Goal: Task Accomplishment & Management: Use online tool/utility

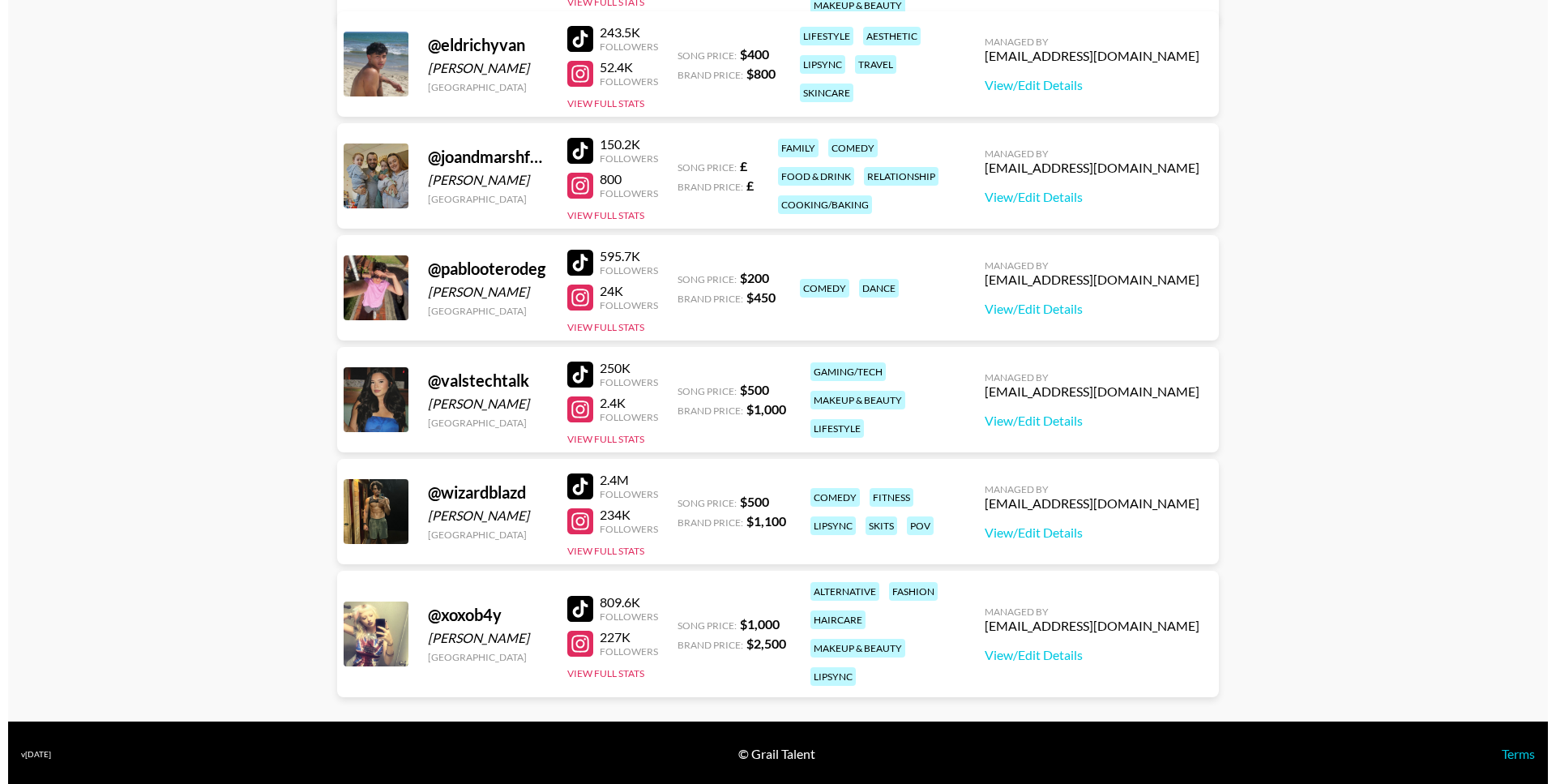
scroll to position [460, 0]
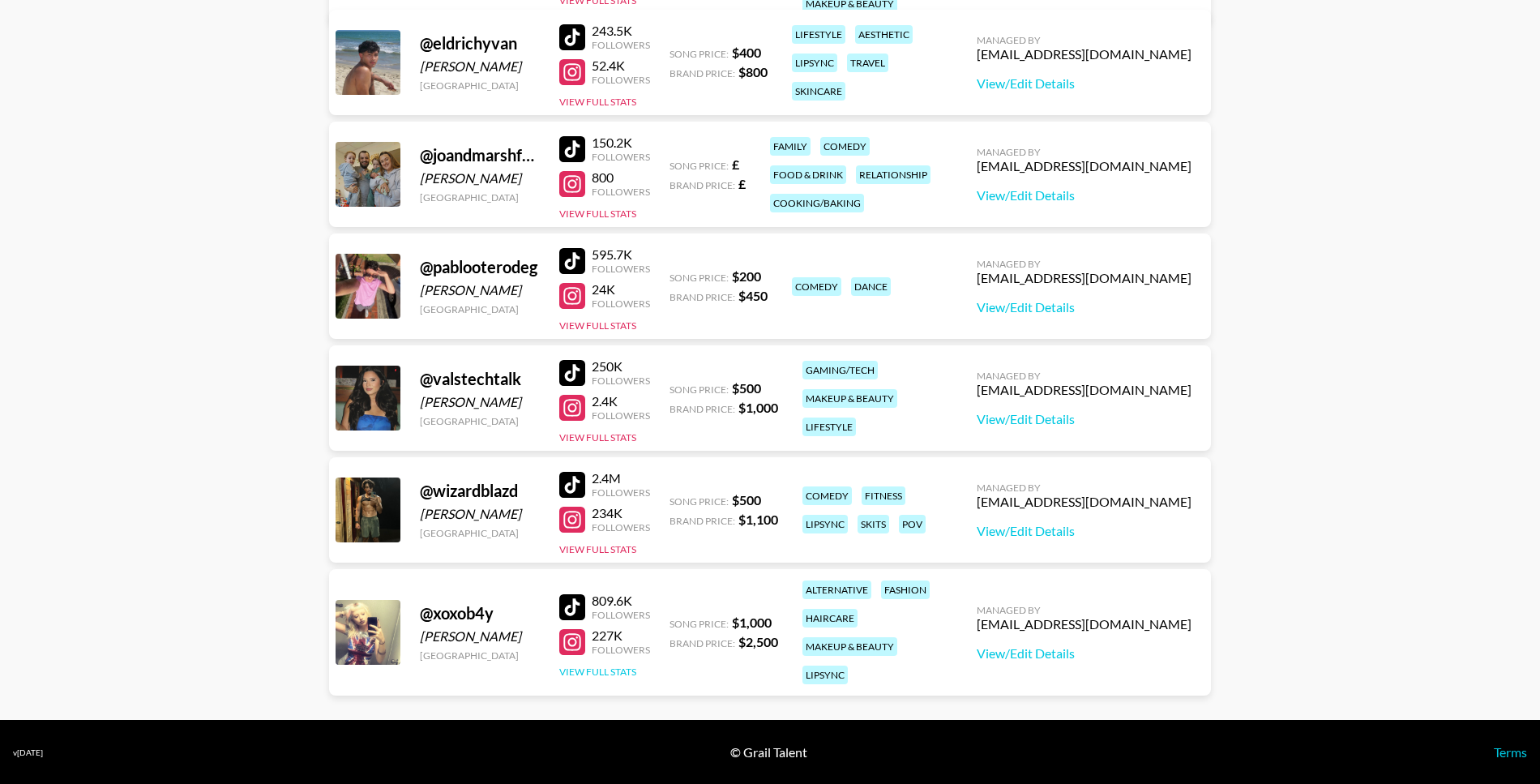
click at [598, 665] on button "View Full Stats" at bounding box center [598, 672] width 77 height 13
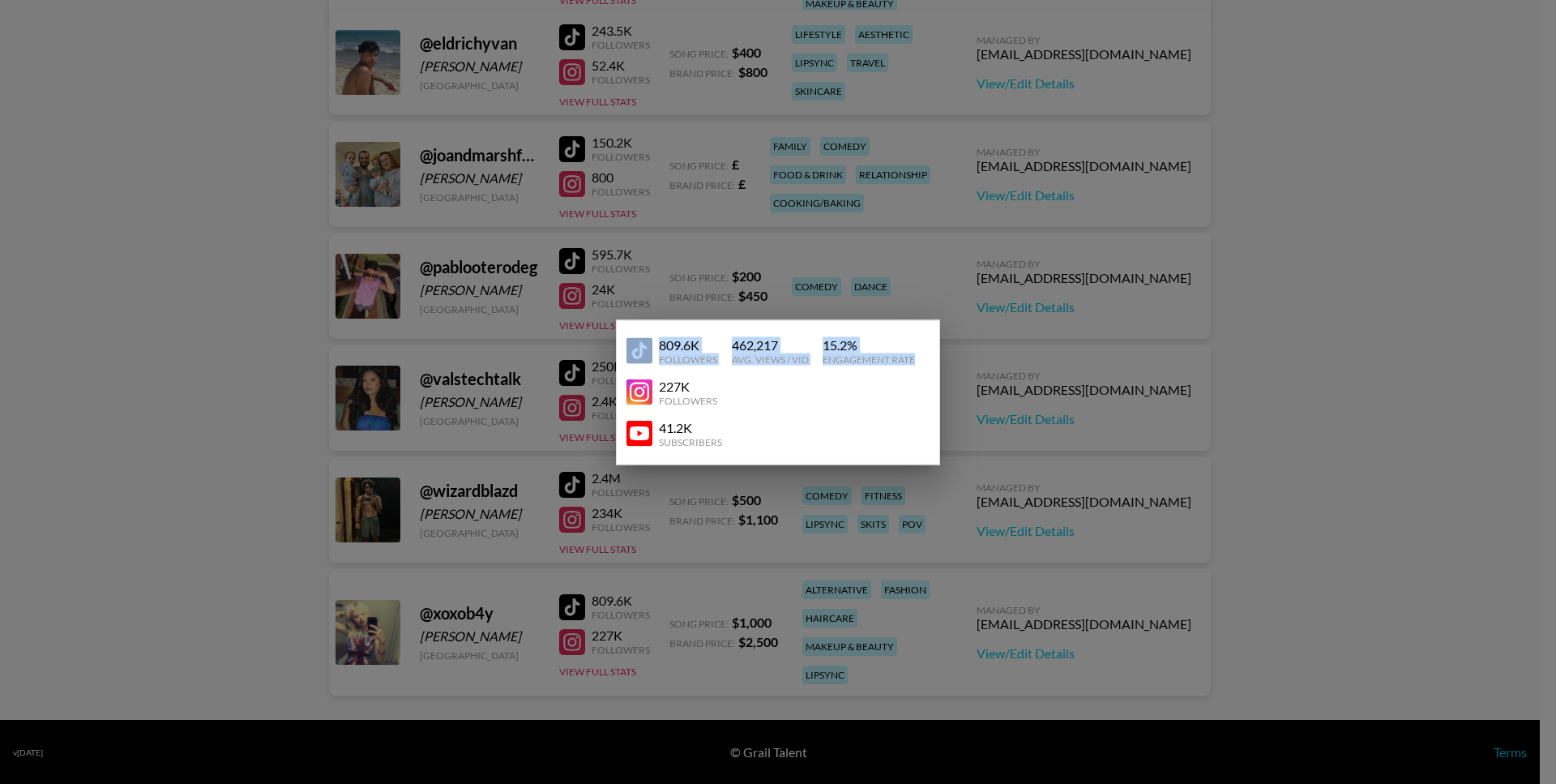
drag, startPoint x: 917, startPoint y: 362, endPoint x: 653, endPoint y: 354, distance: 264.1
click at [653, 354] on div "809.6K Followers 462,217 Avg. Views / Vid 15.2 % Engagement Rate" at bounding box center [778, 351] width 303 height 41
copy div "809.6K Followers 462,217 Avg. Views / Vid 15.2 % Engagement Rate"
click at [947, 191] on div at bounding box center [778, 392] width 1556 height 784
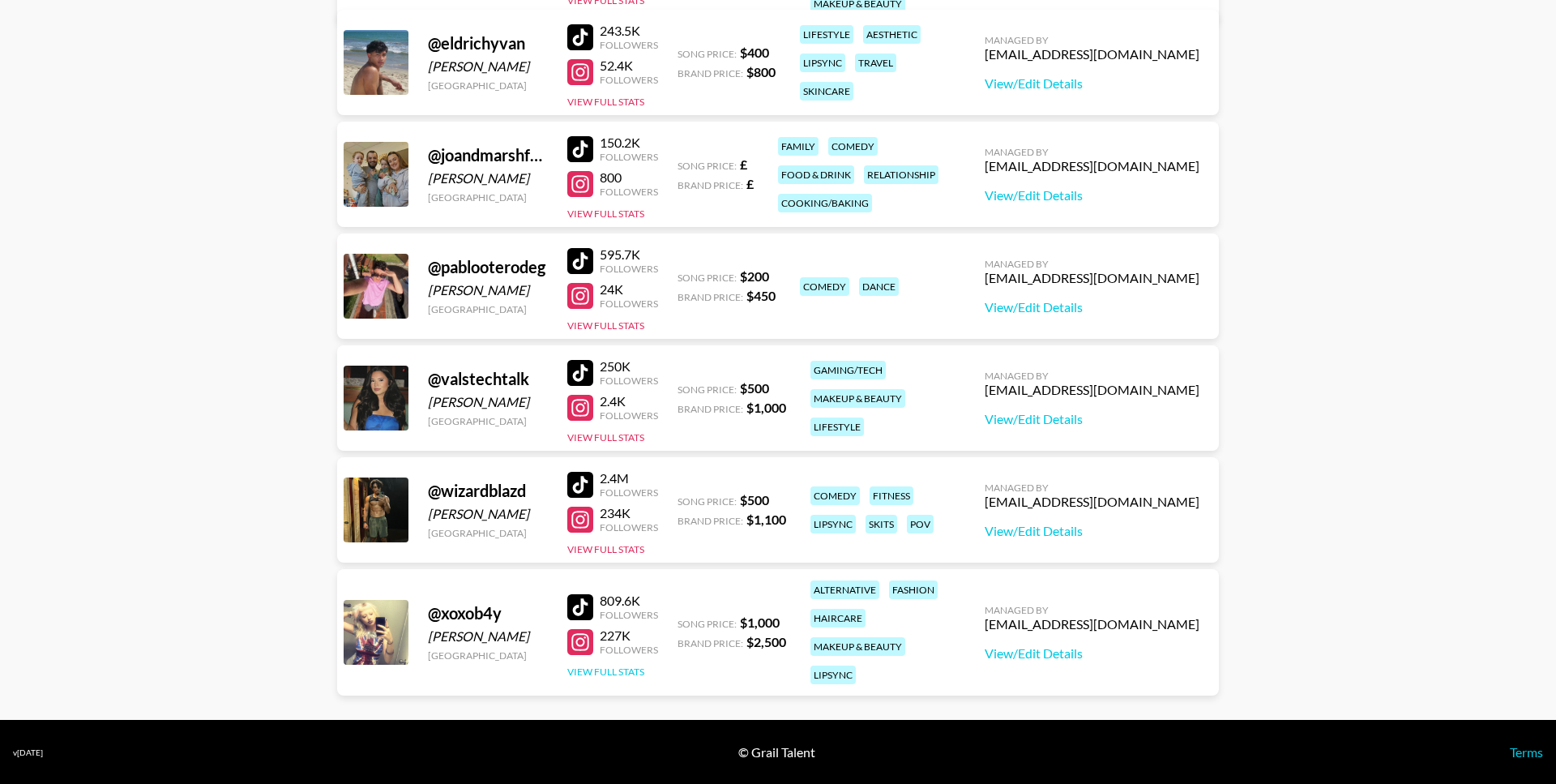
scroll to position [0, 0]
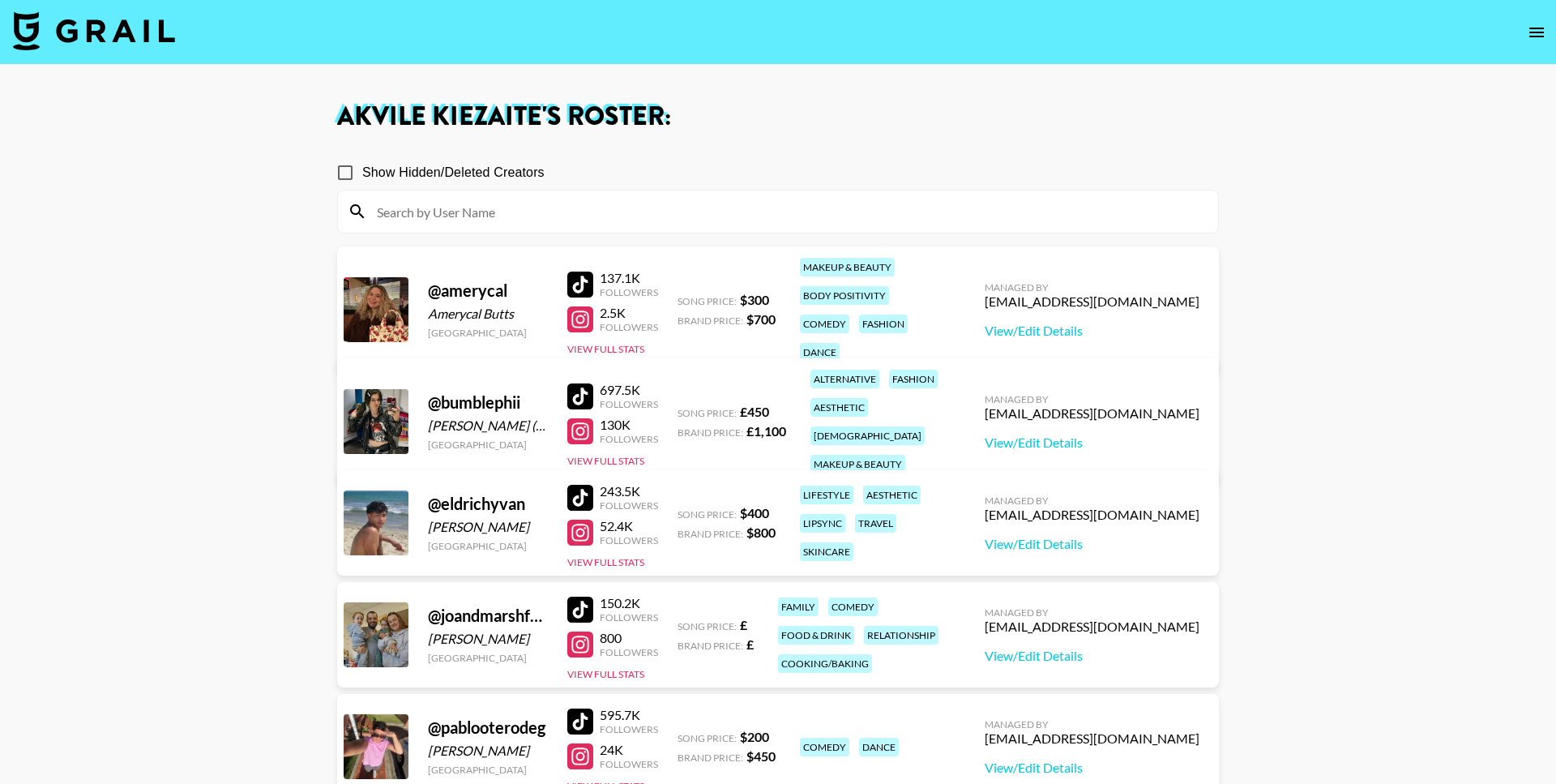
click at [147, 40] on img at bounding box center [94, 31] width 162 height 39
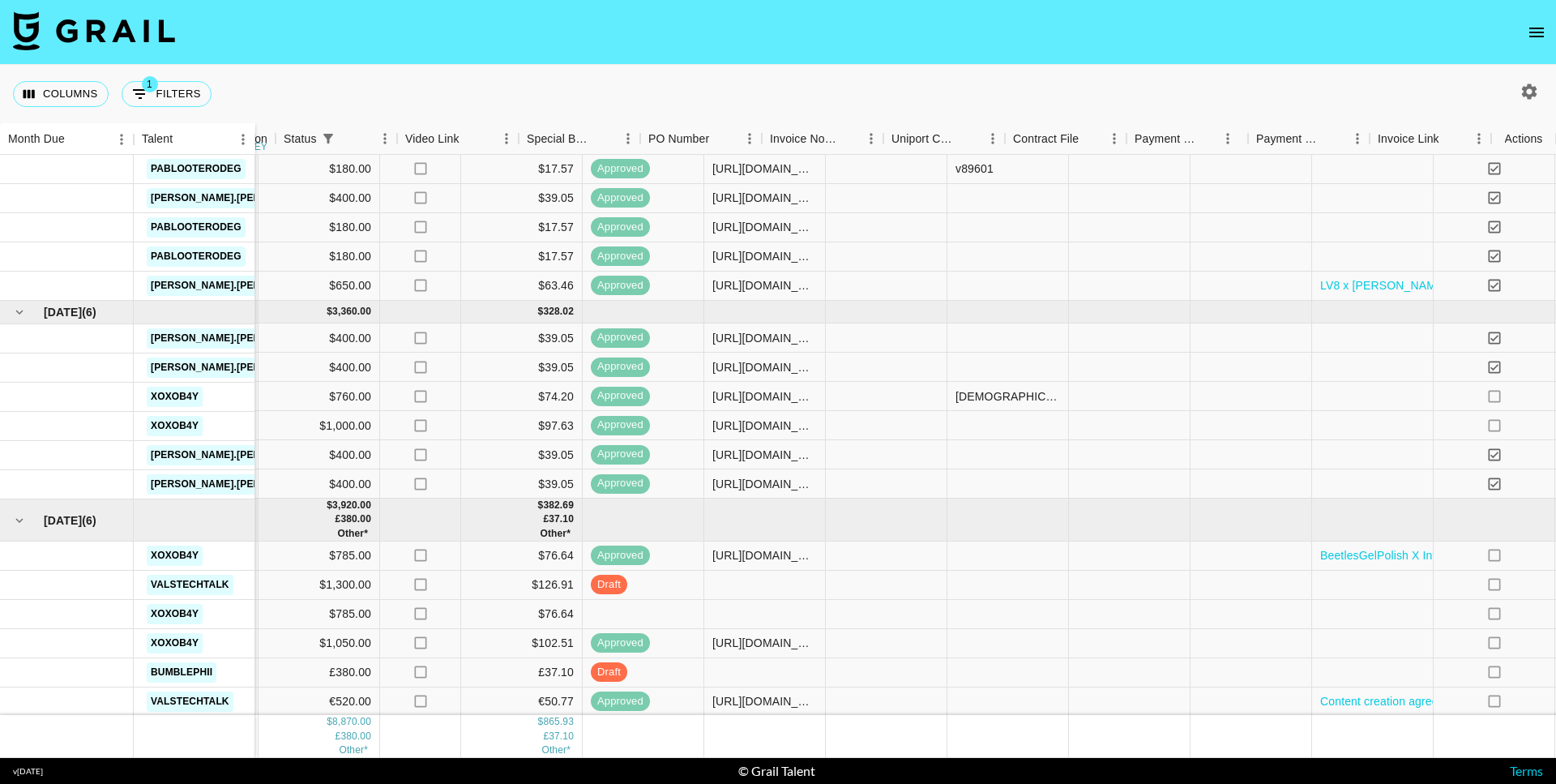
scroll to position [23, 1135]
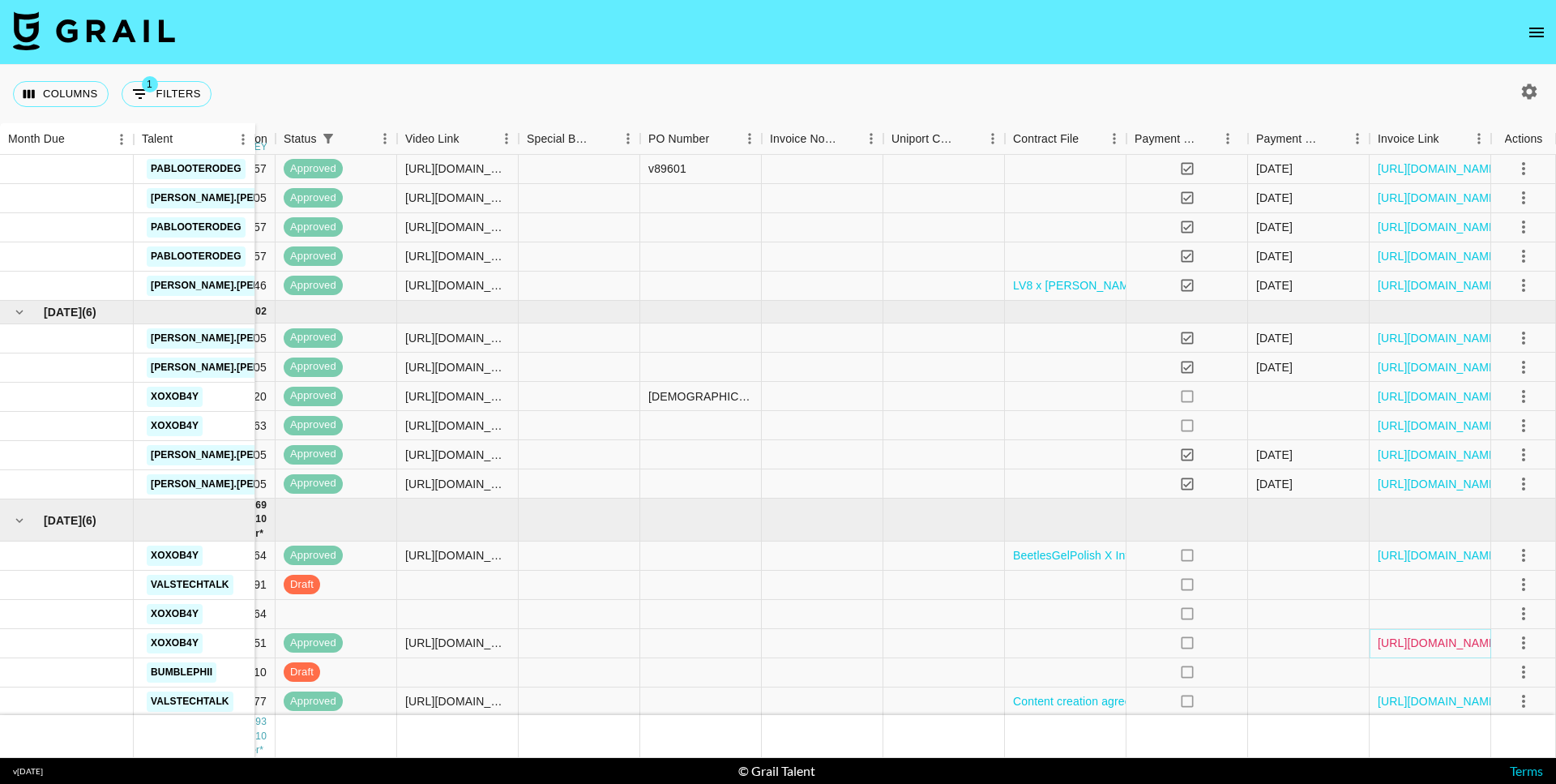
click at [1430, 646] on link "https://in.xero.com/NvVNNvvSf0F4vnCNLmU6GU3tyI69uPzTwLnv3Dg4" at bounding box center [1439, 643] width 122 height 16
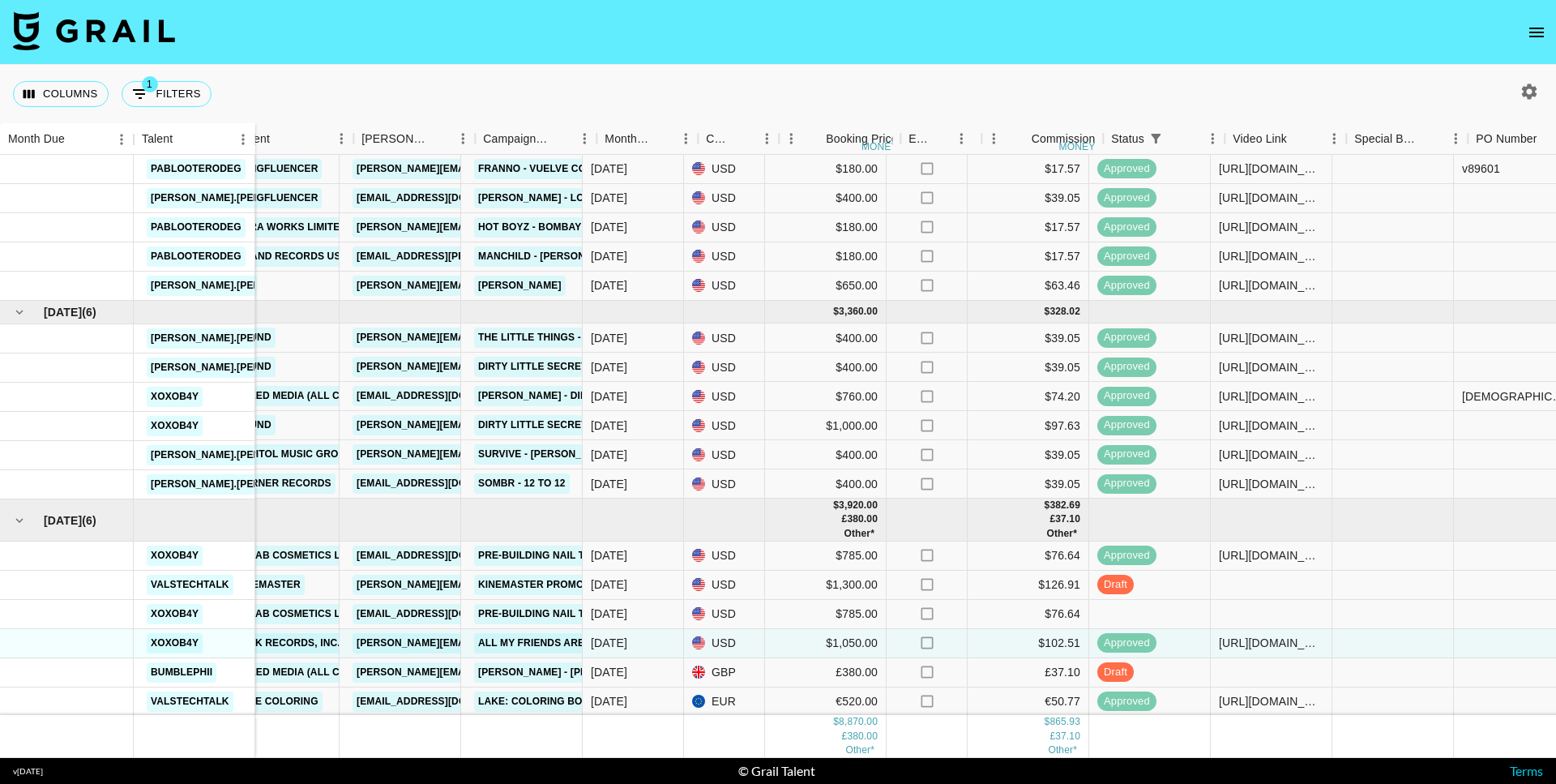
scroll to position [23, 307]
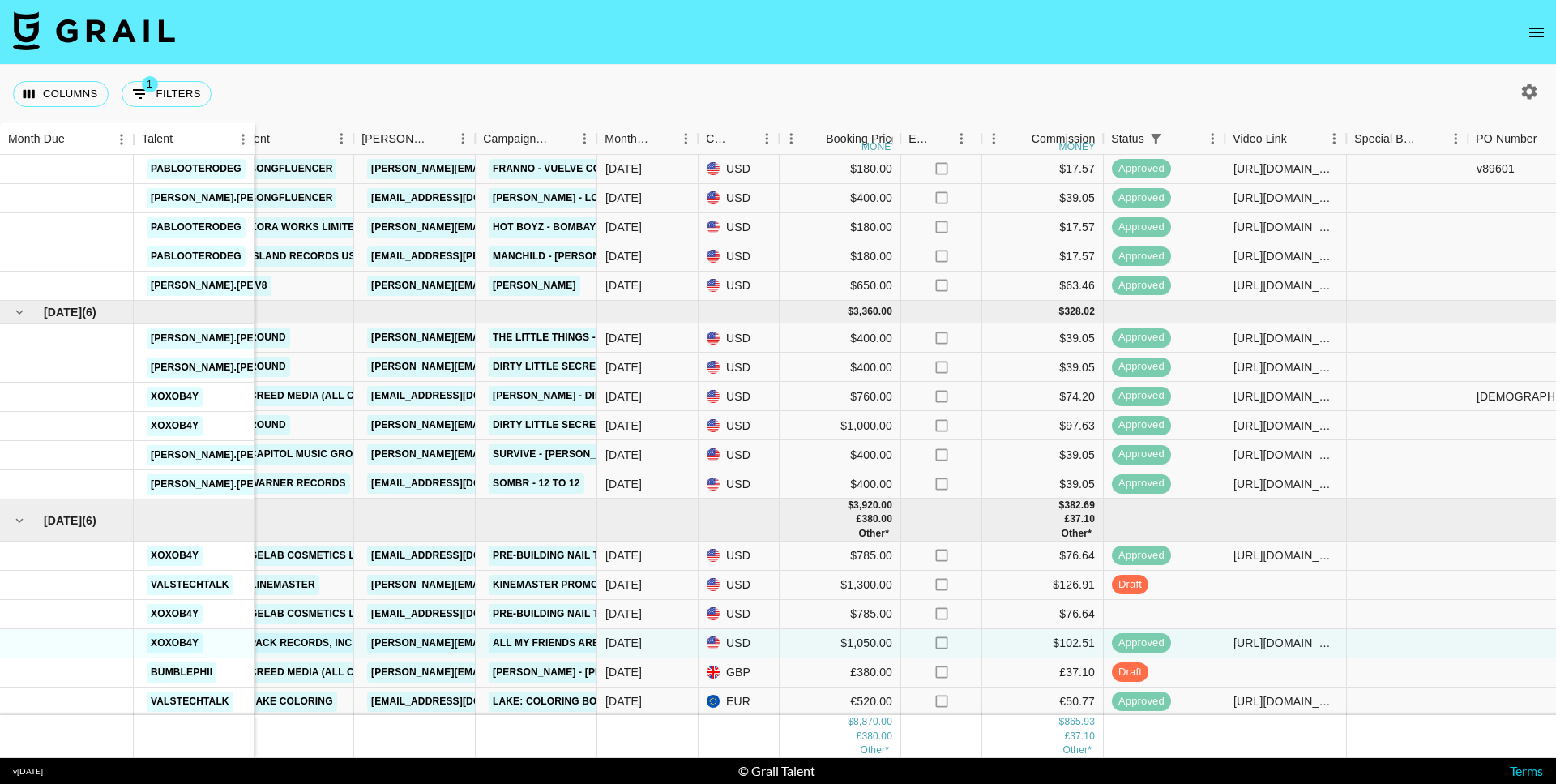
click at [1540, 20] on nav at bounding box center [778, 32] width 1556 height 65
click at [1539, 31] on icon "open drawer" at bounding box center [1537, 32] width 20 height 20
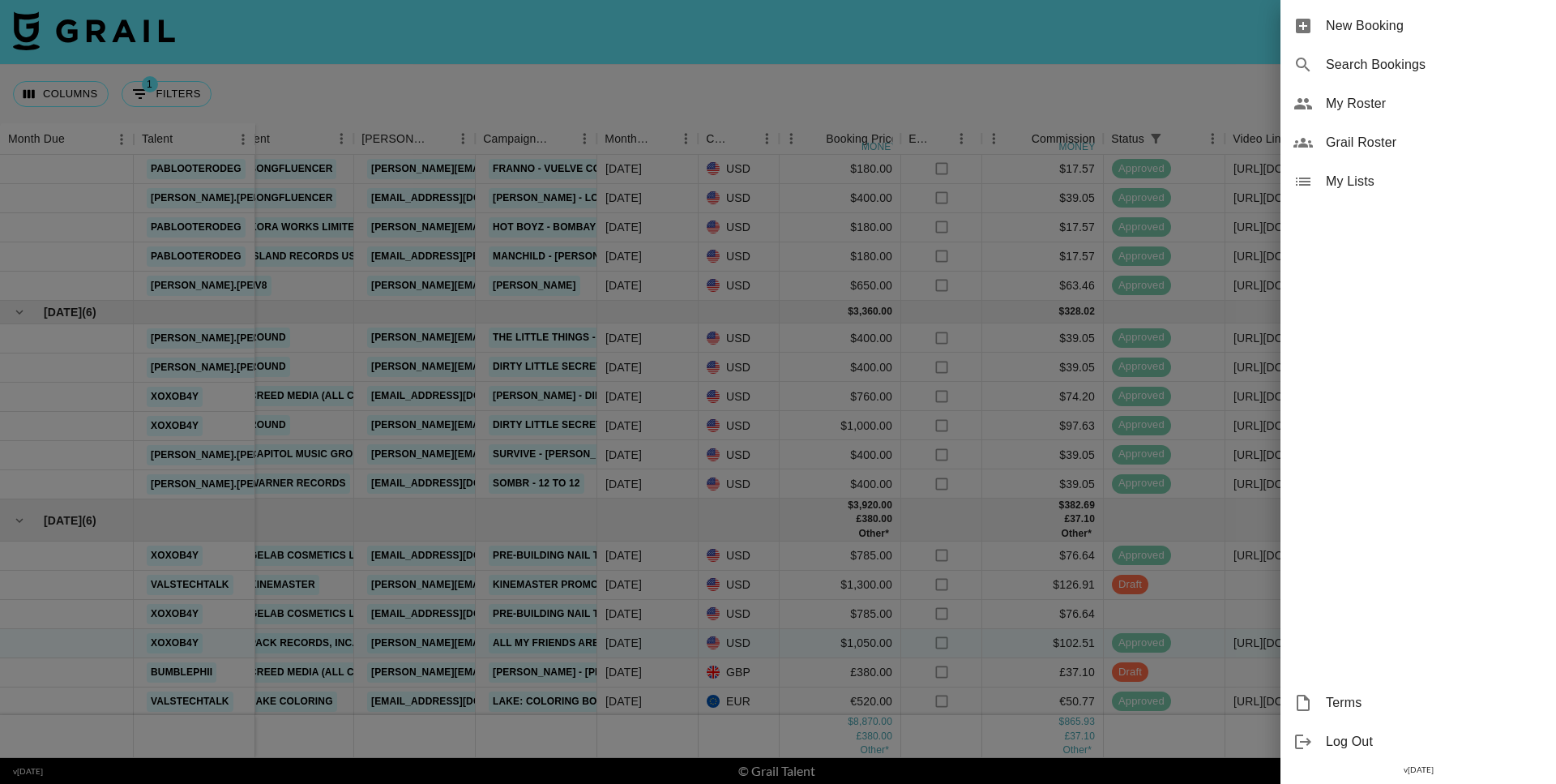
click at [1372, 96] on span "My Roster" at bounding box center [1435, 104] width 218 height 20
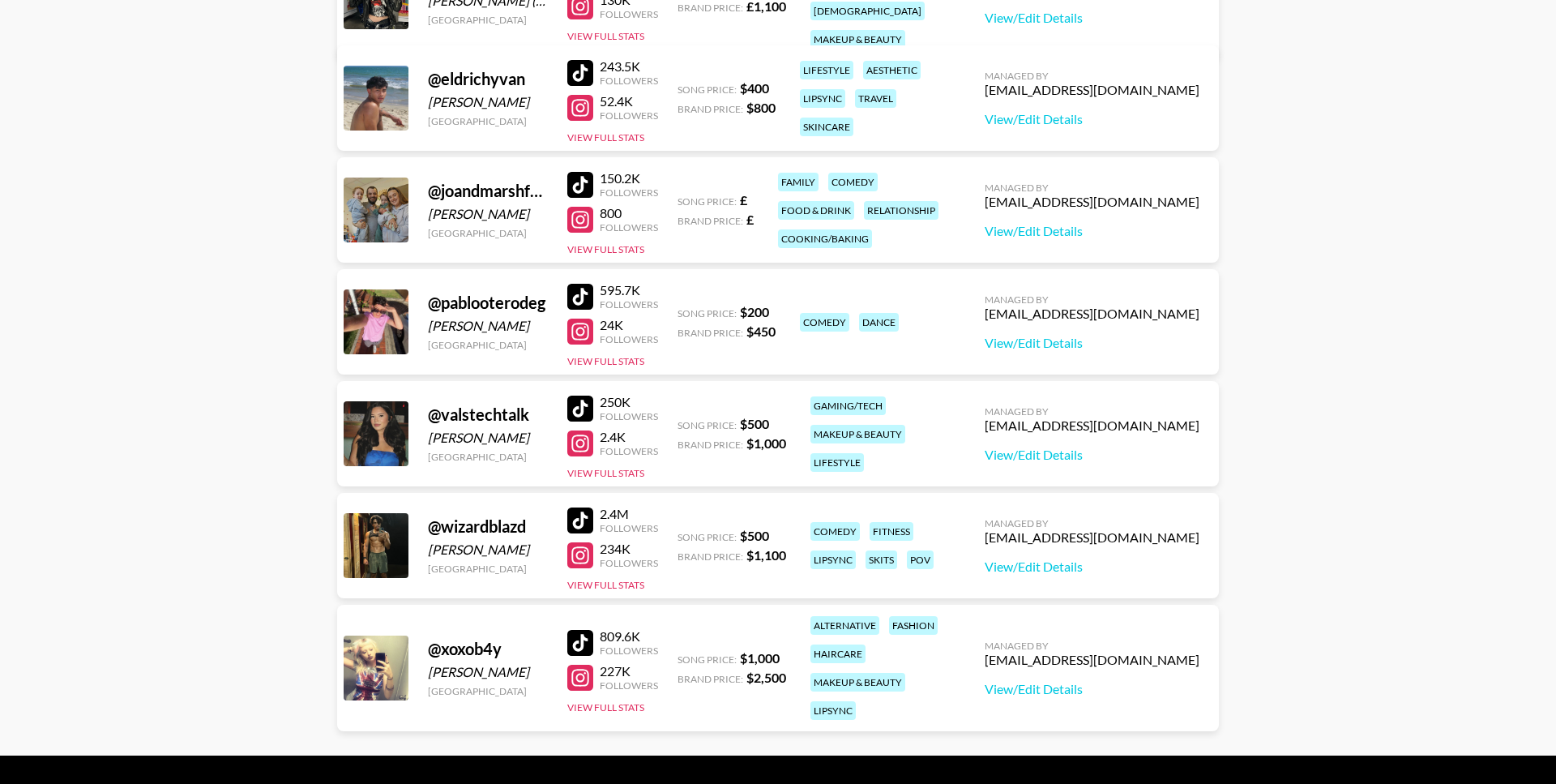
scroll to position [425, 0]
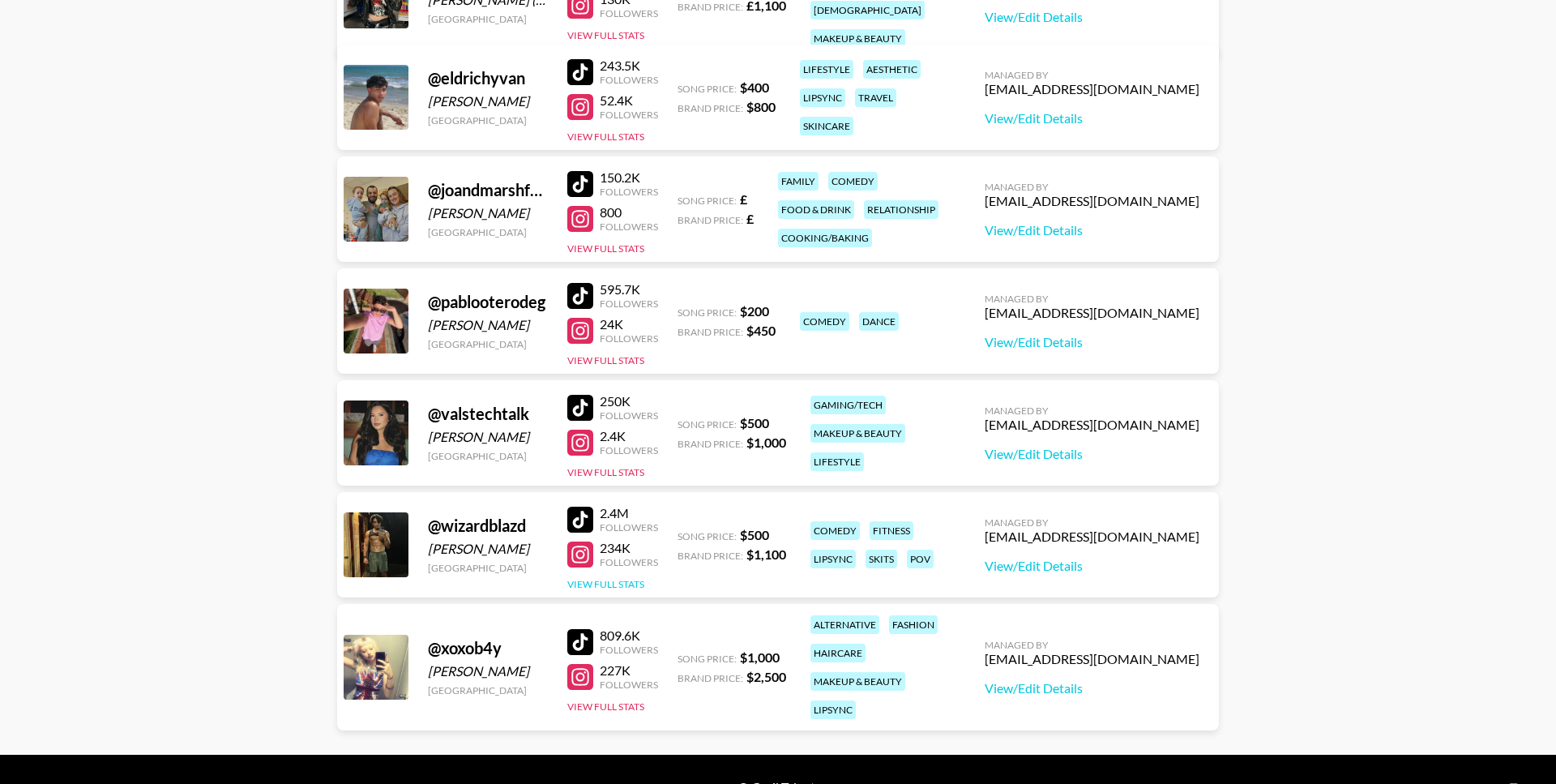
click at [593, 578] on button "View Full Stats" at bounding box center [606, 584] width 77 height 13
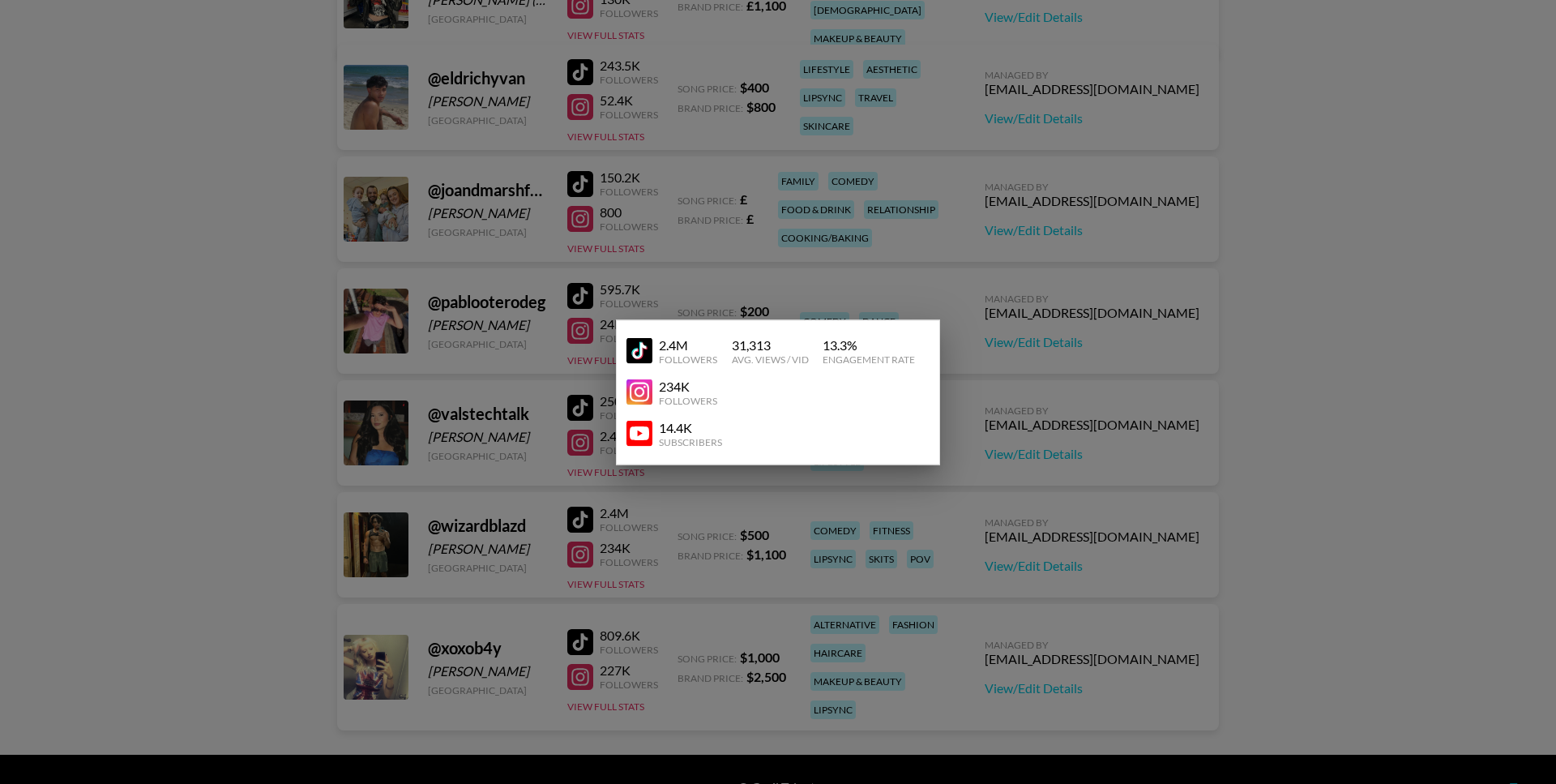
click at [638, 354] on img at bounding box center [639, 351] width 26 height 26
click at [554, 267] on div at bounding box center [778, 392] width 1556 height 784
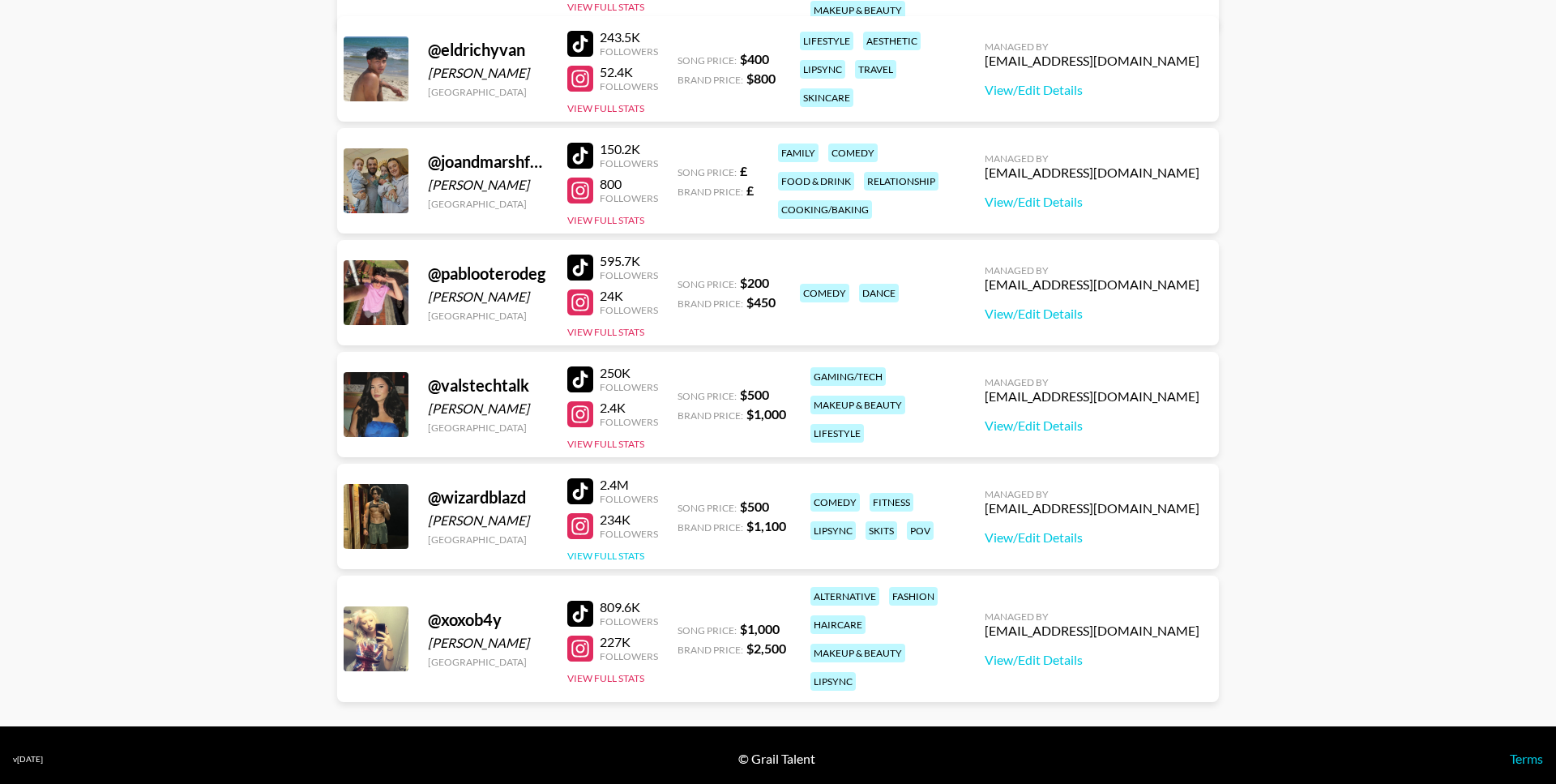
scroll to position [460, 0]
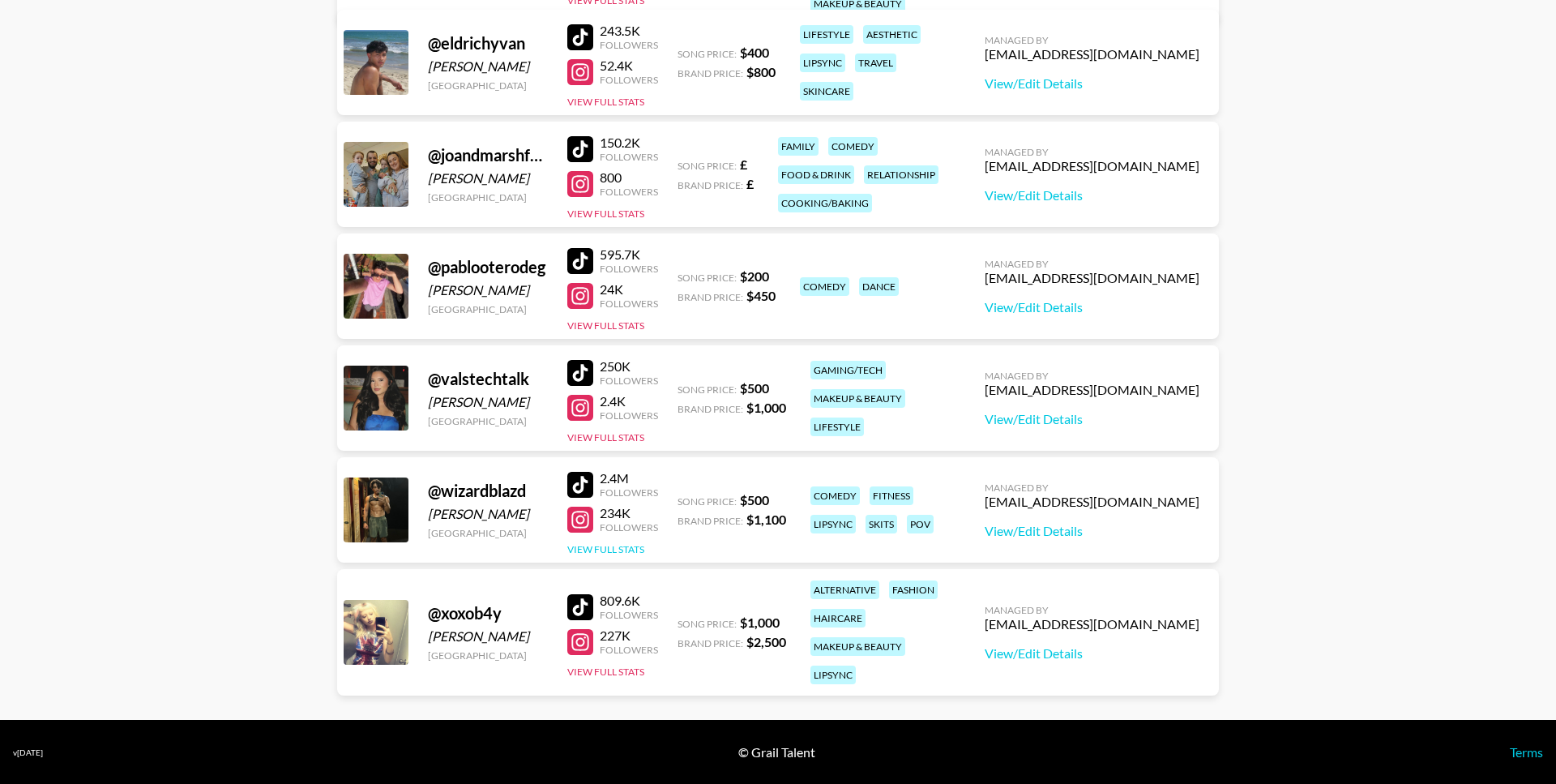
click at [619, 546] on button "View Full Stats" at bounding box center [606, 549] width 77 height 13
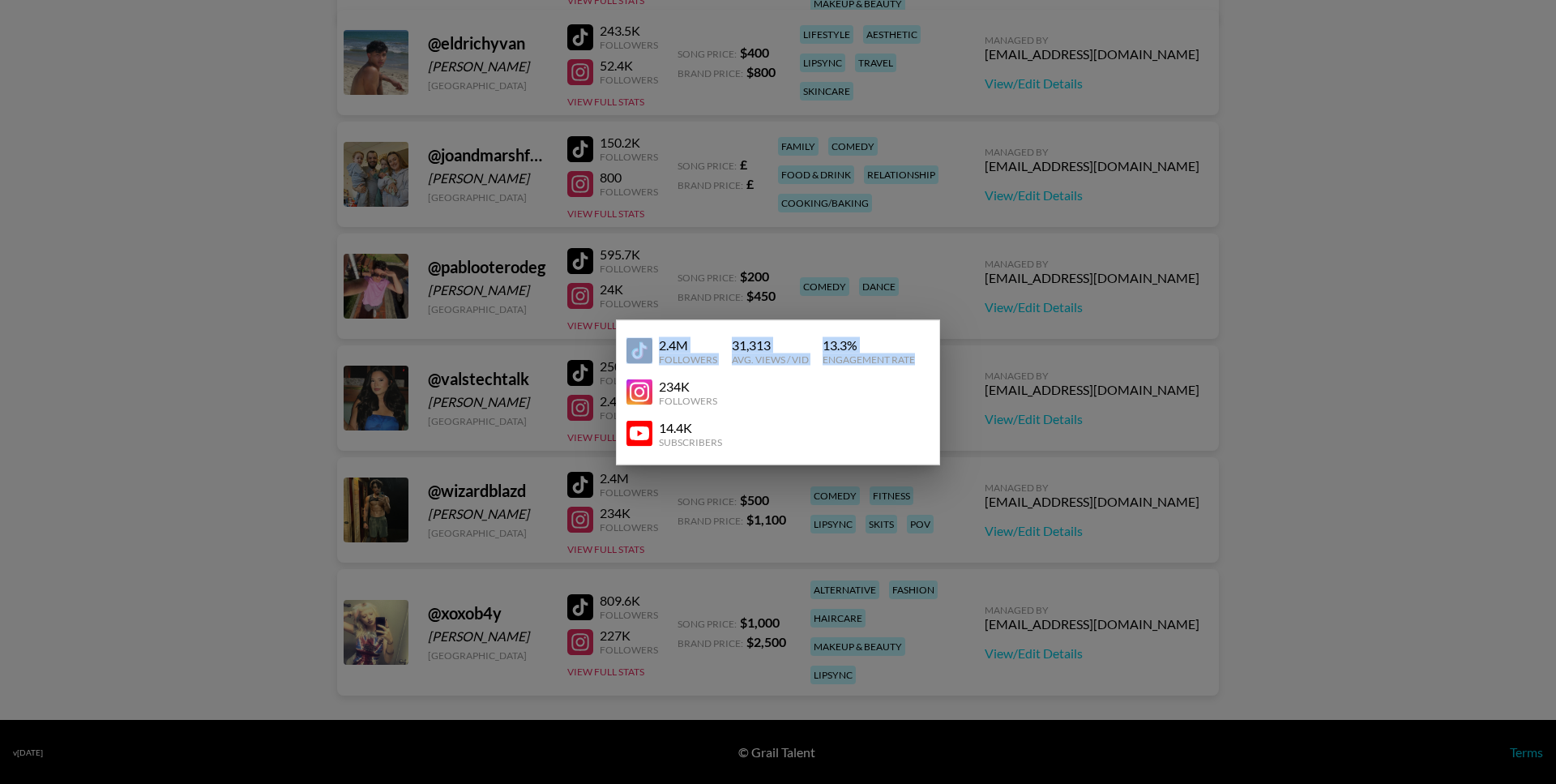
drag, startPoint x: 919, startPoint y: 359, endPoint x: 655, endPoint y: 351, distance: 264.1
click at [655, 351] on div "2.4M Followers 31,313 Avg. Views / Vid 13.3 % Engagement Rate" at bounding box center [778, 351] width 303 height 41
copy div "2.4M Followers 31,313 Avg. Views / Vid 13.3 % Engagement Rate"
click at [659, 226] on div at bounding box center [778, 392] width 1556 height 784
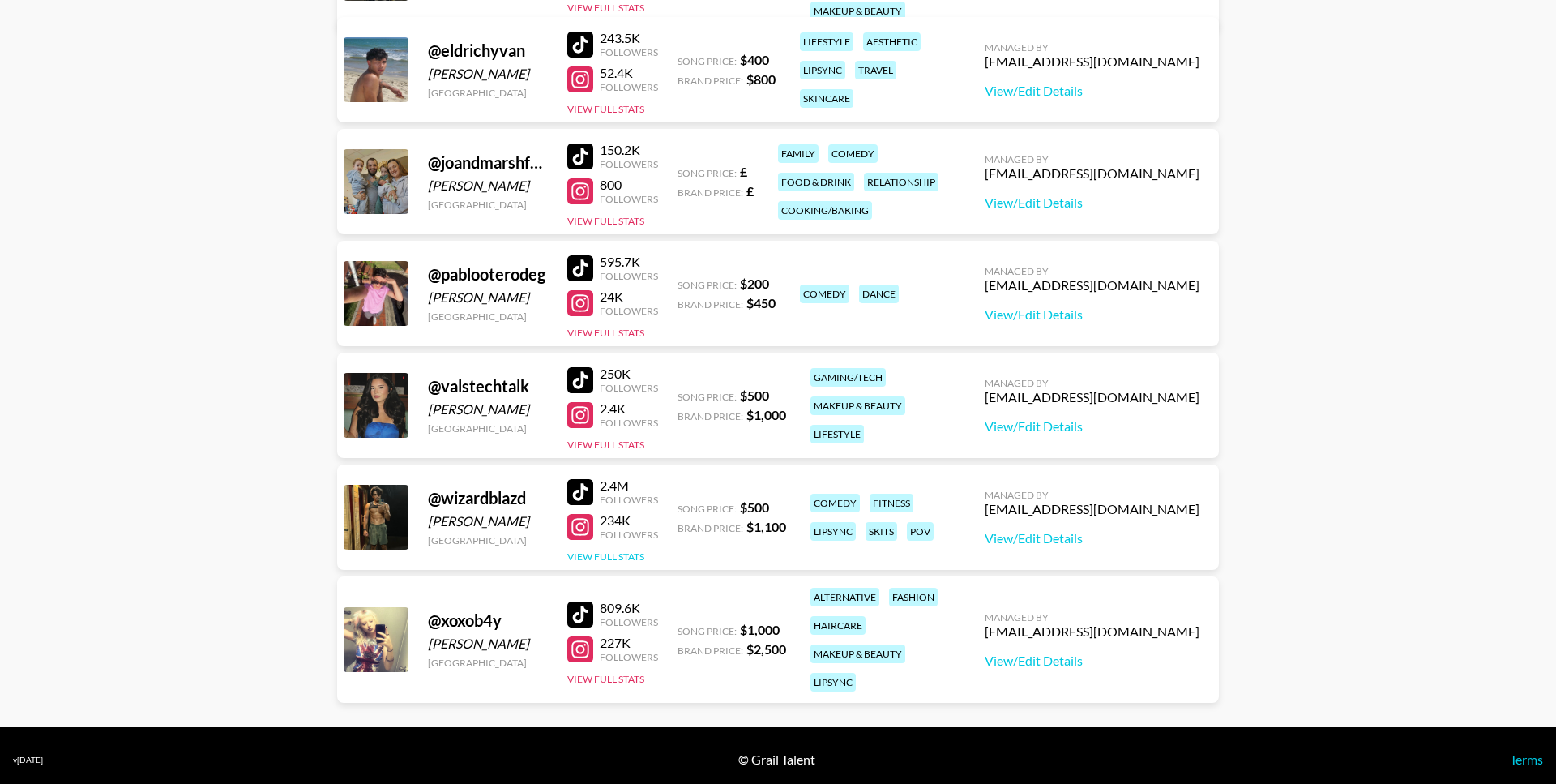
scroll to position [423, 0]
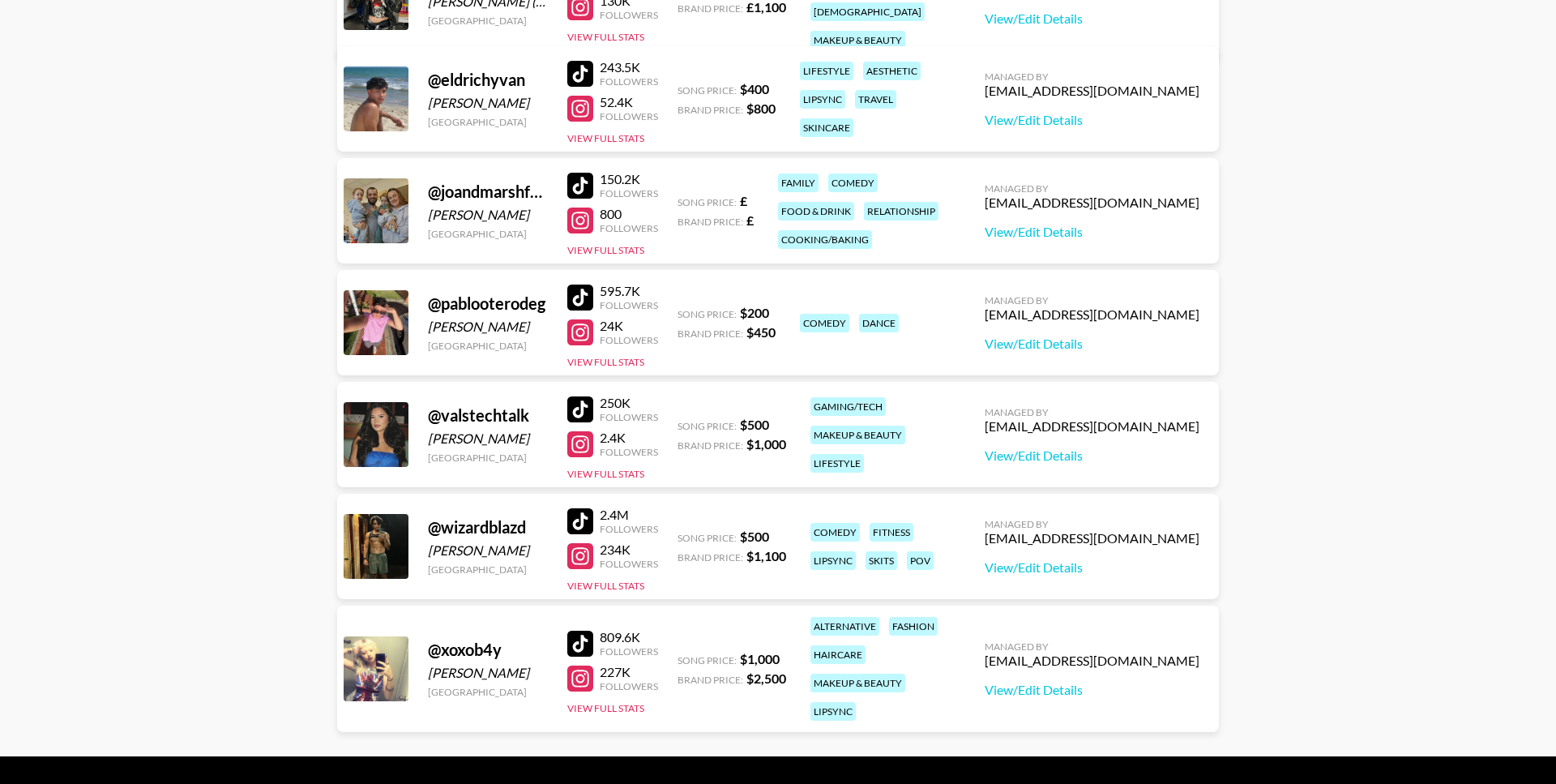
click at [586, 520] on div at bounding box center [580, 521] width 26 height 26
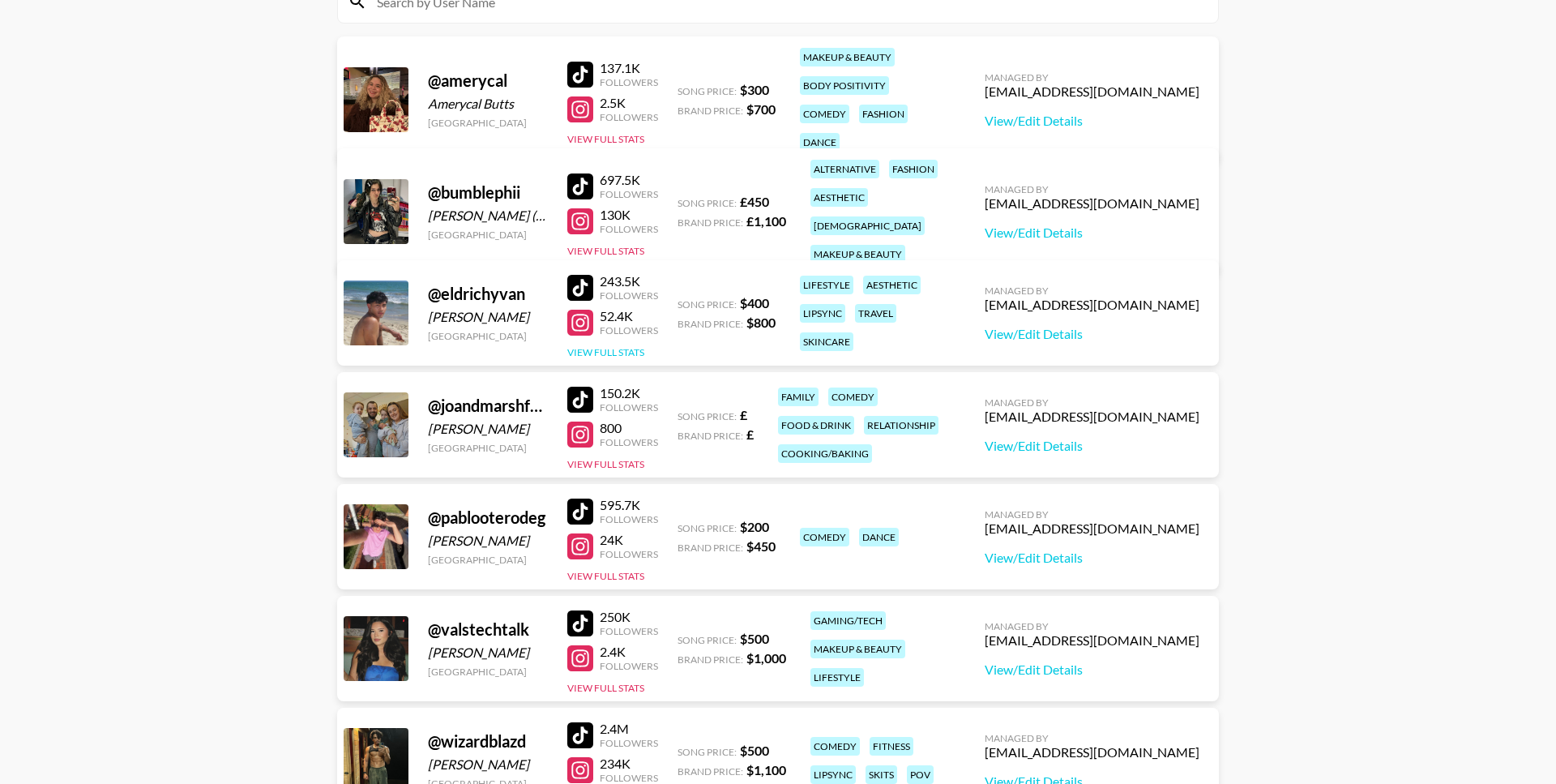
scroll to position [248, 0]
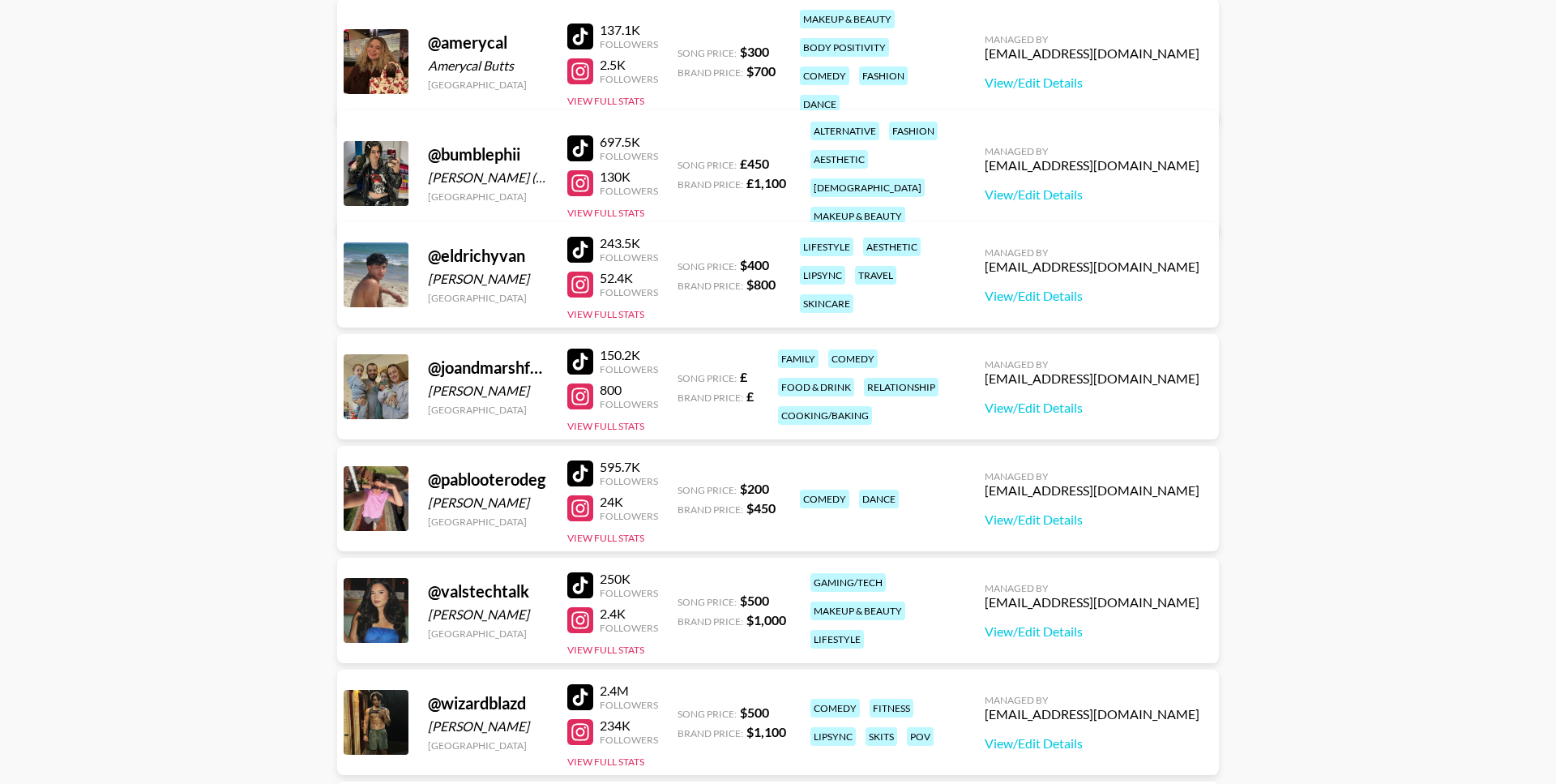
click at [613, 325] on div "@ eldrichyvan Eldrich Palino Canada 243.5K Followers 52.4K Followers View Full …" at bounding box center [778, 274] width 882 height 105
click at [617, 316] on button "View Full Stats" at bounding box center [606, 314] width 77 height 13
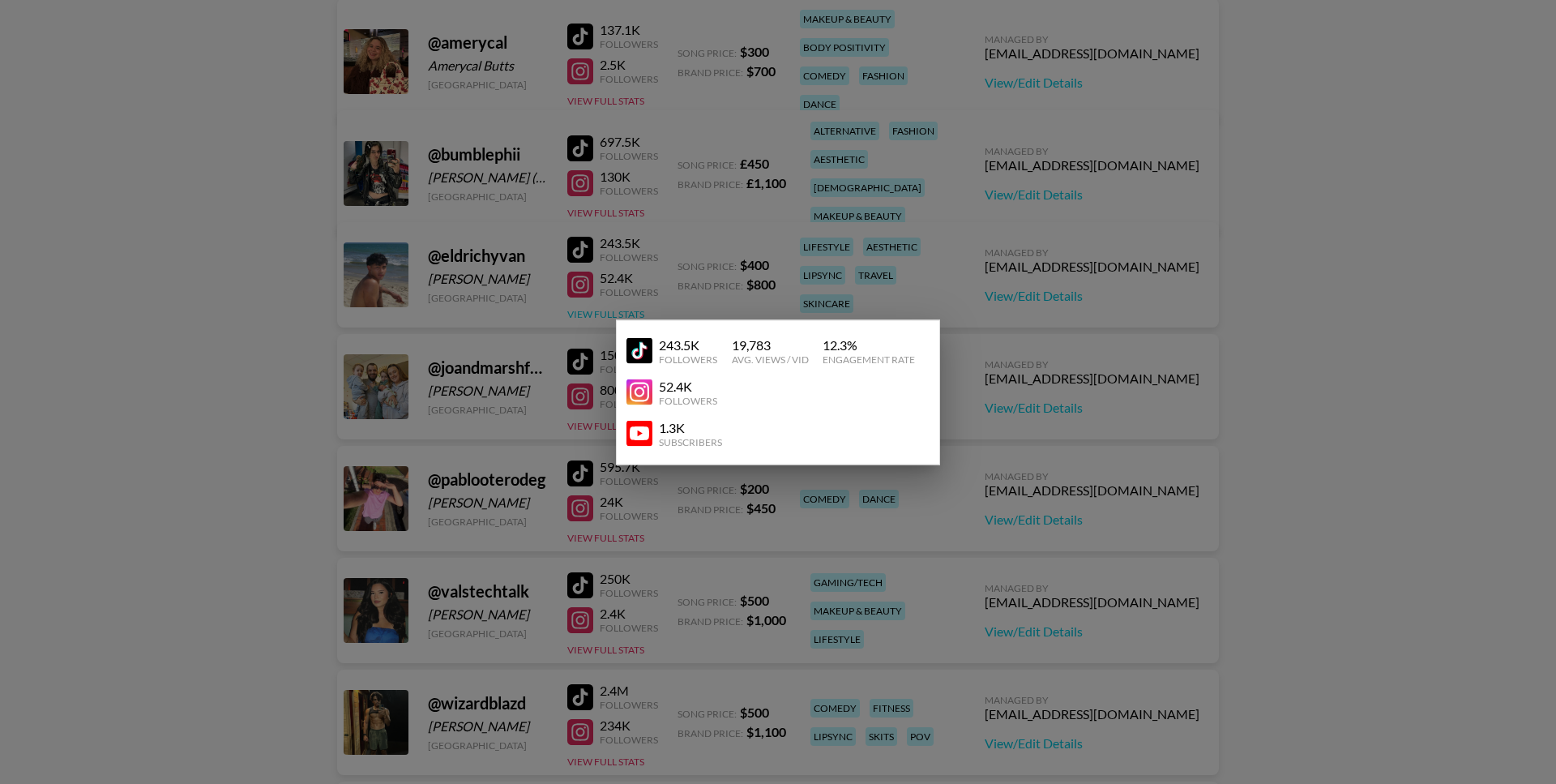
click at [617, 316] on div at bounding box center [778, 392] width 1556 height 784
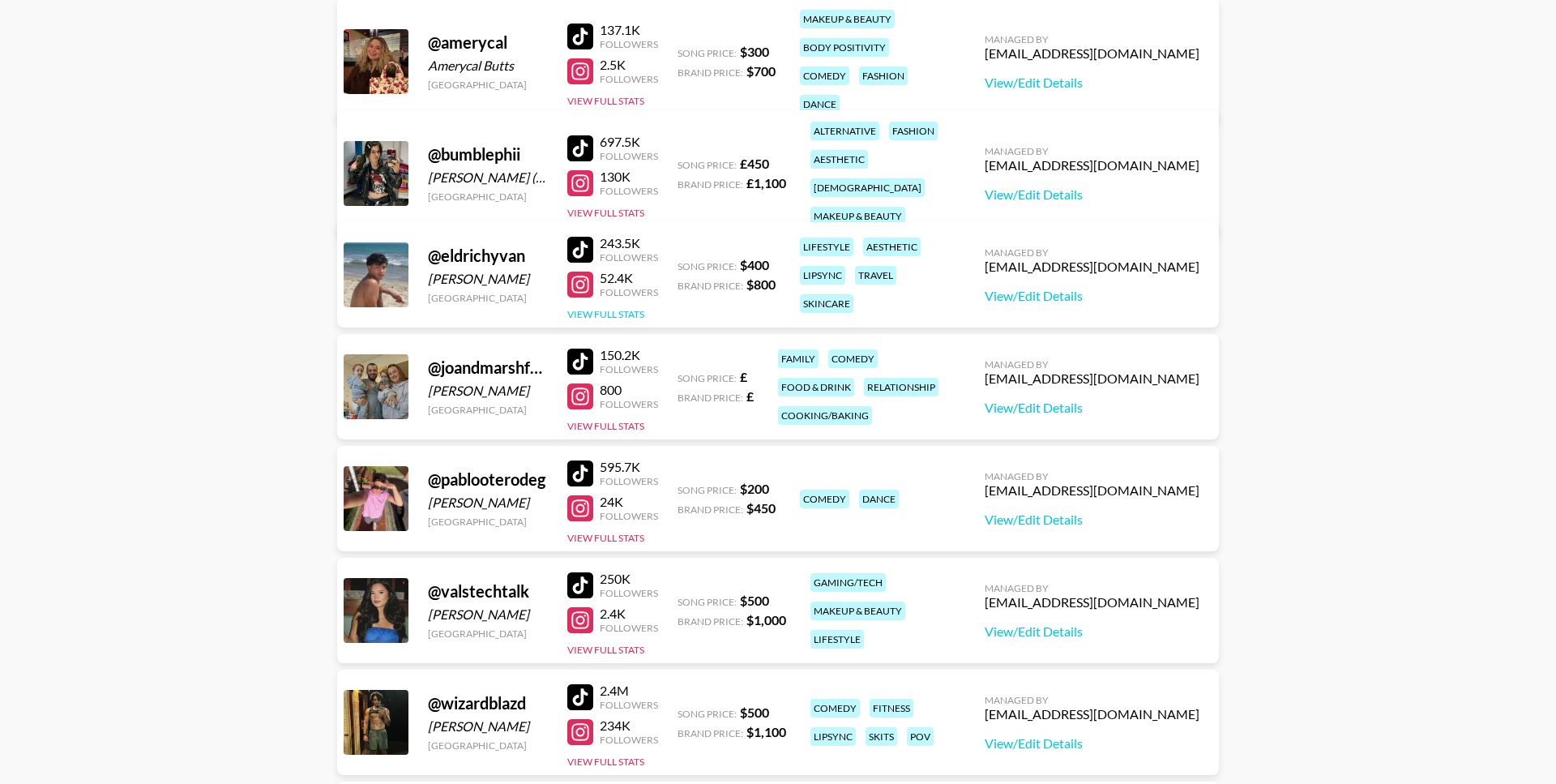
click at [617, 316] on button "View Full Stats" at bounding box center [606, 314] width 77 height 13
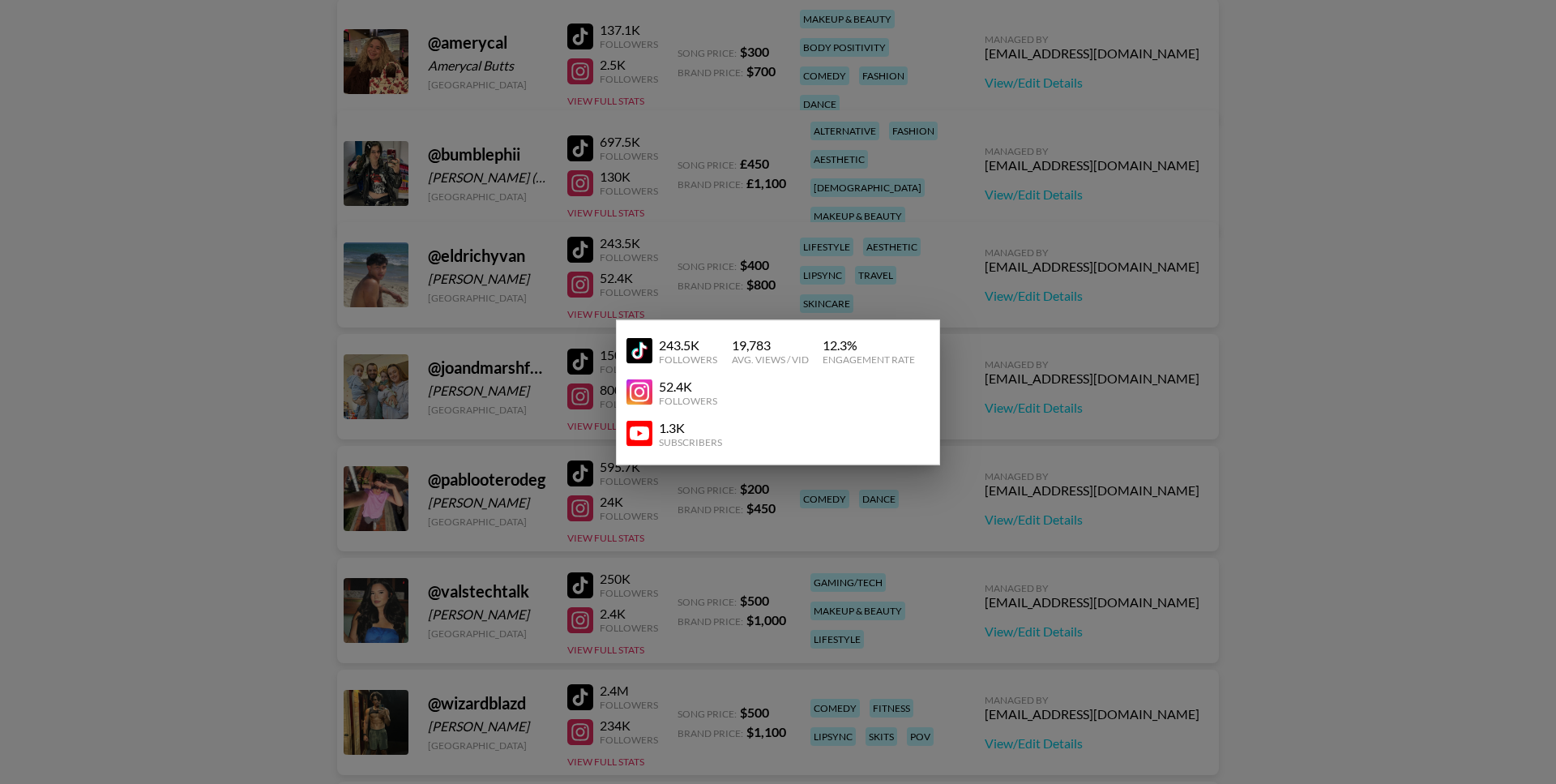
click at [551, 562] on div at bounding box center [778, 392] width 1556 height 784
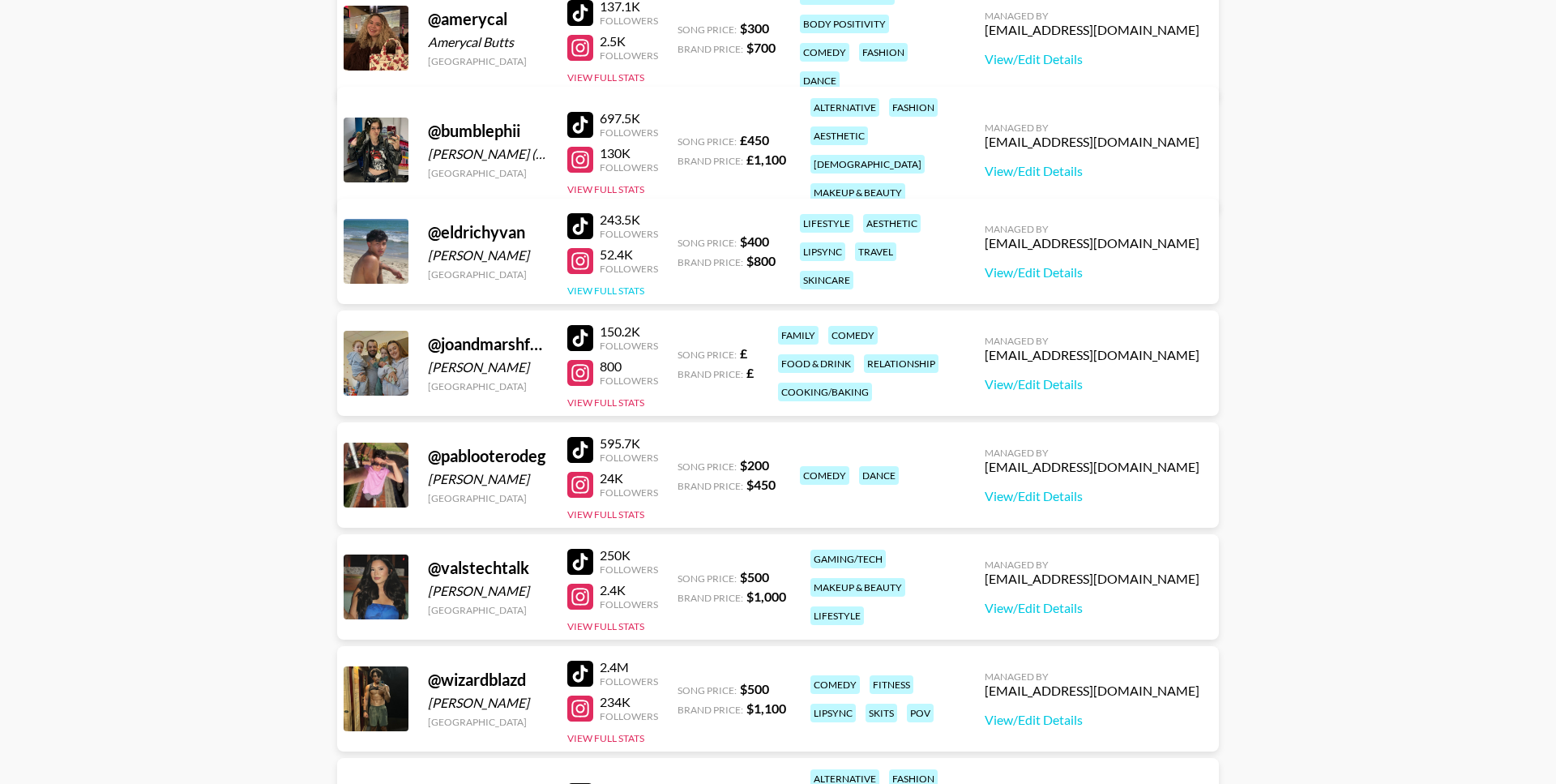
scroll to position [266, 0]
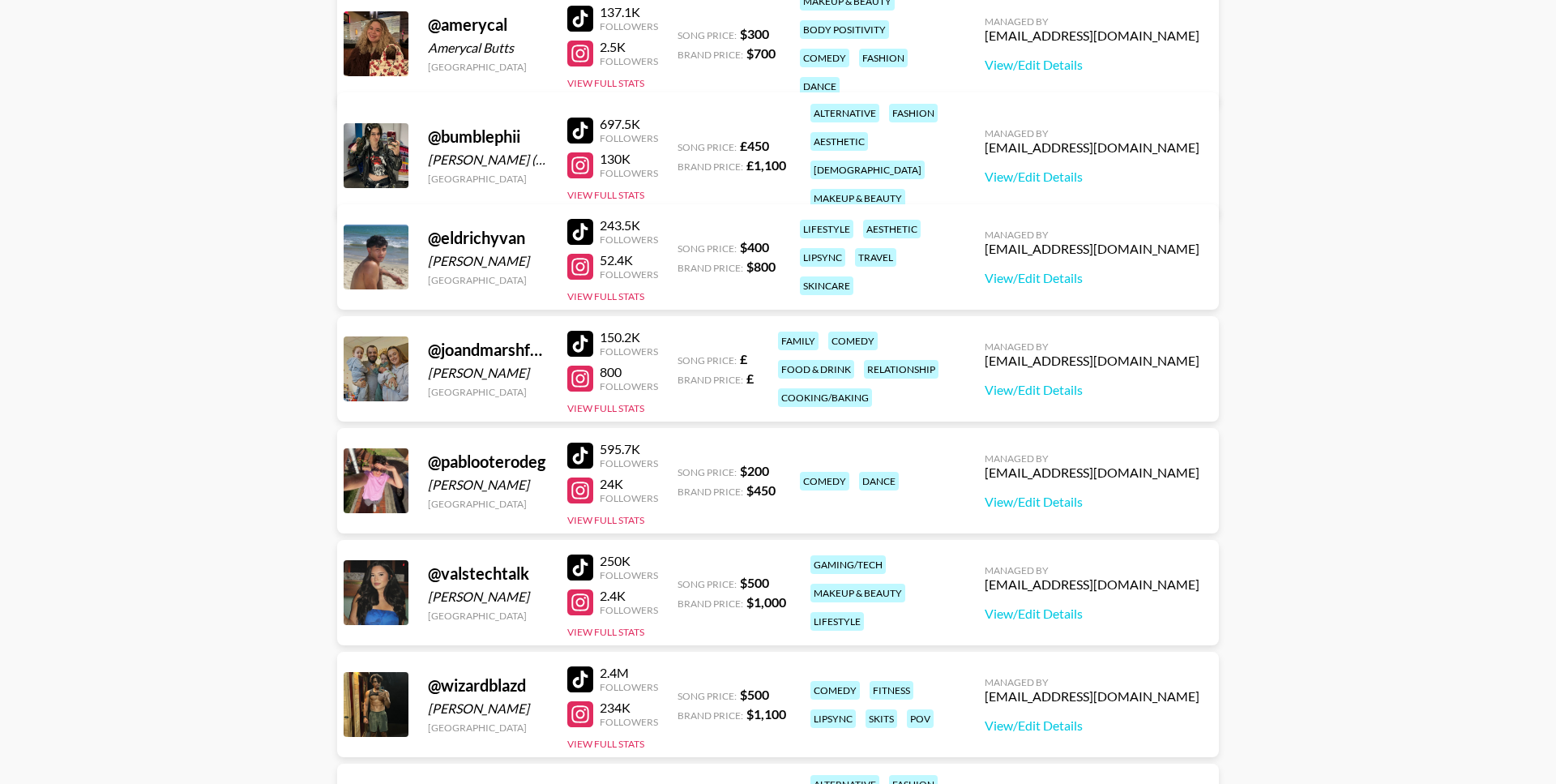
click at [623, 416] on div "@ joandmarshfamily Joanne Goffey United Kingdom 150.2K Followers 800 Followers …" at bounding box center [778, 368] width 882 height 105
click at [622, 414] on div "150.2K Followers 800 Followers View Full Stats" at bounding box center [613, 369] width 91 height 93
click at [619, 408] on button "View Full Stats" at bounding box center [606, 408] width 77 height 13
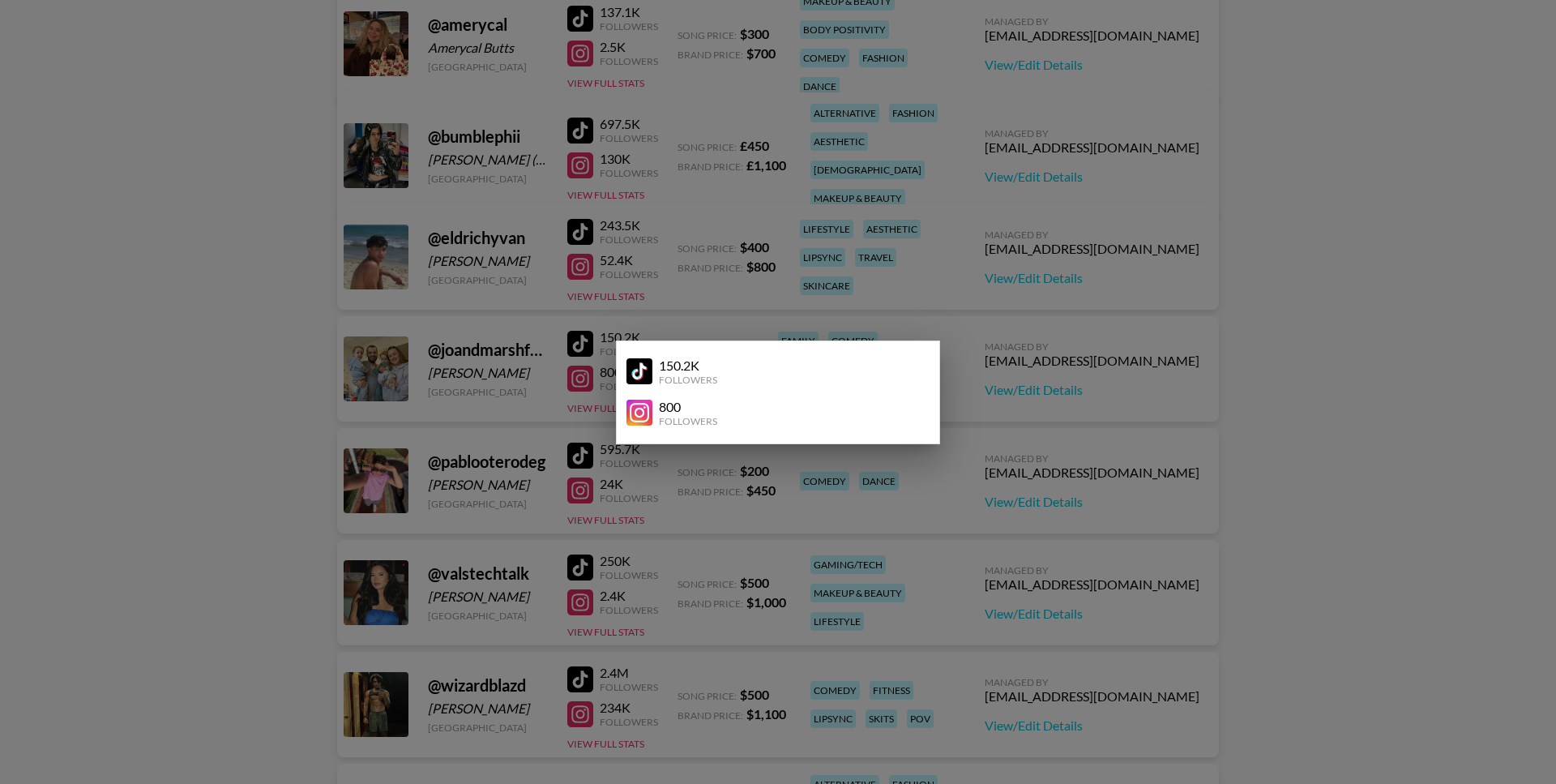
click at [629, 310] on div at bounding box center [778, 392] width 1556 height 784
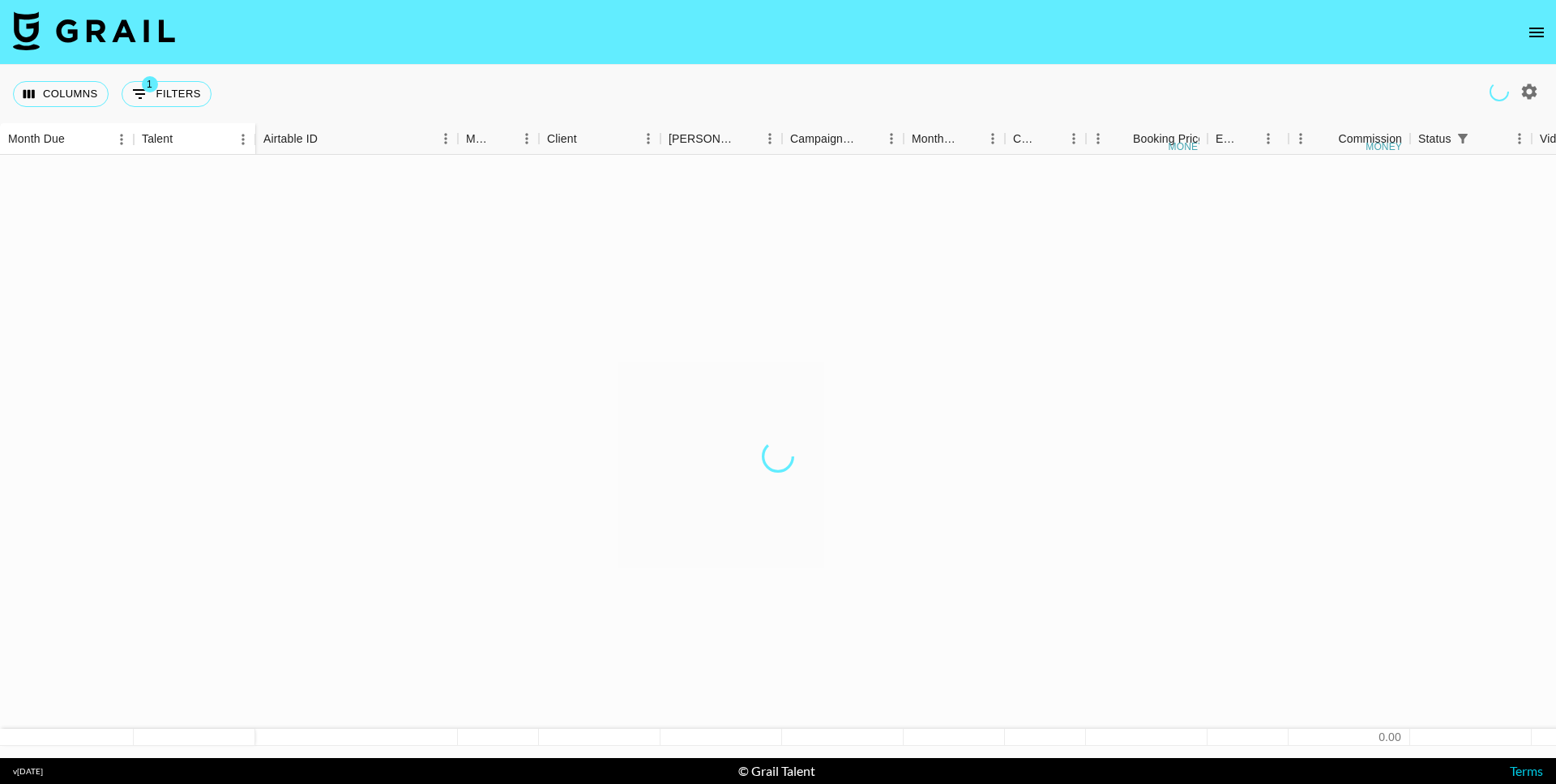
click at [1545, 31] on icon "open drawer" at bounding box center [1537, 32] width 20 height 20
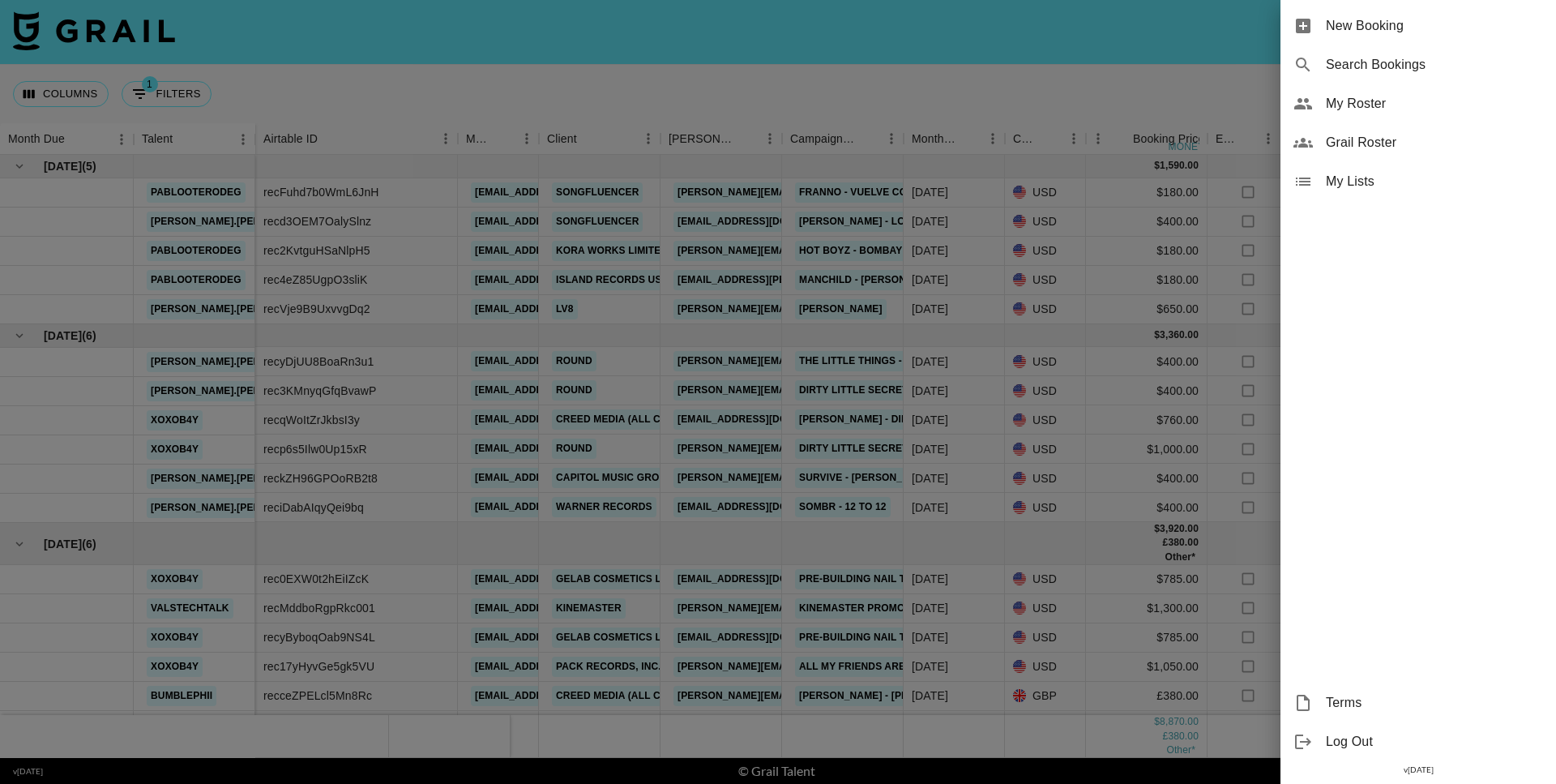
click at [1400, 61] on span "Search Bookings" at bounding box center [1435, 65] width 218 height 20
select select "id"
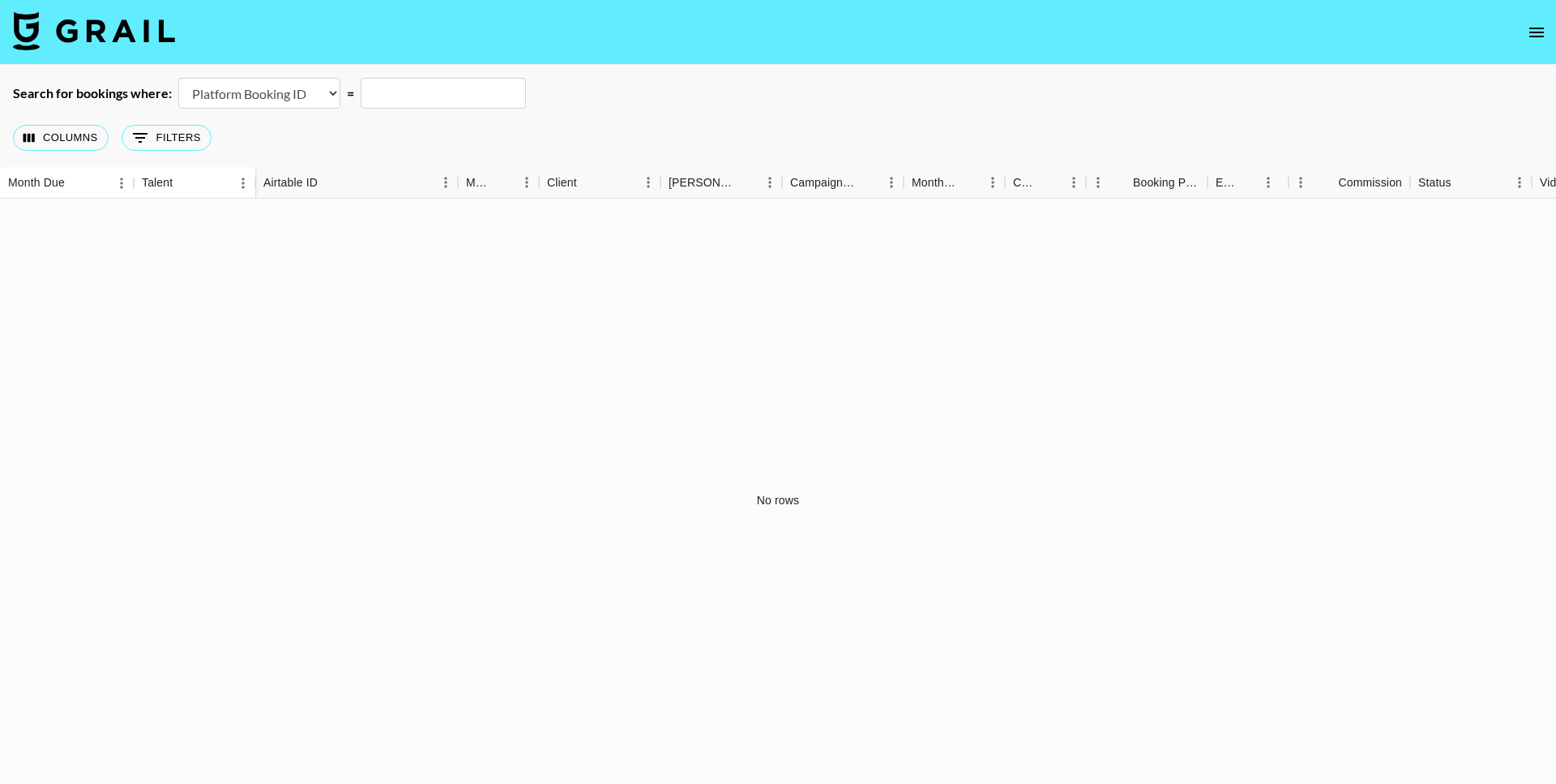
click at [325, 101] on select "Airtable Booking ID Platform Booking ID Platform Campaign ID" at bounding box center [259, 94] width 162 height 31
click at [76, 137] on button "Columns" at bounding box center [60, 138] width 95 height 26
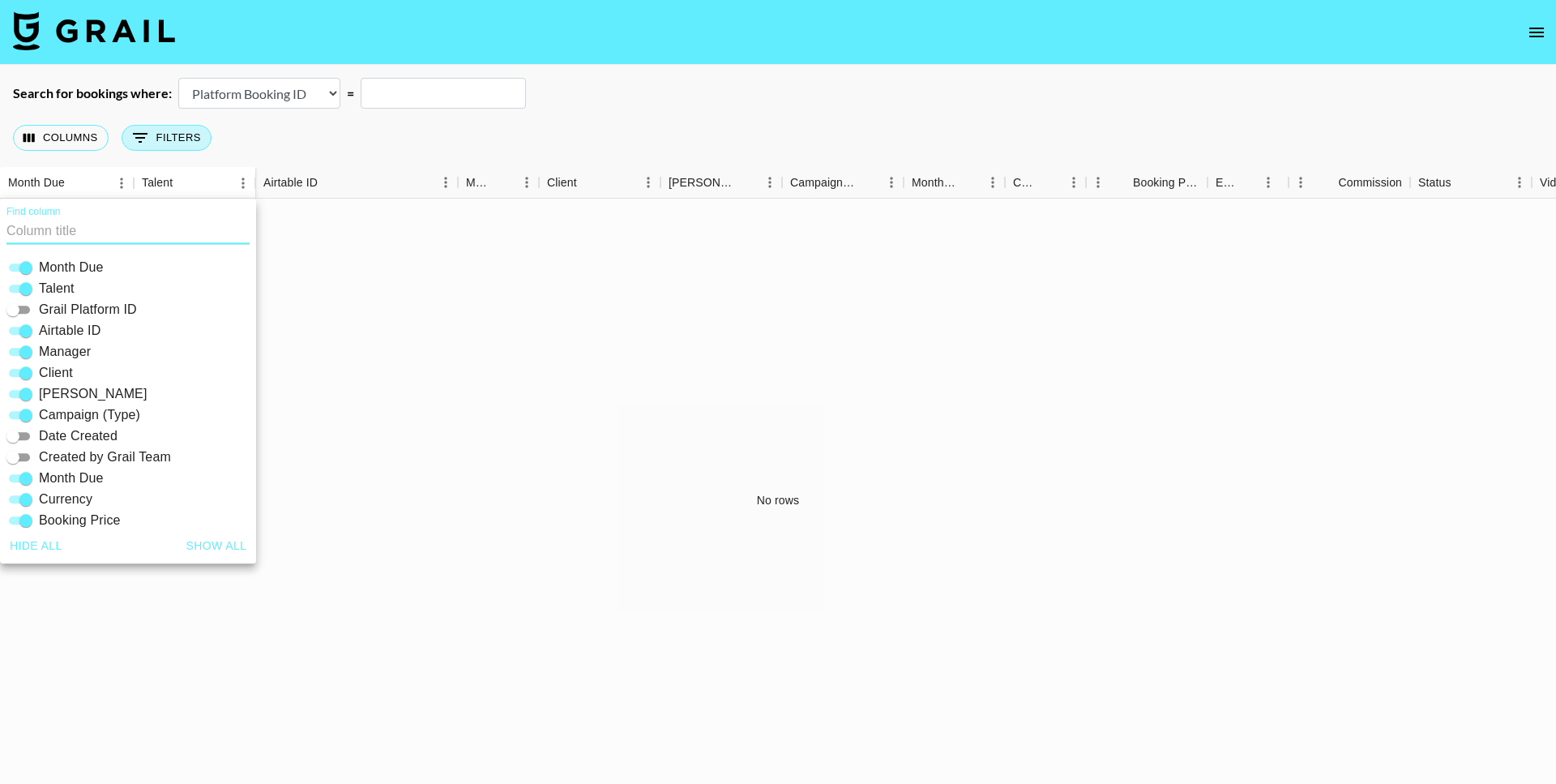
click at [163, 143] on button "0 Filters" at bounding box center [166, 138] width 90 height 26
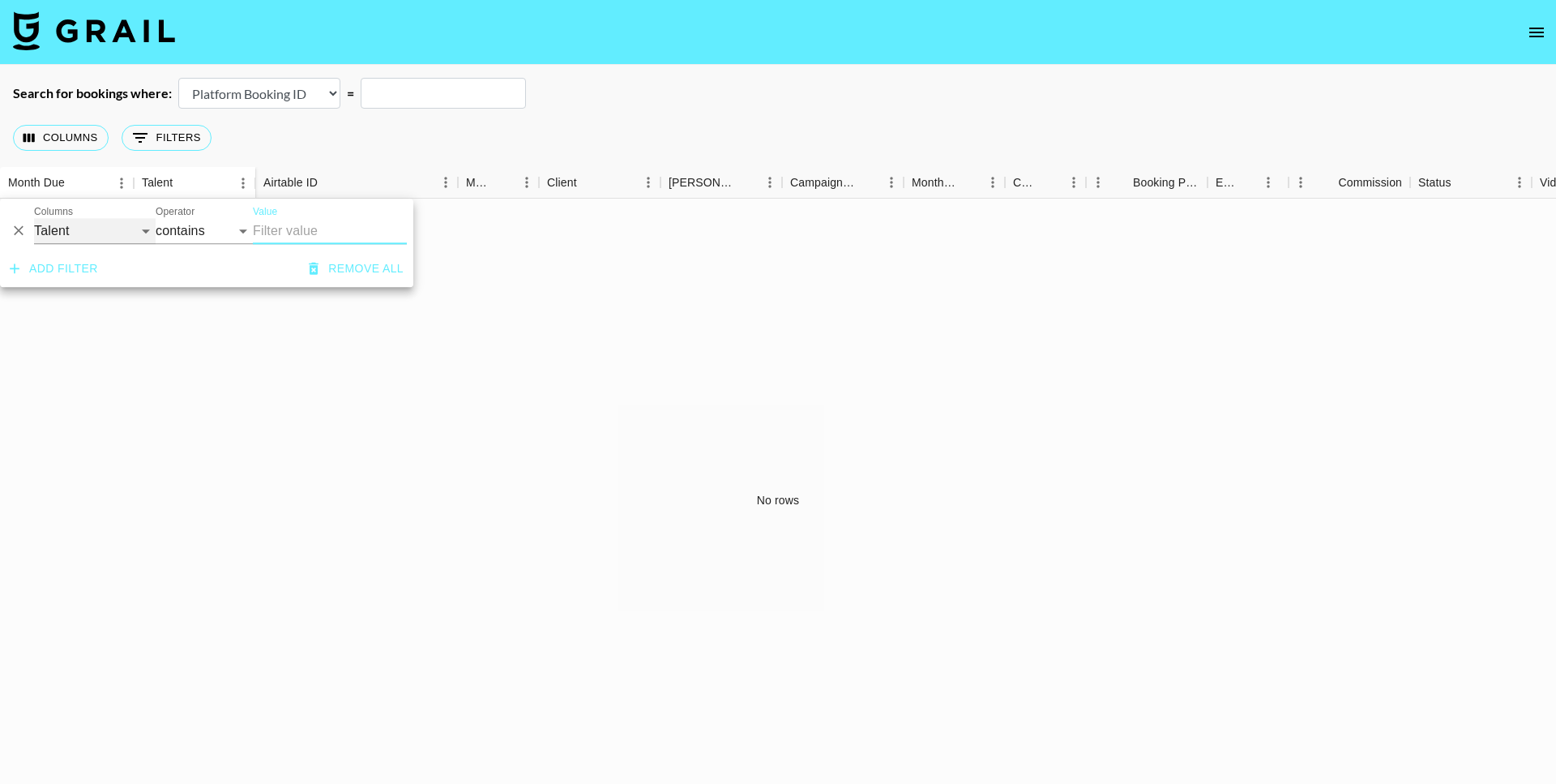
click at [103, 234] on select "Talent Grail Platform ID Airtable ID Manager Client Booker Campaign (Type) Date…" at bounding box center [94, 230] width 121 height 26
select select "bookerId"
click at [34, 218] on select "Talent Grail Platform ID Airtable ID Manager Client Booker Campaign (Type) Date…" at bounding box center [94, 230] width 121 height 26
select select "is"
click at [1539, 49] on nav at bounding box center [778, 32] width 1556 height 65
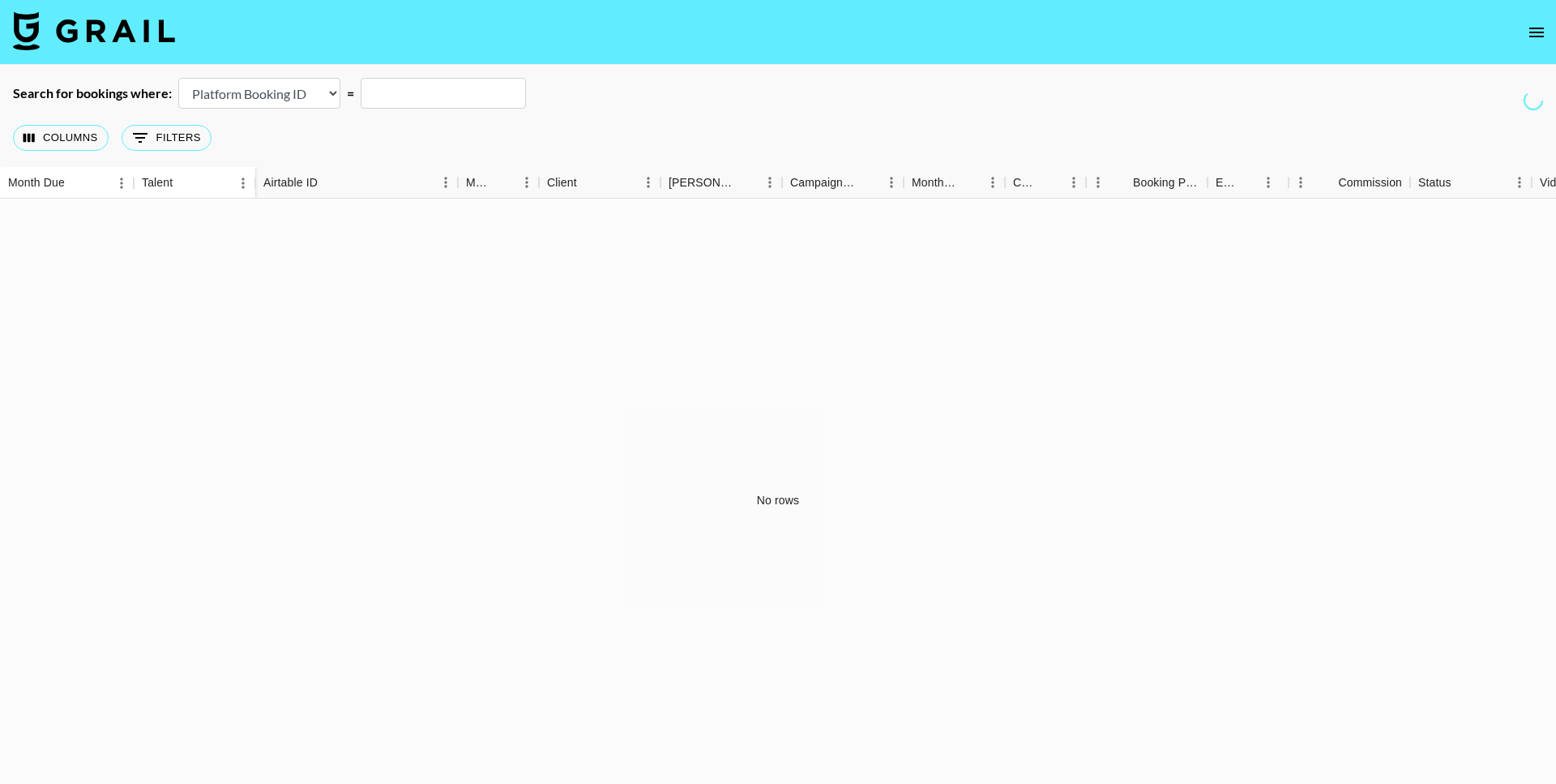
click at [1539, 33] on icon "open drawer" at bounding box center [1537, 32] width 20 height 20
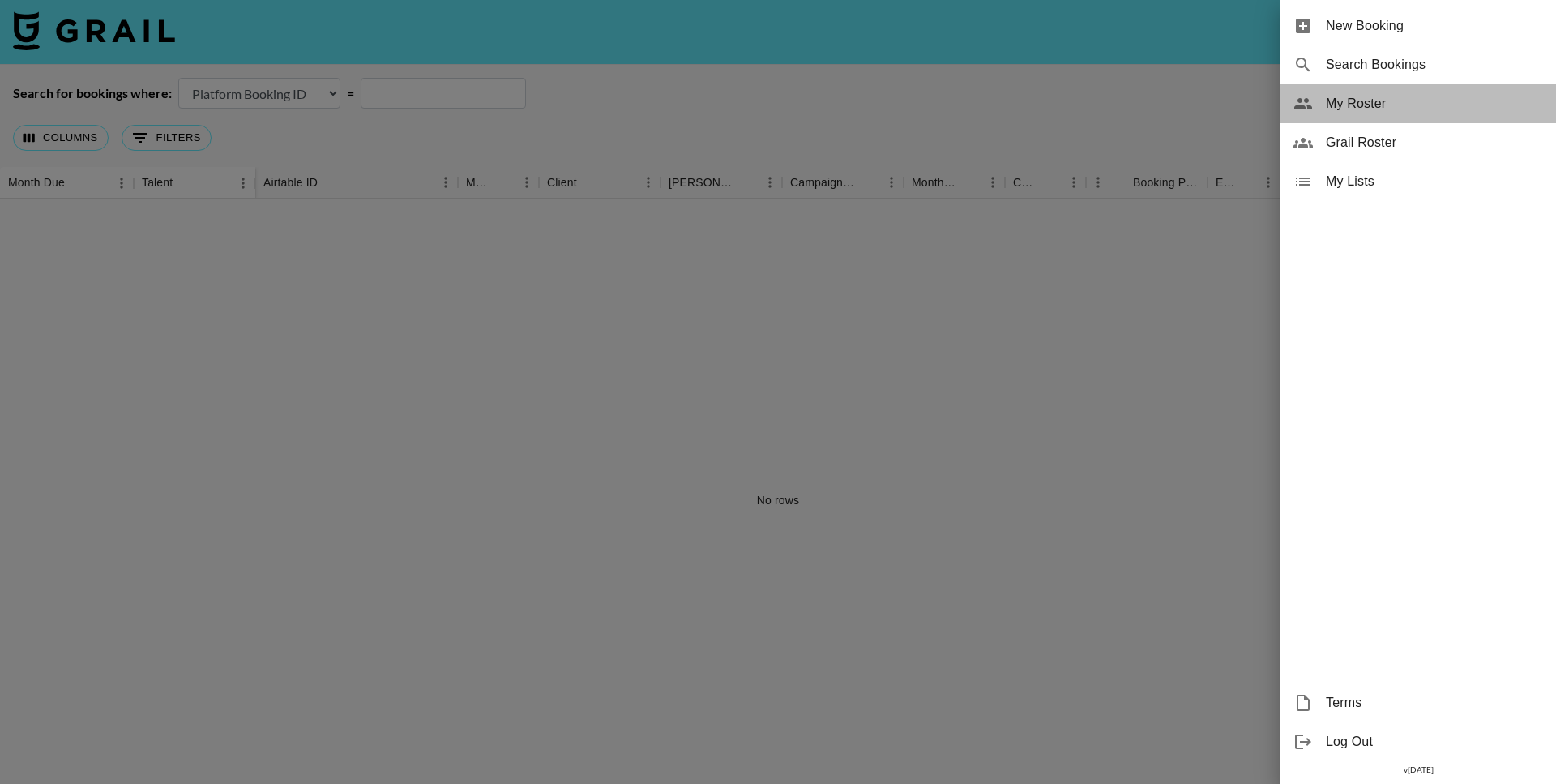
click at [1400, 114] on div "My Roster" at bounding box center [1418, 103] width 275 height 39
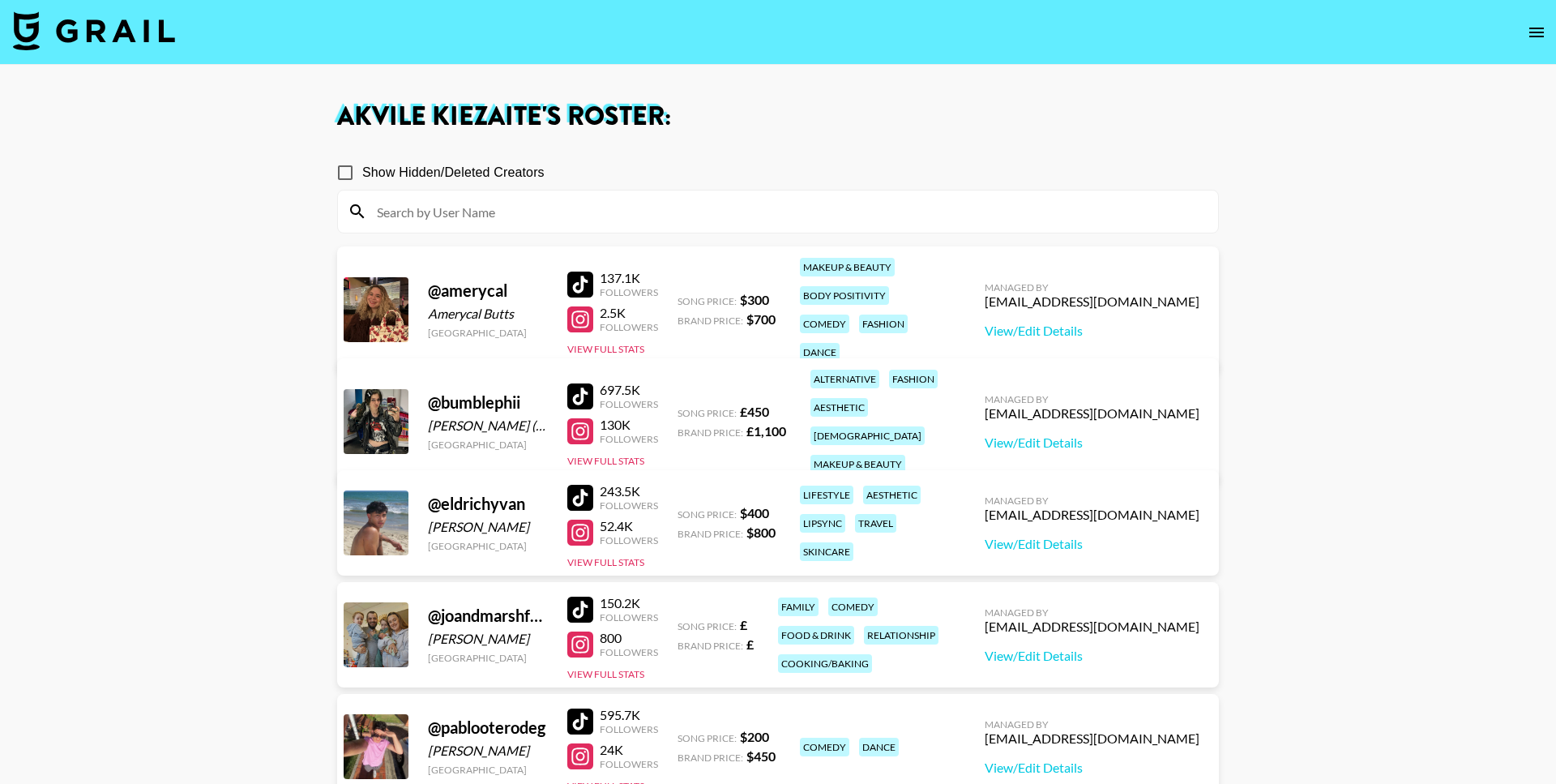
click at [138, 45] on img at bounding box center [94, 31] width 162 height 39
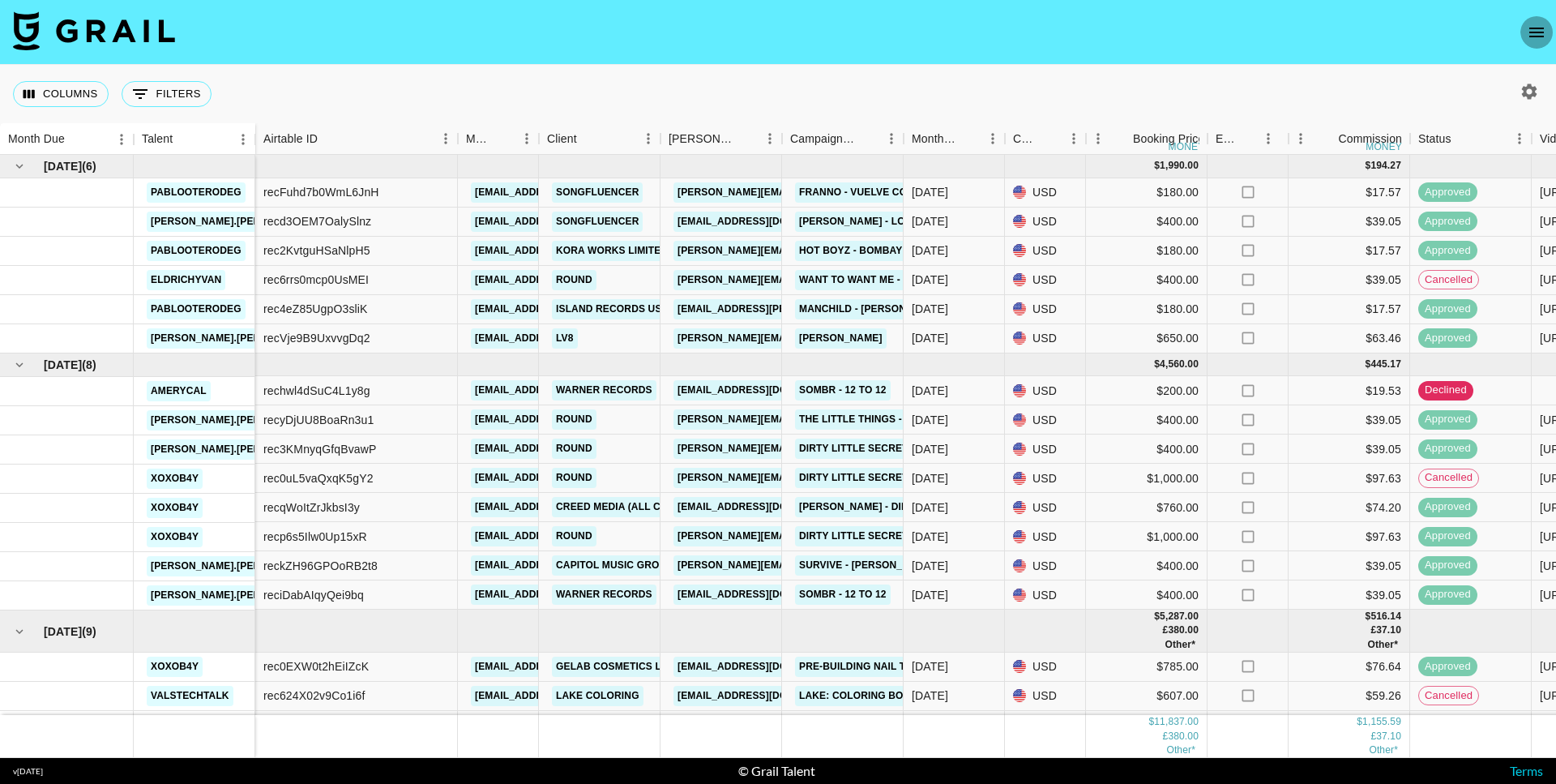
click at [1540, 40] on icon "open drawer" at bounding box center [1537, 32] width 20 height 20
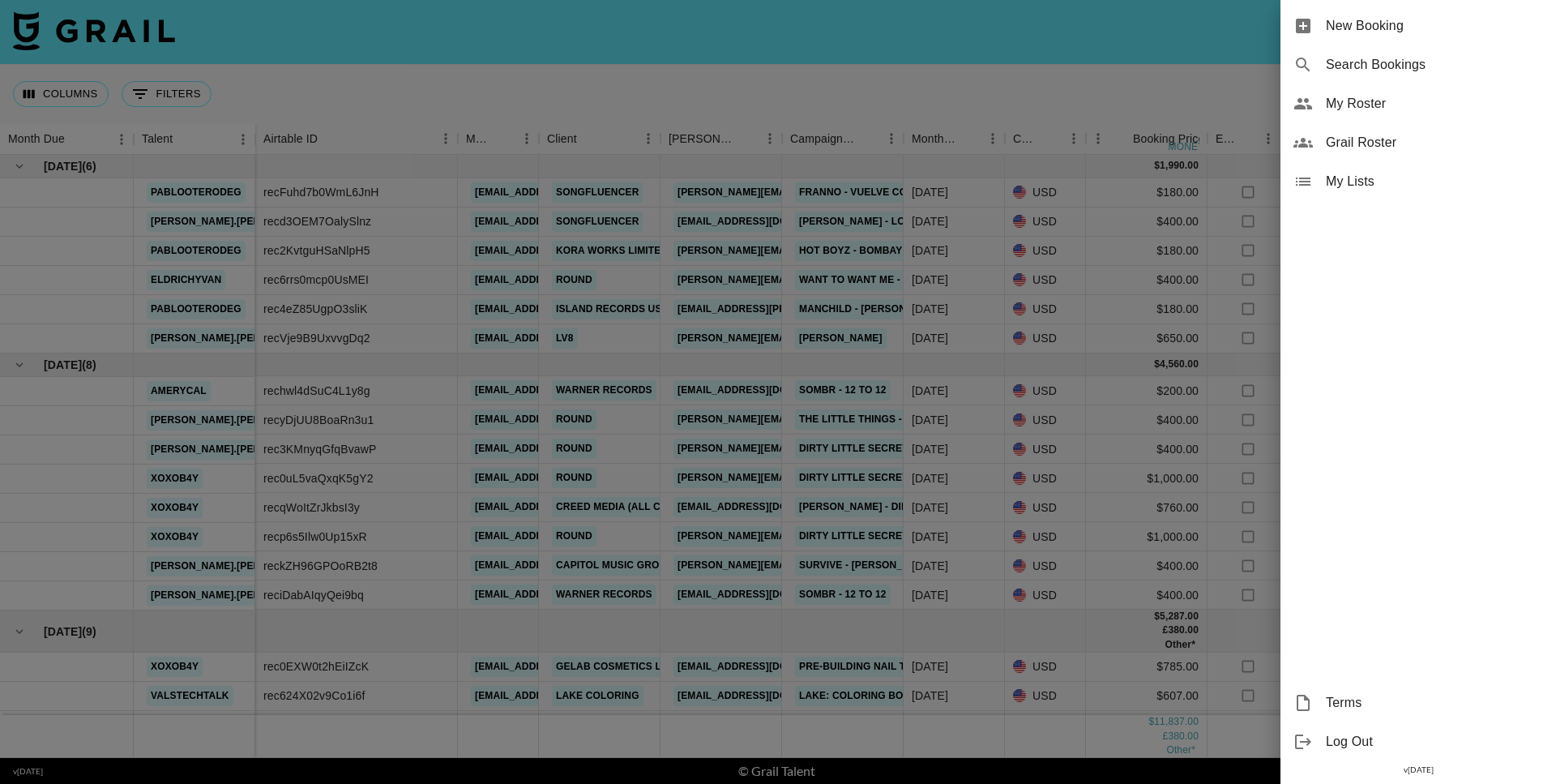
click at [1407, 55] on span "Search Bookings" at bounding box center [1435, 65] width 218 height 20
select select "id"
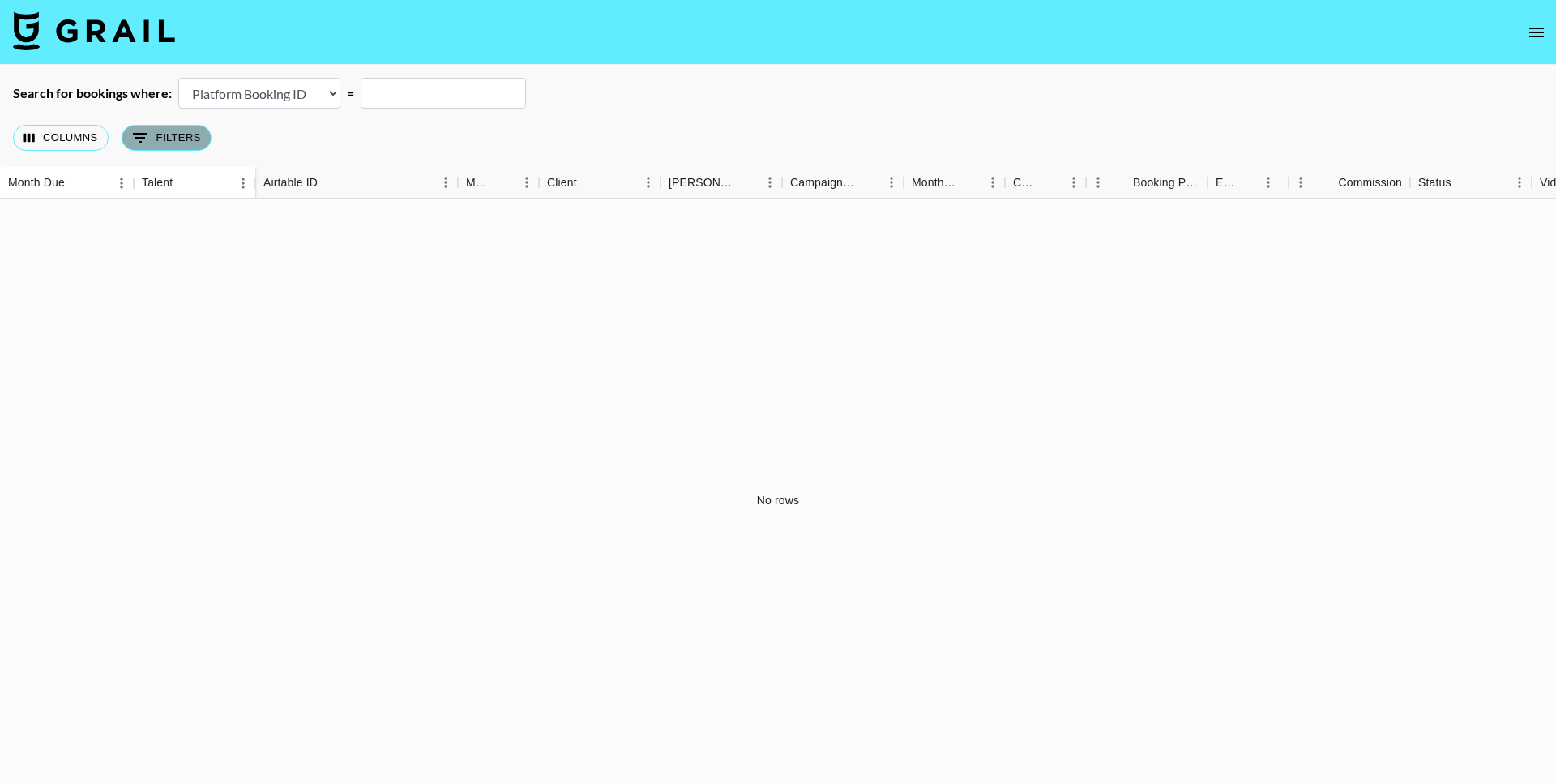
click at [127, 145] on button "0 Filters" at bounding box center [166, 138] width 90 height 26
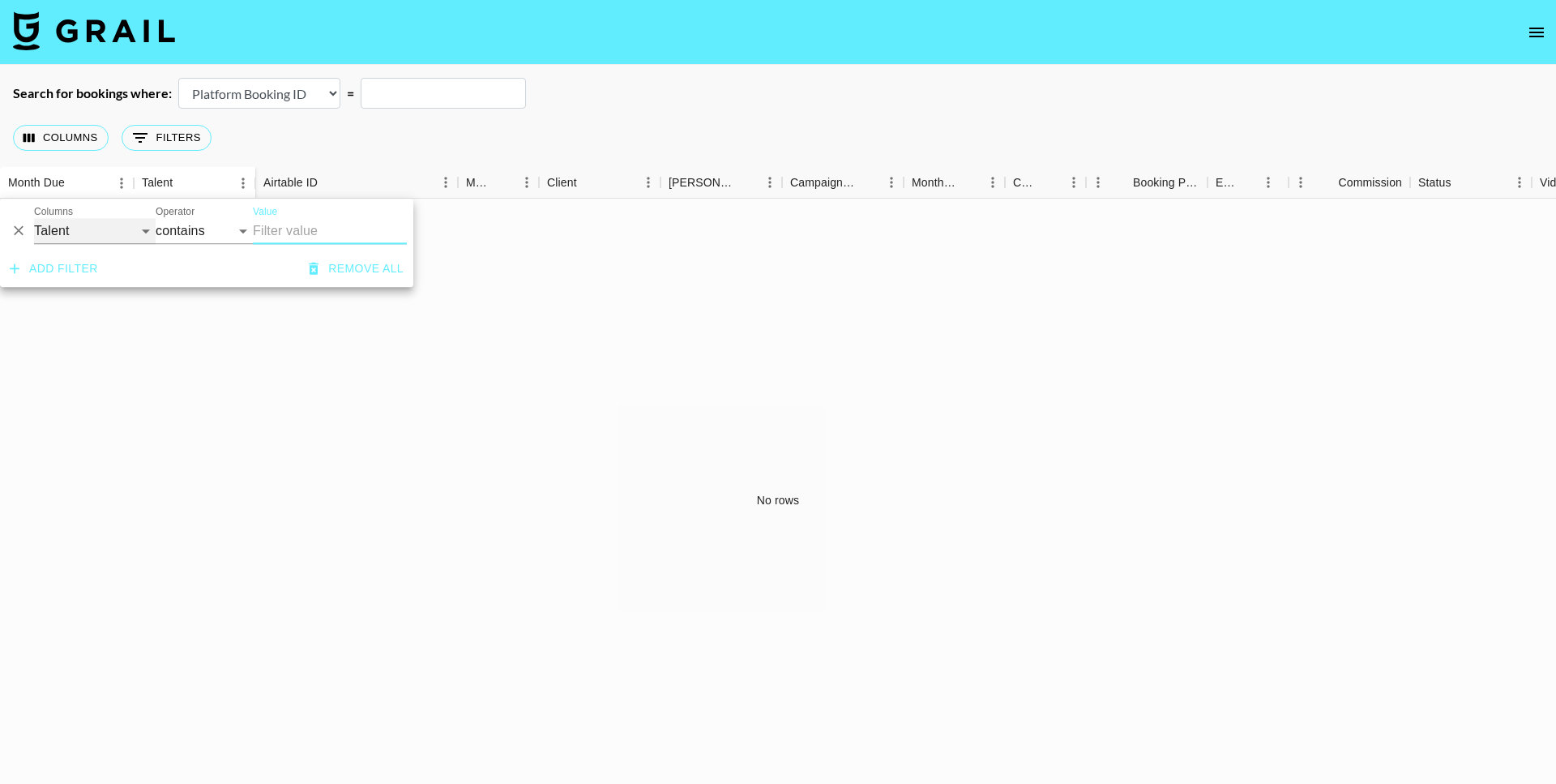
click at [96, 243] on select "Talent Grail Platform ID Airtable ID Manager Client Booker Campaign (Type) Date…" at bounding box center [94, 230] width 121 height 26
select select "bookerId"
click at [34, 218] on select "Talent Grail Platform ID Airtable ID Manager Client Booker Campaign (Type) Date…" at bounding box center [94, 230] width 121 height 26
select select "is"
click at [287, 227] on input "Value" at bounding box center [362, 230] width 219 height 25
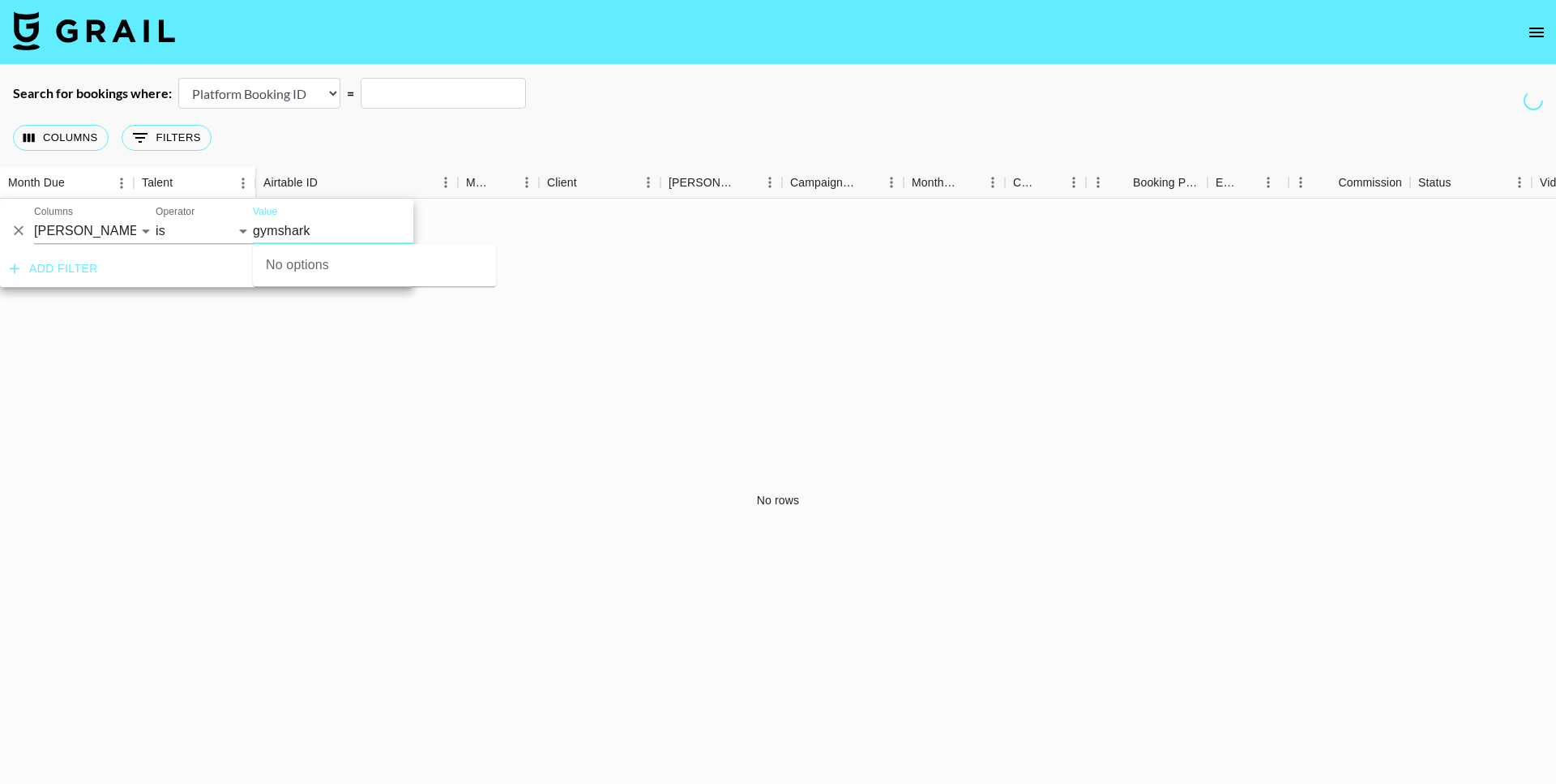
type input "gymshark"
click at [1523, 97] on icon "Refreshing managers, clients, users, talent, campaigns..." at bounding box center [1534, 100] width 28 height 28
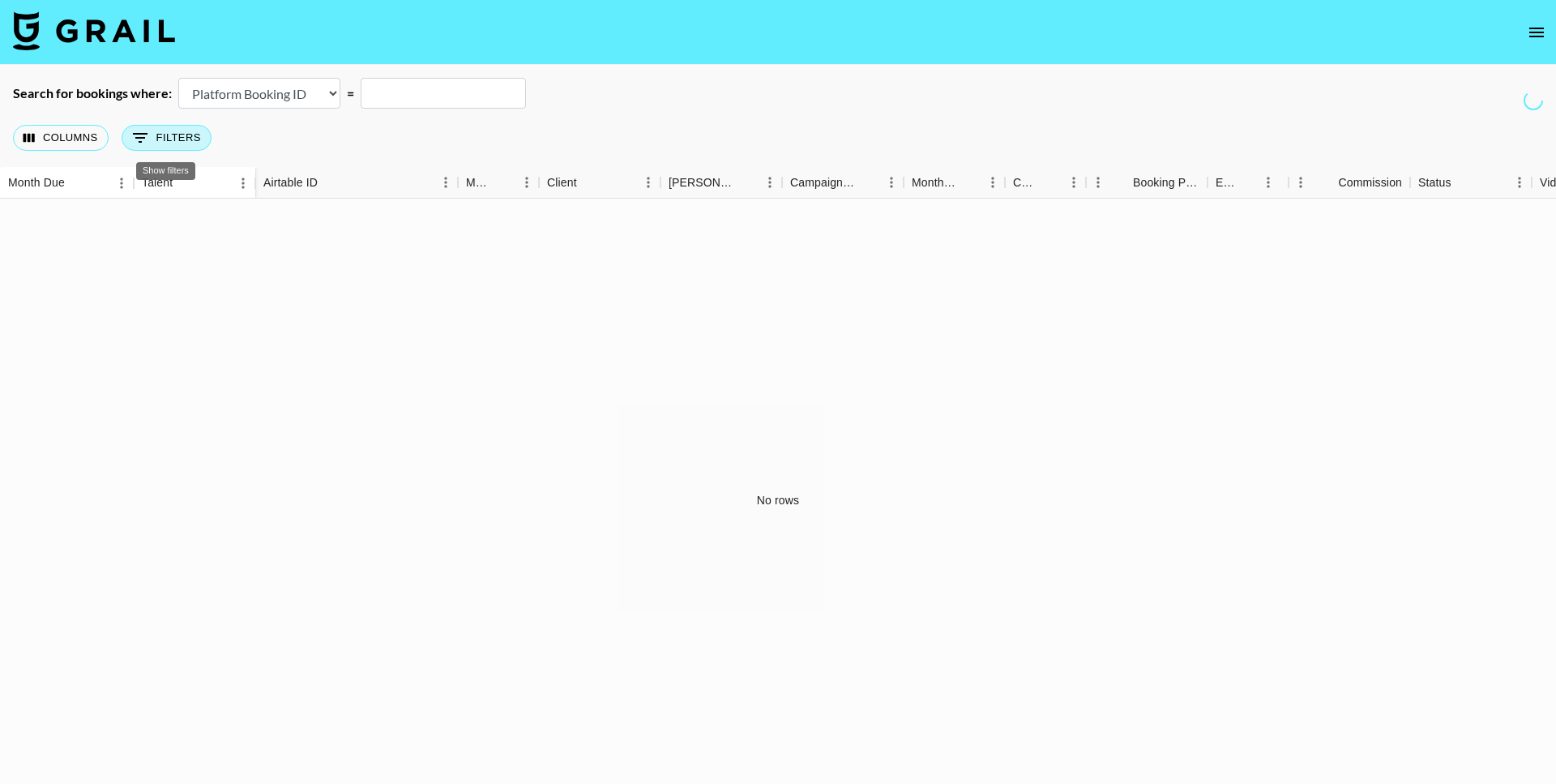
click at [150, 129] on button "0 Filters" at bounding box center [166, 138] width 90 height 26
select select "bookerId"
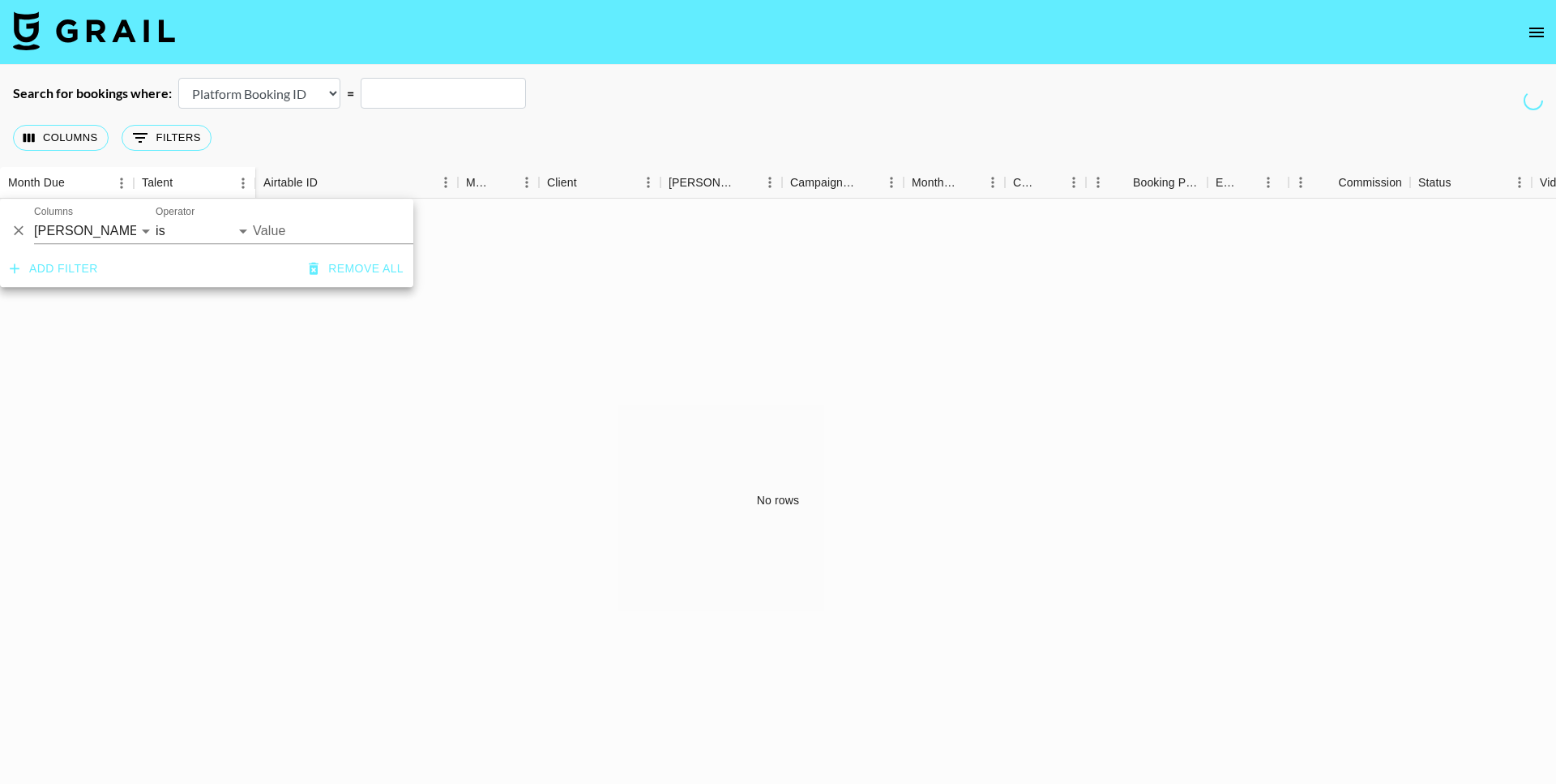
click at [280, 236] on input "Value" at bounding box center [362, 230] width 219 height 25
click at [341, 226] on input "gymshark" at bounding box center [362, 230] width 219 height 25
type input "g"
click at [77, 229] on select "Talent Grail Platform ID Airtable ID Manager Client Booker Campaign (Type) Date…" at bounding box center [94, 230] width 121 height 26
select select "clientId"
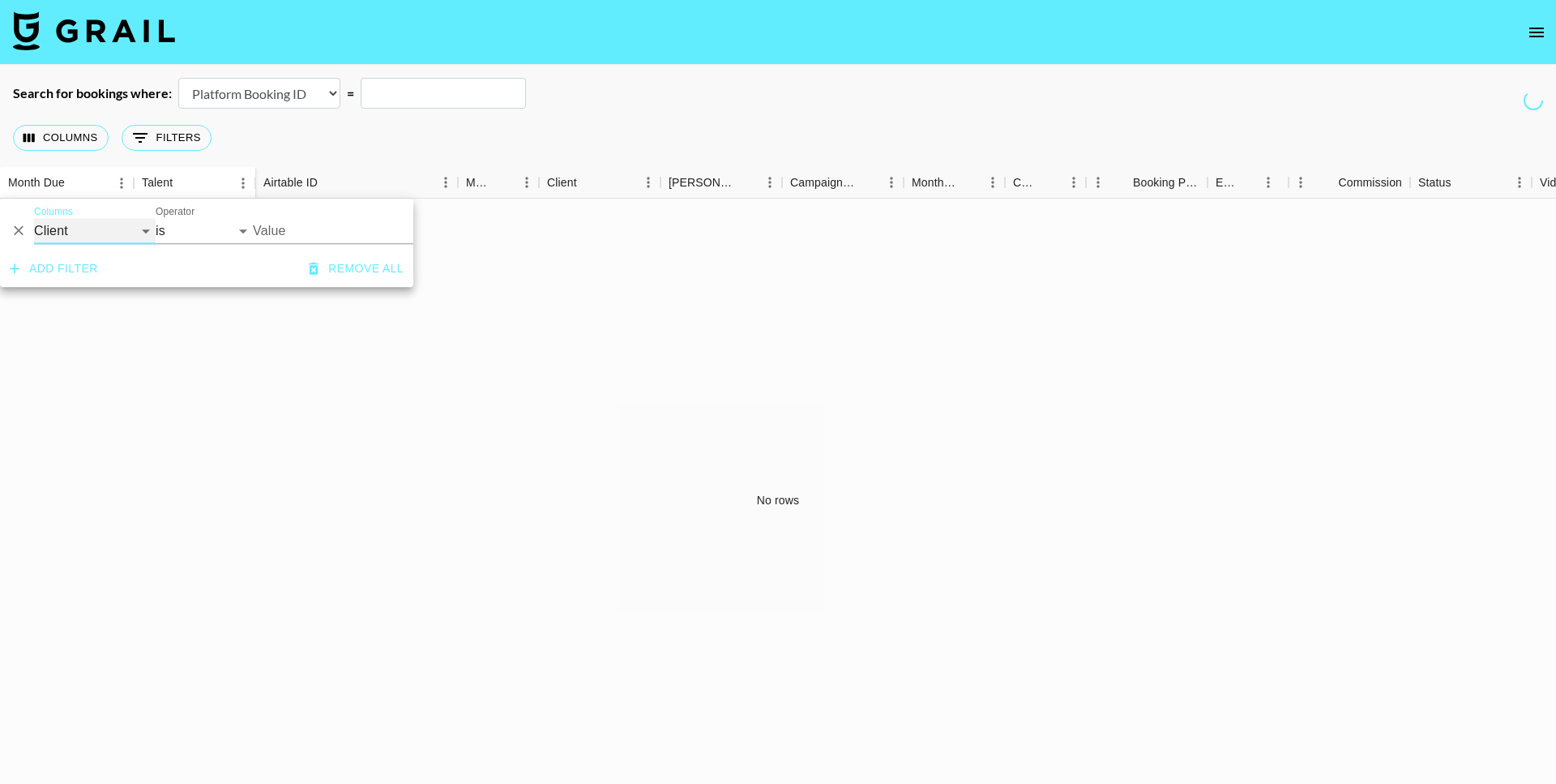
click at [34, 218] on select "Talent Grail Platform ID Airtable ID Manager Client Booker Campaign (Type) Date…" at bounding box center [94, 230] width 121 height 26
click at [289, 231] on input "Value" at bounding box center [362, 230] width 219 height 25
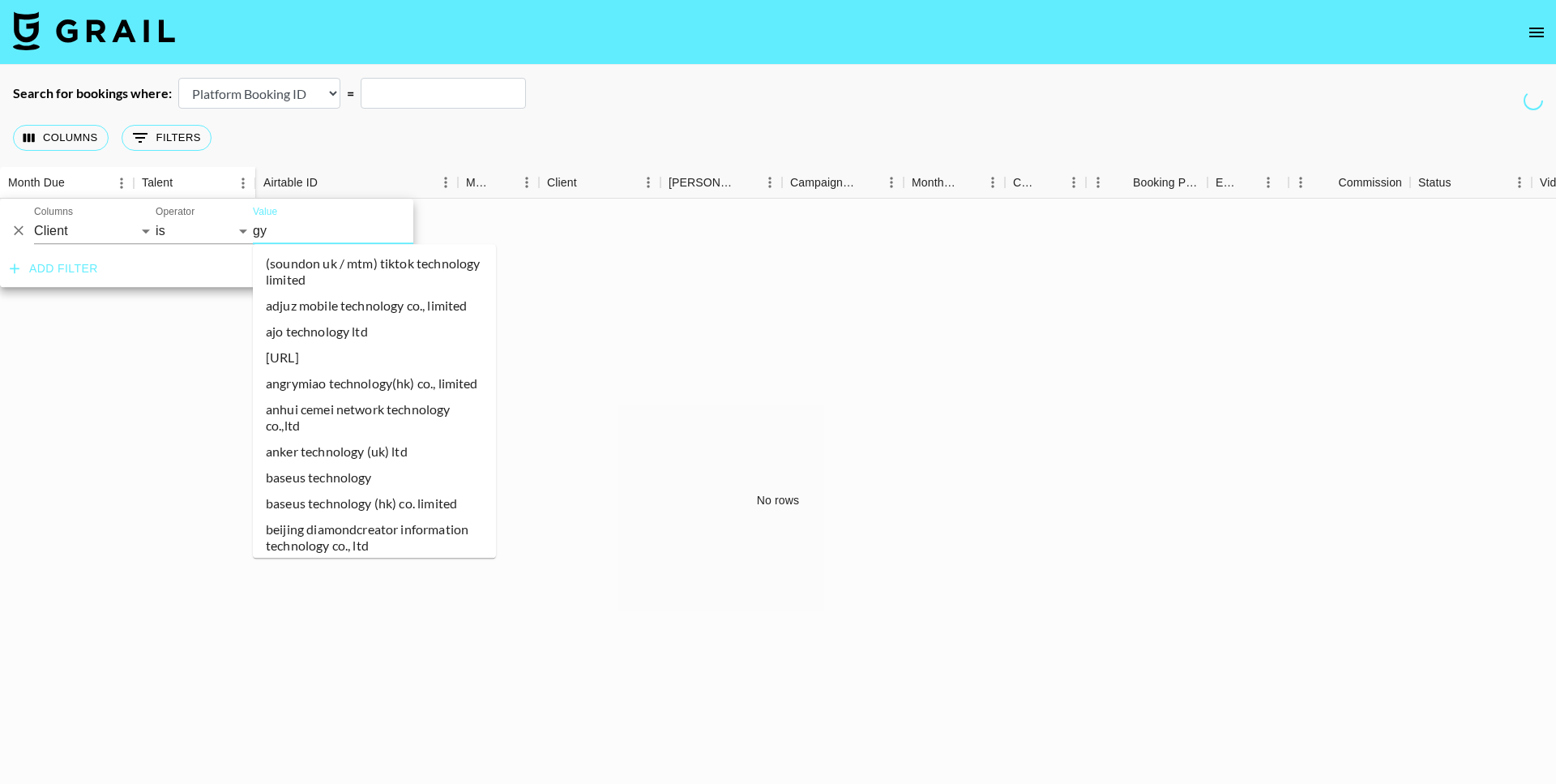
type input "gym"
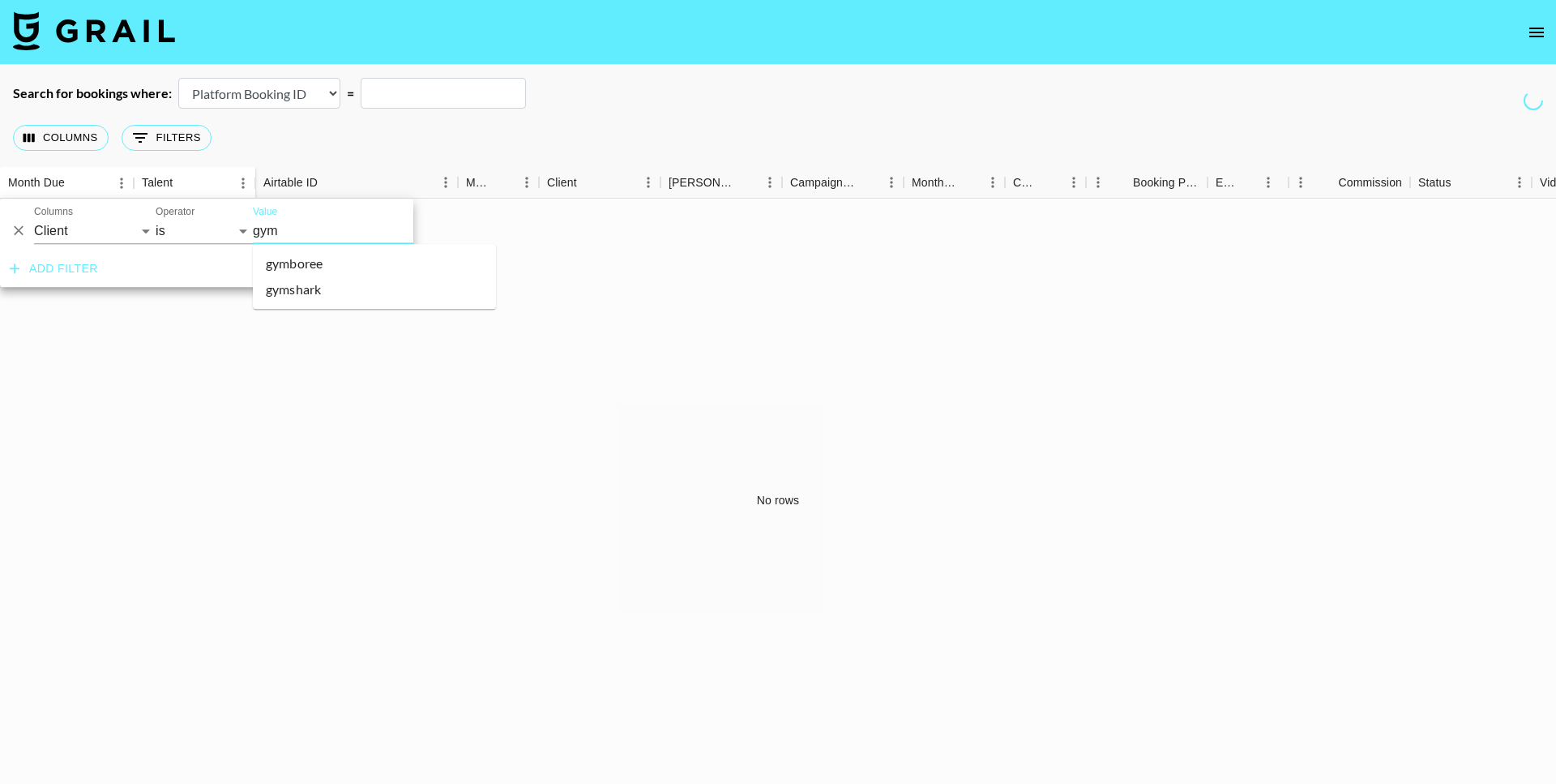
click at [287, 293] on li "gymshark" at bounding box center [374, 289] width 243 height 26
type input "Gymshark"
click at [525, 282] on div "No rows" at bounding box center [778, 500] width 1556 height 603
click at [1545, 45] on button "open drawer" at bounding box center [1537, 32] width 32 height 32
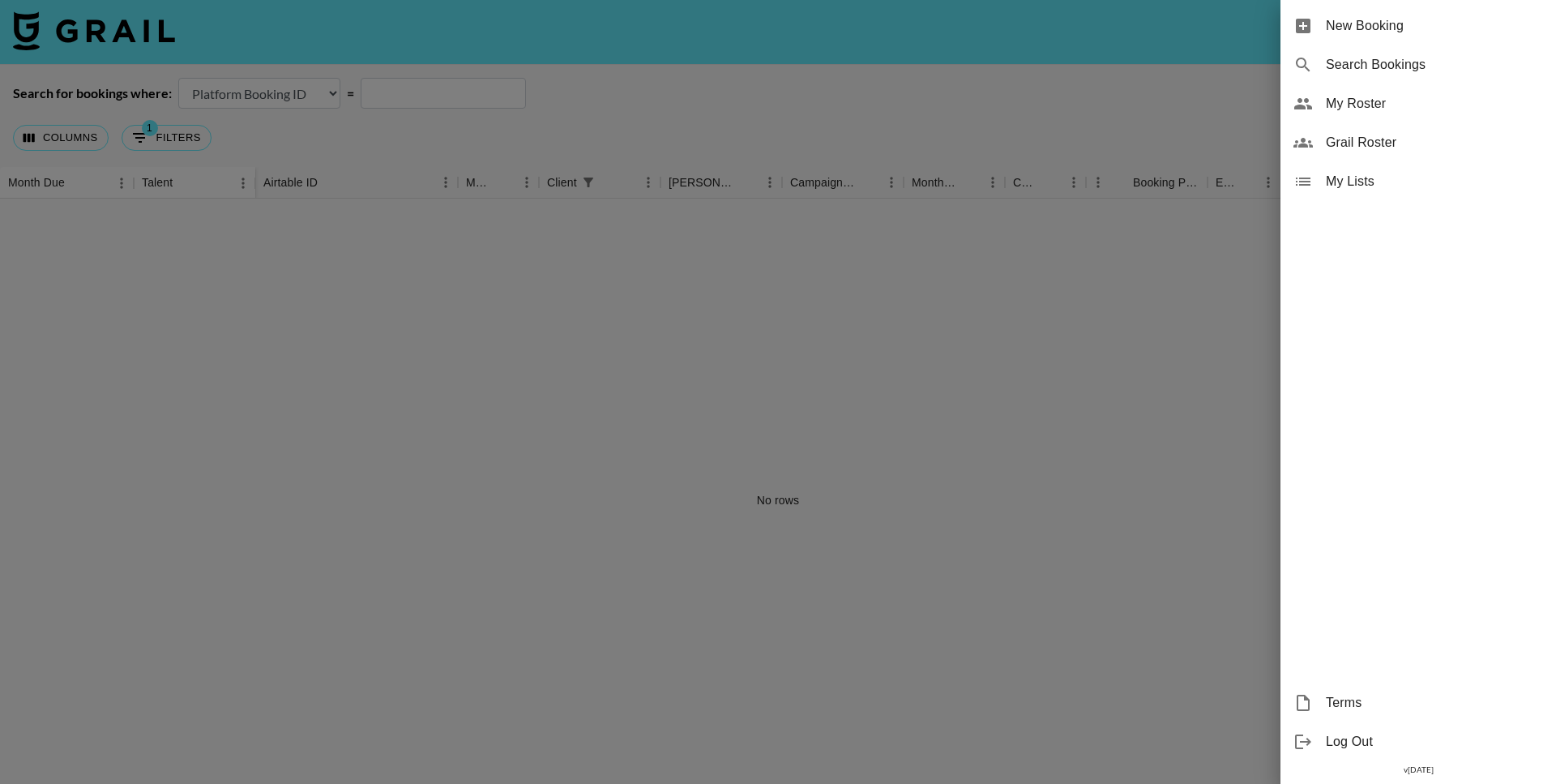
click at [1396, 136] on span "Grail Roster" at bounding box center [1435, 143] width 218 height 20
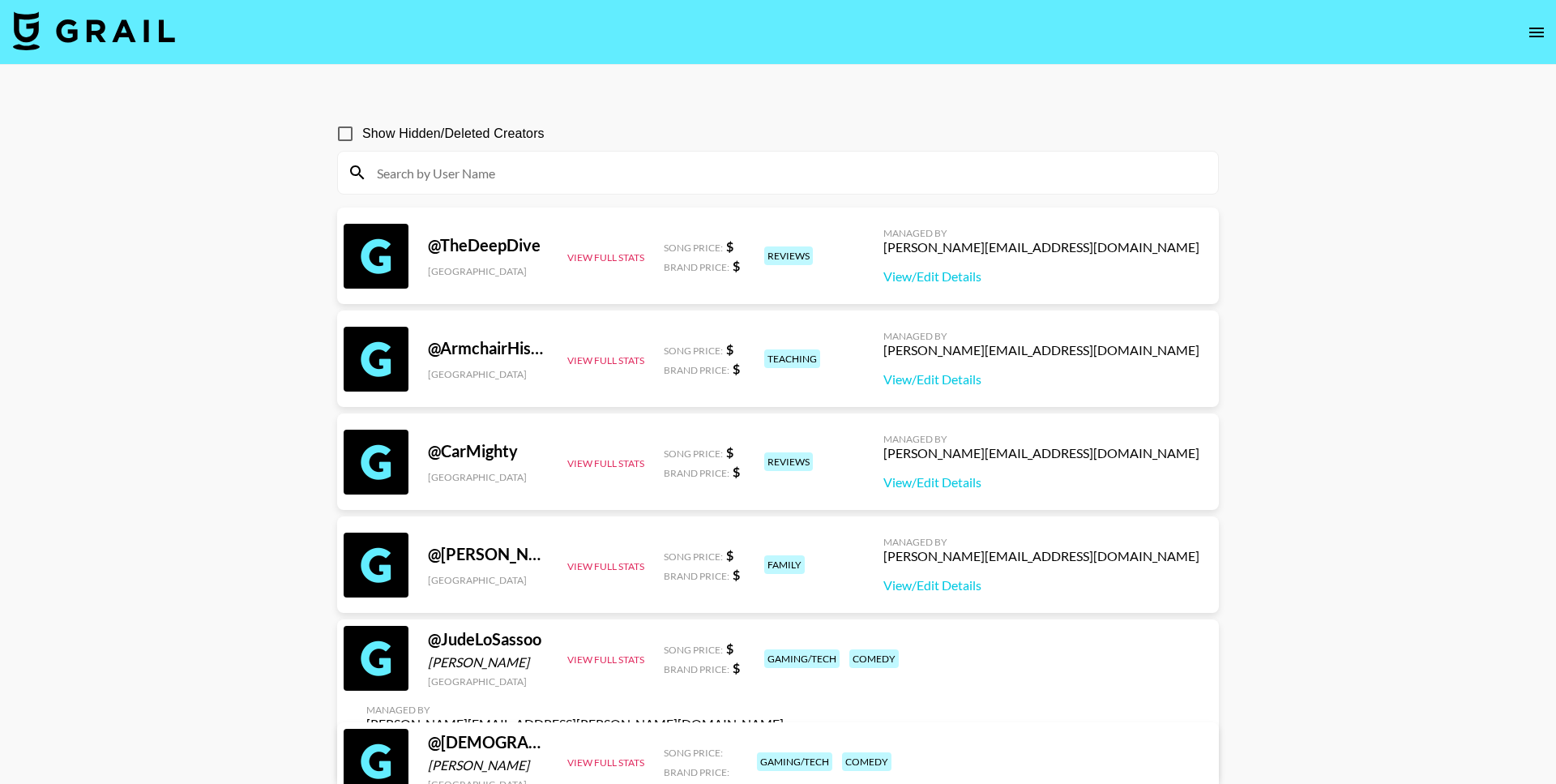
click at [1532, 40] on icon "open drawer" at bounding box center [1537, 32] width 20 height 20
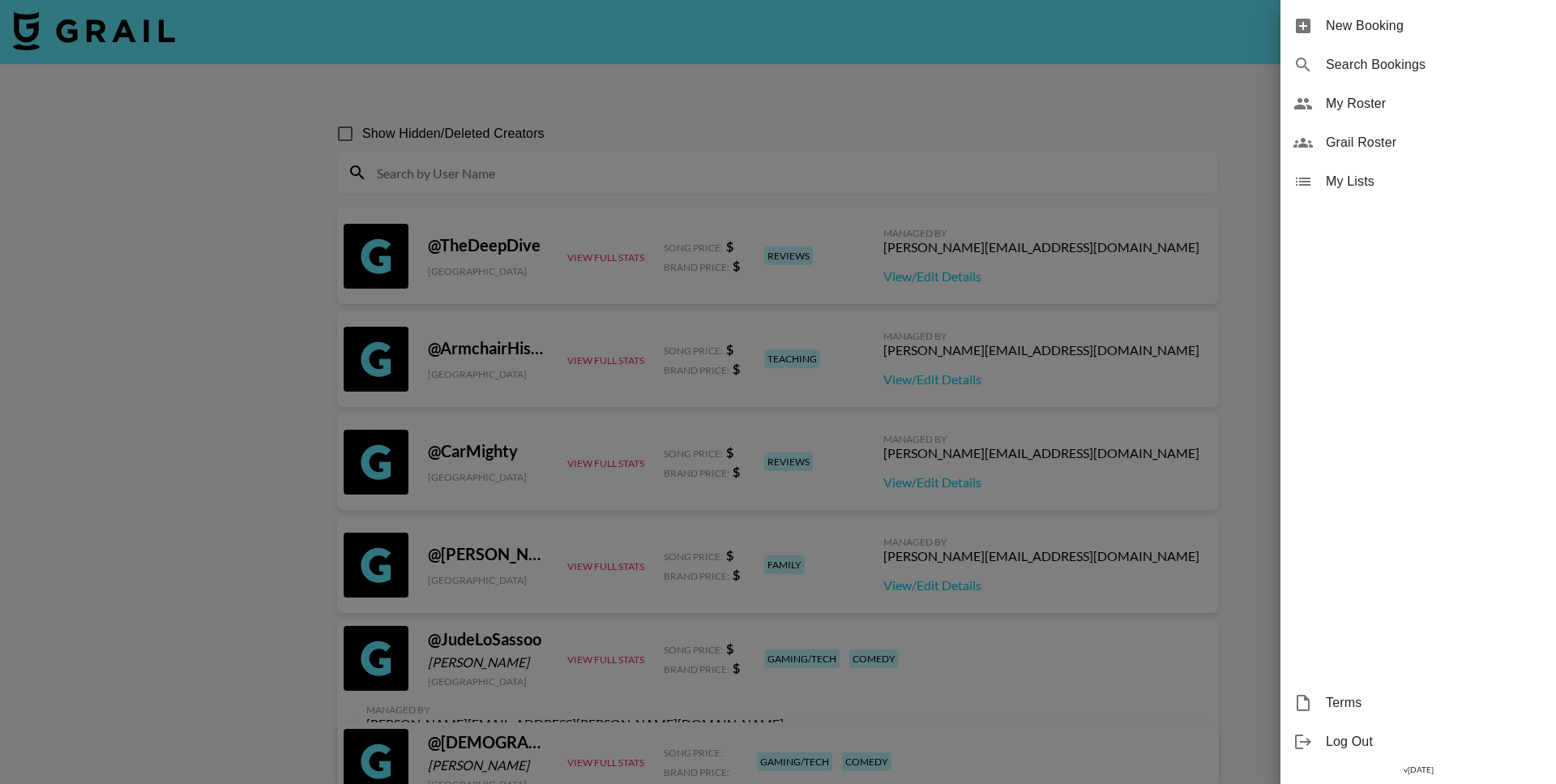
click at [1392, 73] on span "Search Bookings" at bounding box center [1435, 65] width 218 height 20
select select "id"
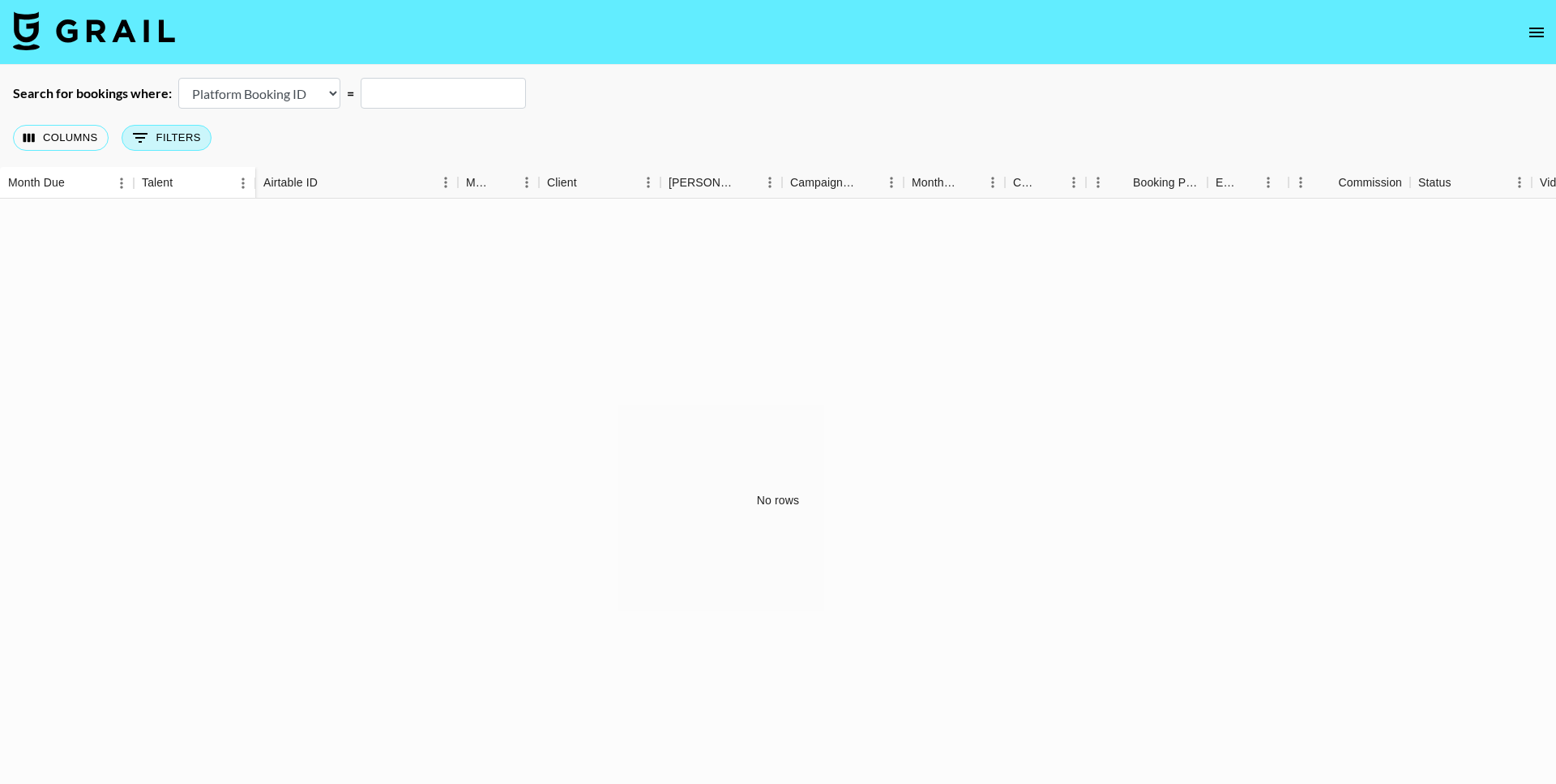
click at [172, 132] on button "0 Filters" at bounding box center [166, 138] width 90 height 26
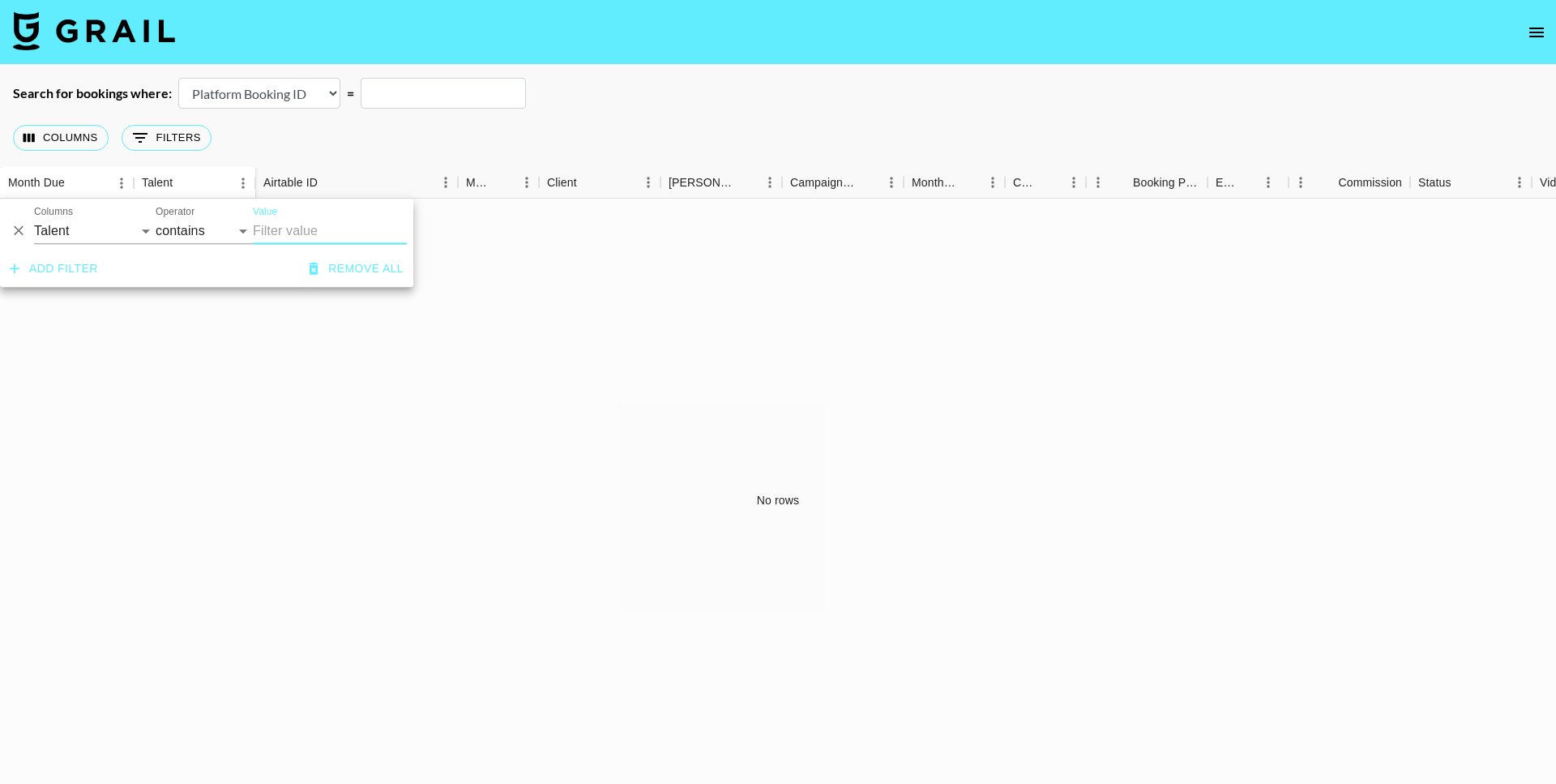
click at [365, 259] on button "Remove all" at bounding box center [356, 268] width 108 height 30
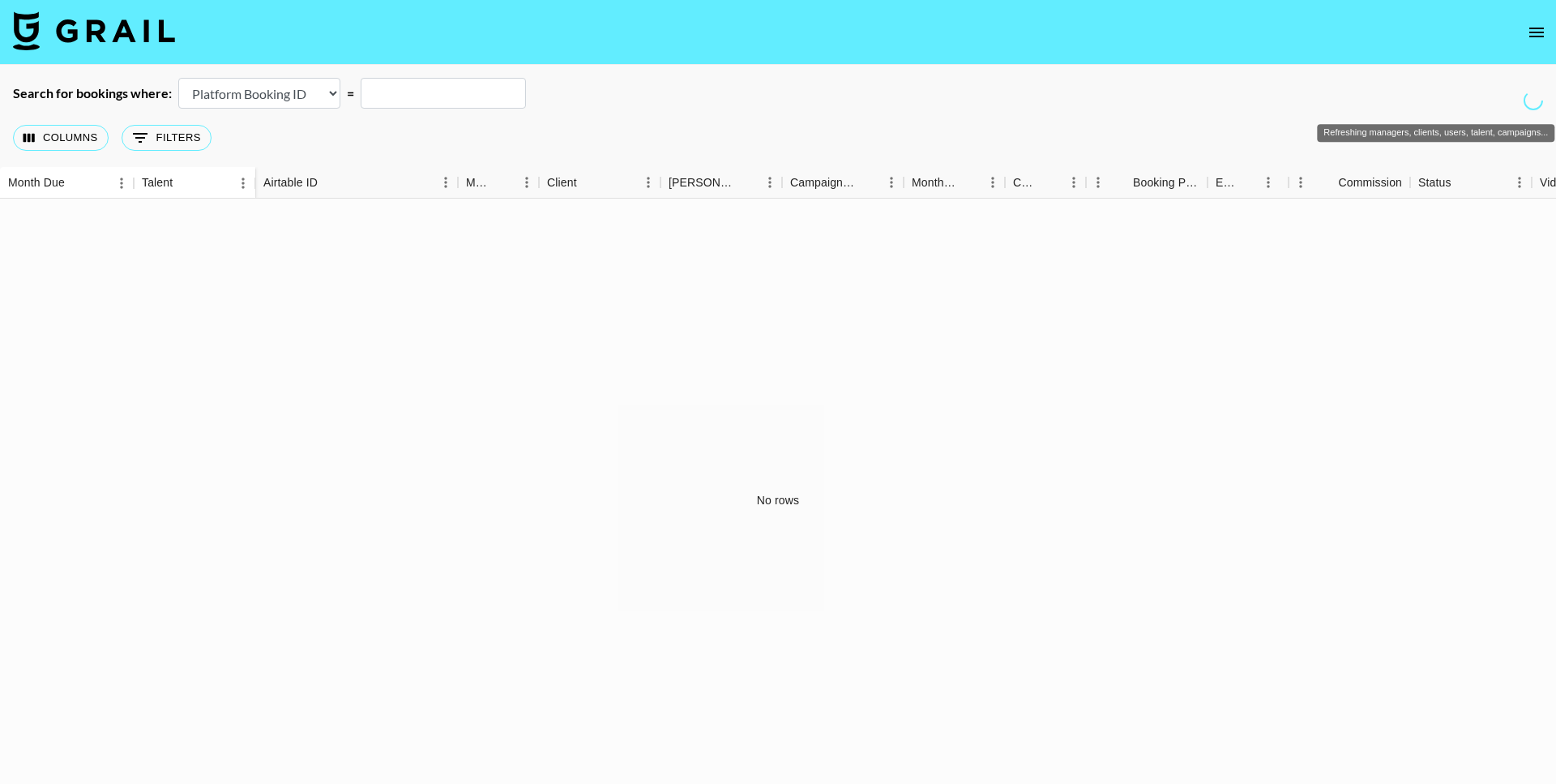
click at [1538, 103] on icon "Refreshing managers, clients, users, talent, campaigns..." at bounding box center [1534, 100] width 28 height 28
click at [1519, 96] on div "Search for bookings where: Airtable Booking ID Platform Booking ID Platform Cam…" at bounding box center [778, 94] width 1556 height 31
click at [1527, 102] on icon "Refreshing managers, clients, users, talent, campaigns..." at bounding box center [1534, 101] width 27 height 27
click at [1543, 43] on button "open drawer" at bounding box center [1537, 32] width 32 height 32
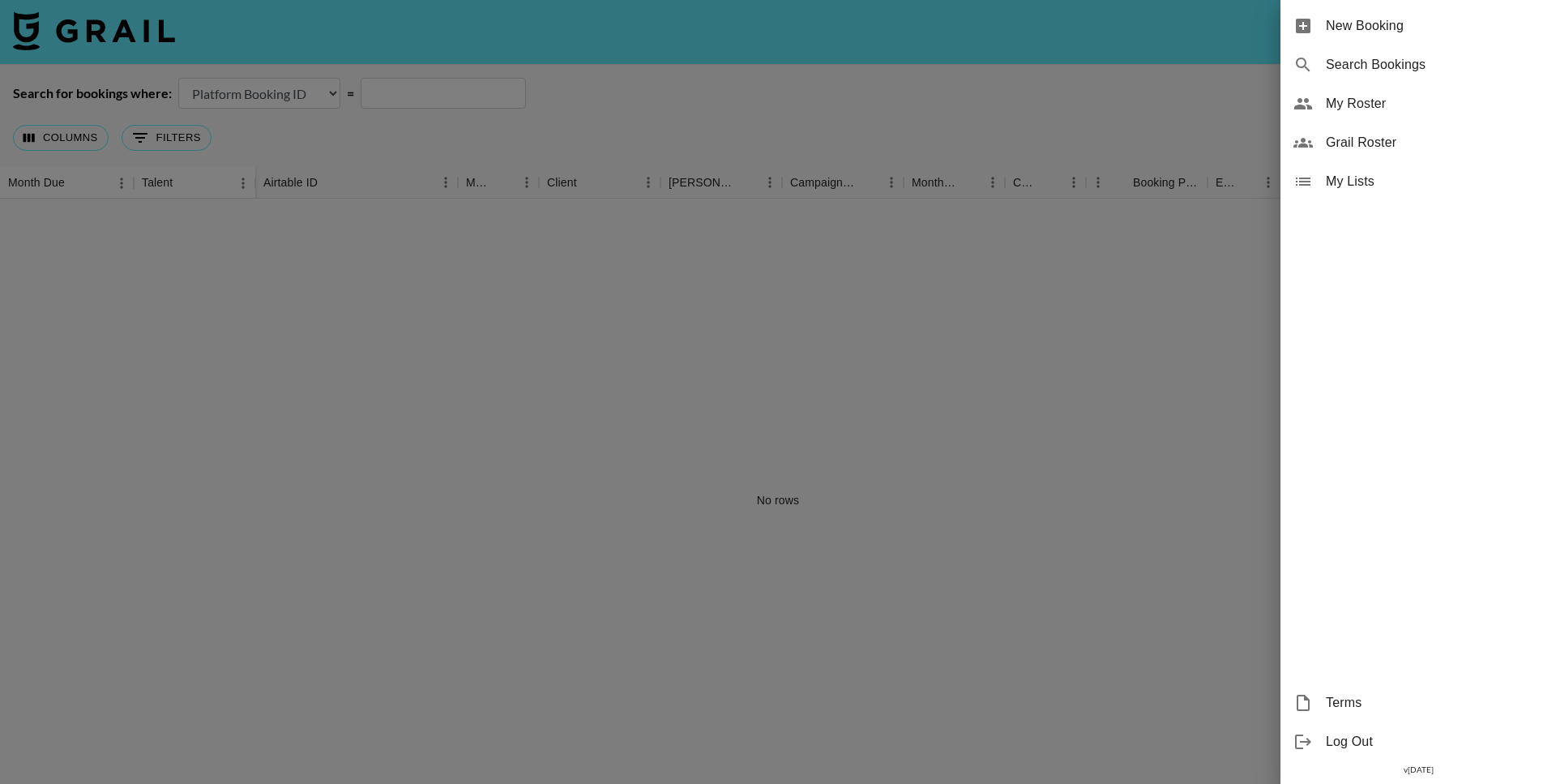
click at [1078, 283] on div at bounding box center [778, 392] width 1556 height 784
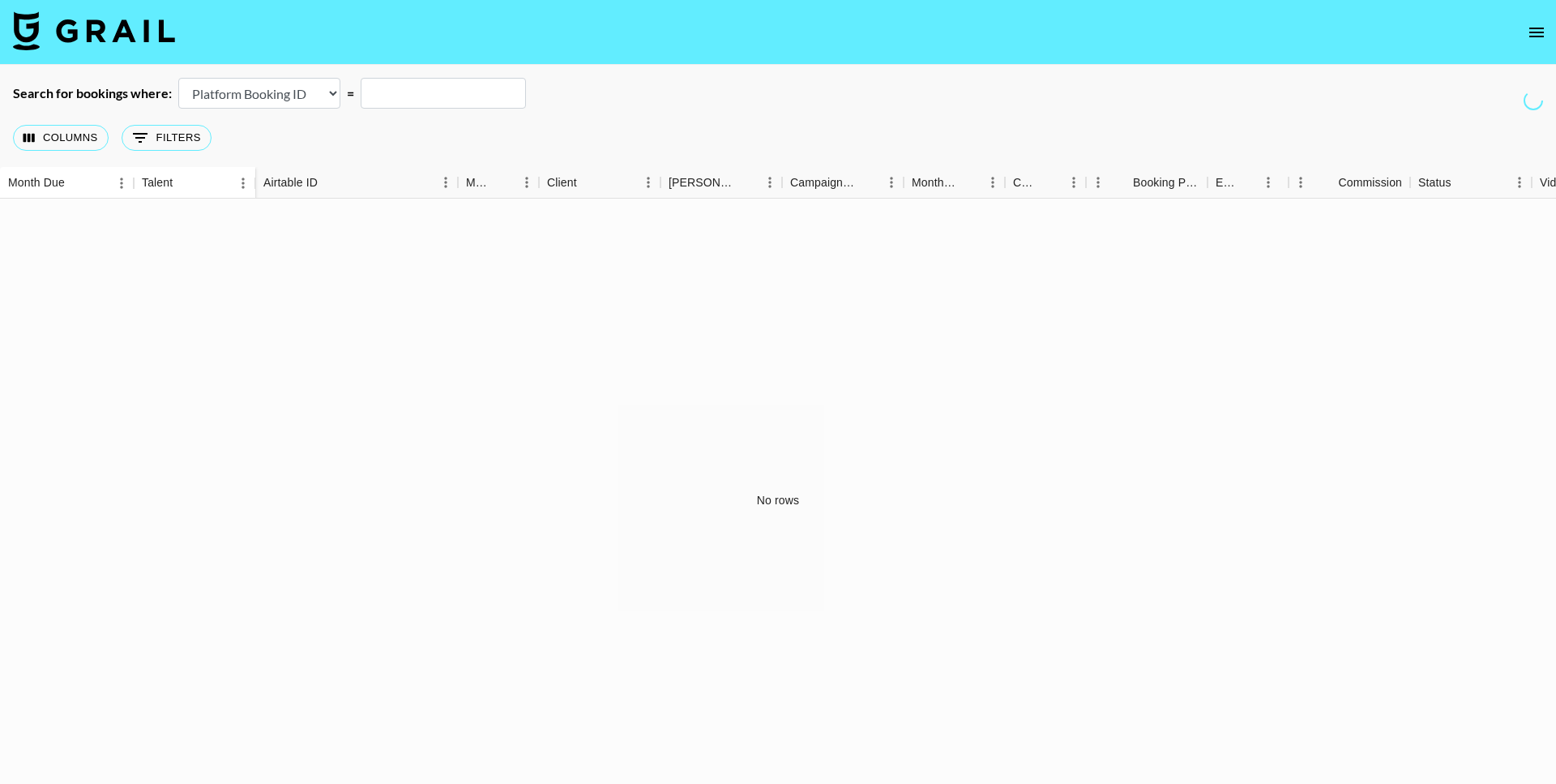
click at [1525, 85] on div "Search for bookings where: Airtable Booking ID Platform Booking ID Platform Cam…" at bounding box center [778, 94] width 1556 height 31
click at [1537, 32] on icon "open drawer" at bounding box center [1537, 32] width 14 height 10
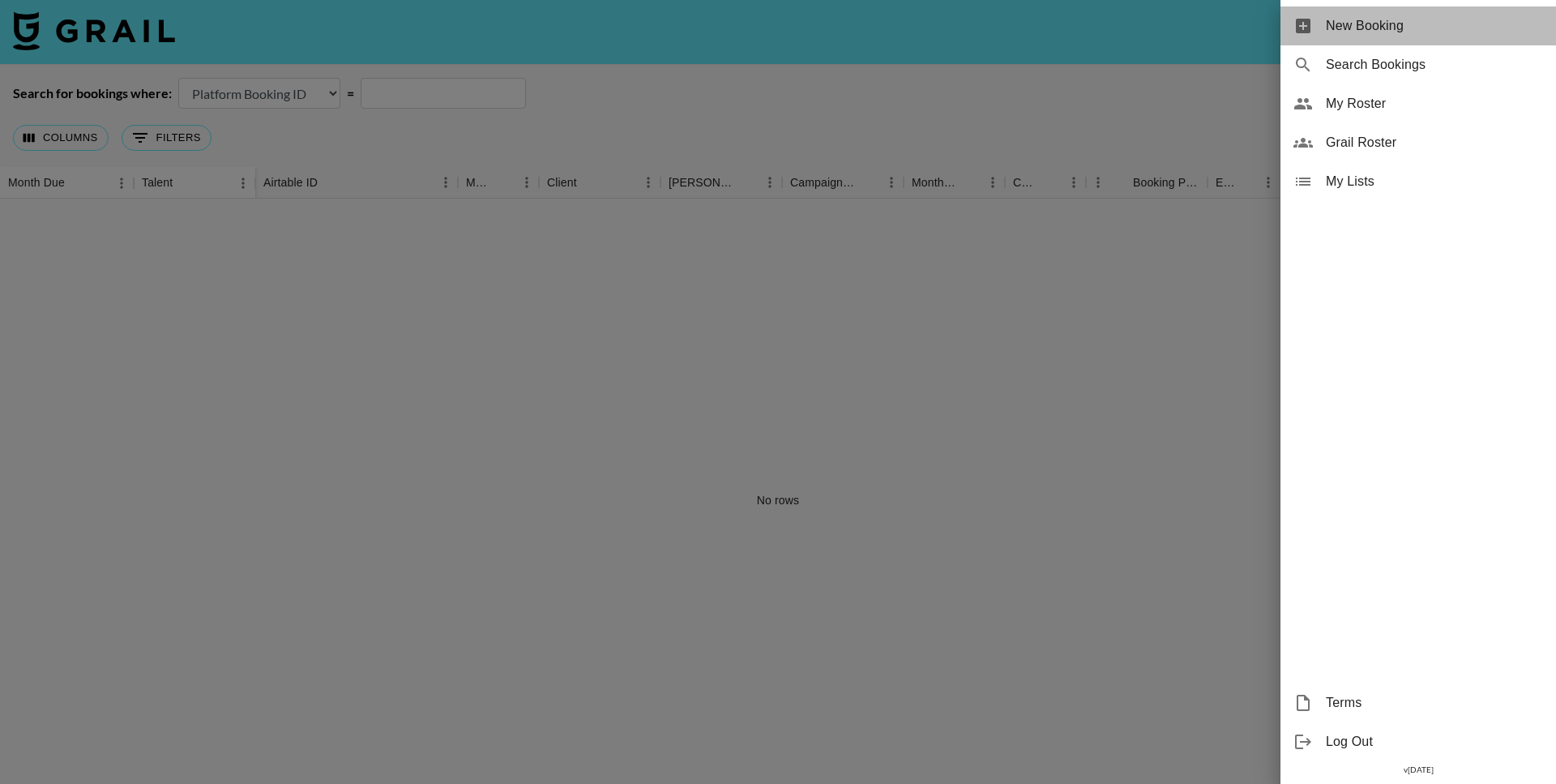
click at [1425, 38] on div "New Booking" at bounding box center [1418, 25] width 275 height 39
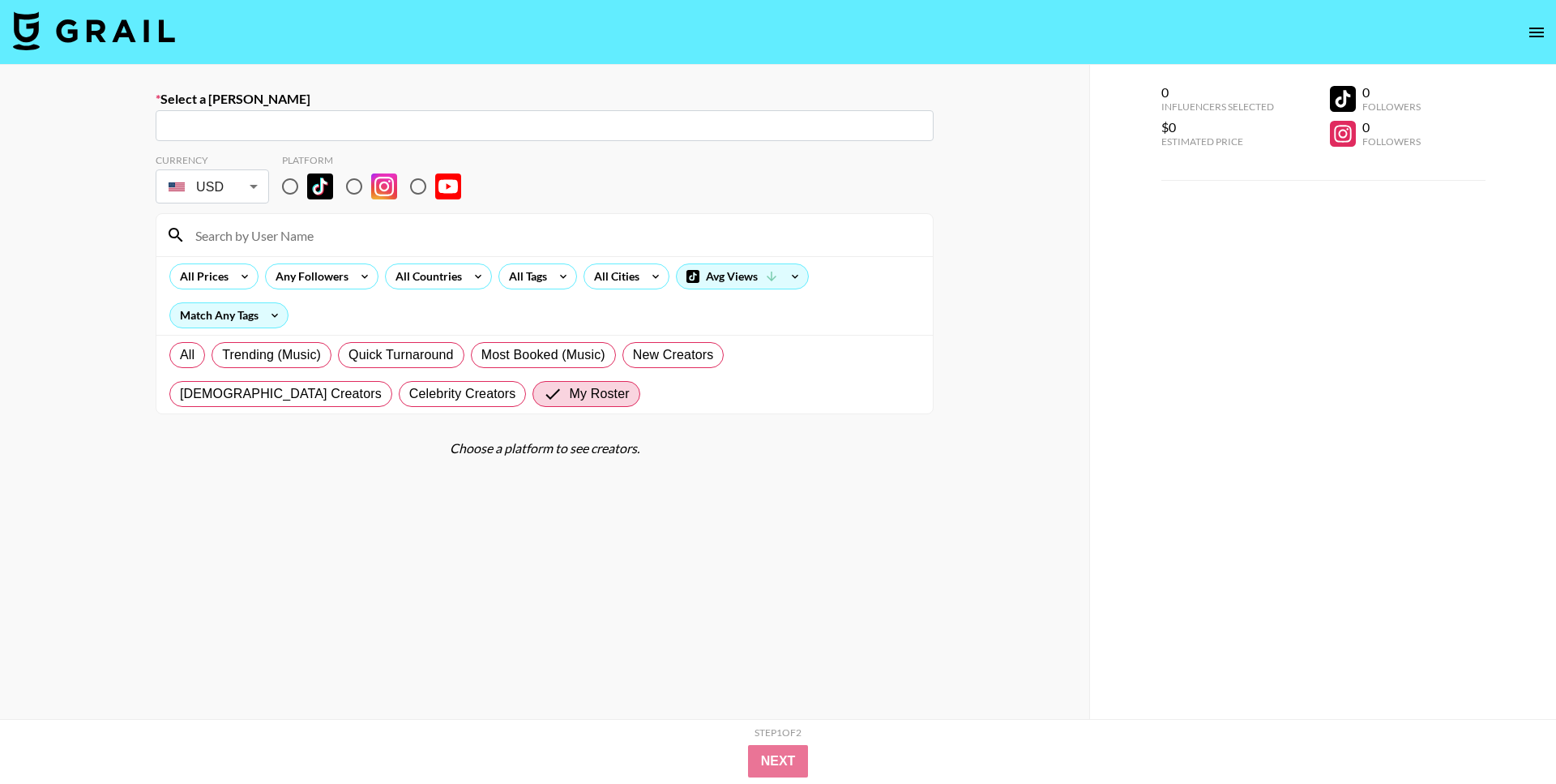
click at [1543, 44] on button "open drawer" at bounding box center [1537, 32] width 32 height 32
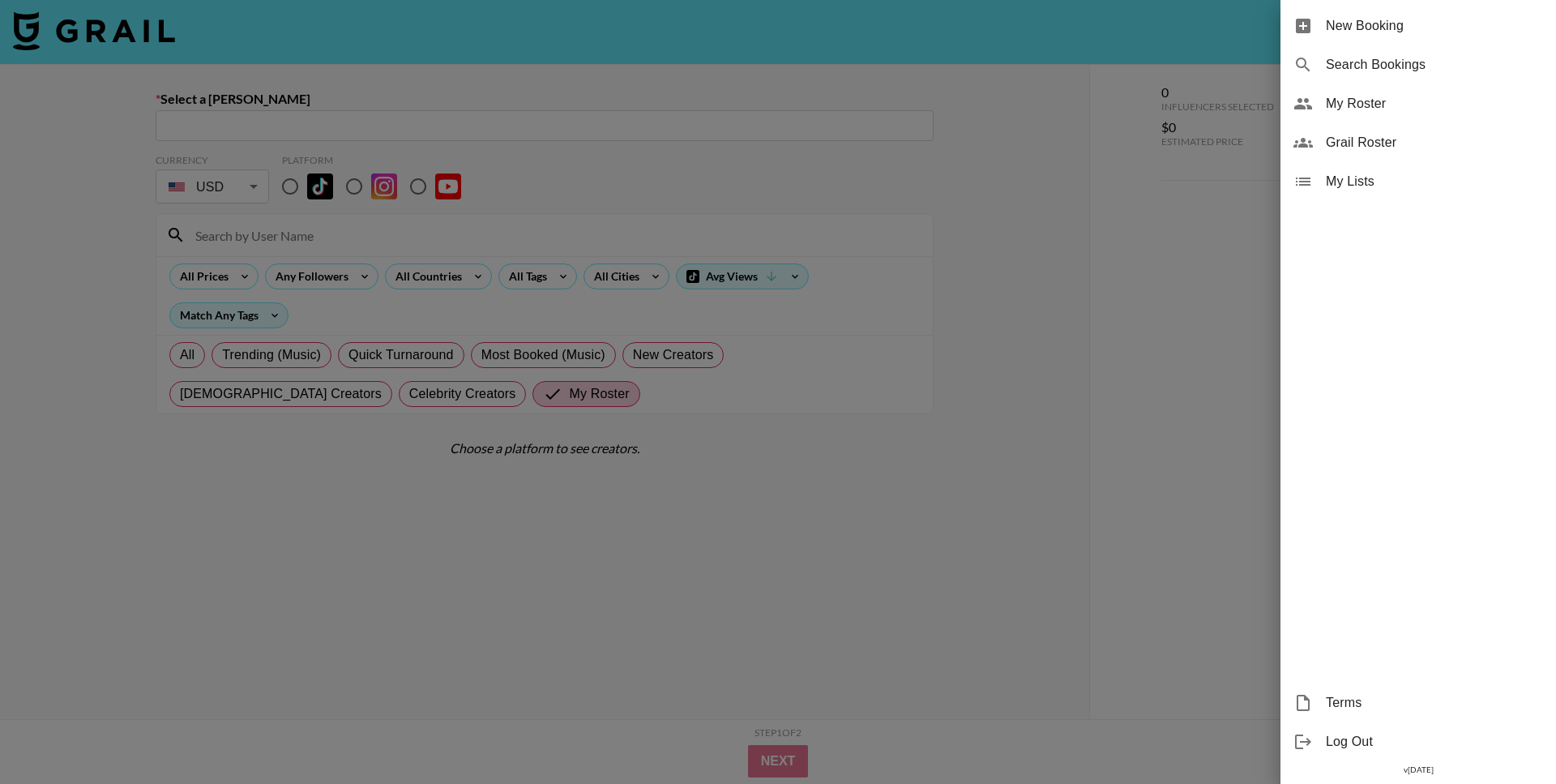
drag, startPoint x: 947, startPoint y: 48, endPoint x: 550, endPoint y: 46, distance: 397.0
click at [946, 48] on div at bounding box center [778, 392] width 1556 height 784
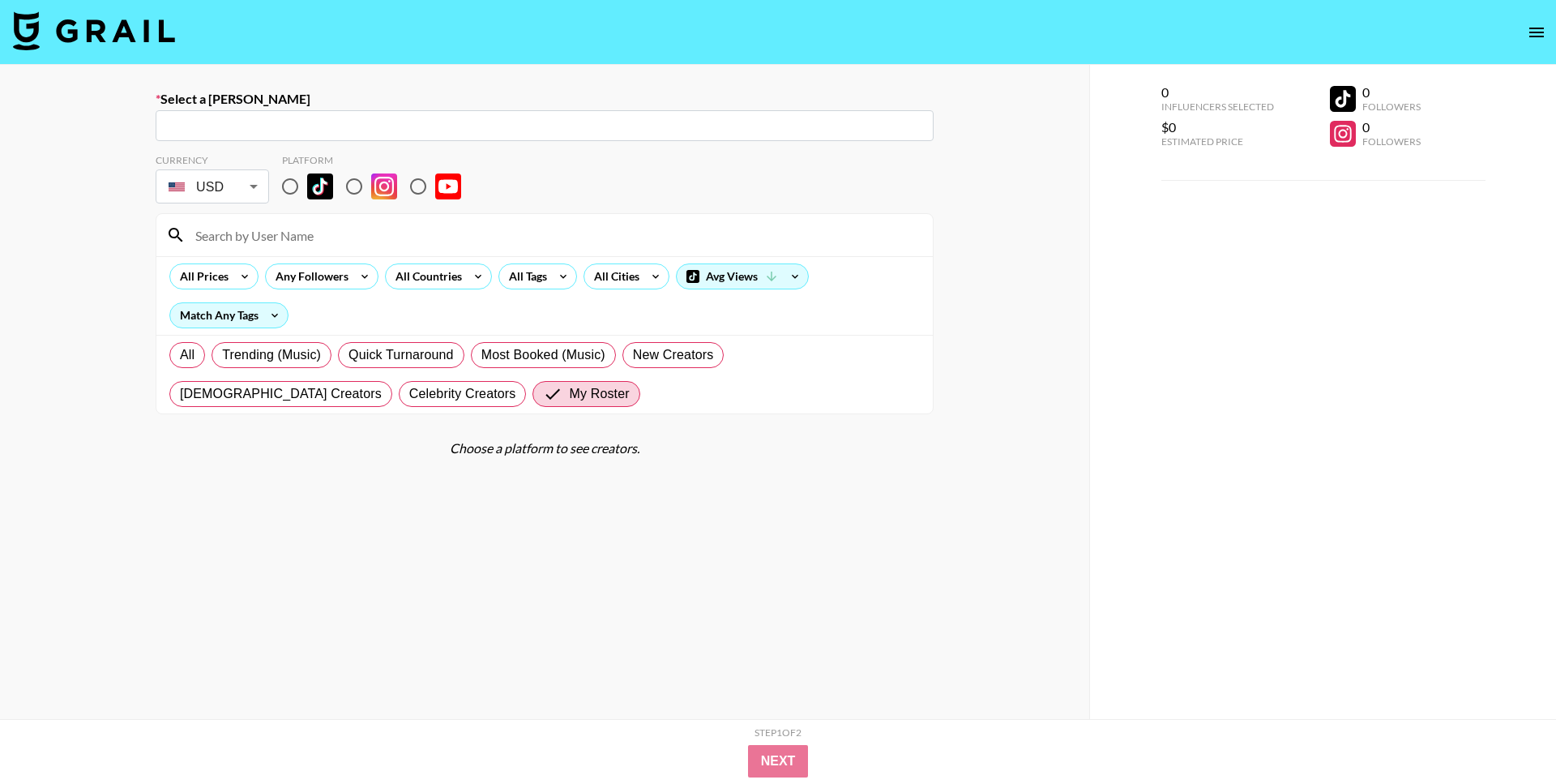
click at [94, 44] on img at bounding box center [94, 31] width 162 height 39
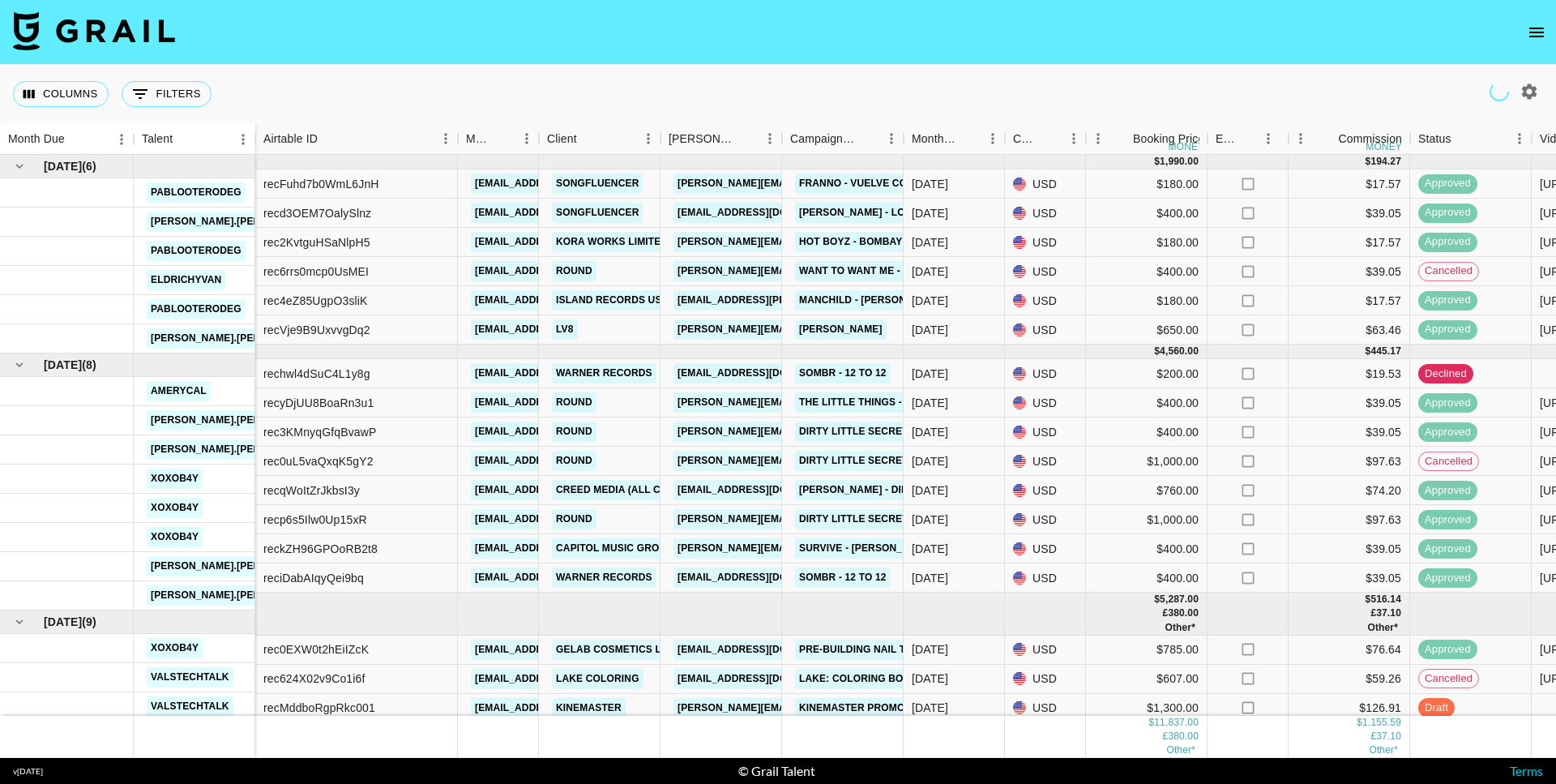
click at [1540, 86] on button "button" at bounding box center [1529, 92] width 28 height 28
select select "May '25"
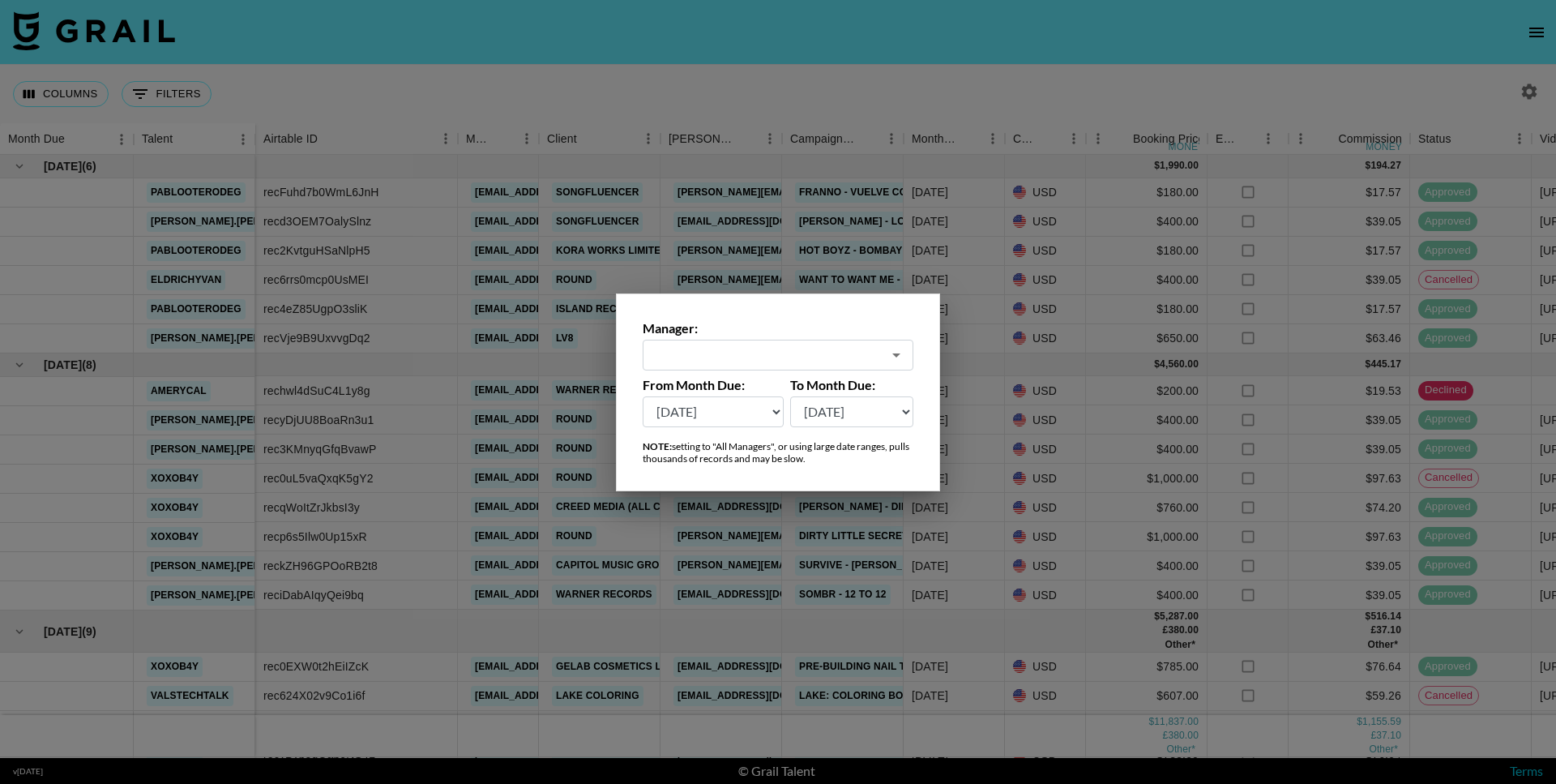
type input "akvile.kiezaite@grail-talent.com"
click at [779, 361] on input "akvile.kiezaite@grail-talent.com" at bounding box center [767, 354] width 229 height 19
click at [845, 325] on label "Manager:" at bounding box center [778, 328] width 271 height 16
click at [730, 414] on select "Aug '26 Jul '26 Jun '26 May '26 Apr '26 Mar '26 Feb '26 Jan '26 Dec '25 Nov '25…" at bounding box center [713, 412] width 141 height 31
click at [643, 396] on select "Aug '26 Jul '26 Jun '26 May '26 Apr '26 Mar '26 Feb '26 Jan '26 Dec '25 Nov '25…" at bounding box center [713, 412] width 141 height 31
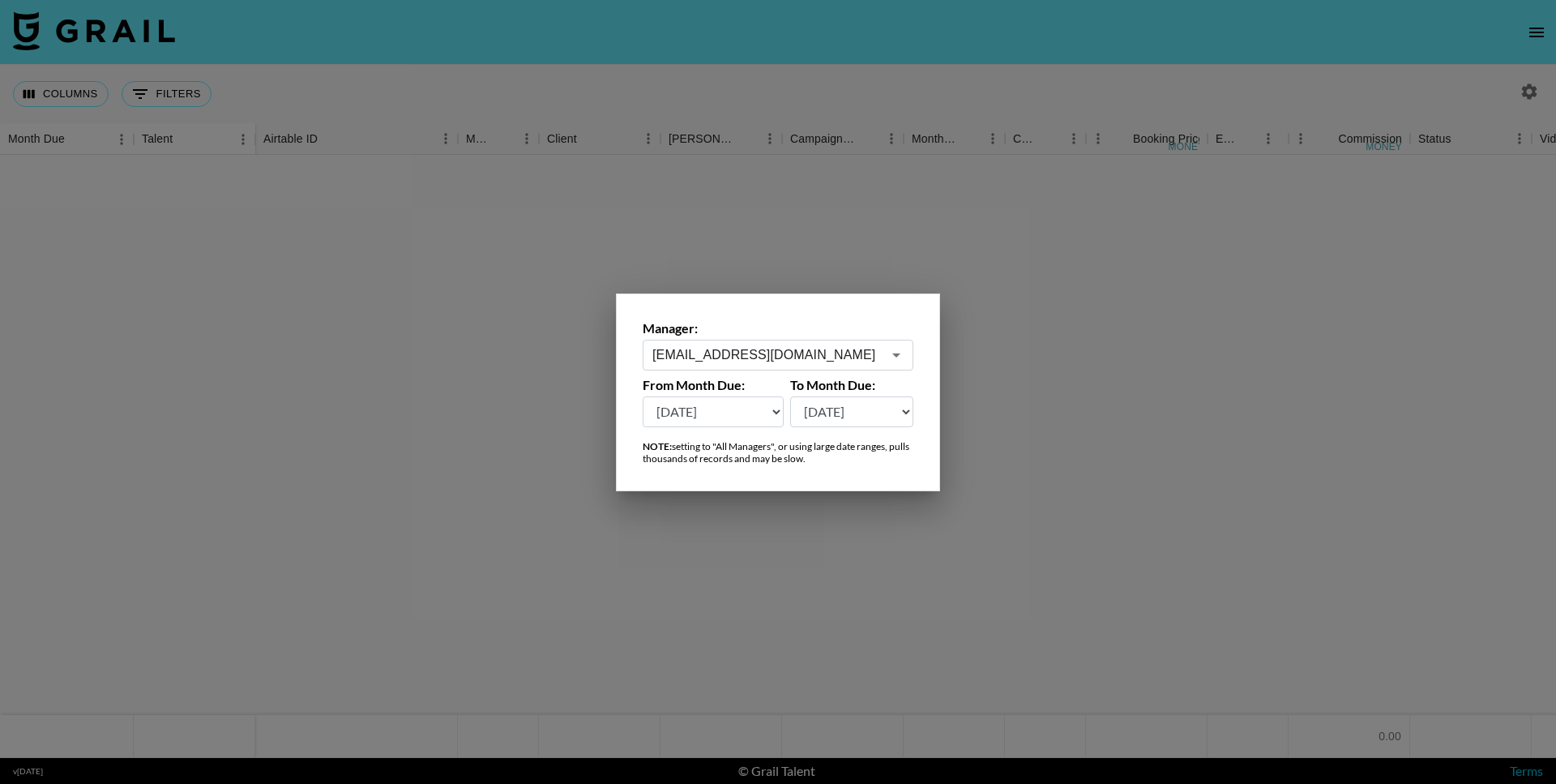
click at [734, 338] on div "Manager: akvile.kiezaite@grail-talent.com ​" at bounding box center [778, 345] width 271 height 50
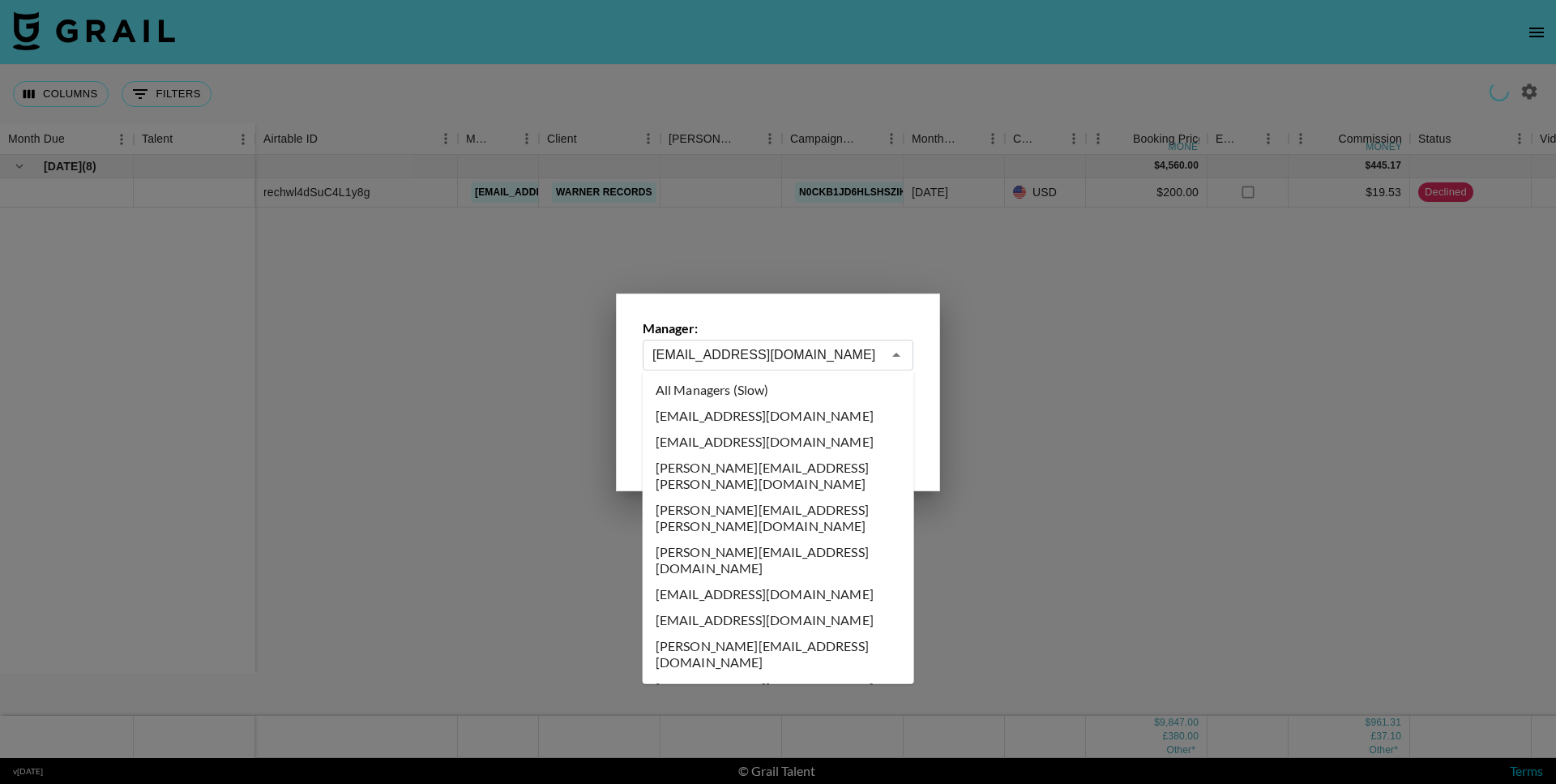
click at [743, 355] on input "akvile.kiezaite@grail-talent.com" at bounding box center [767, 354] width 229 height 19
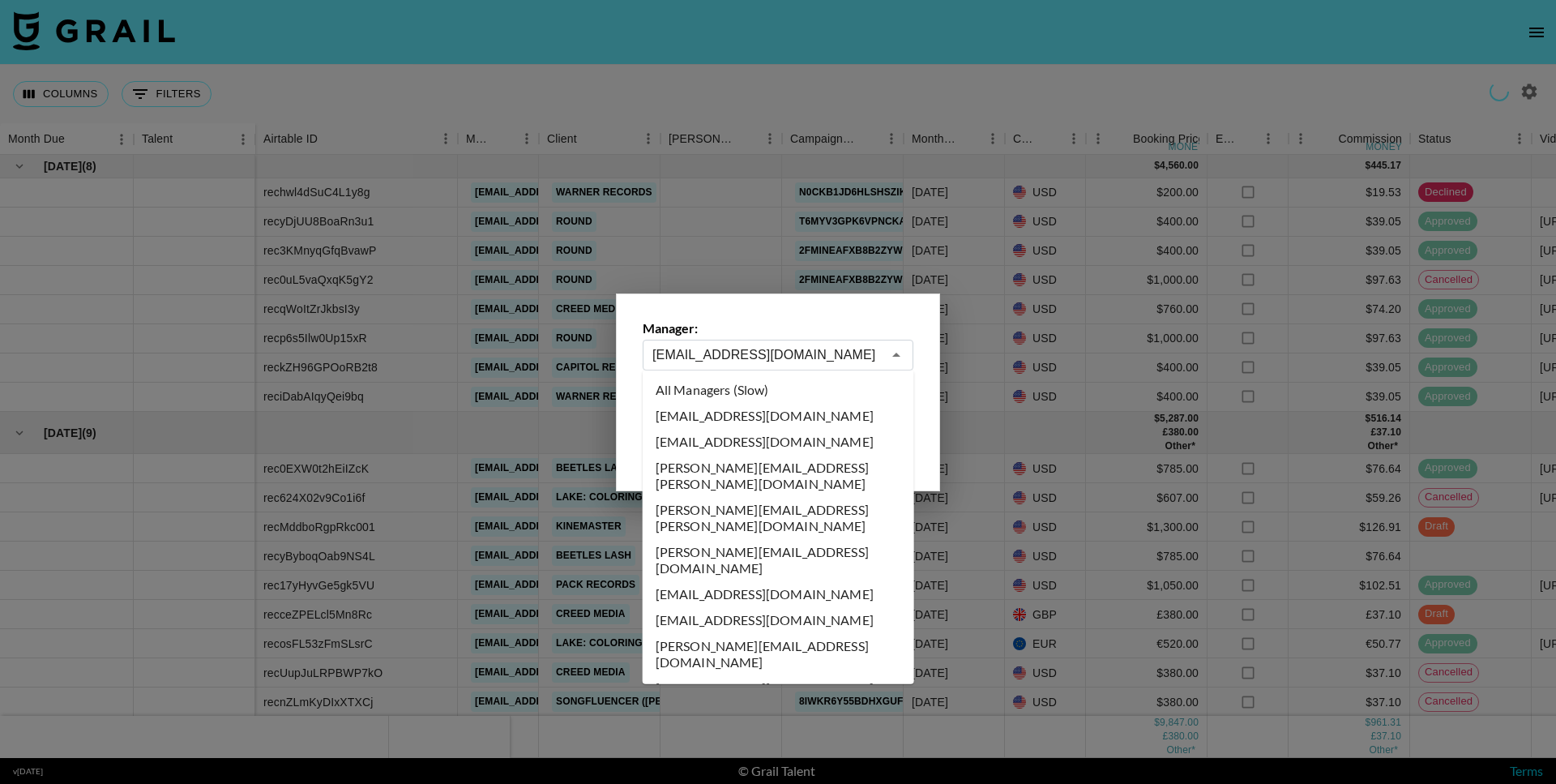
scroll to position [30, 0]
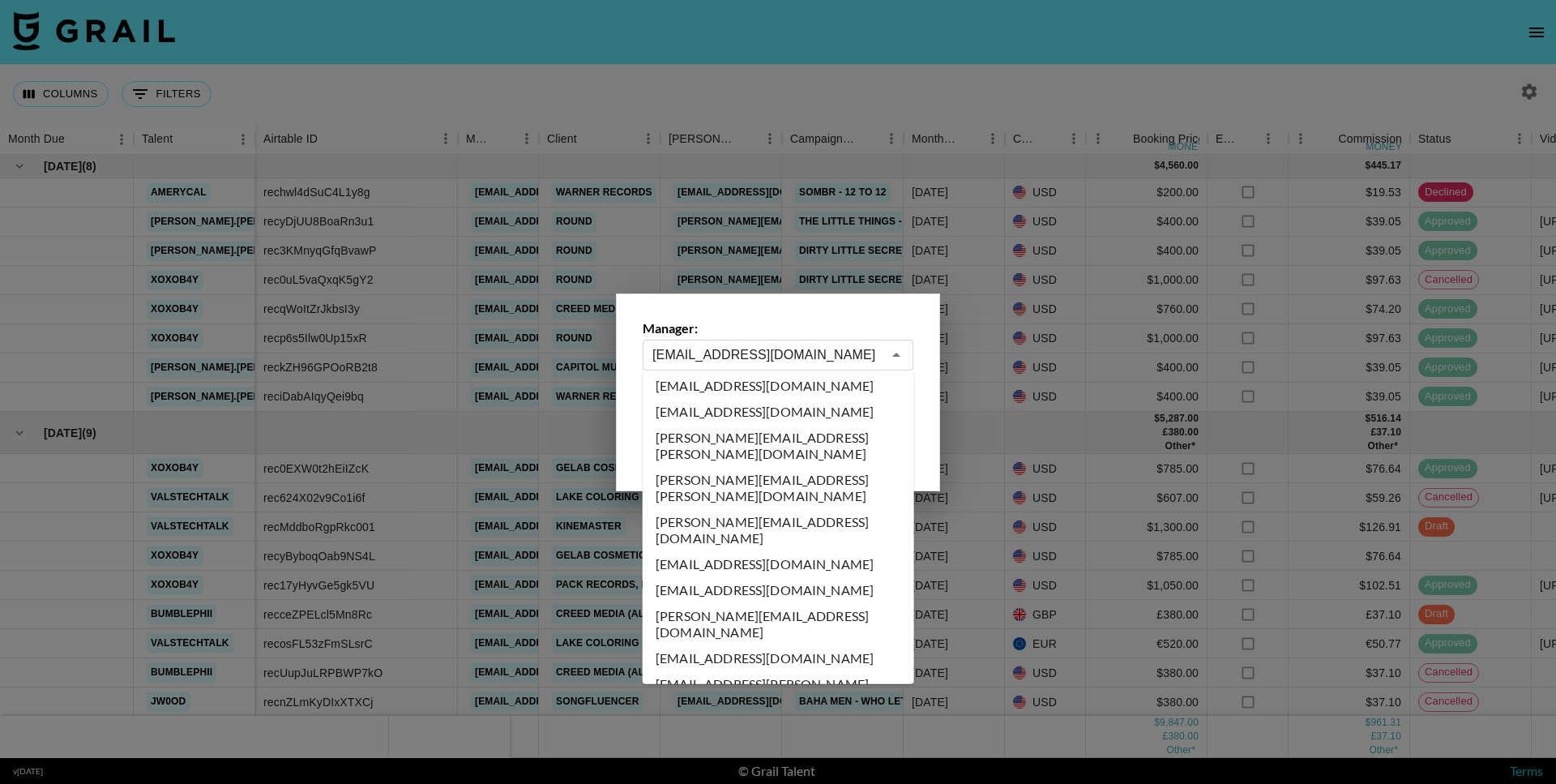
click at [862, 352] on input "akvile.kiezaite@grail-talent.com" at bounding box center [767, 354] width 229 height 19
click at [888, 354] on icon "Close" at bounding box center [897, 355] width 20 height 20
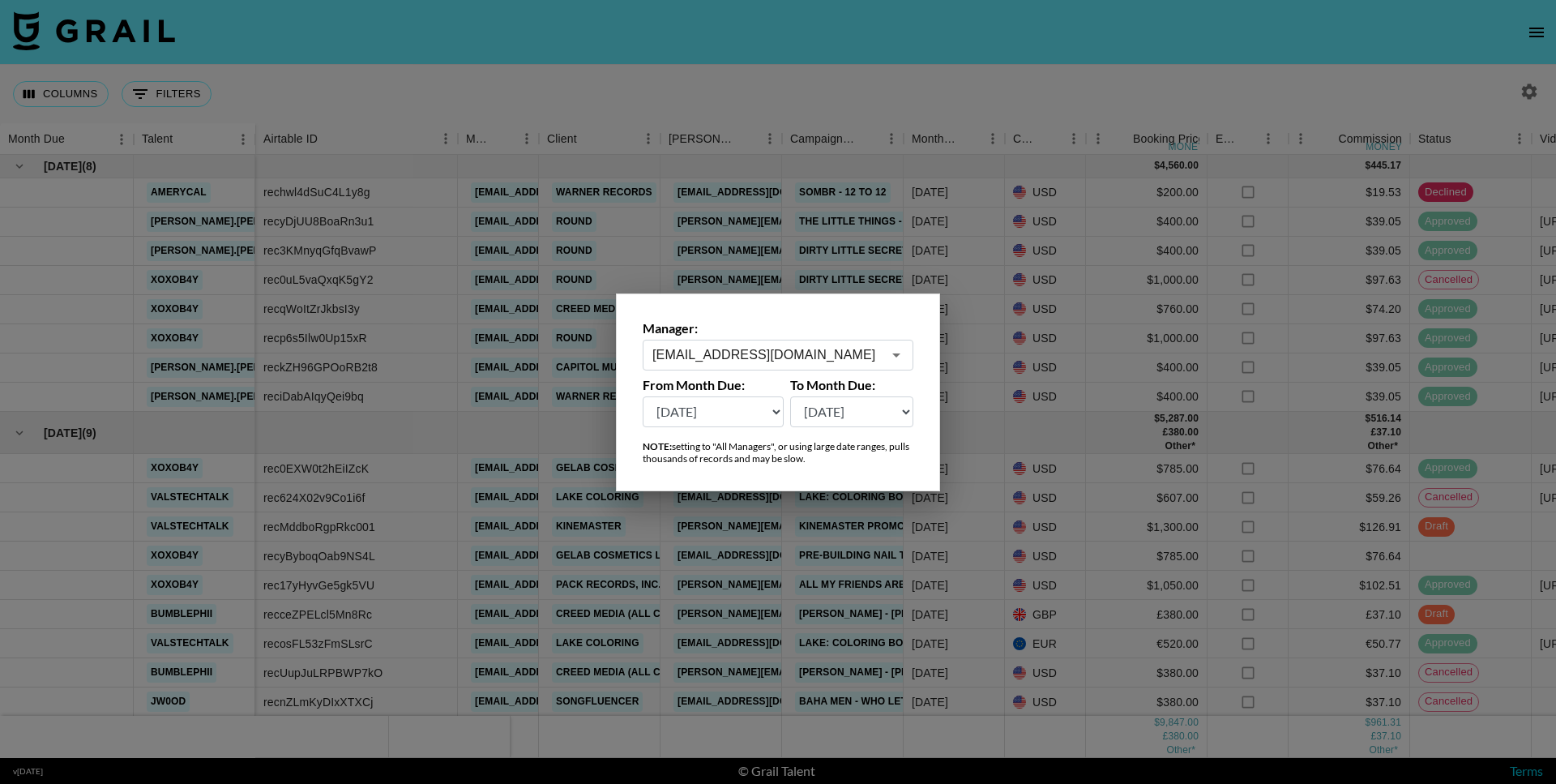
click at [741, 419] on select "Aug '26 Jul '26 Jun '26 May '26 Apr '26 Mar '26 Feb '26 Jan '26 Dec '25 Nov '25…" at bounding box center [713, 412] width 141 height 31
select select "Aug '25"
click at [643, 396] on select "Aug '26 Jul '26 Jun '26 May '26 Apr '26 Mar '26 Feb '26 Jan '26 Dec '25 Nov '25…" at bounding box center [713, 412] width 141 height 31
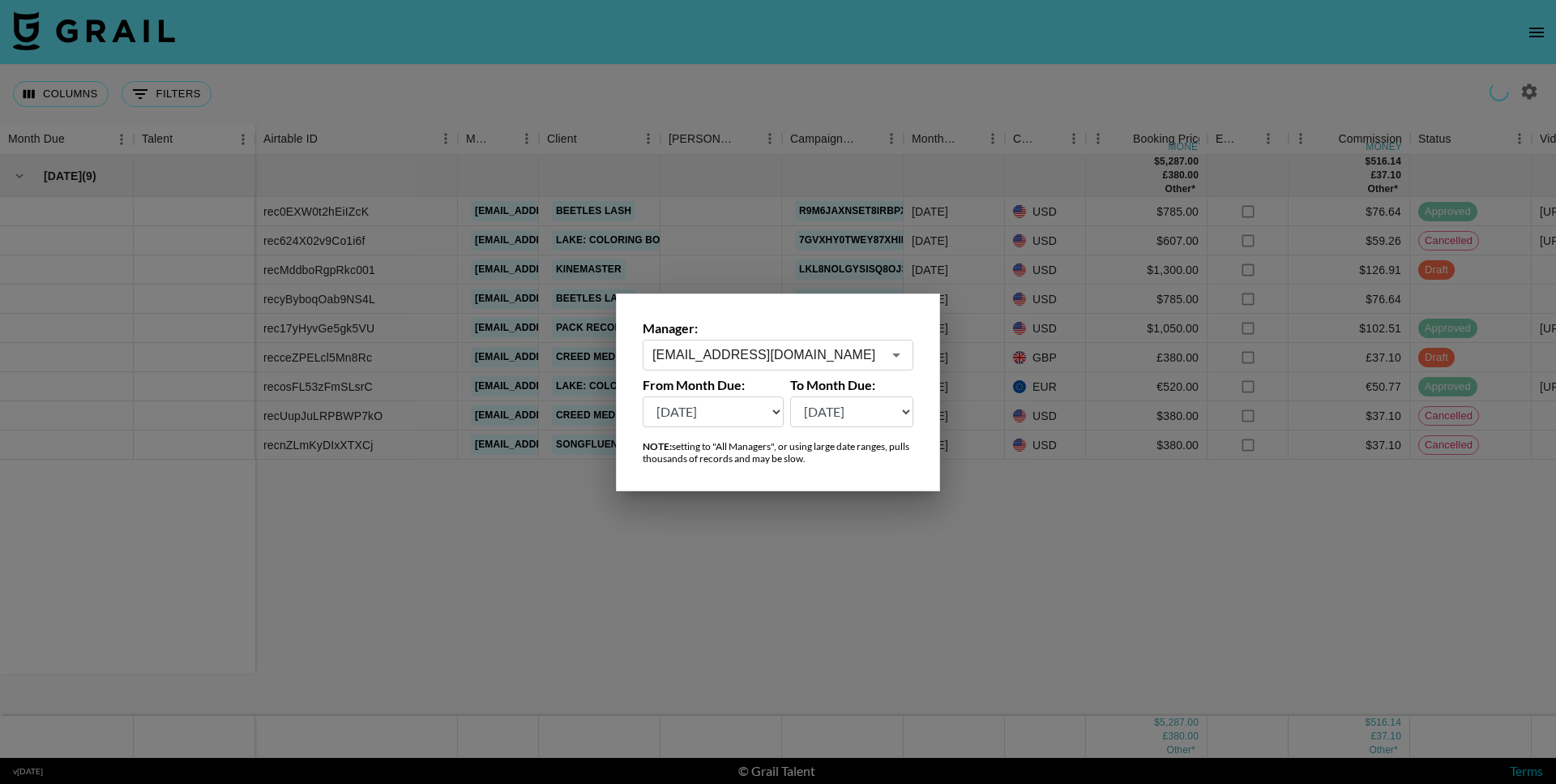
click at [863, 361] on input "akvile.kiezaite@grail-talent.com" at bounding box center [767, 354] width 229 height 19
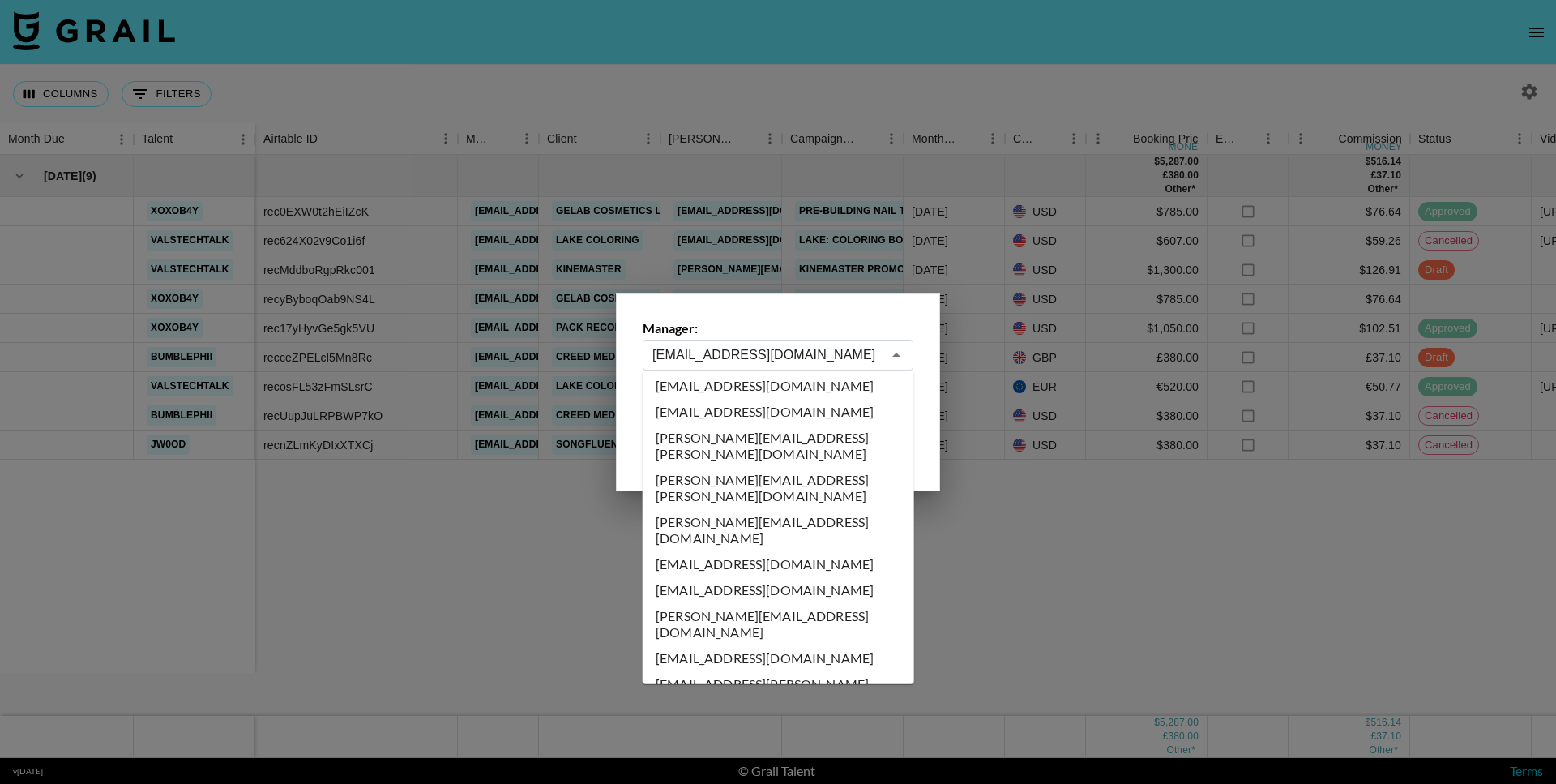
scroll to position [0, 0]
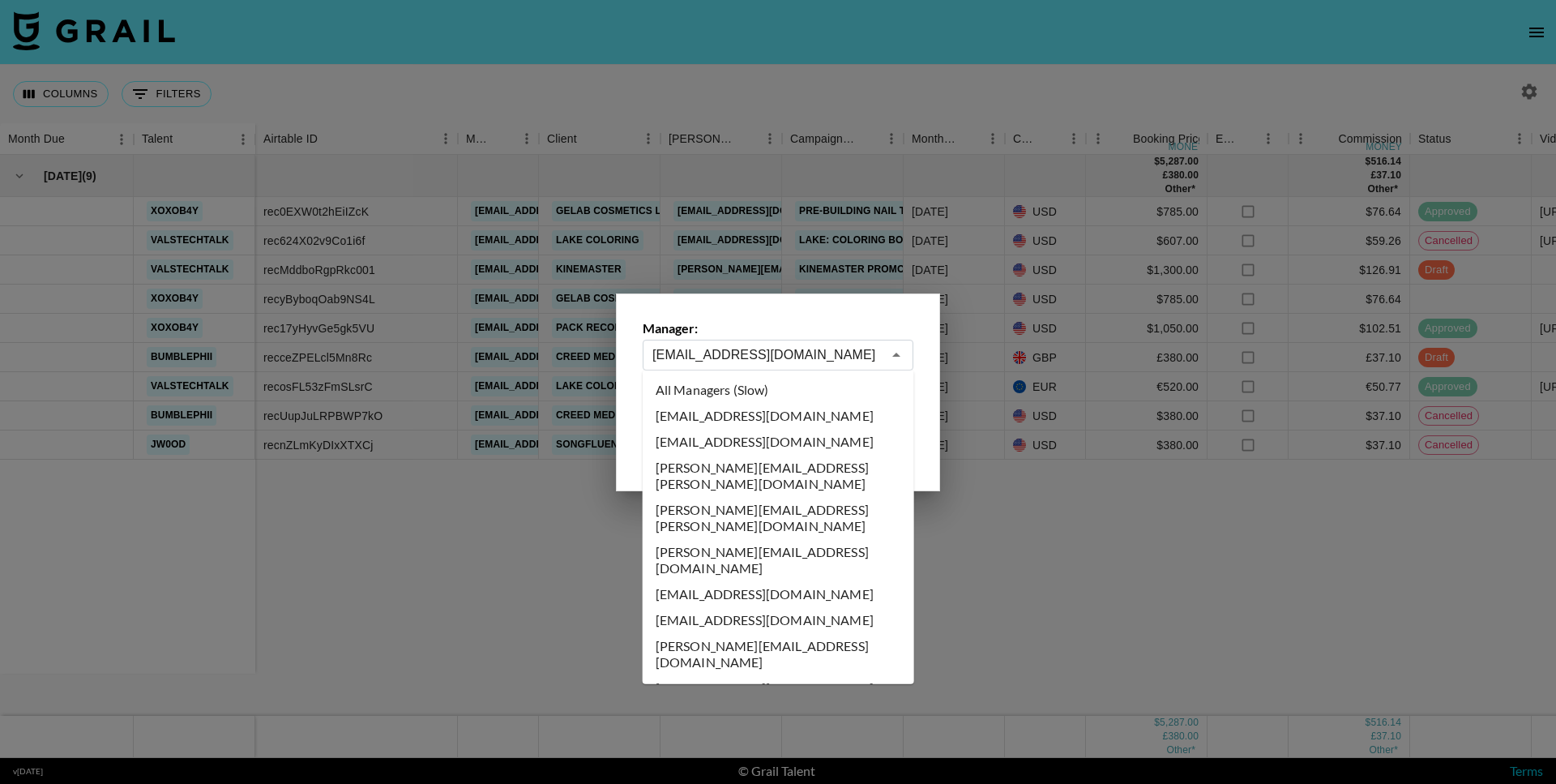
click at [747, 390] on li "All Managers (Slow)" at bounding box center [779, 389] width 272 height 26
type input "All Managers (Slow)"
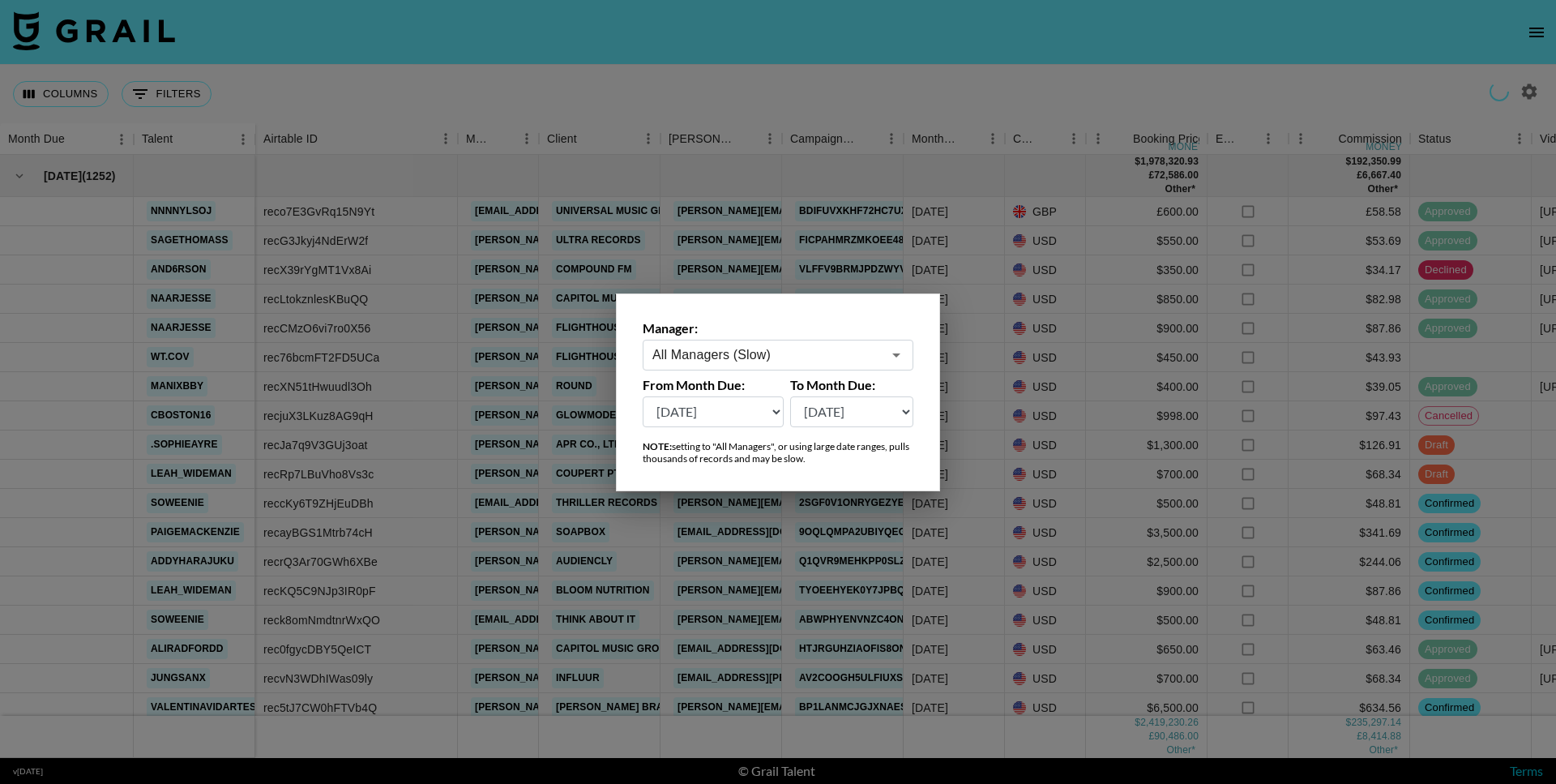
click at [852, 260] on div at bounding box center [778, 392] width 1556 height 784
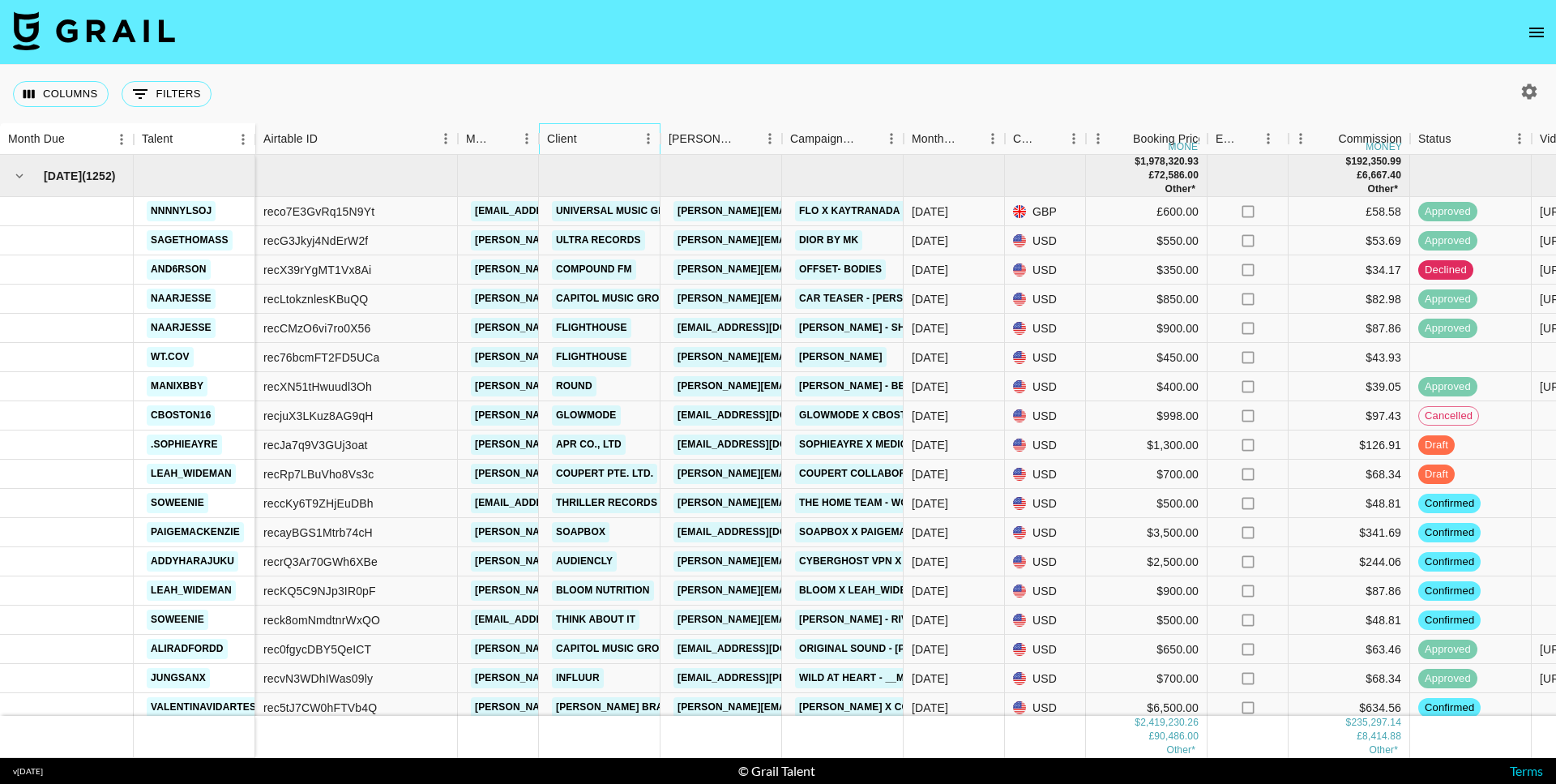
click at [576, 144] on div "Client" at bounding box center [561, 138] width 30 height 31
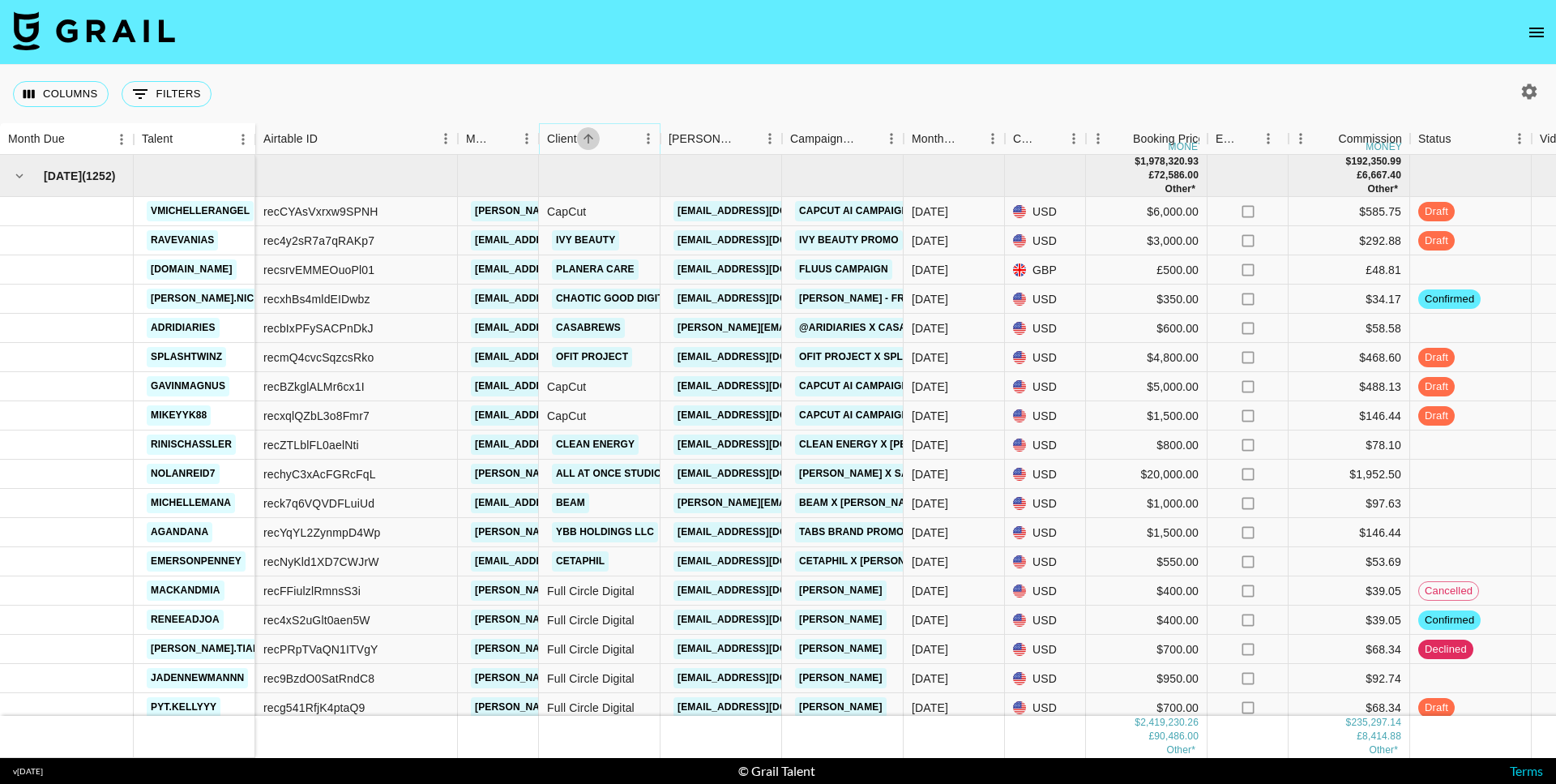
click at [586, 141] on icon "Sort" at bounding box center [588, 138] width 14 height 14
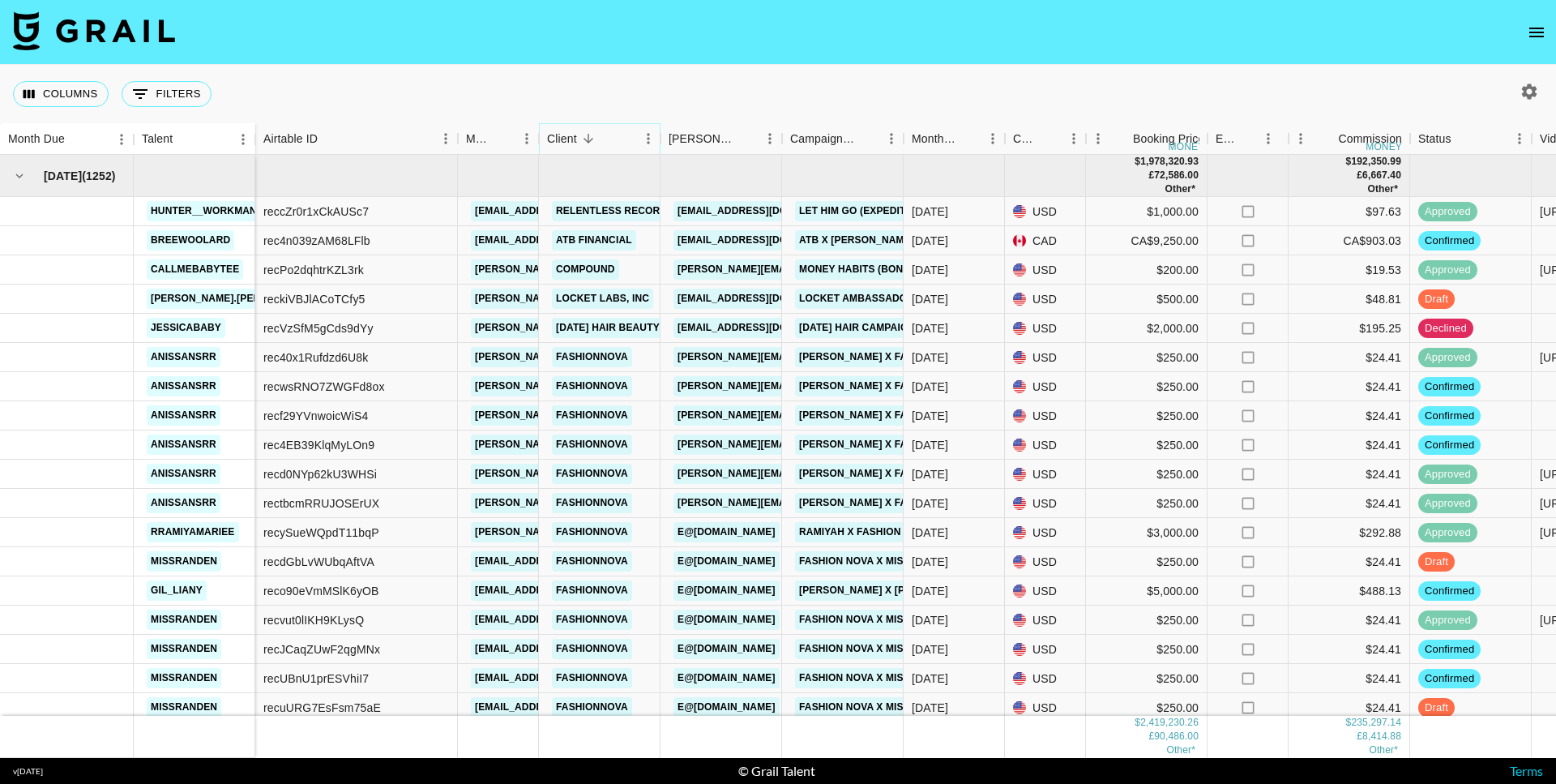
click at [584, 142] on icon "Sort" at bounding box center [588, 138] width 14 height 14
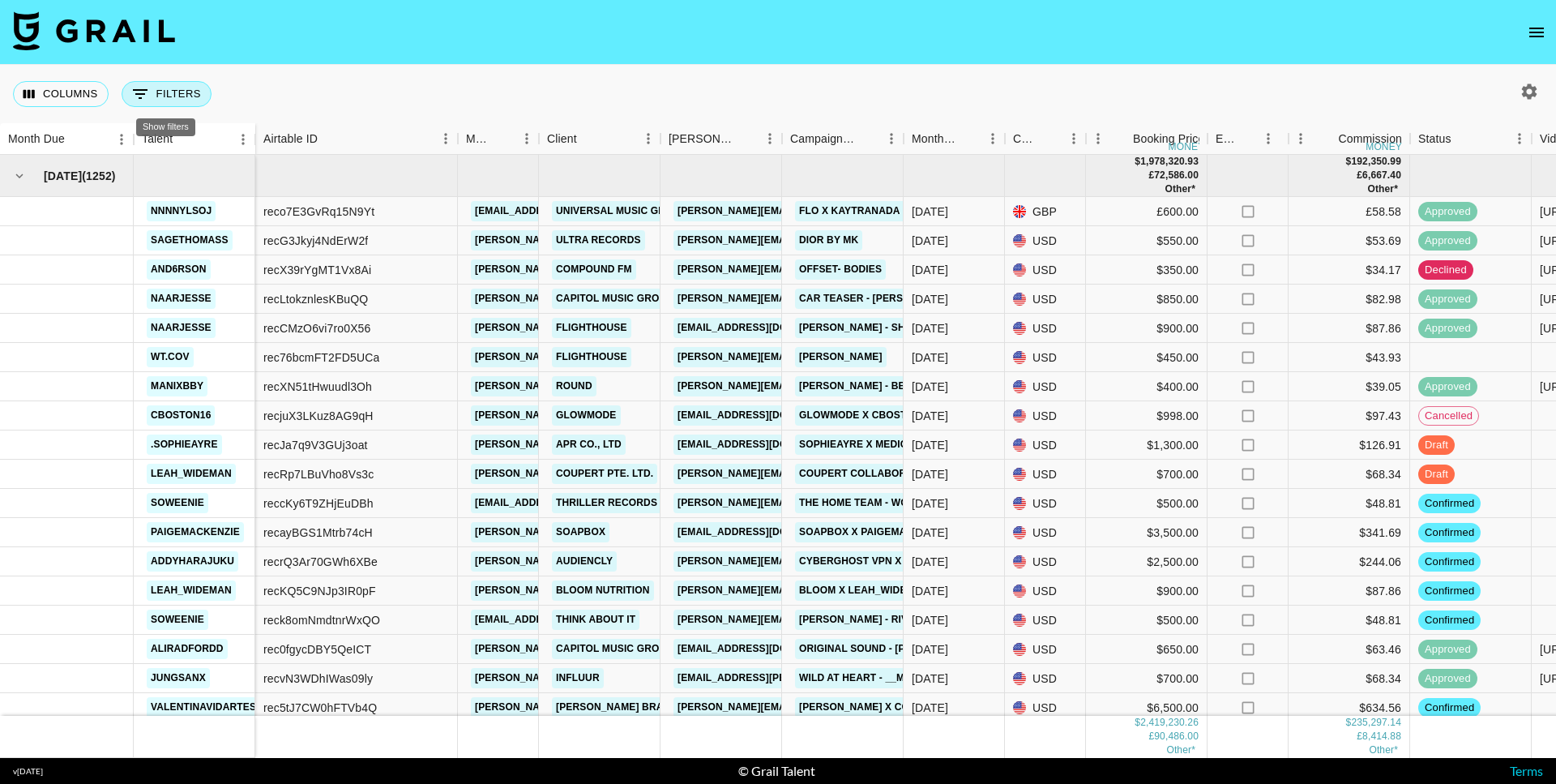
click at [150, 93] on button "0 Filters" at bounding box center [166, 94] width 90 height 26
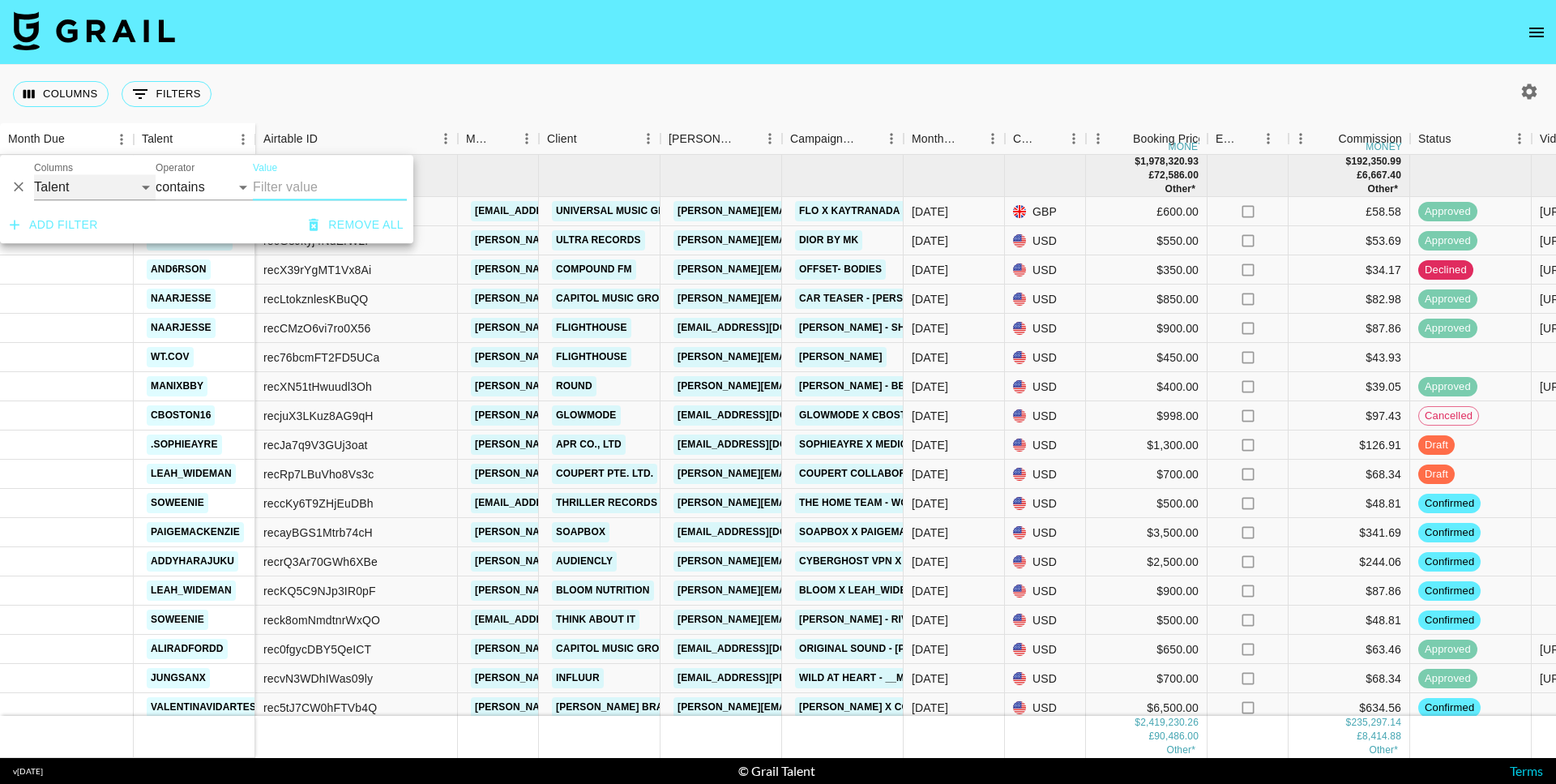
click at [121, 183] on select "Talent Grail Platform ID Airtable ID Manager Client Booker Campaign (Type) Date…" at bounding box center [94, 187] width 121 height 26
select select "campaign"
click at [34, 174] on select "Talent Grail Platform ID Airtable ID Manager Client Booker Campaign (Type) Date…" at bounding box center [94, 187] width 121 height 26
click at [287, 193] on input "Value" at bounding box center [329, 187] width 154 height 26
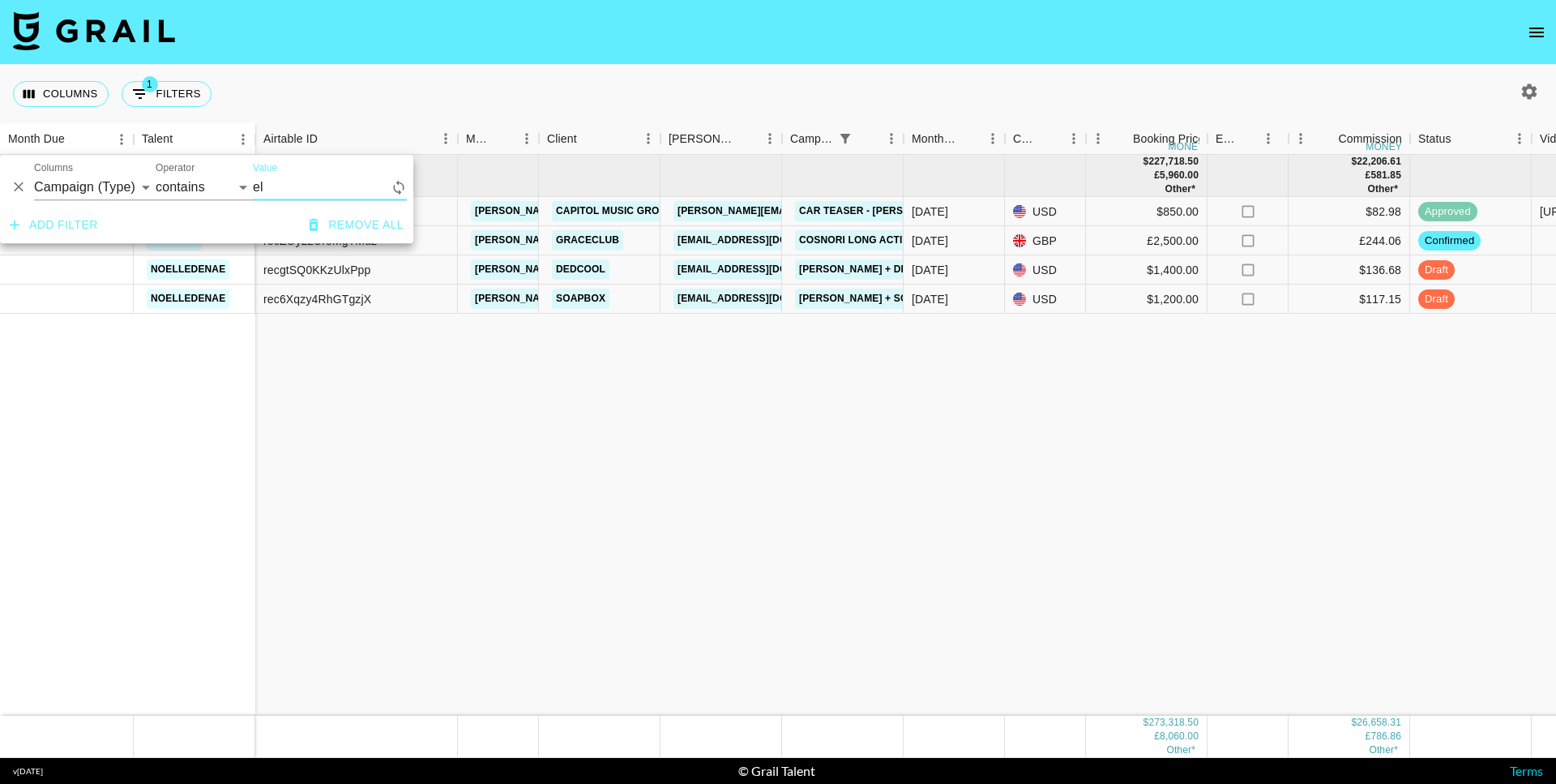
type input "e"
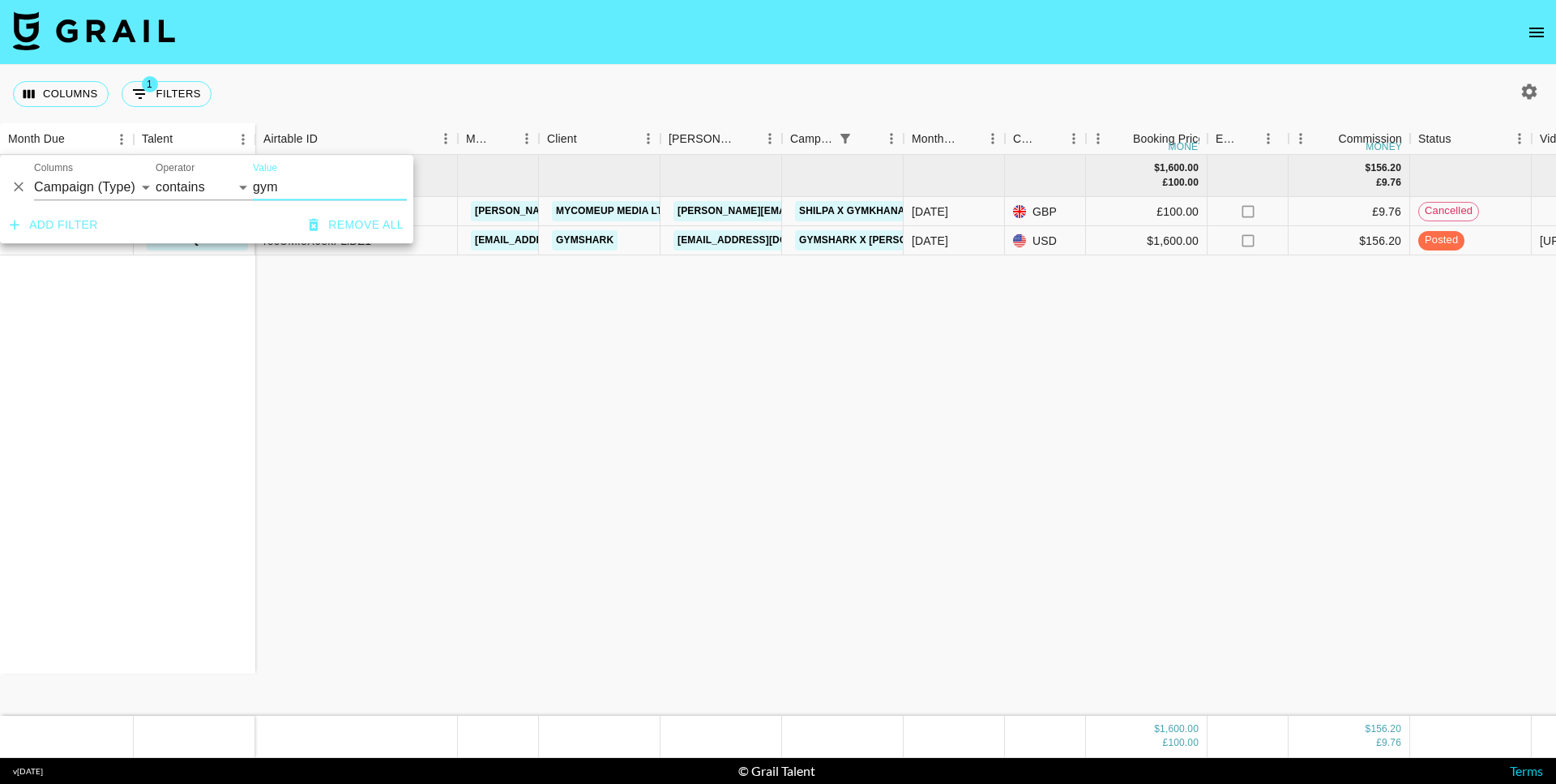
type input "gym"
click at [743, 242] on link "college@gymshark.com" at bounding box center [765, 240] width 182 height 21
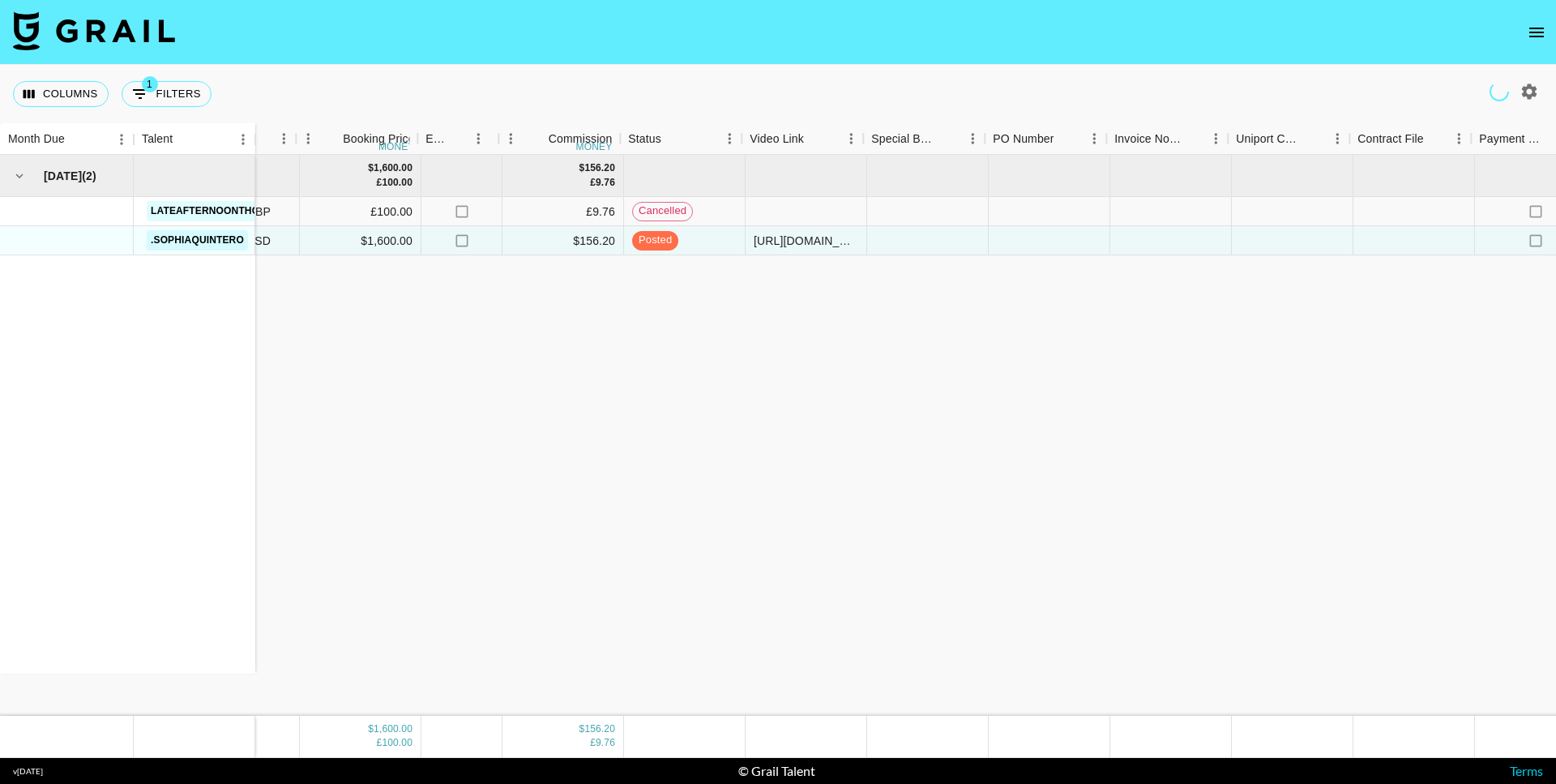
scroll to position [0, 792]
click at [791, 236] on div "https://www.tiktok.com/@.sophiaquintero/video/7538510904925752589" at bounding box center [800, 241] width 104 height 16
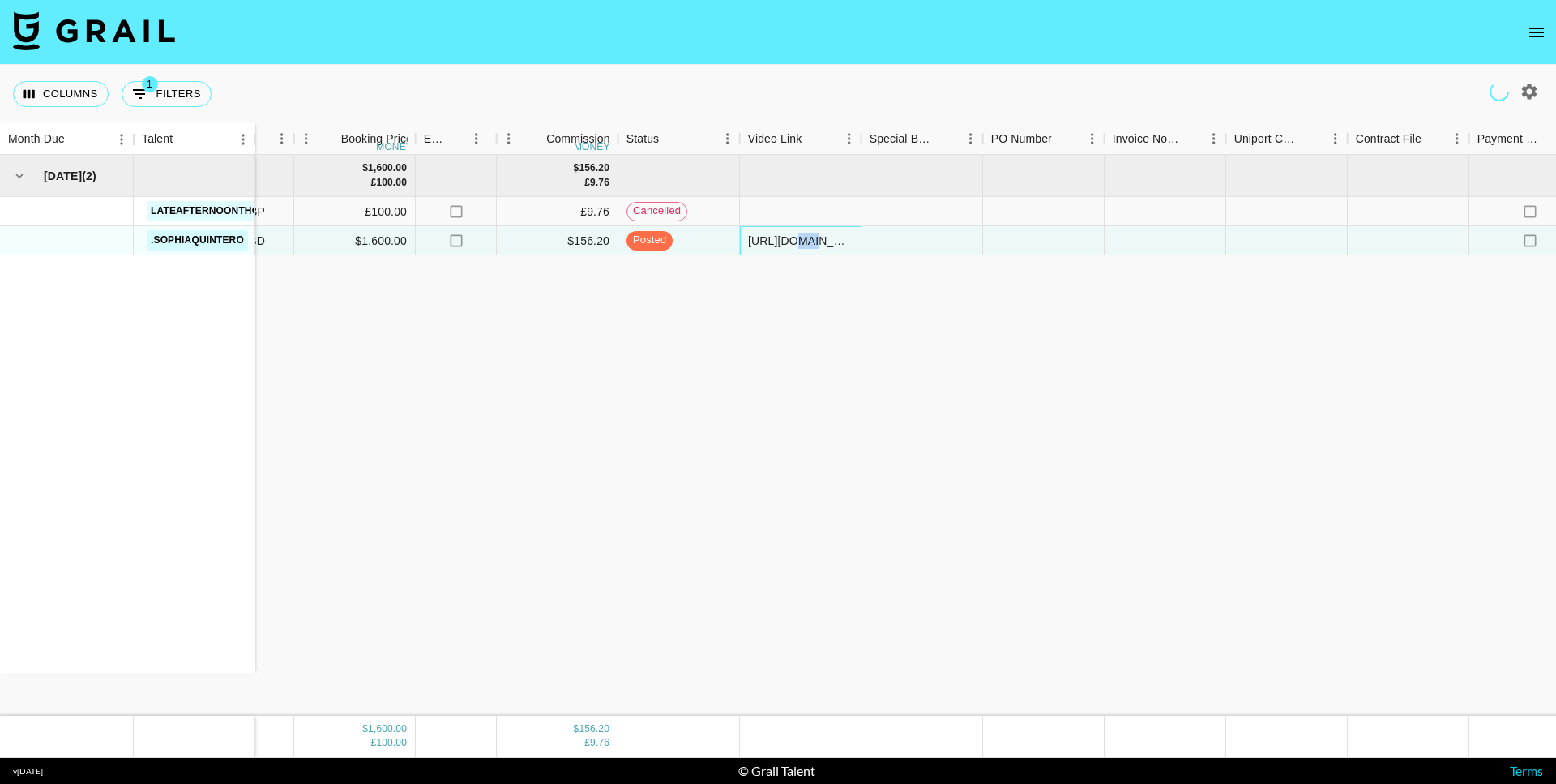
click at [791, 236] on div "https://www.tiktok.com/@.sophiaquintero/video/7538510904925752589" at bounding box center [800, 241] width 104 height 16
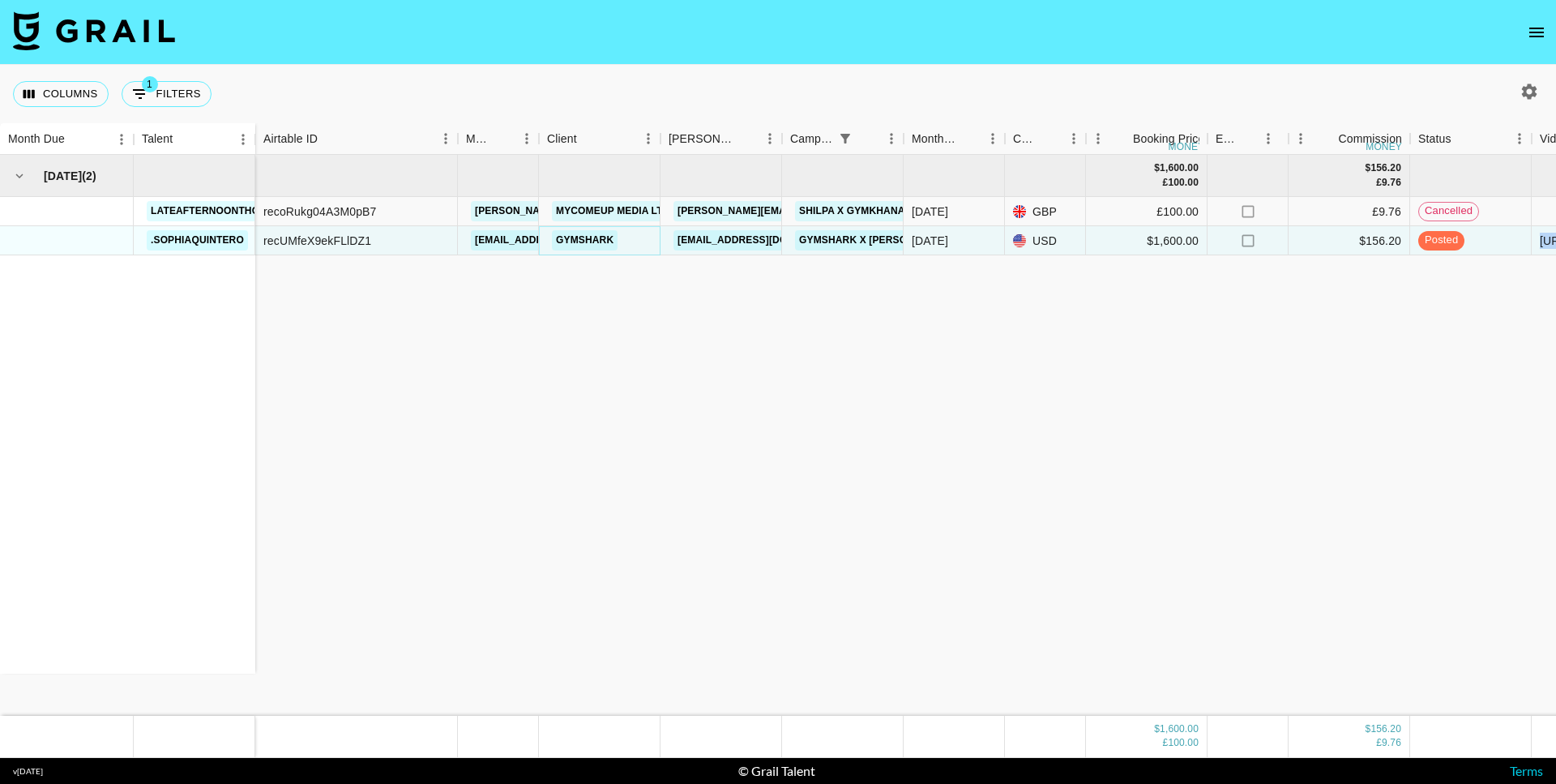
click at [592, 244] on link "Gymshark" at bounding box center [585, 240] width 66 height 21
click at [862, 243] on link "Gymshark x Sophia August" at bounding box center [875, 240] width 161 height 21
click at [852, 244] on link "Gymshark x Sophia August" at bounding box center [875, 240] width 161 height 21
click at [722, 238] on link "college@gymshark.com" at bounding box center [765, 240] width 182 height 21
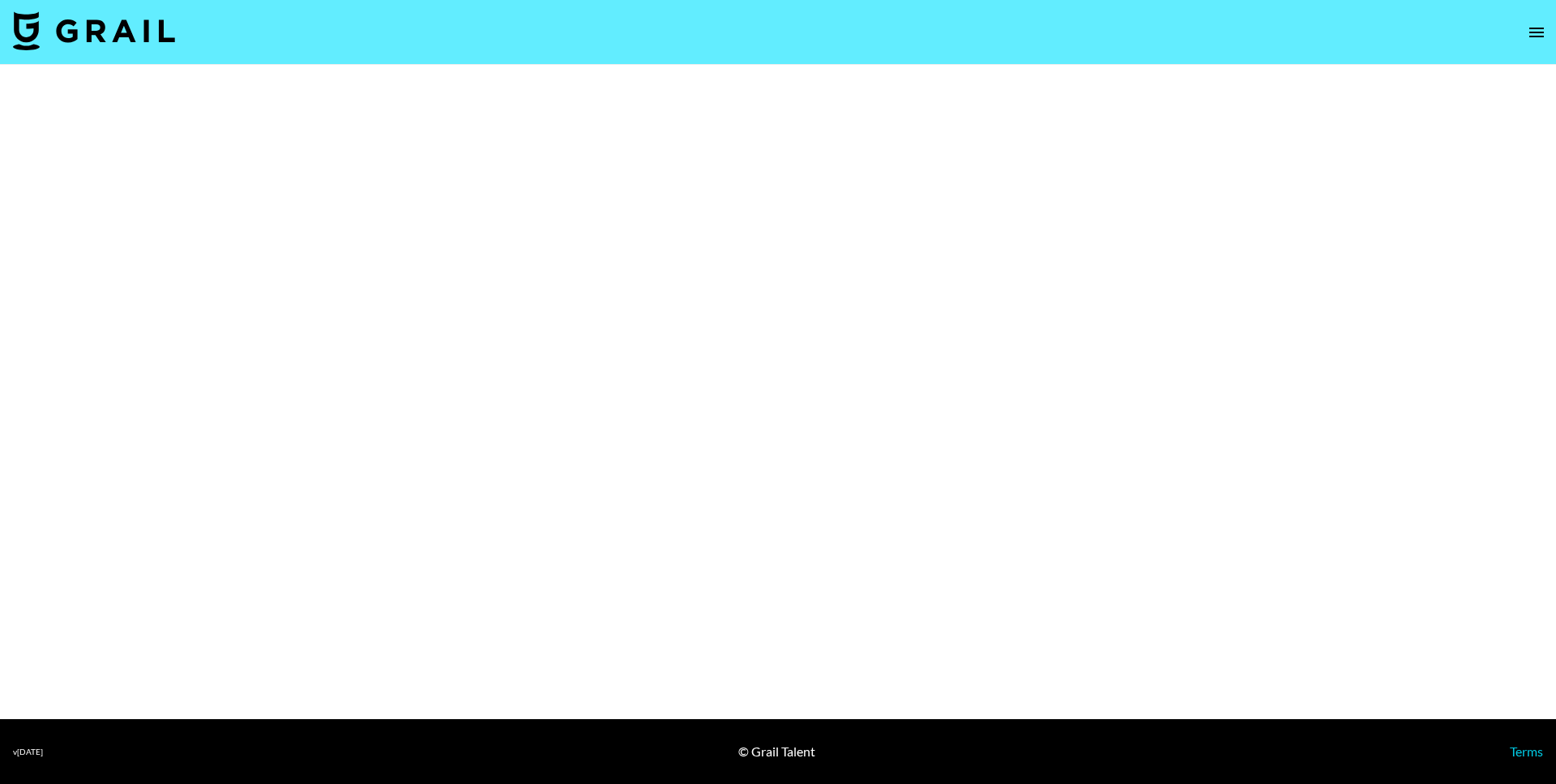
select select "Brand"
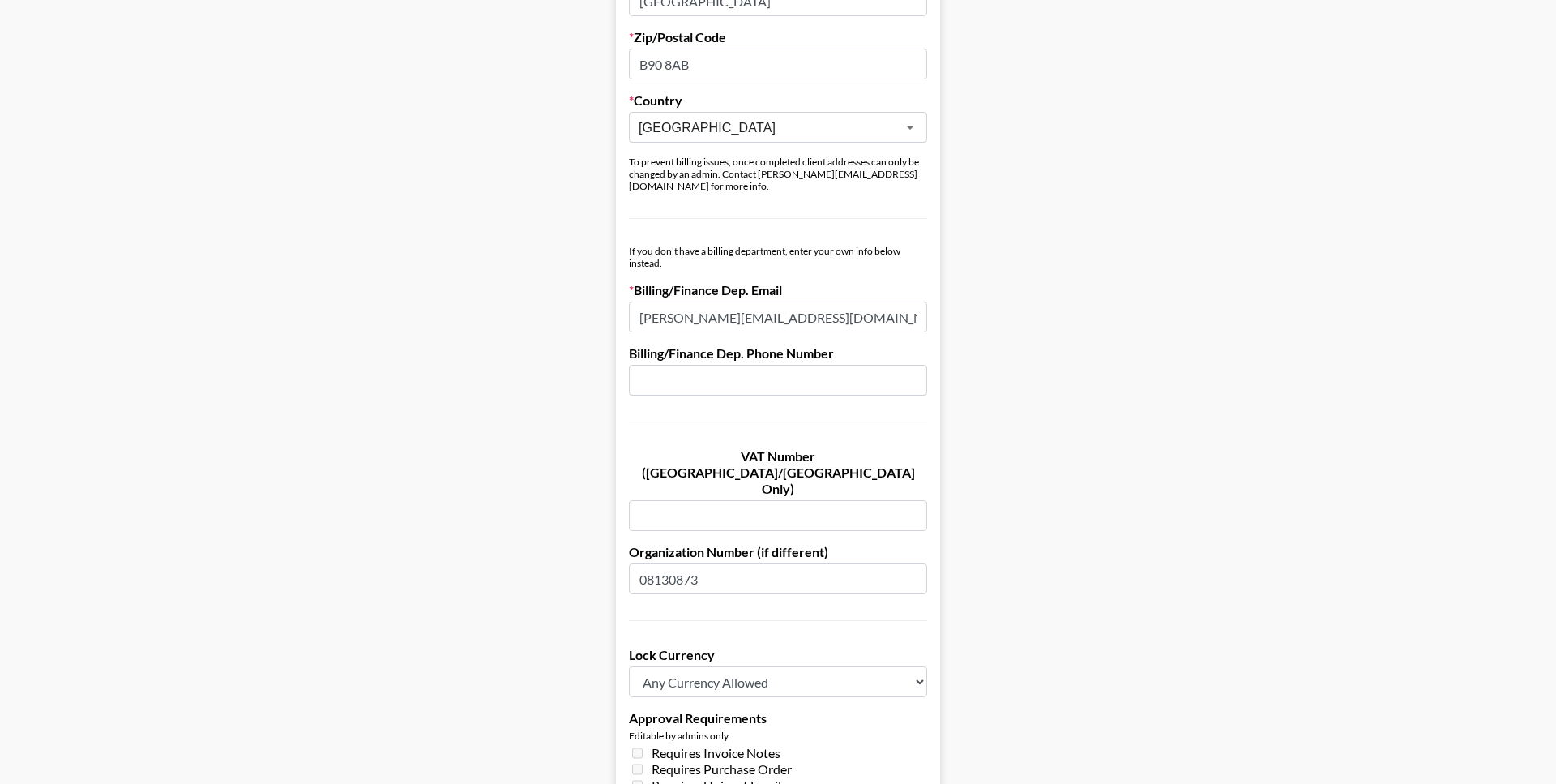
scroll to position [741, 0]
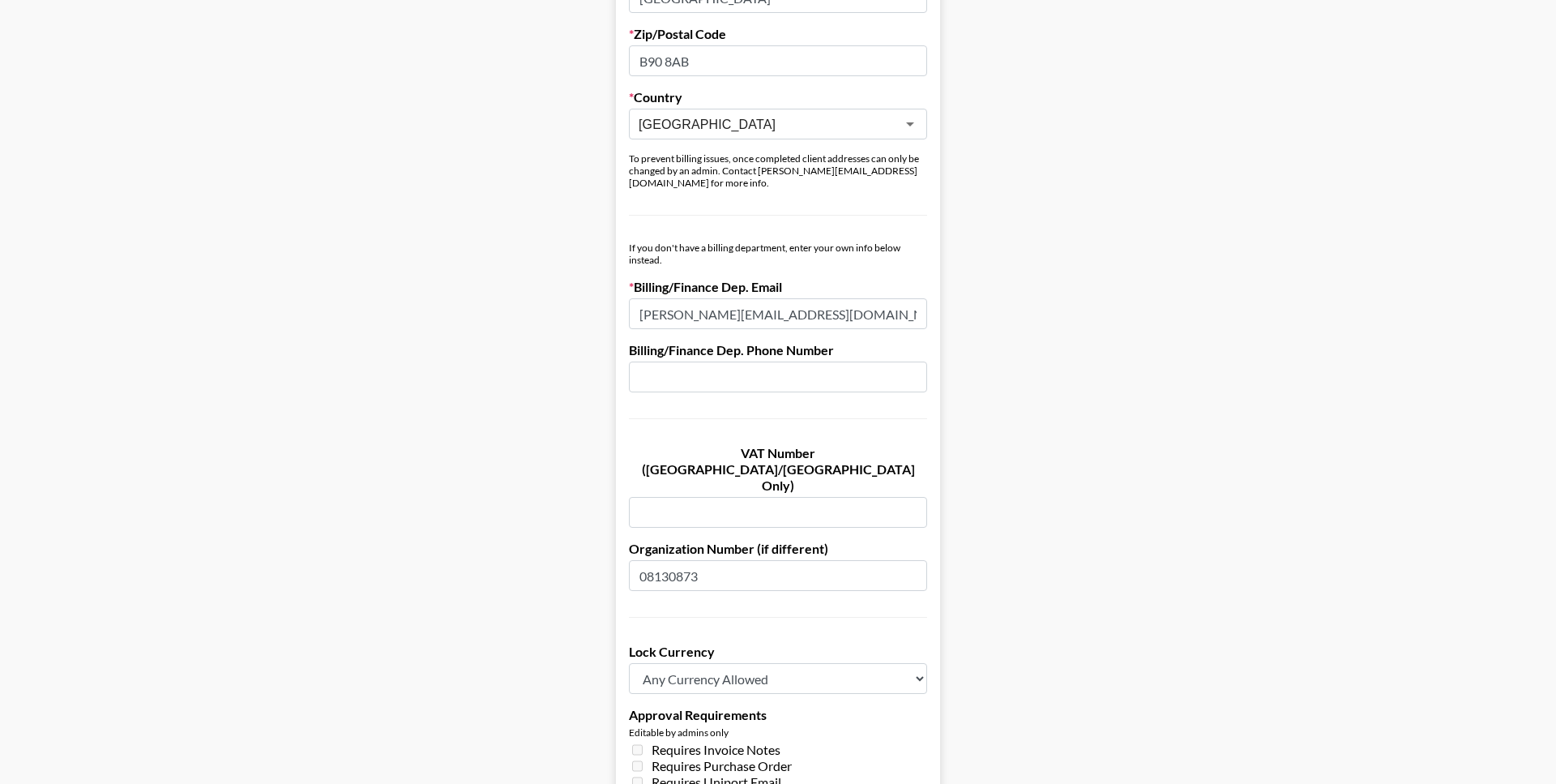
drag, startPoint x: 792, startPoint y: 299, endPoint x: 629, endPoint y: 304, distance: 163.1
click at [629, 304] on input "c.perkins@gymshark.com" at bounding box center [778, 314] width 299 height 31
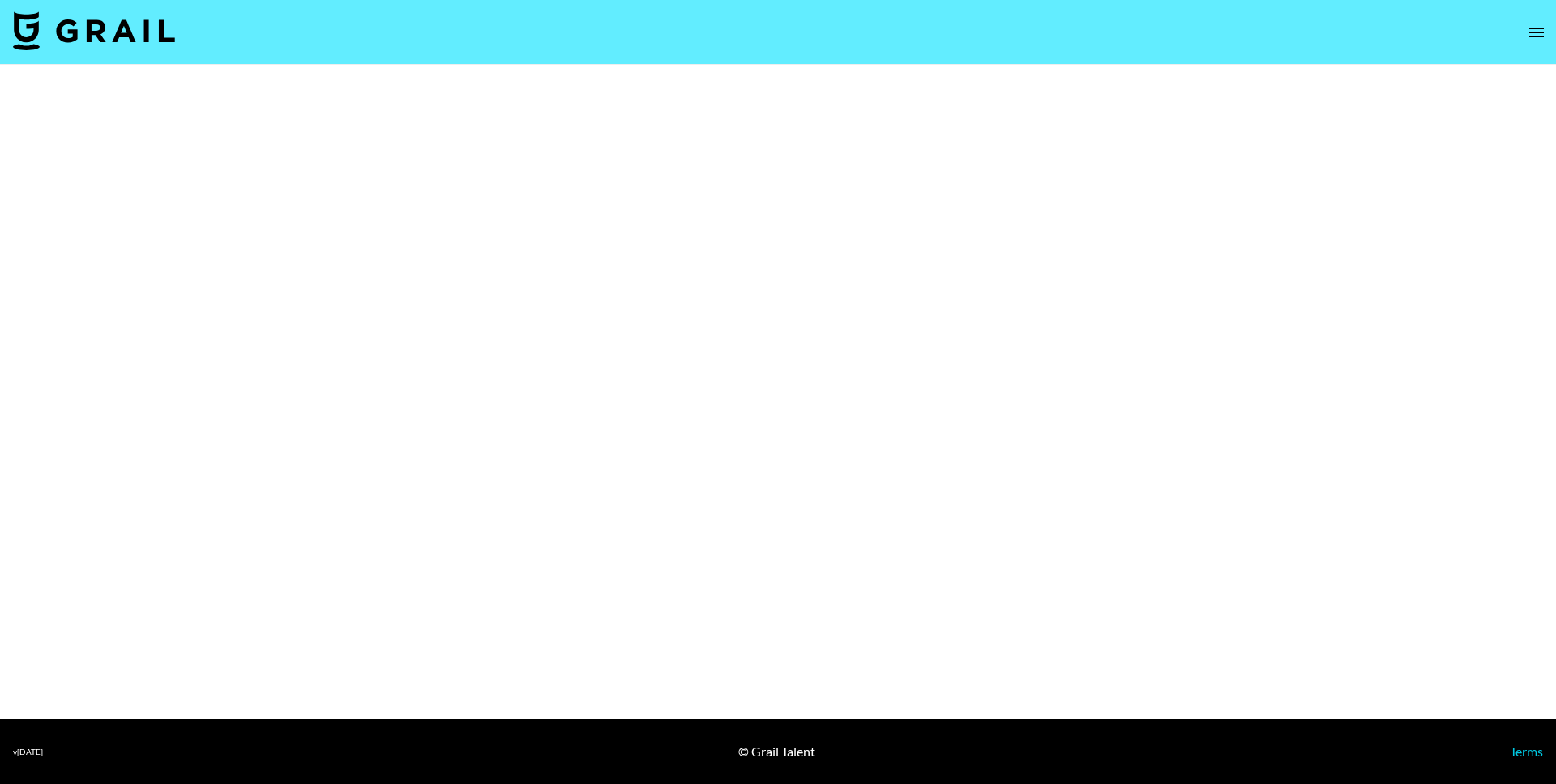
select select "Brand"
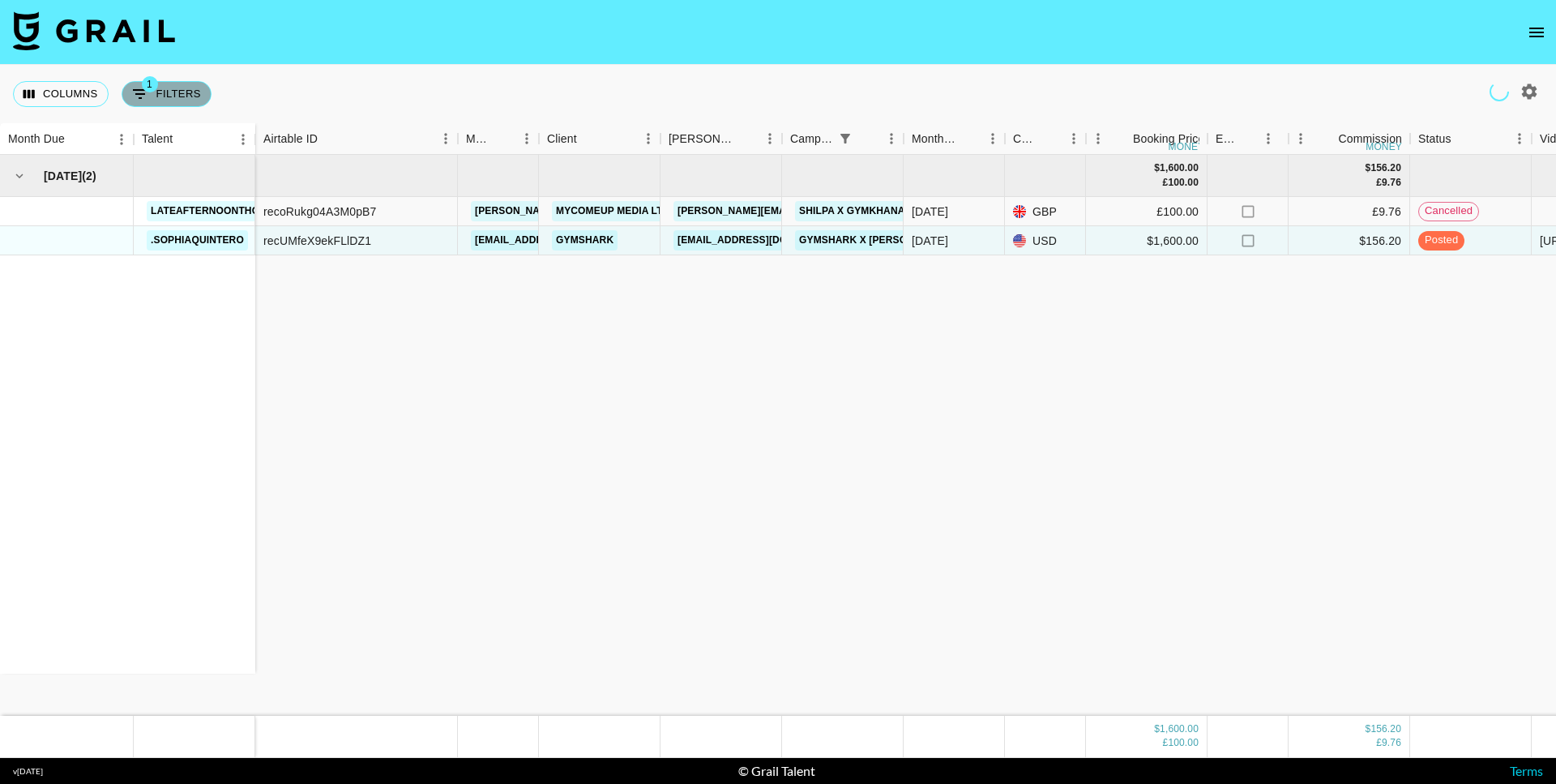
click at [168, 100] on button "1 Filters" at bounding box center [166, 94] width 90 height 26
select select "campaign"
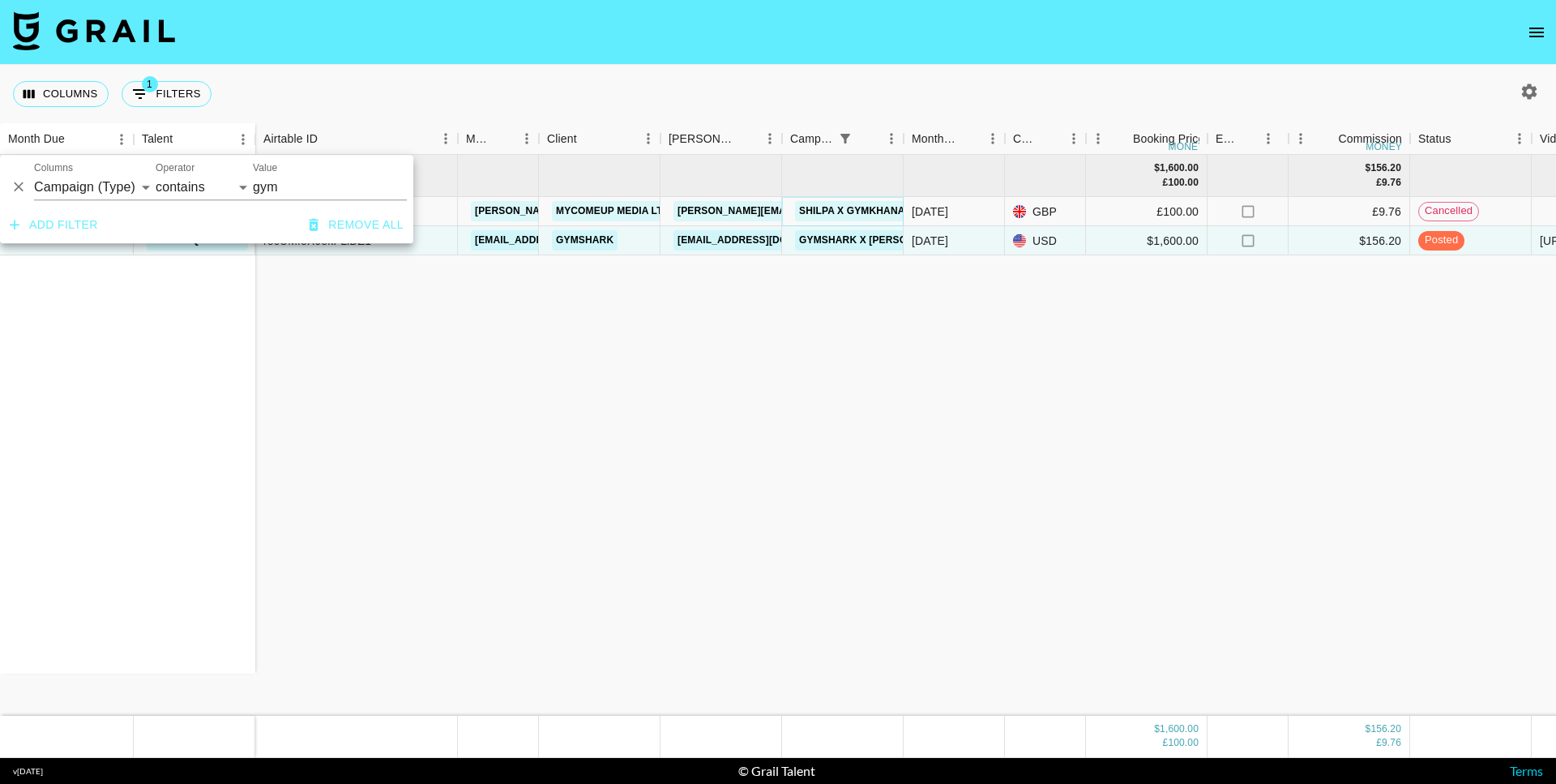
click at [817, 208] on link "Shilpa x Gymkhana" at bounding box center [852, 211] width 114 height 21
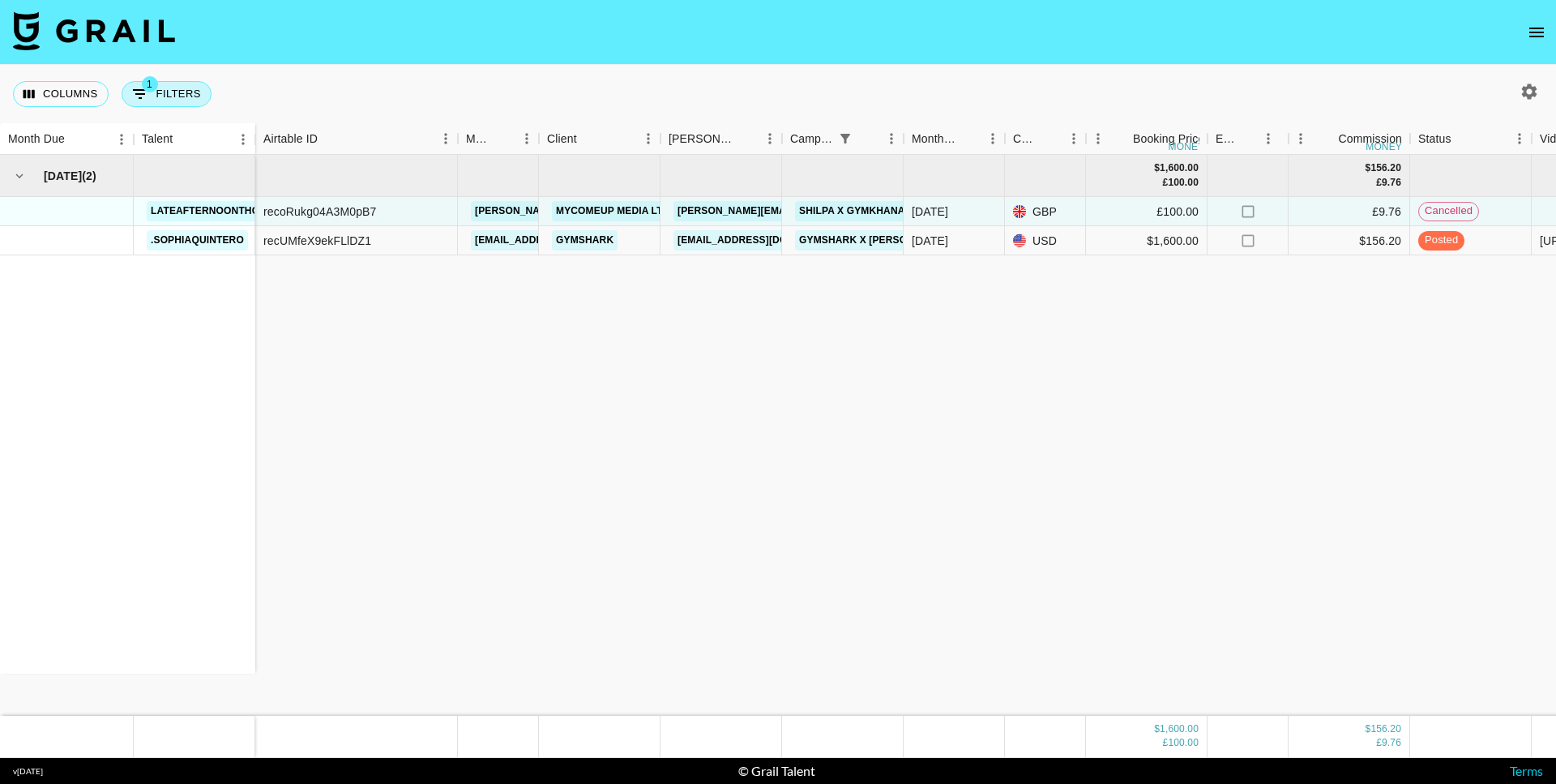
click at [174, 101] on button "1 Filters" at bounding box center [166, 94] width 90 height 26
select select "campaign"
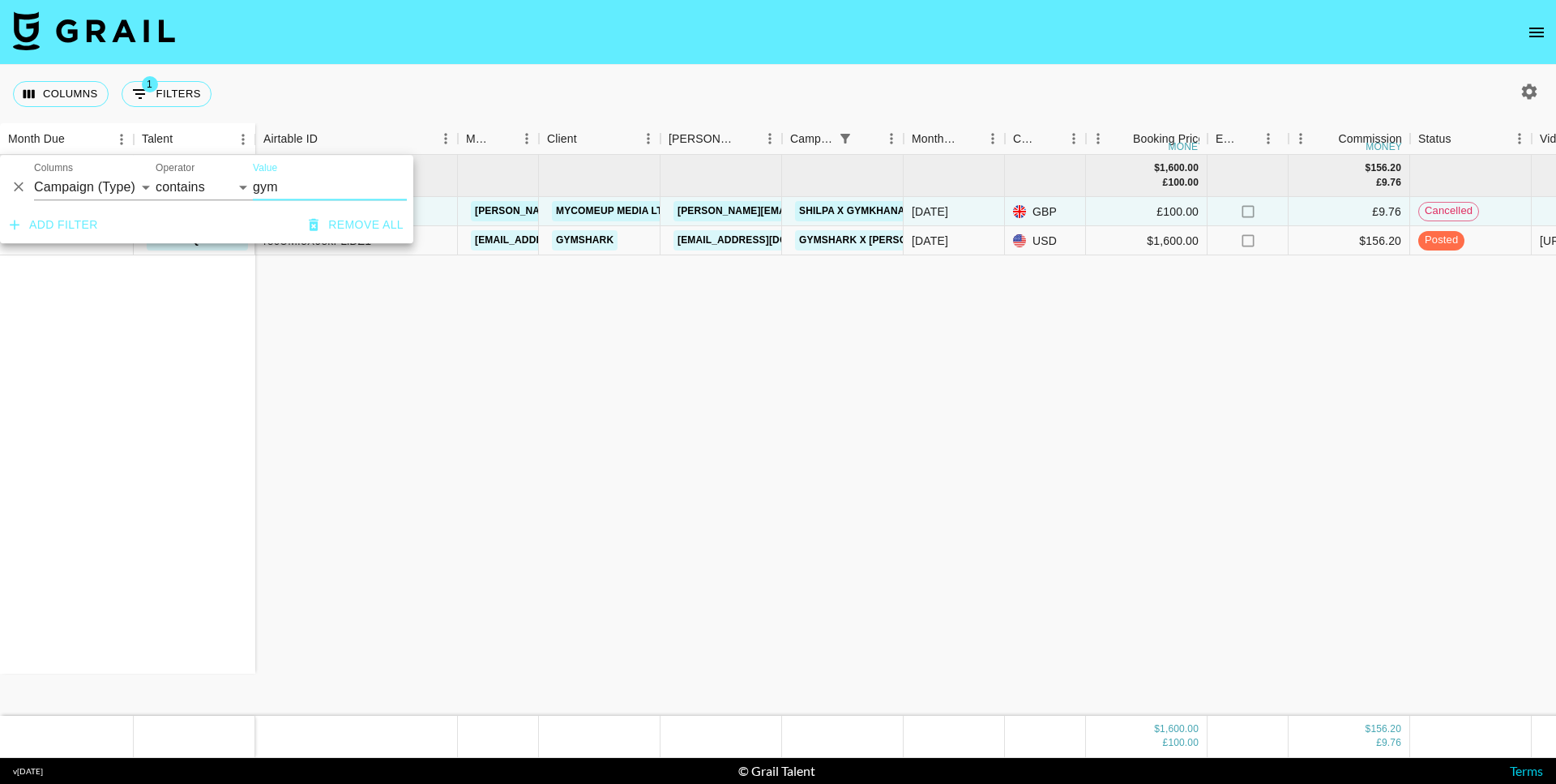
click at [305, 189] on input "gym" at bounding box center [329, 187] width 154 height 26
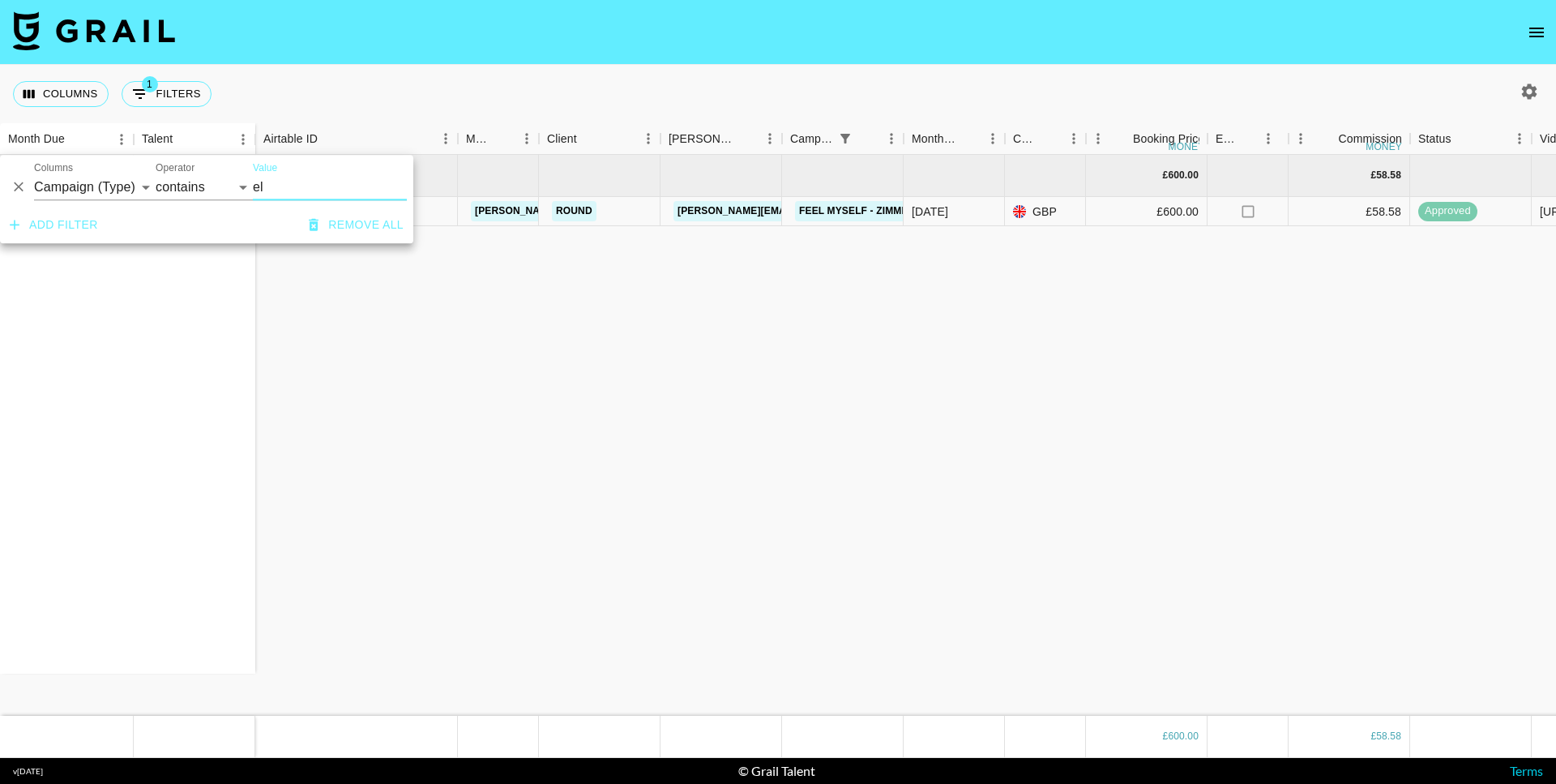
type input "e"
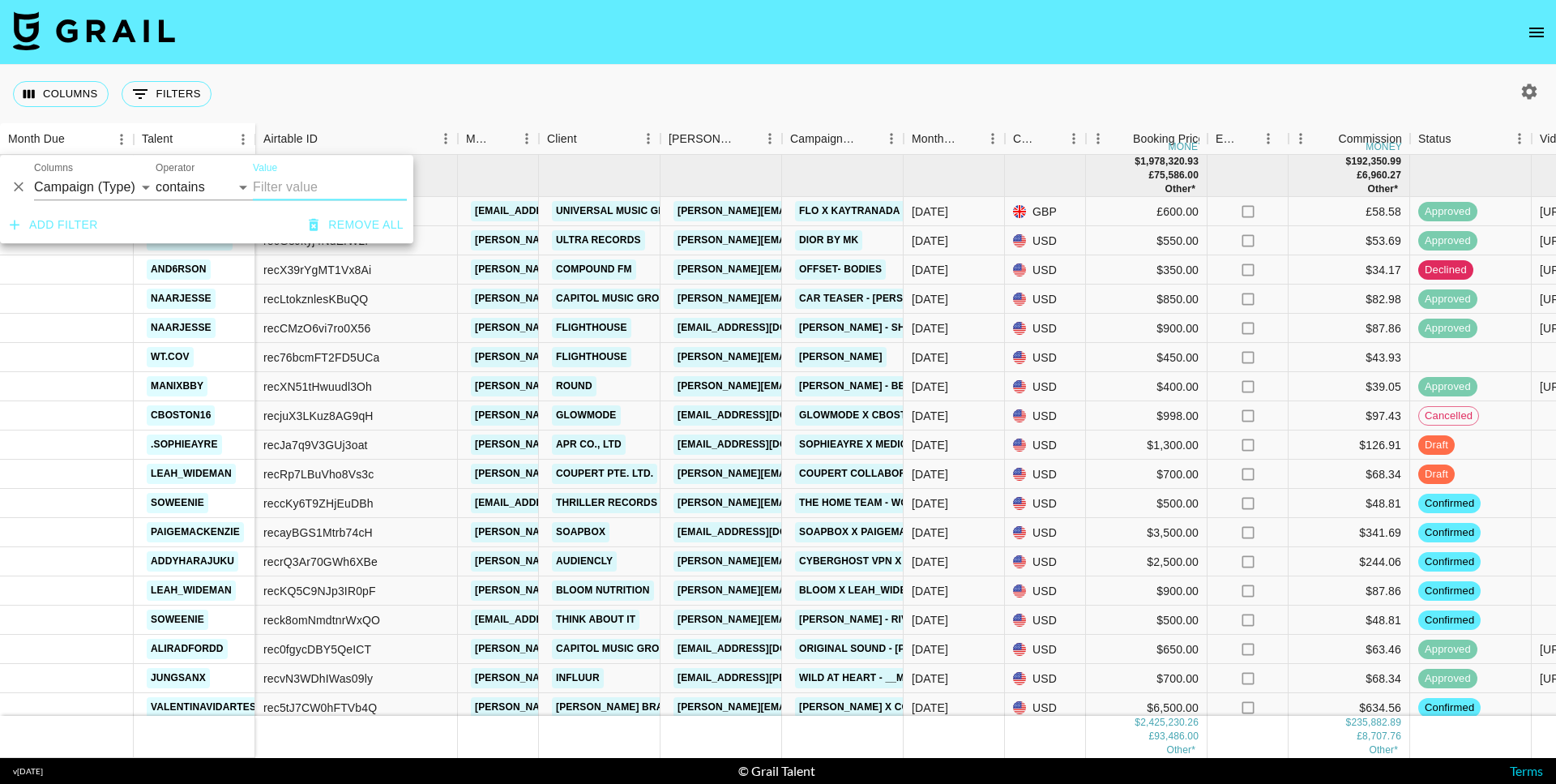
click at [576, 91] on div "Columns 0 Filters + Booking" at bounding box center [778, 94] width 1556 height 58
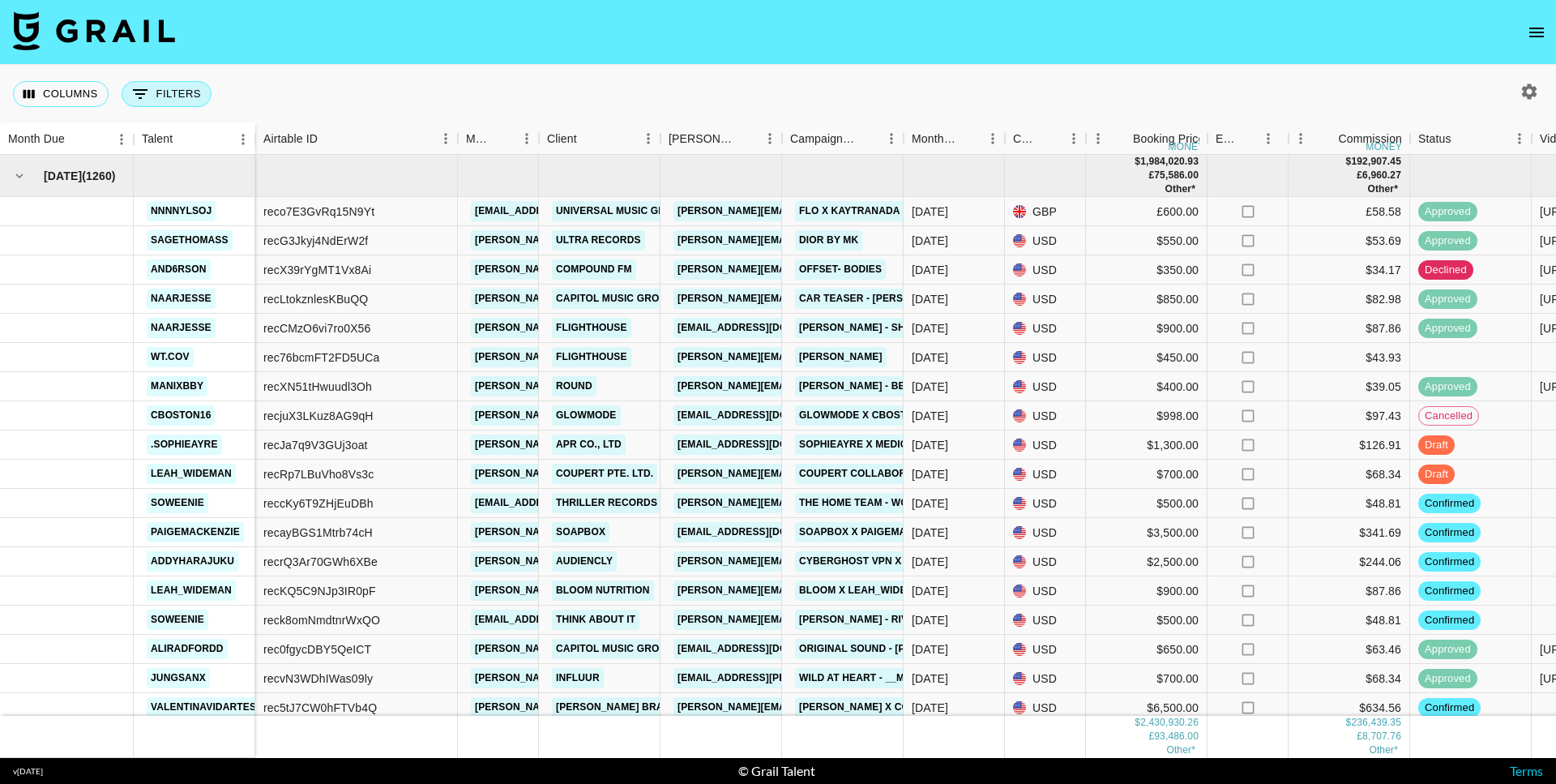
click at [177, 90] on button "0 Filters" at bounding box center [166, 94] width 90 height 26
select select "campaign"
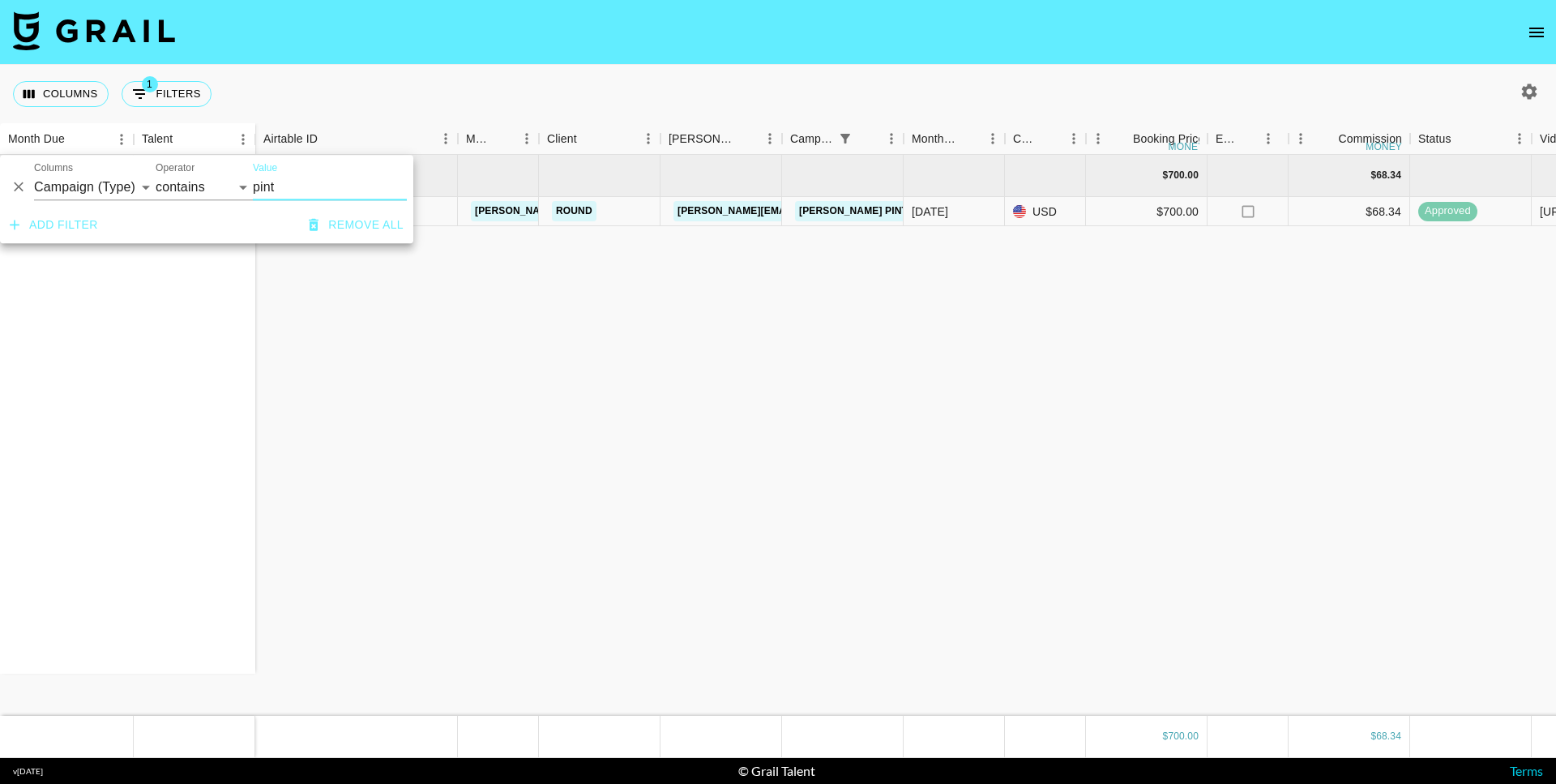
type input "pint"
click at [866, 224] on div "The Weeknd Pinterest Board" at bounding box center [890, 210] width 199 height 30
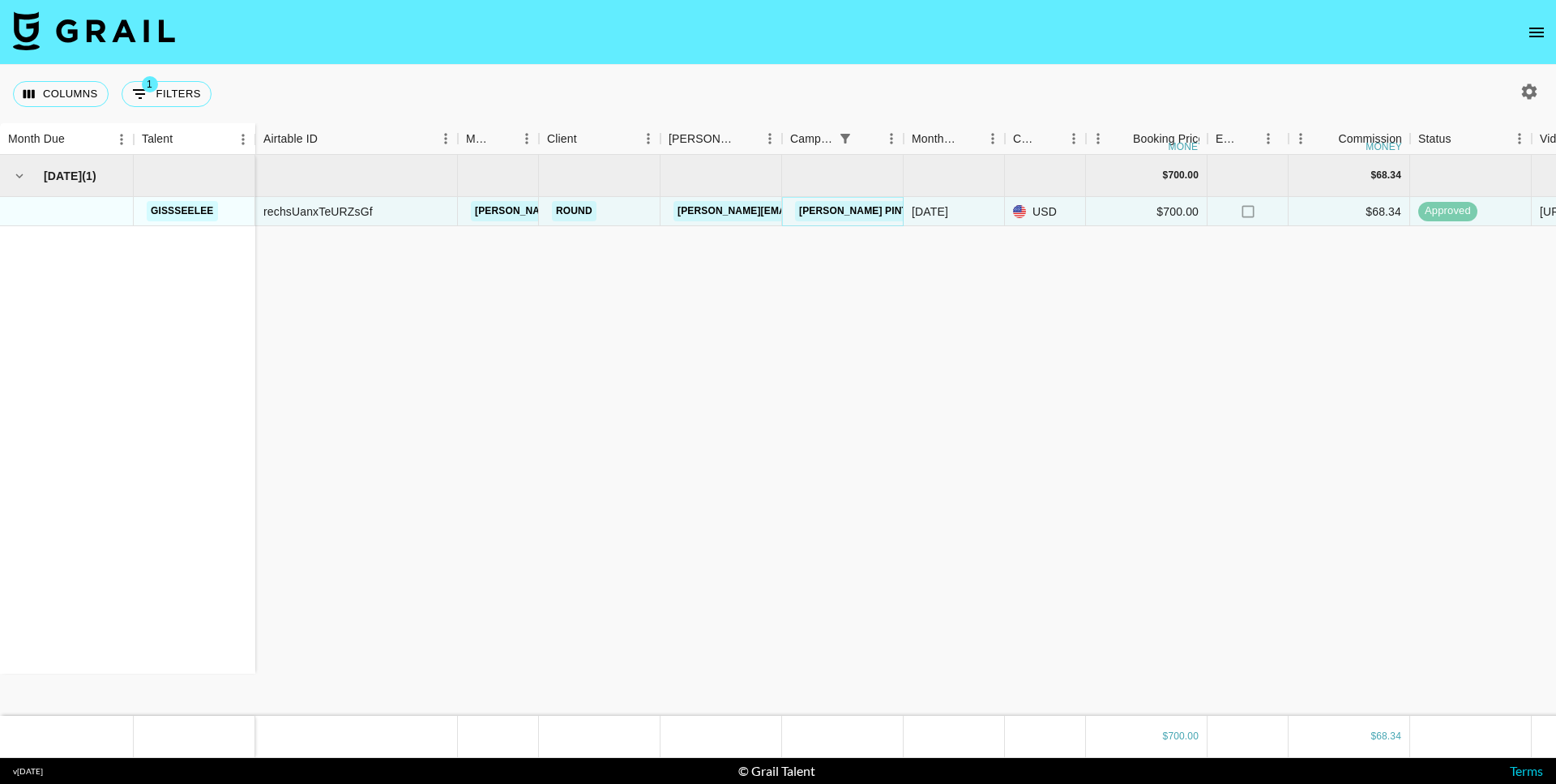
click at [863, 217] on link "The Weeknd Pinterest Board" at bounding box center [890, 211] width 189 height 21
click at [181, 89] on button "1 Filters" at bounding box center [166, 94] width 90 height 26
select select "campaign"
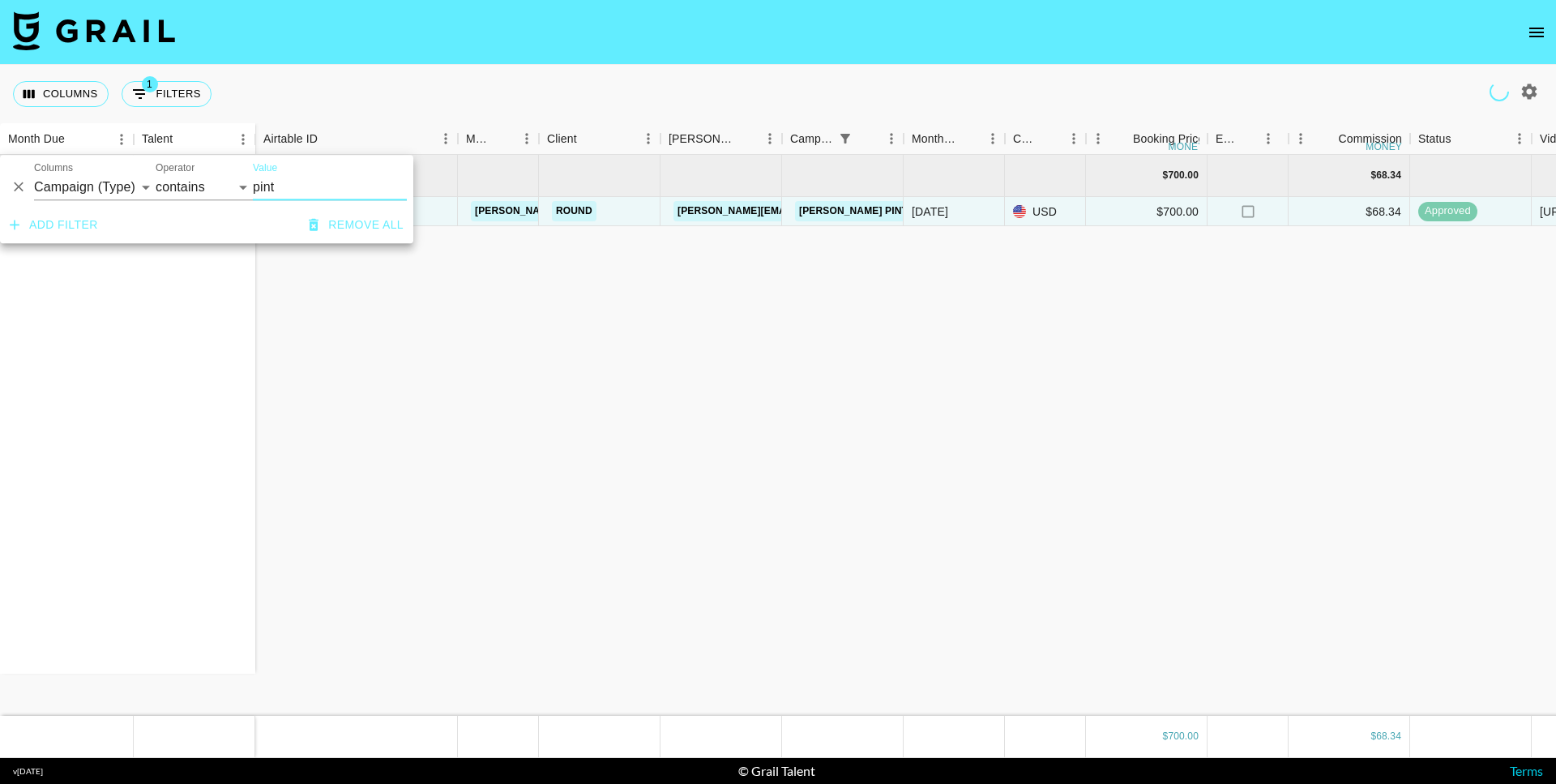
click at [293, 174] on input "pint" at bounding box center [329, 187] width 154 height 26
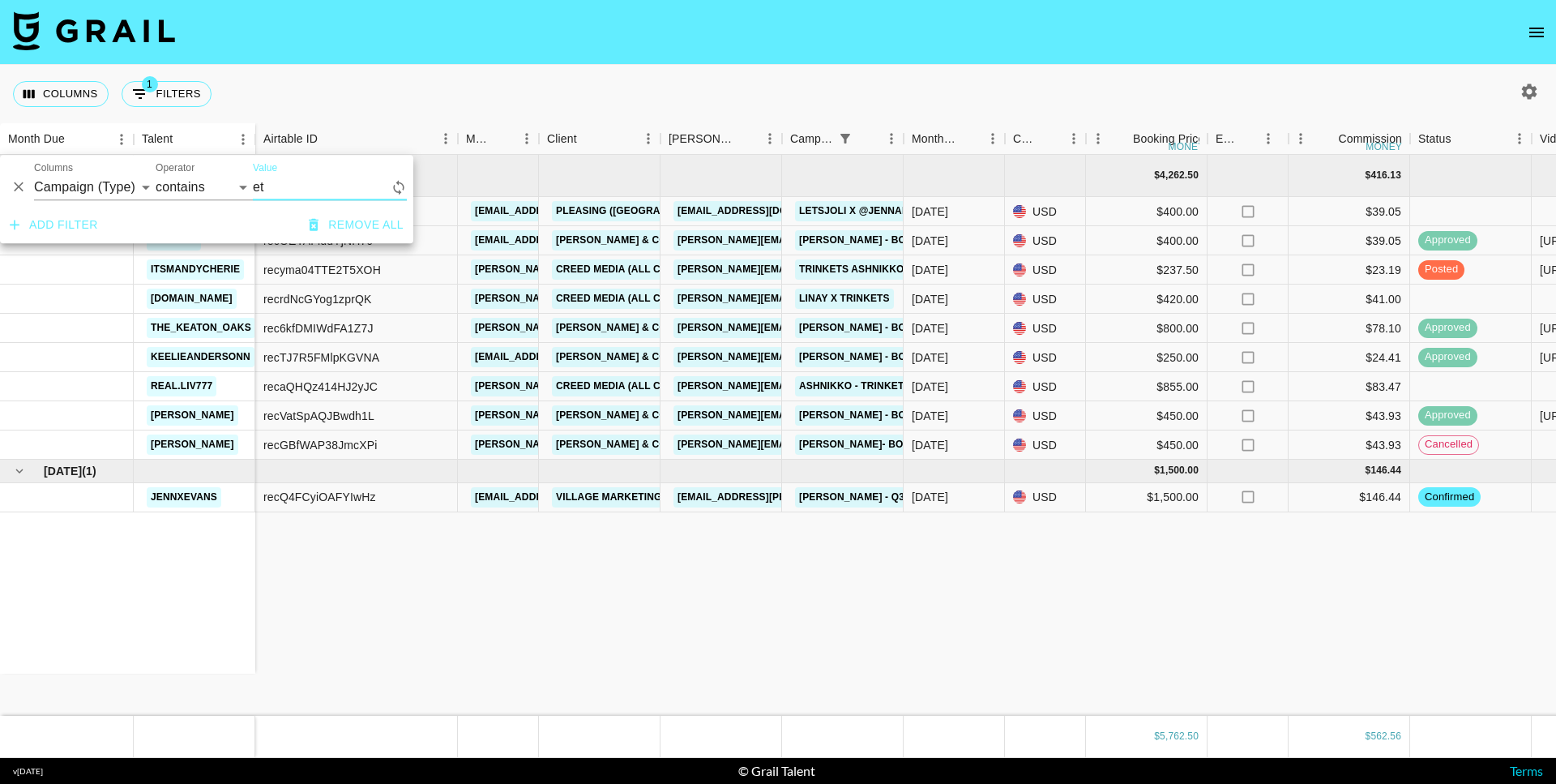
type input "e"
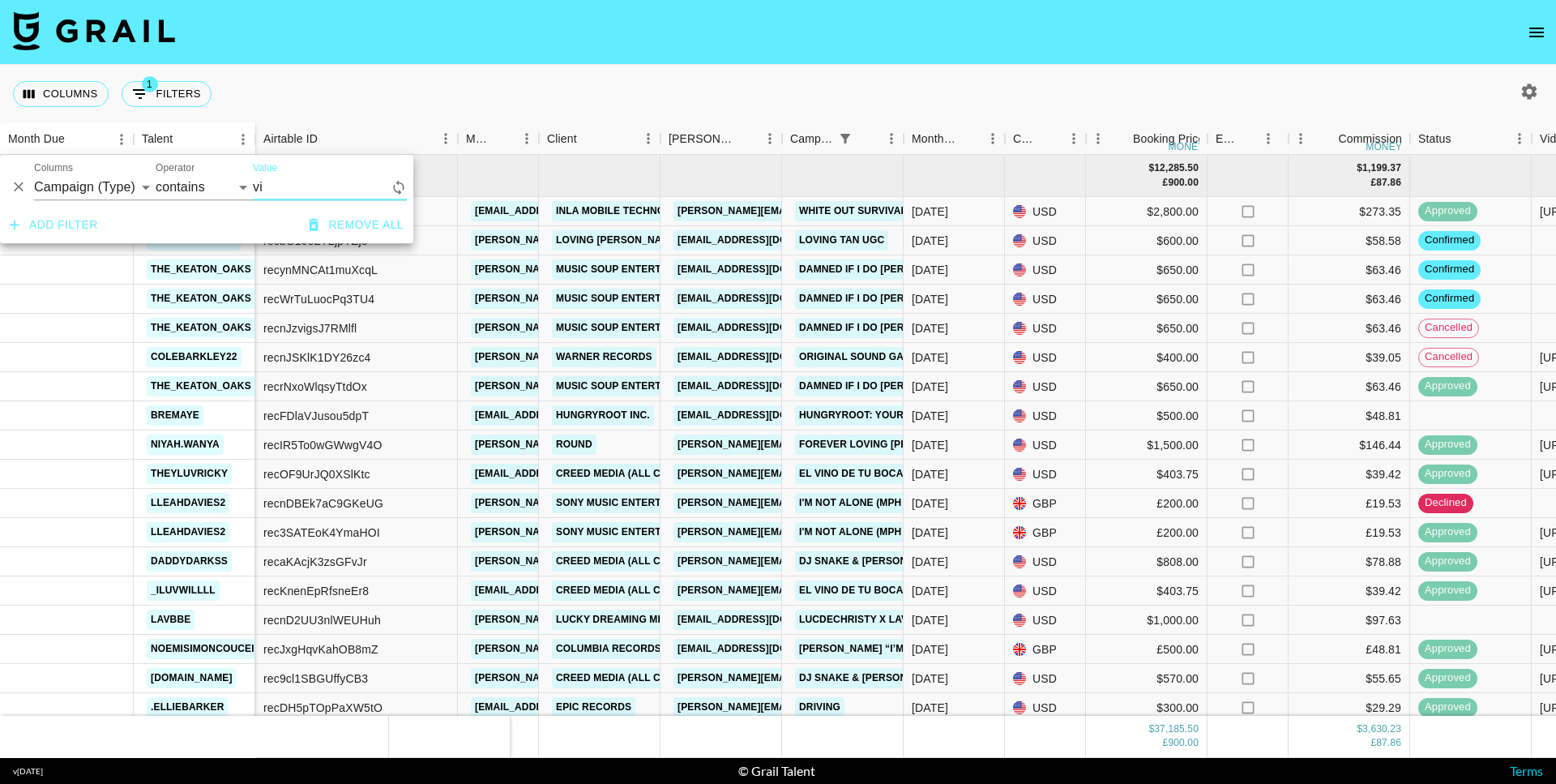
type input "v"
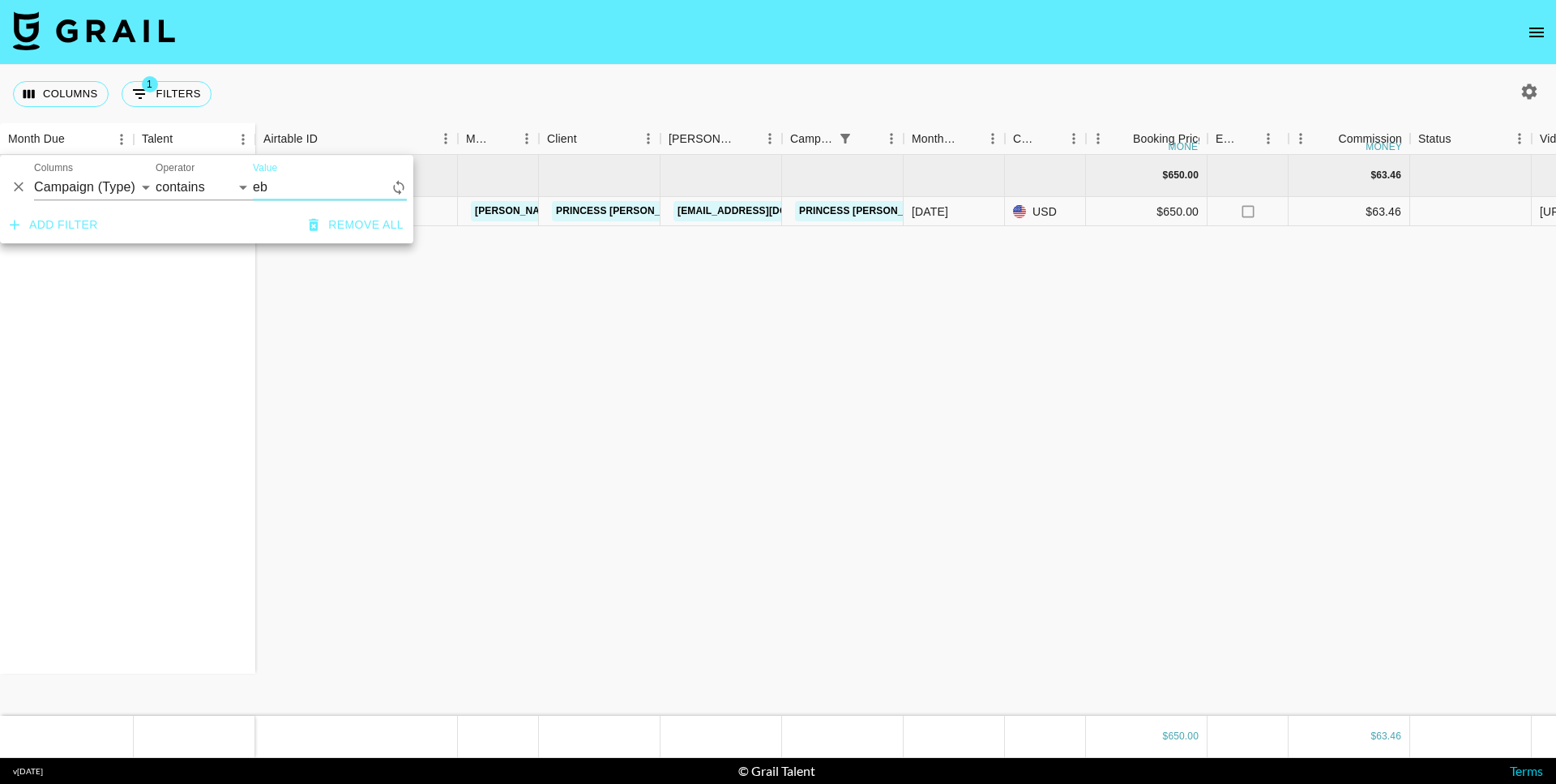
type input "e"
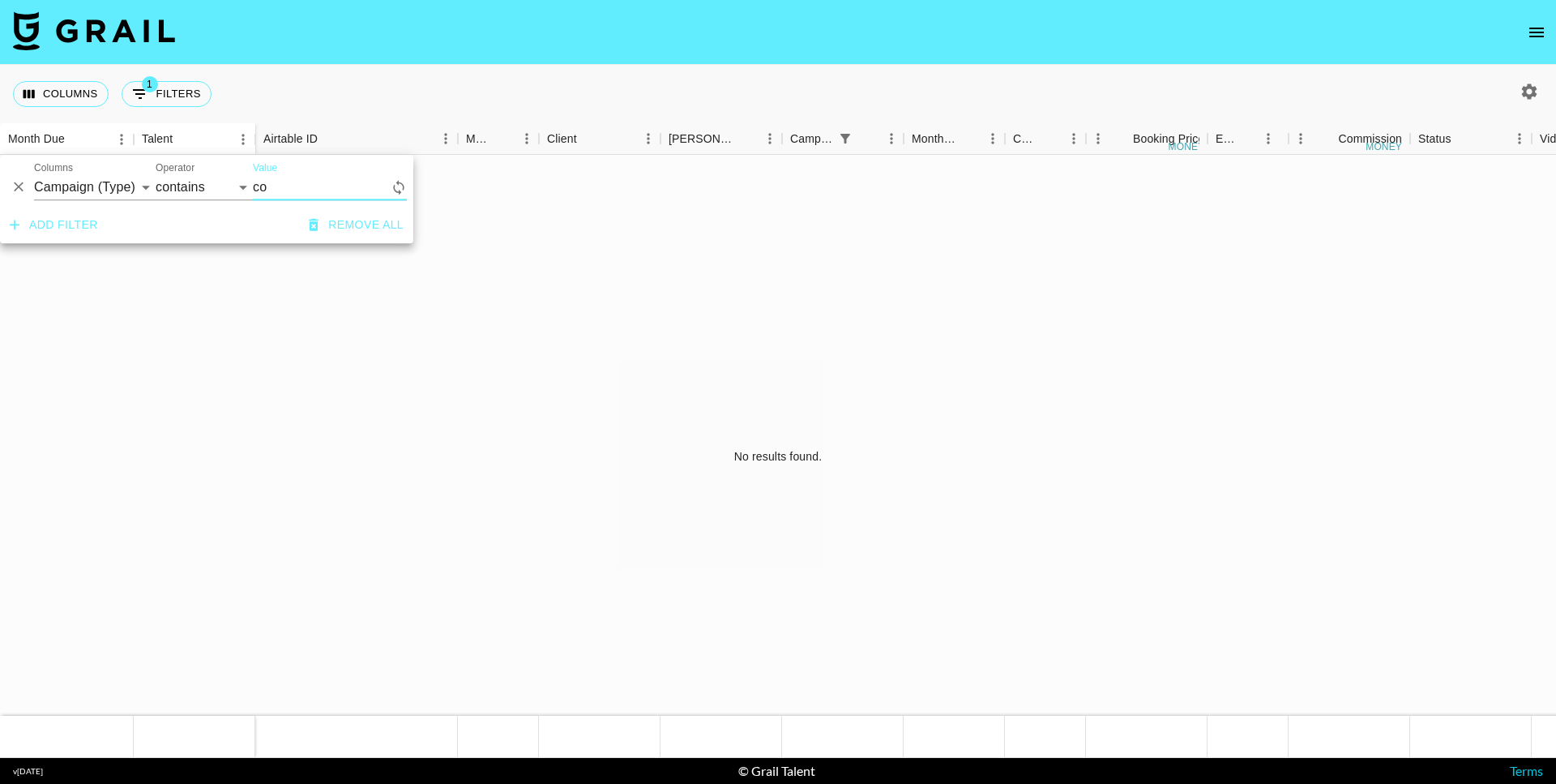
type input "c"
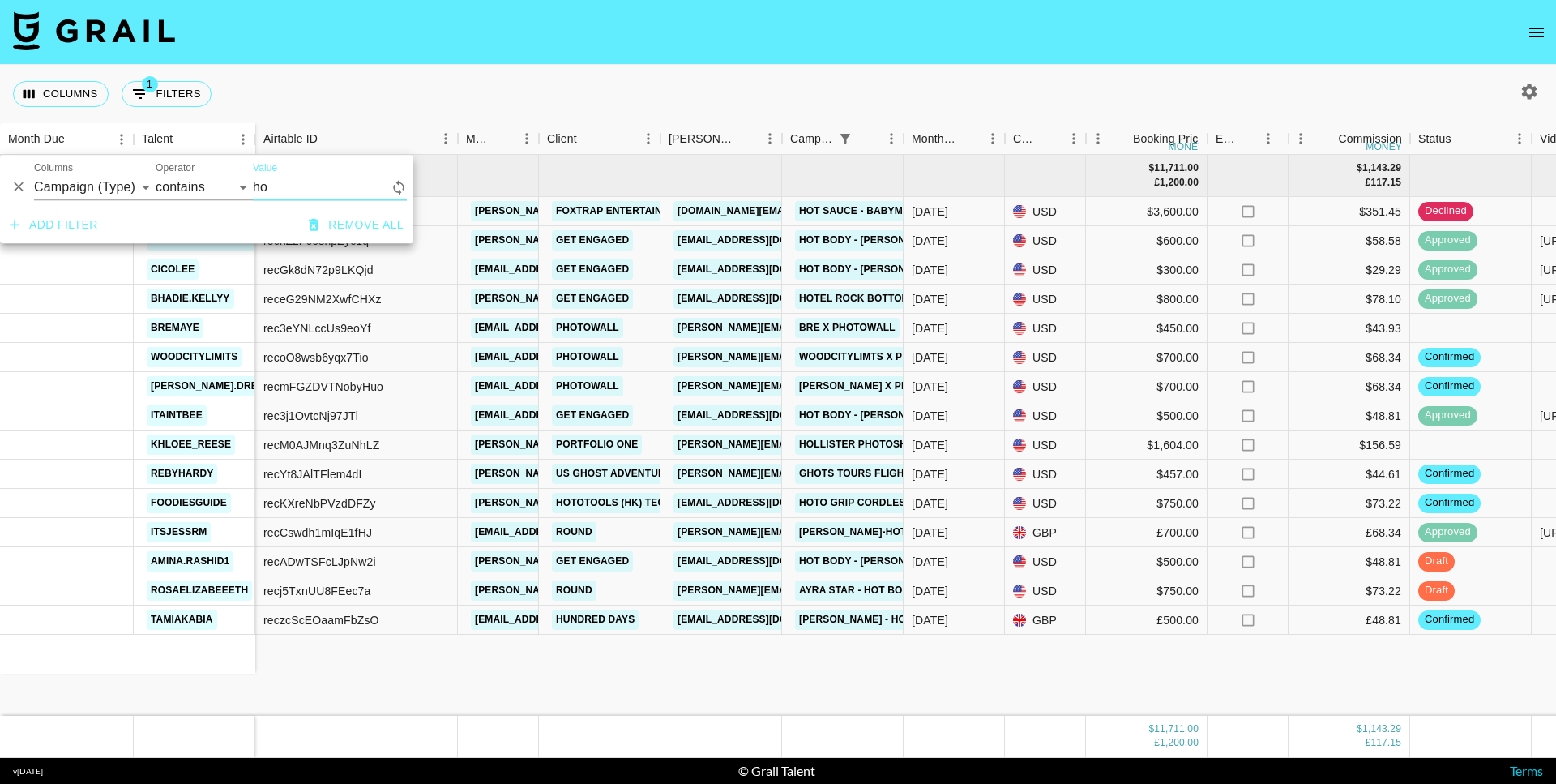
type input "h"
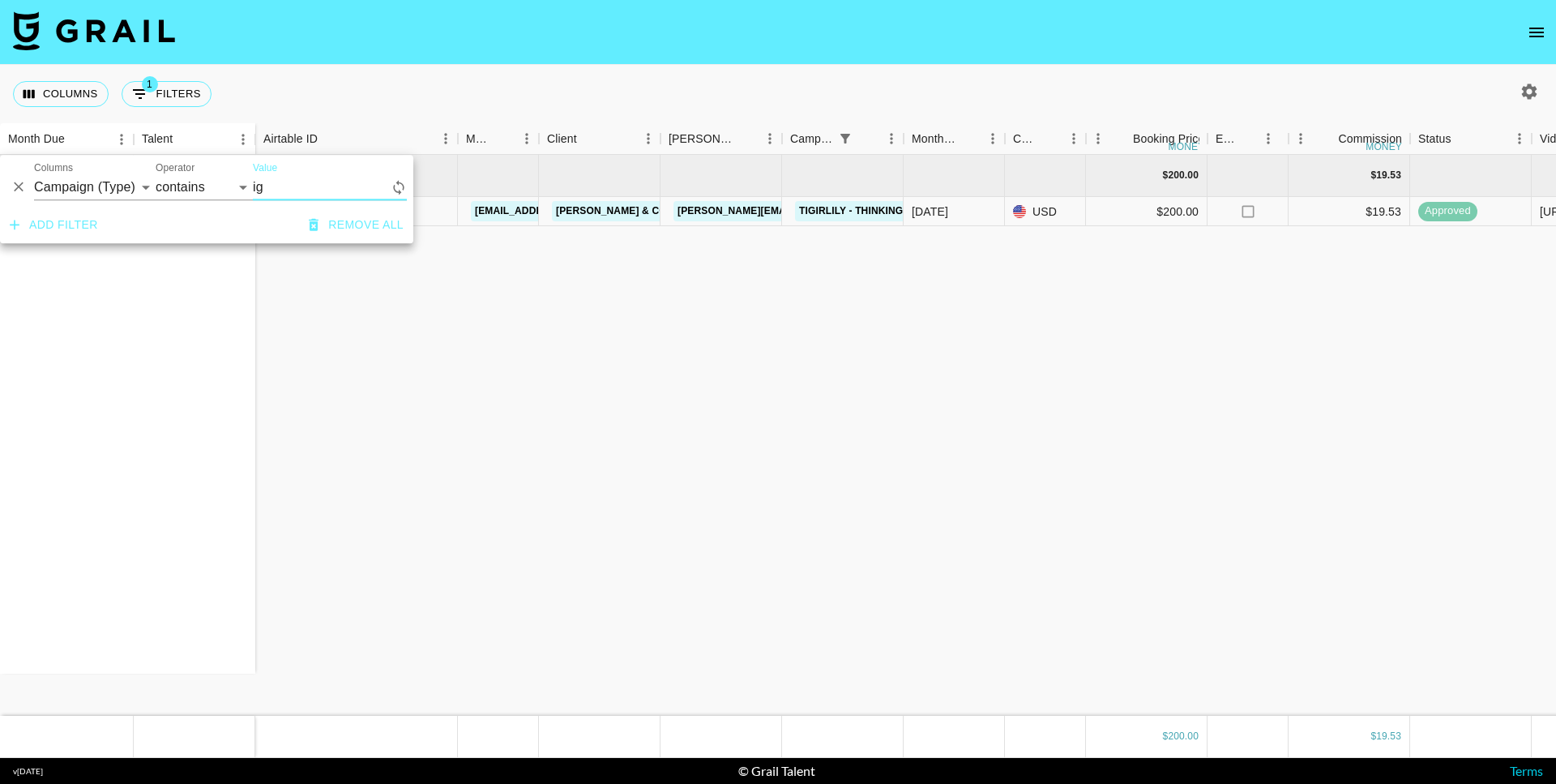
type input "i"
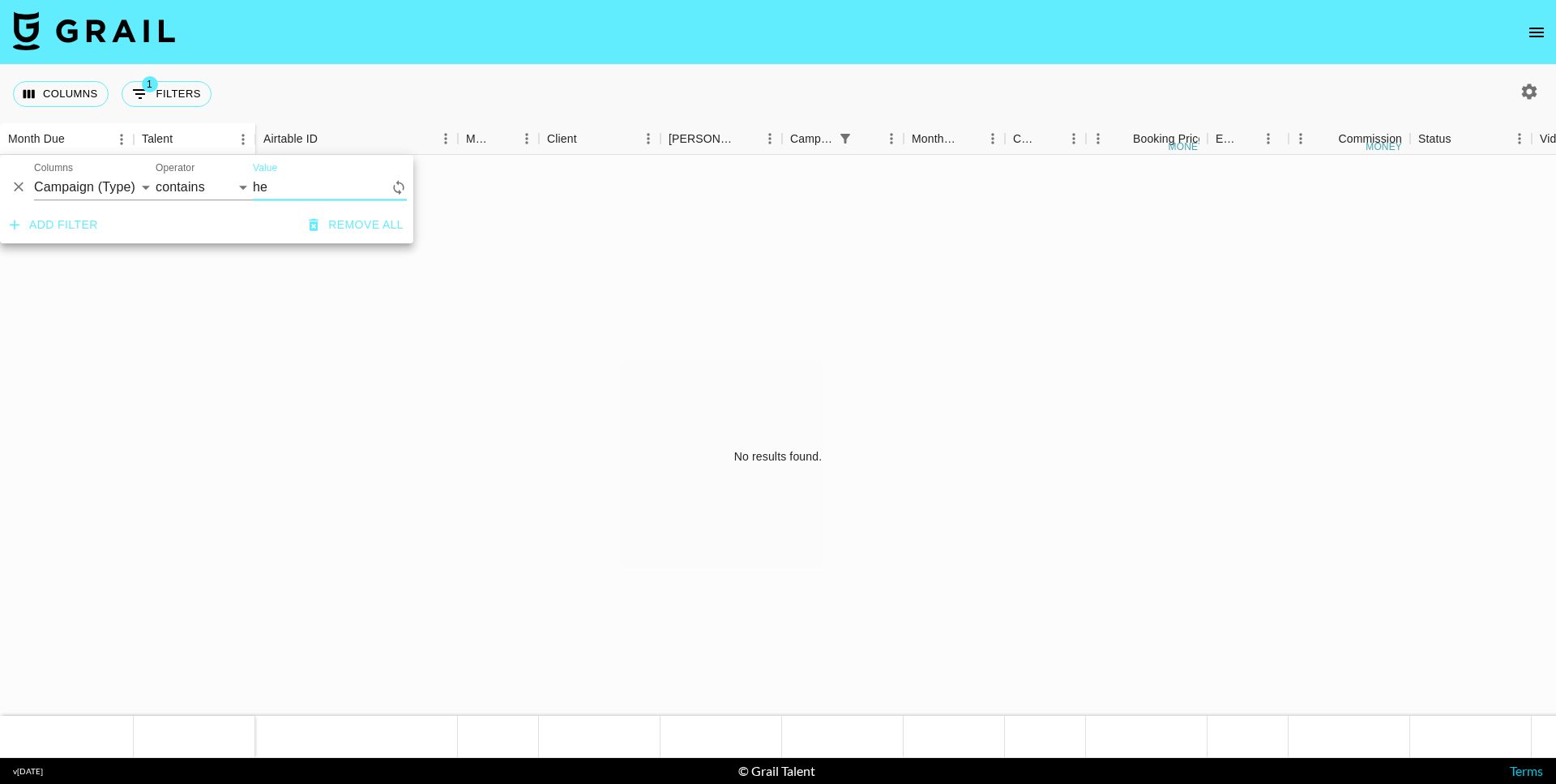
type input "h"
type input "u"
type input "s"
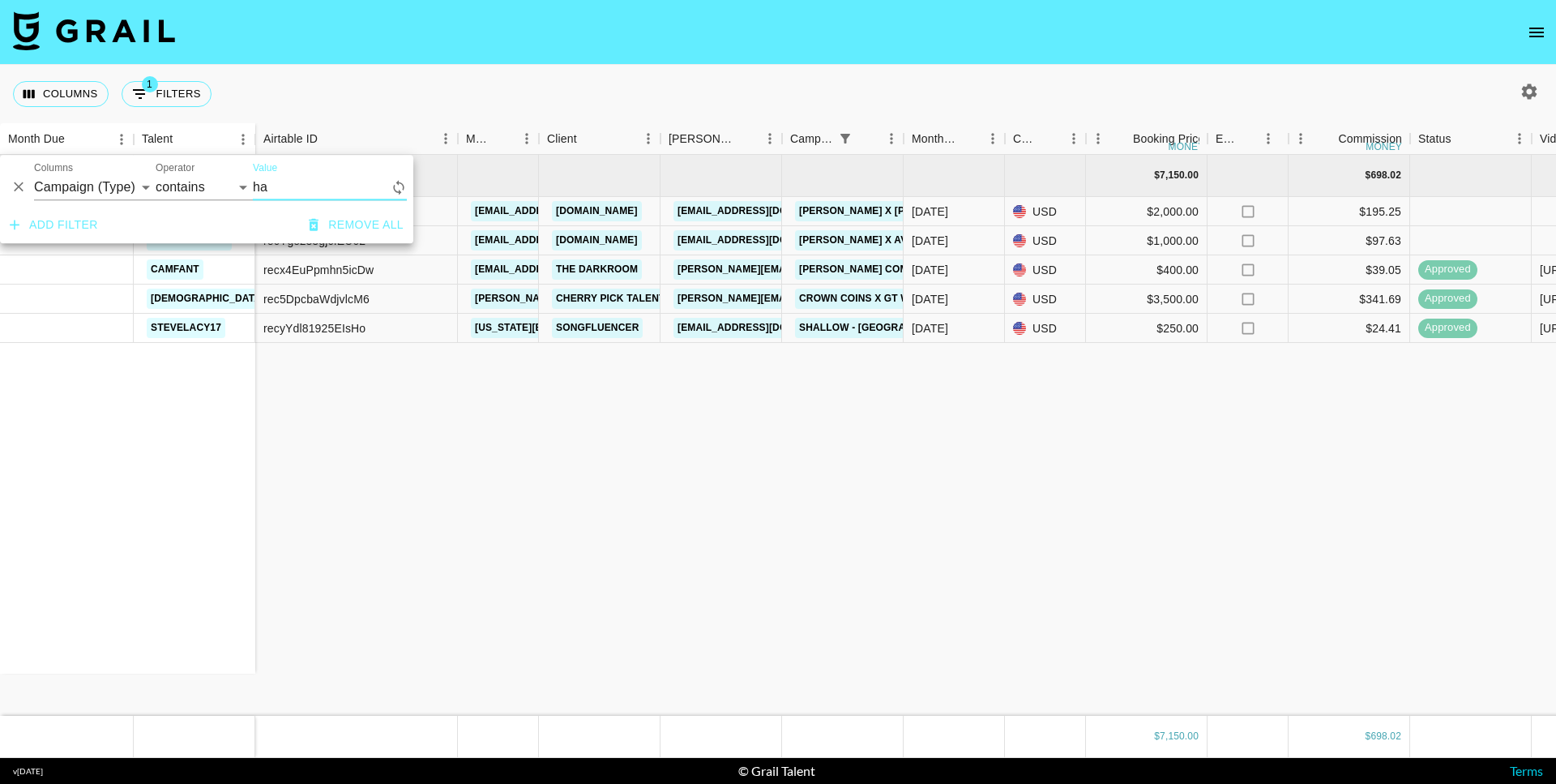
type input "h"
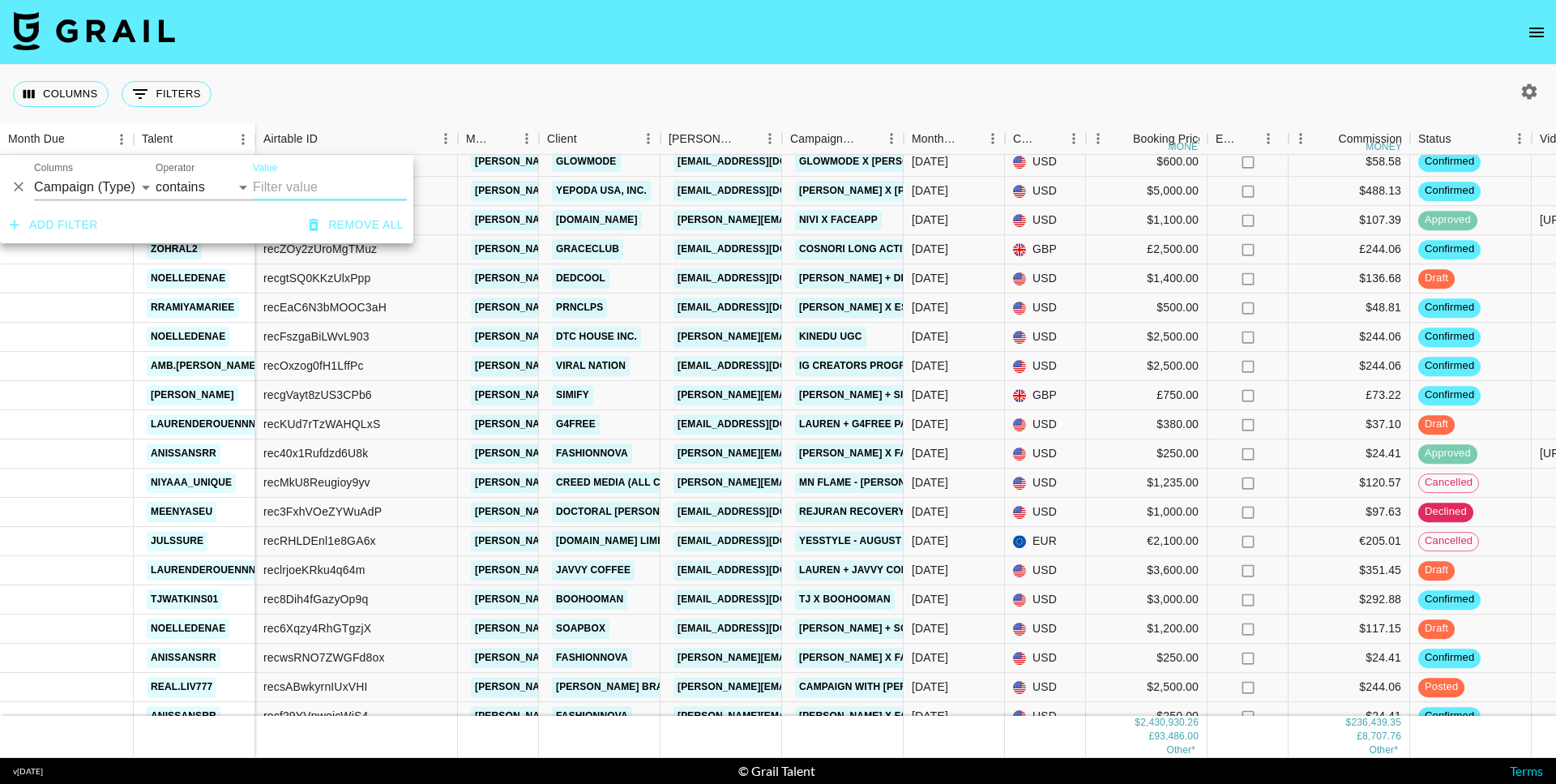
scroll to position [619, 0]
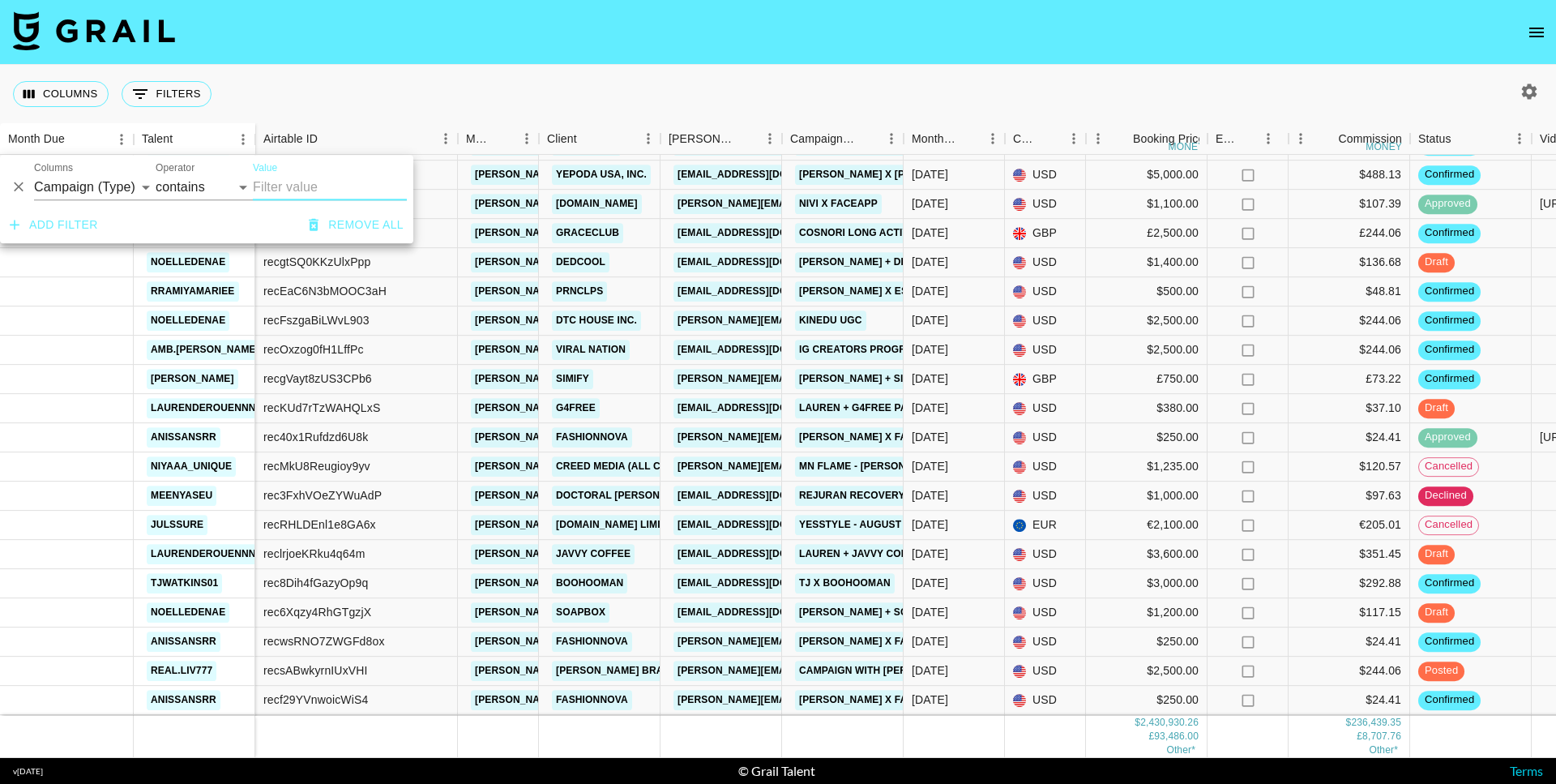
click at [1533, 98] on icon "button" at bounding box center [1530, 92] width 20 height 20
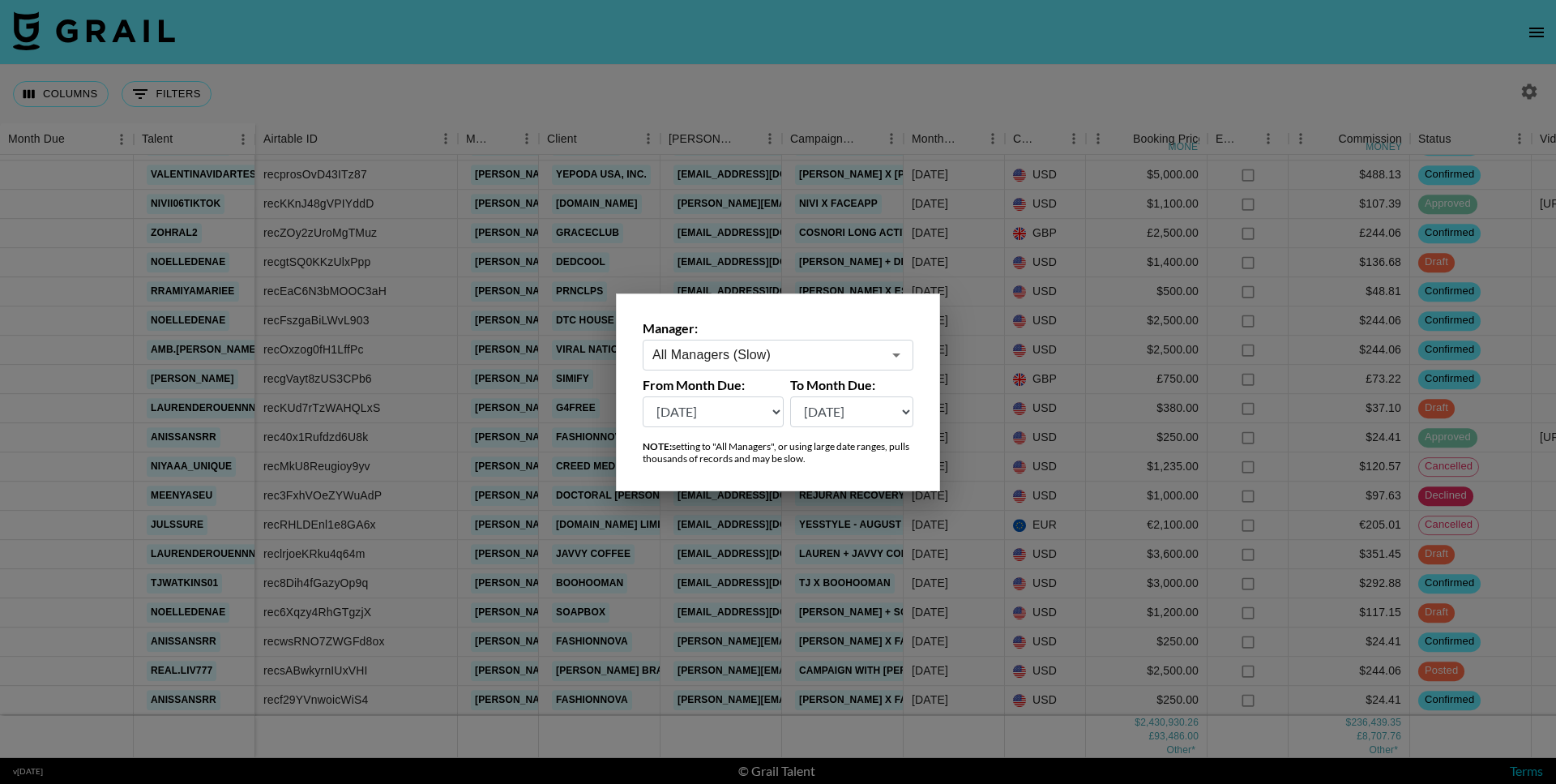
click at [711, 423] on select "Aug '26 Jul '26 Jun '26 May '26 Apr '26 Mar '26 Feb '26 Jan '26 Dec '25 Nov '25…" at bounding box center [713, 412] width 141 height 31
select select "Jul '25"
click at [643, 396] on select "Aug '26 Jul '26 Jun '26 May '26 Apr '26 Mar '26 Feb '26 Jan '26 Dec '25 Nov '25…" at bounding box center [713, 412] width 141 height 31
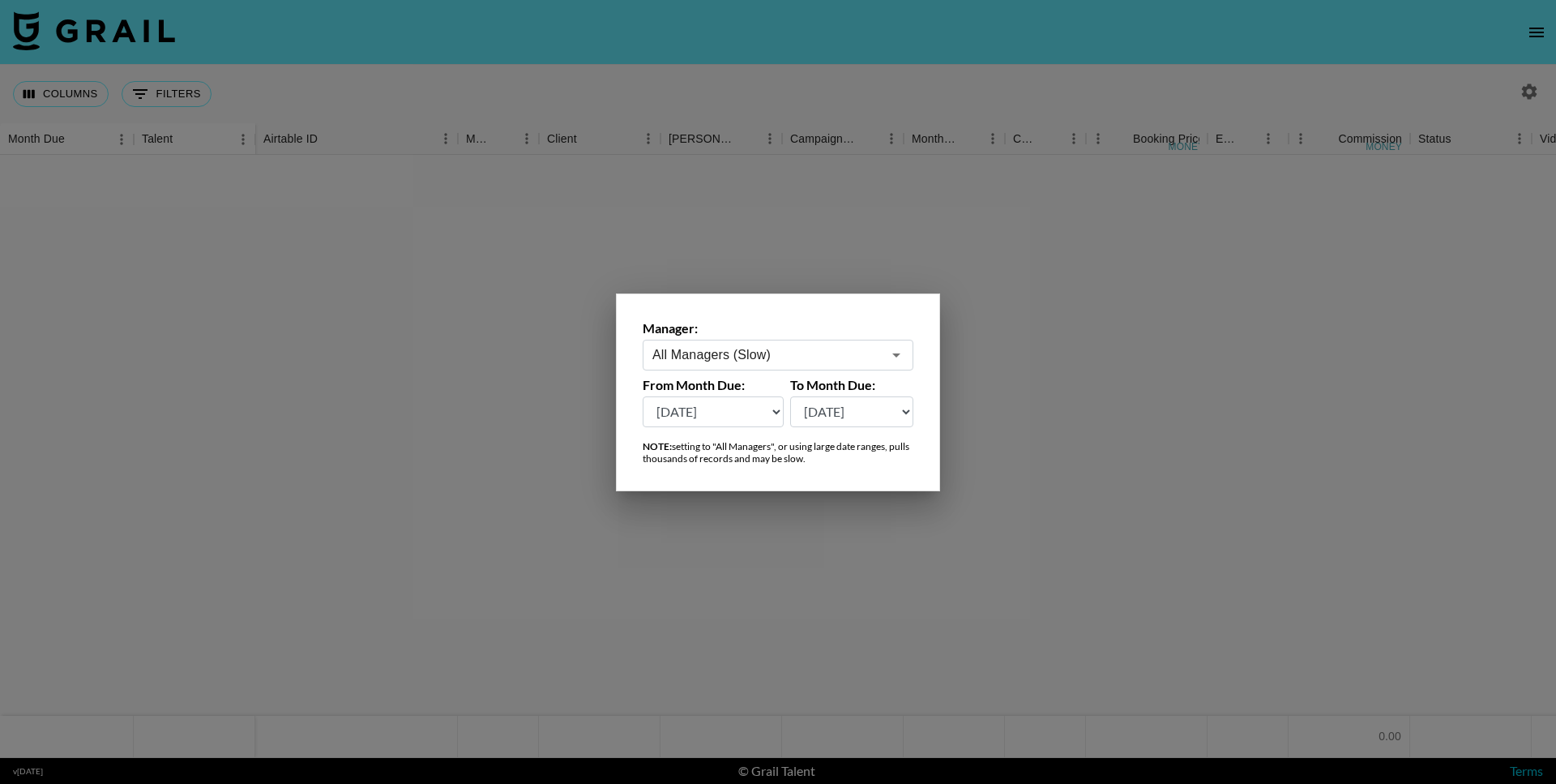
scroll to position [0, 0]
click at [852, 208] on div at bounding box center [778, 392] width 1556 height 784
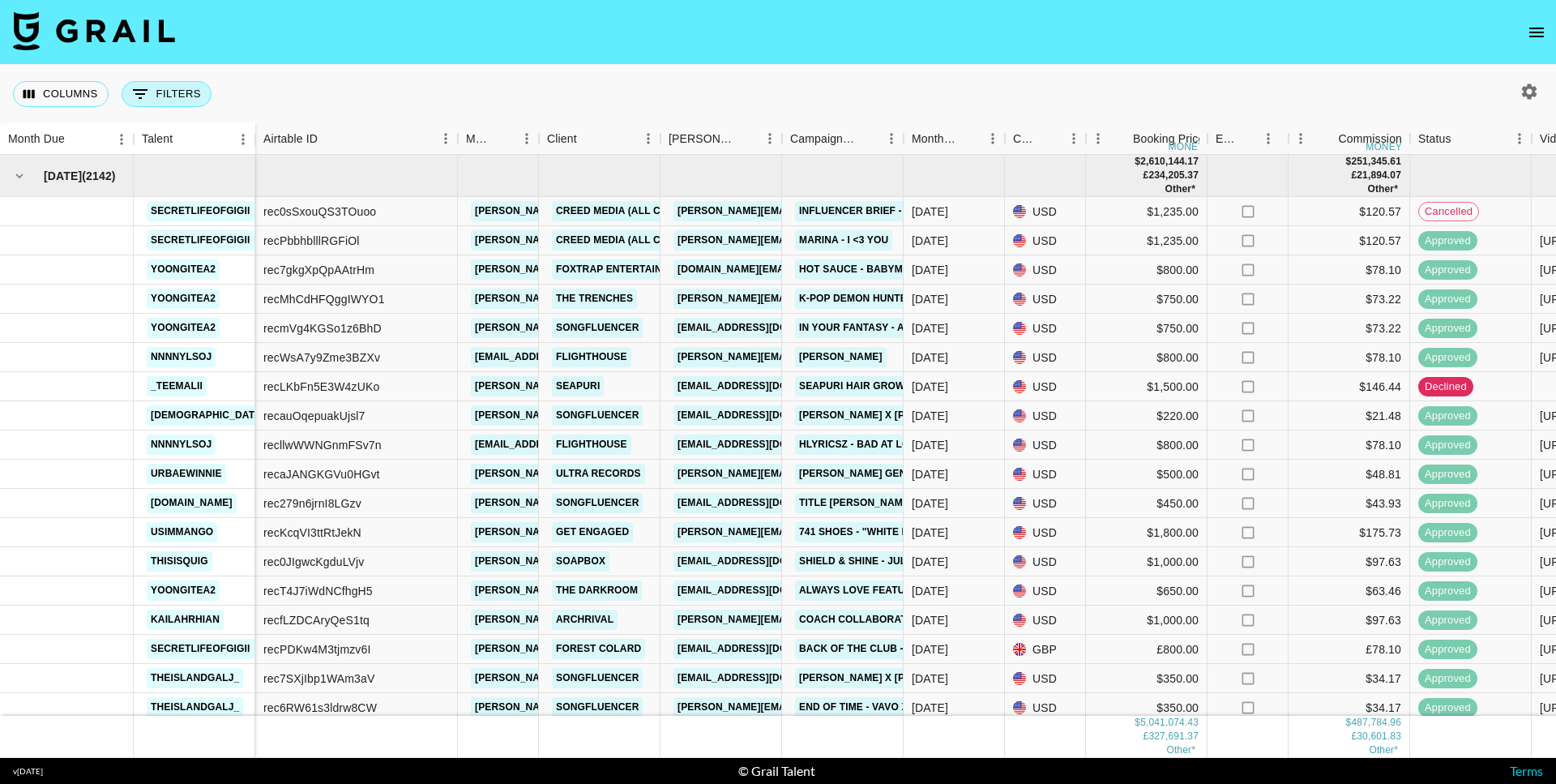
click at [136, 93] on icon "Show filters" at bounding box center [140, 94] width 20 height 20
select select "campaign"
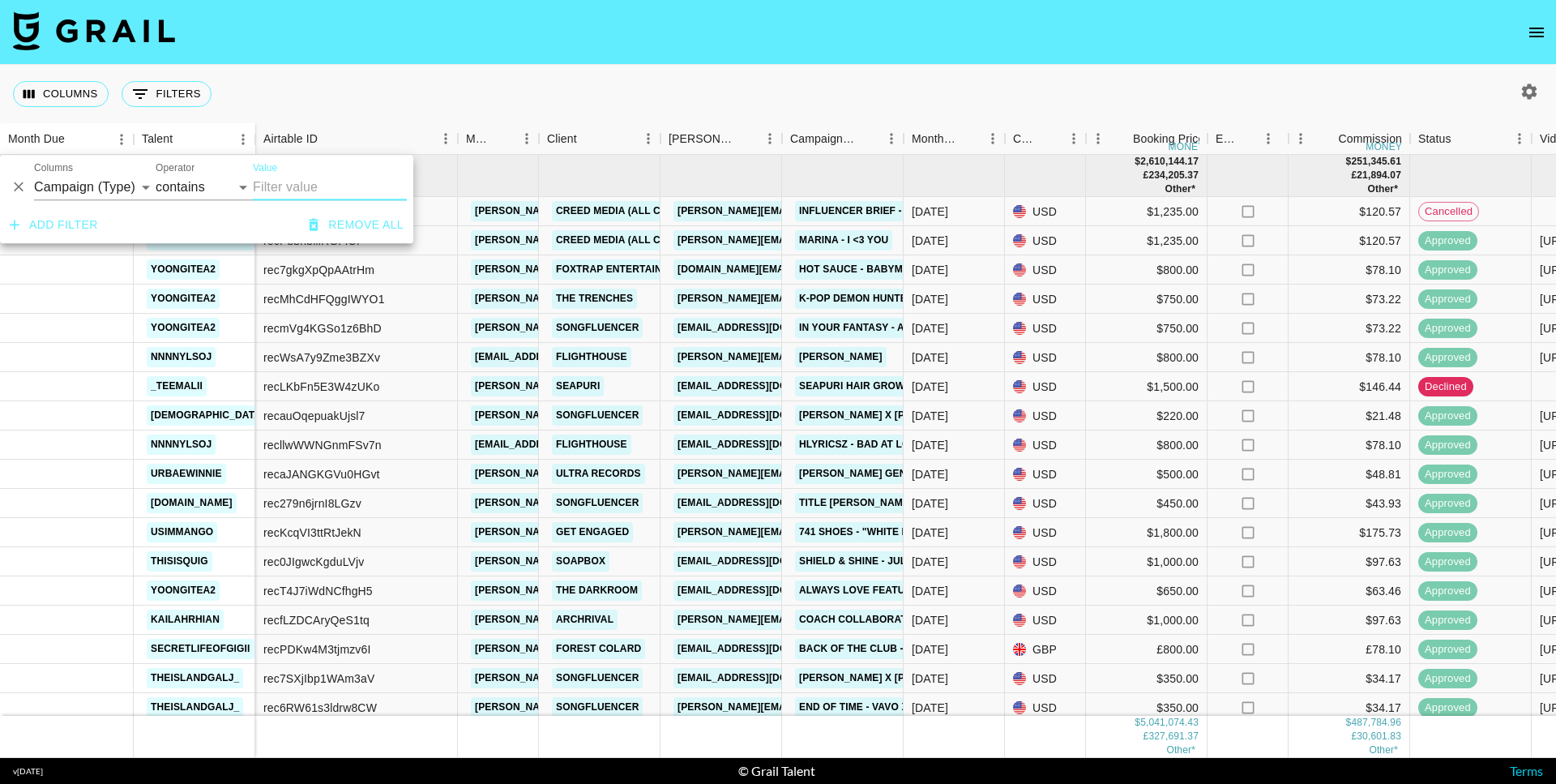
click at [308, 191] on input "Value" at bounding box center [329, 187] width 154 height 26
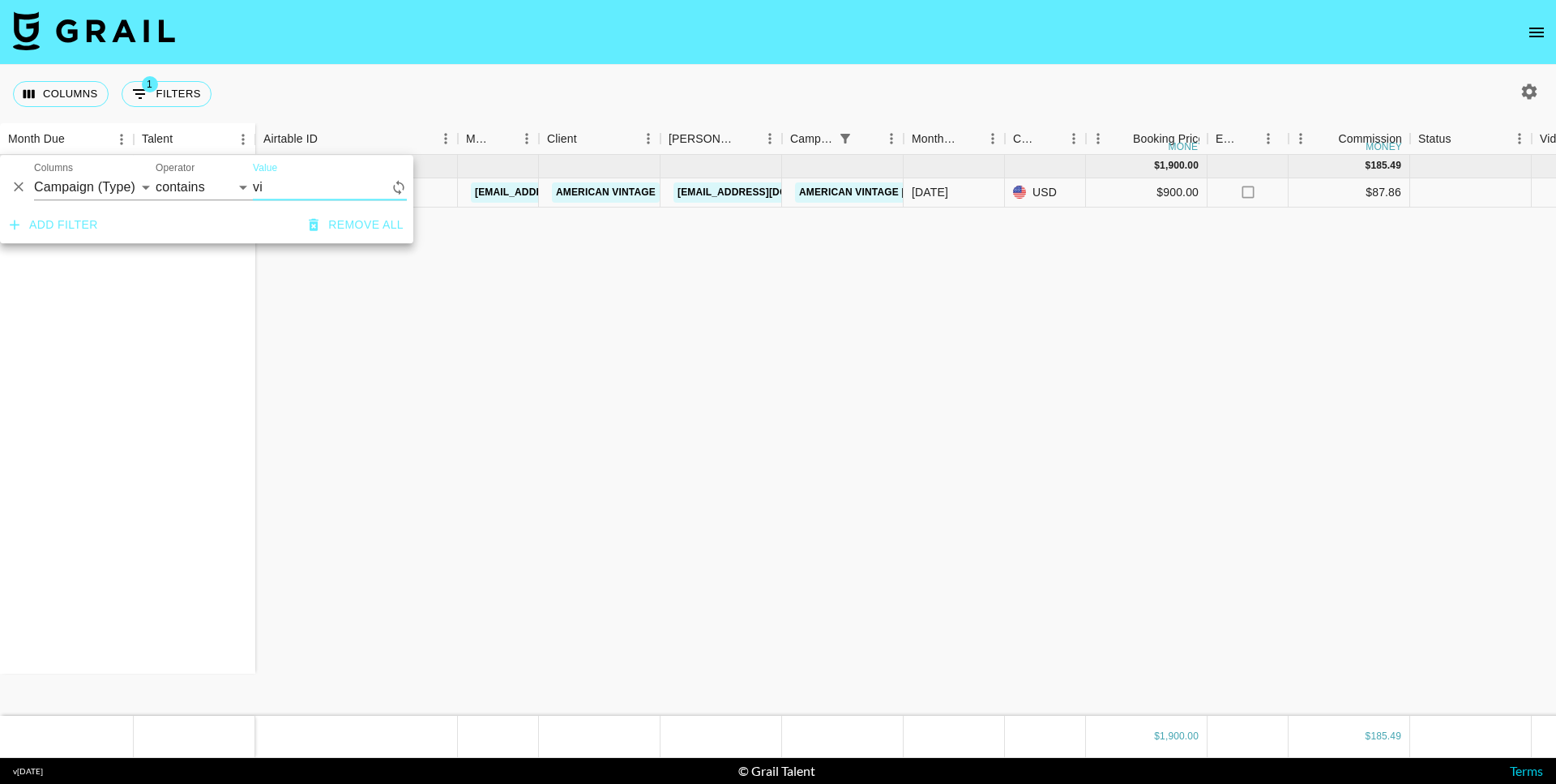
type input "v"
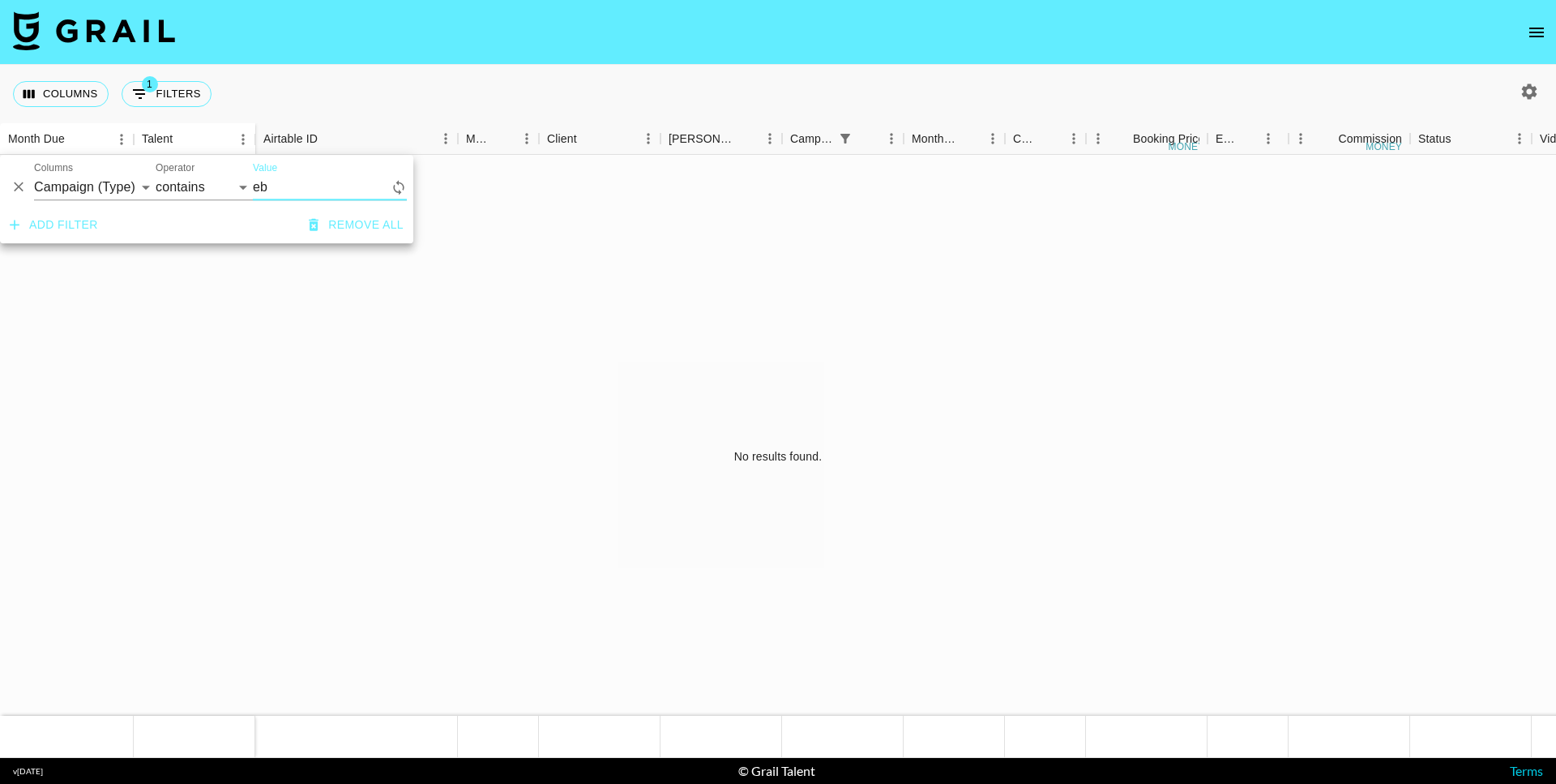
type input "e"
type input "d"
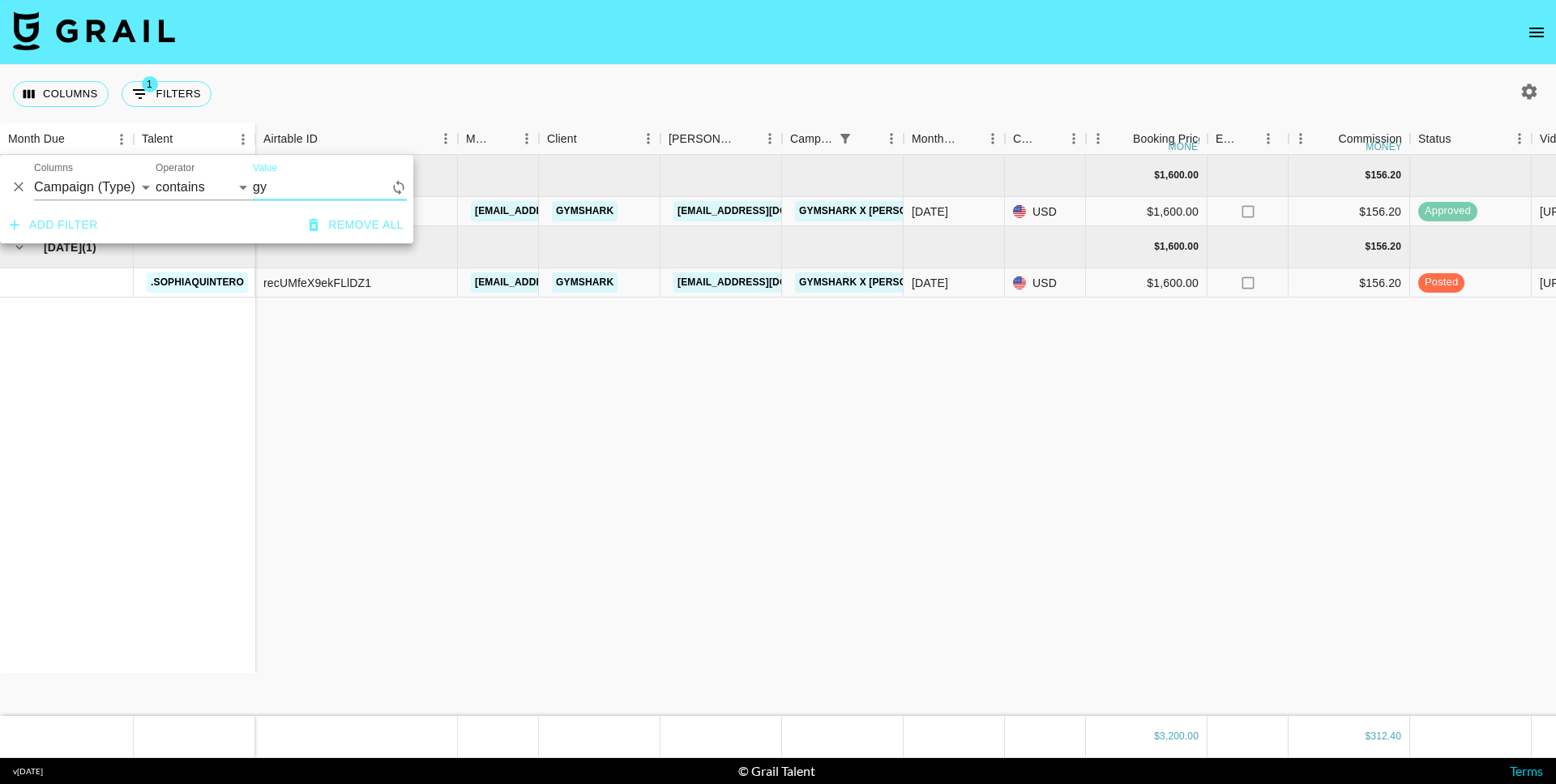
type input "g"
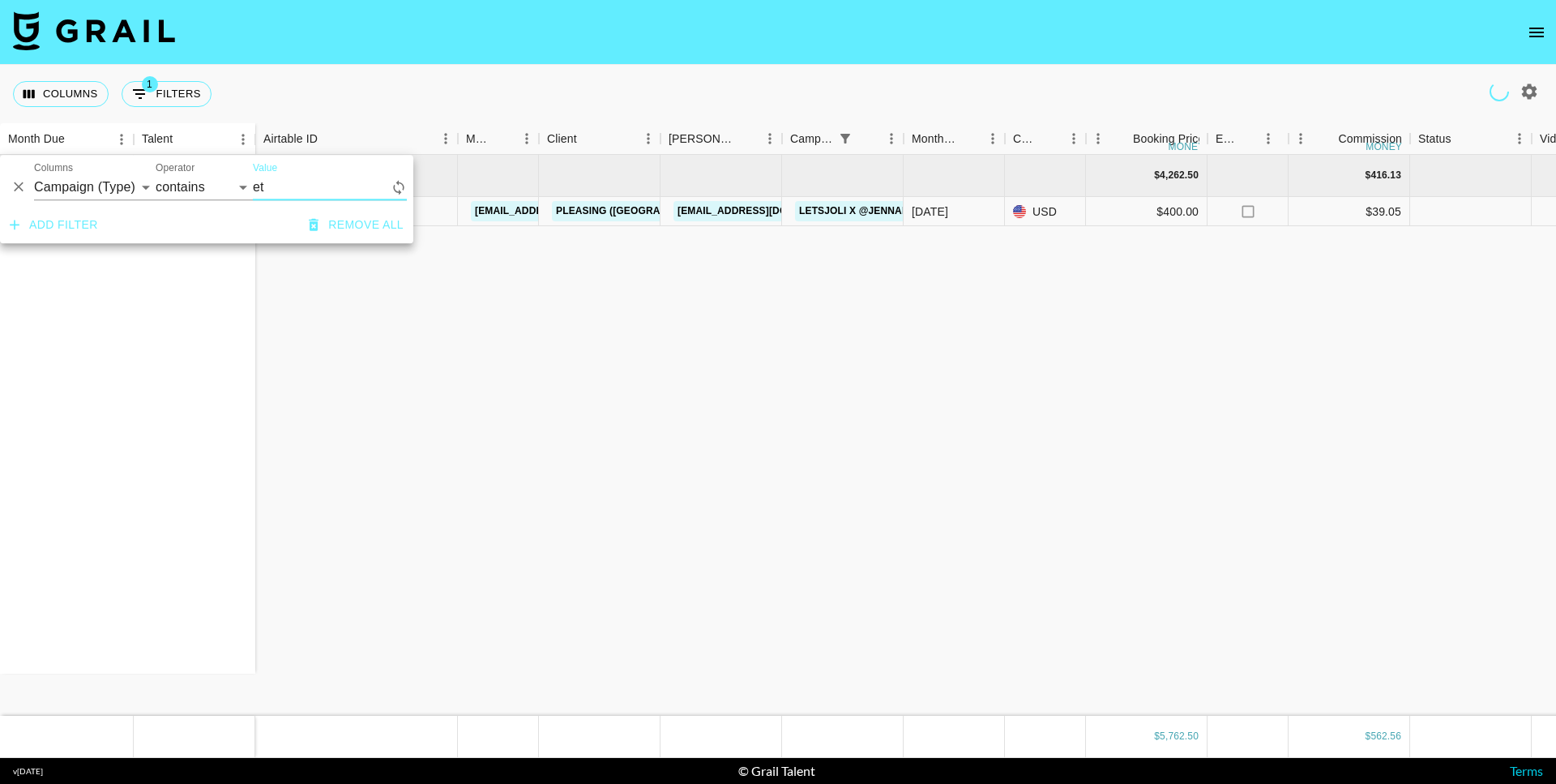
type input "e"
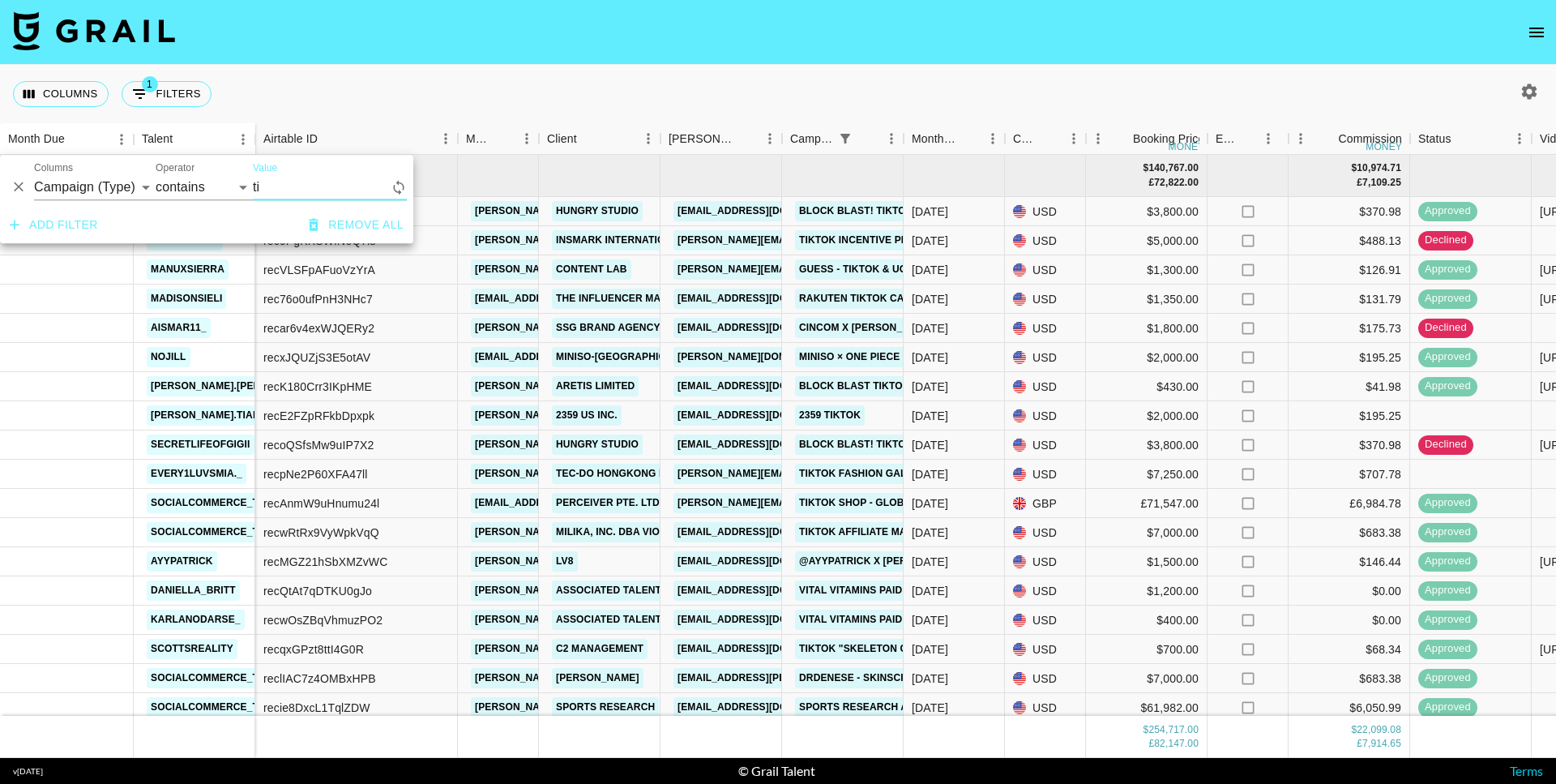
type input "t"
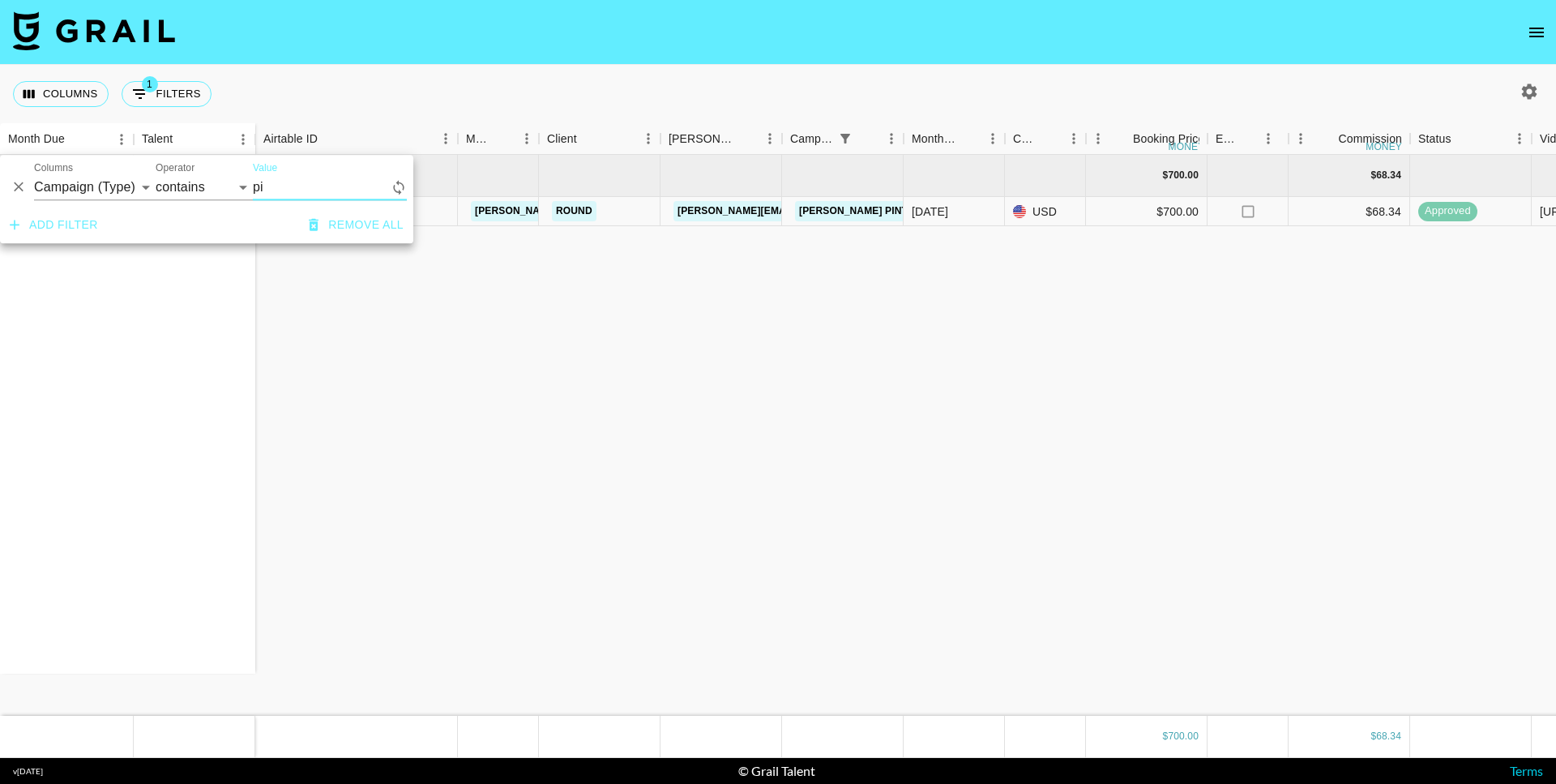
type input "p"
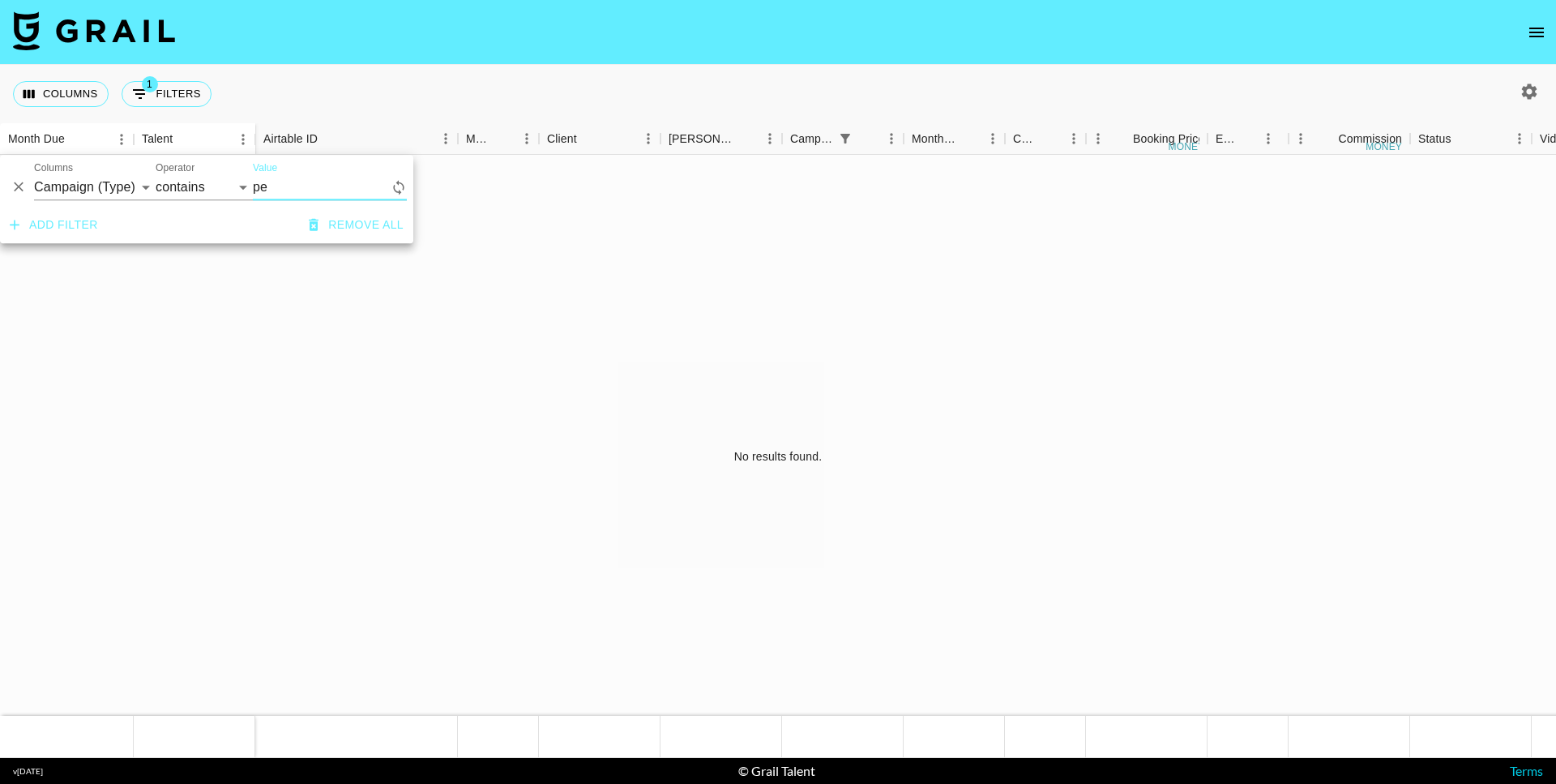
type input "p"
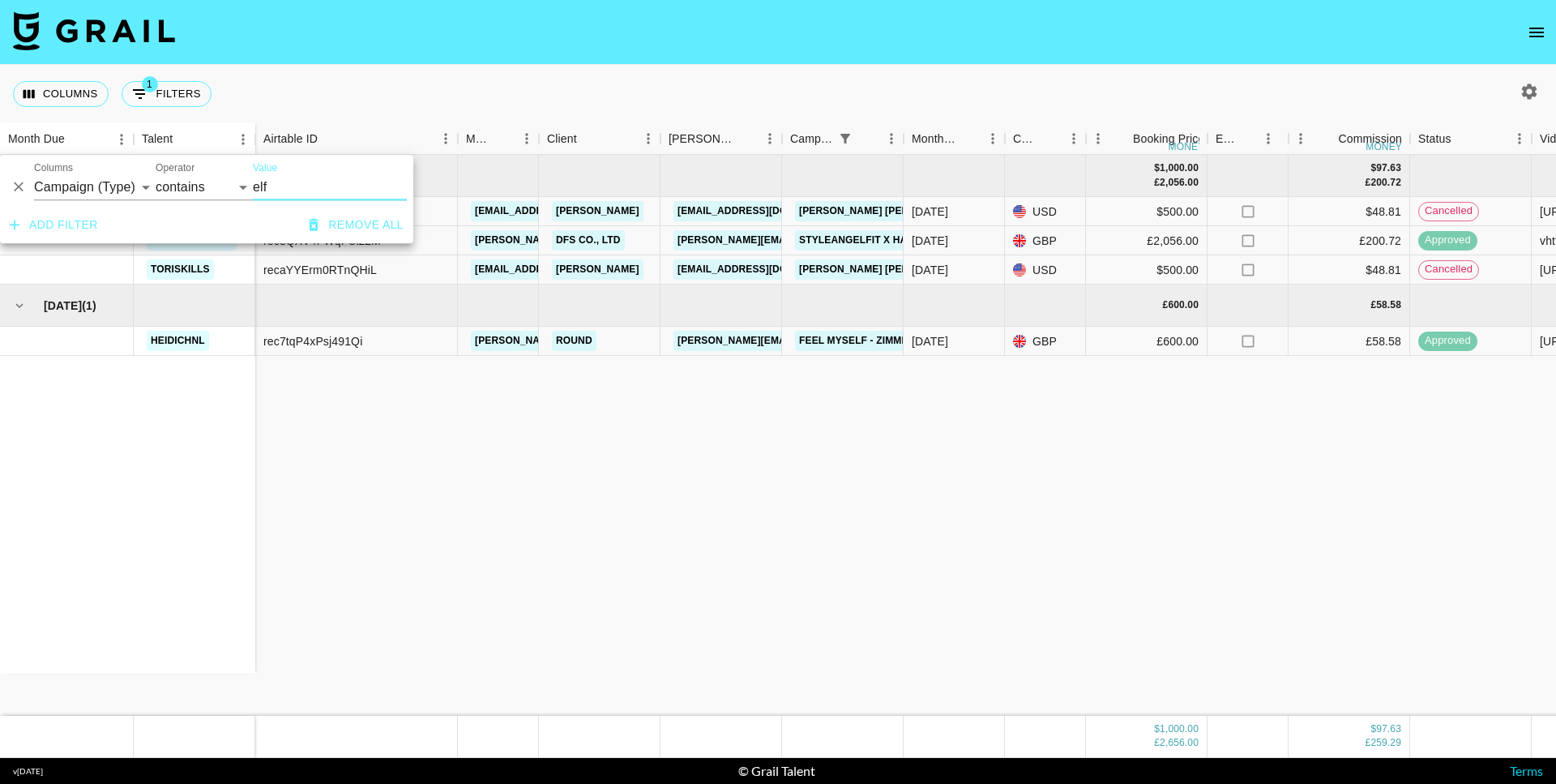
type input "elf"
click at [860, 267] on link "[PERSON_NAME] [PERSON_NAME] Skills" at bounding box center [903, 269] width 216 height 21
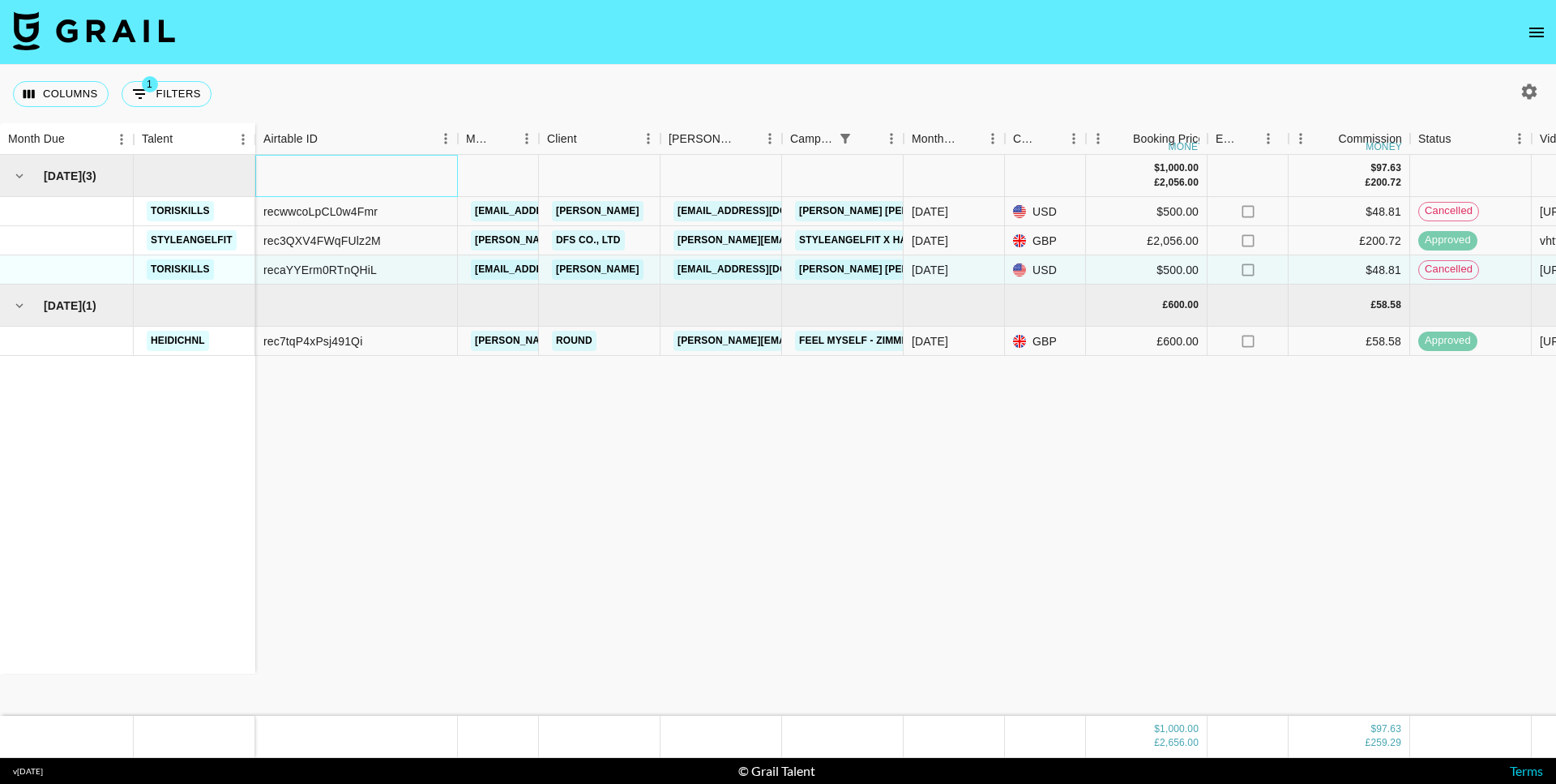
click at [328, 177] on div at bounding box center [356, 175] width 202 height 42
click at [317, 179] on div at bounding box center [356, 175] width 202 height 42
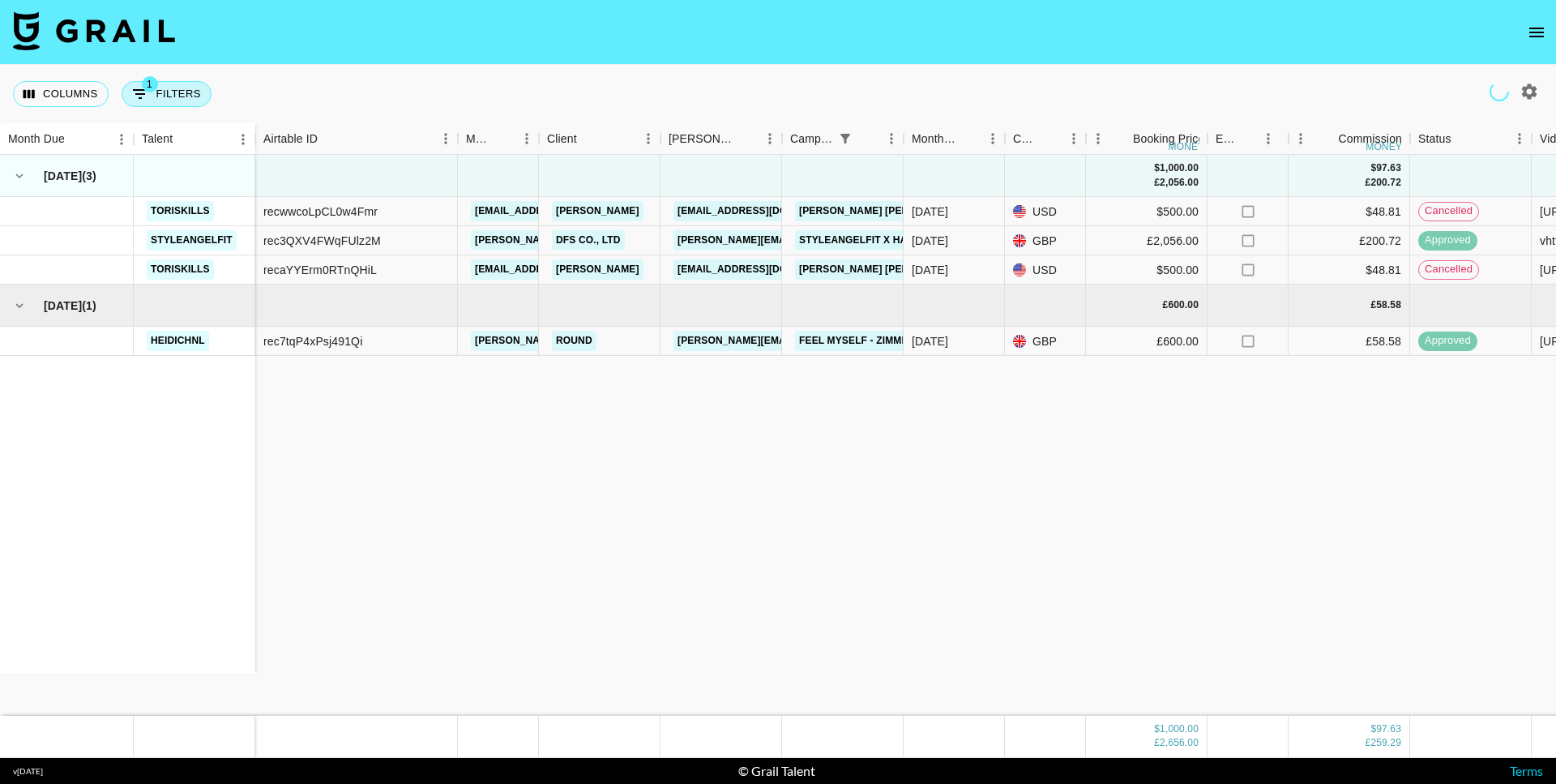
click at [192, 86] on button "1 Filters" at bounding box center [166, 94] width 90 height 26
select select "campaign"
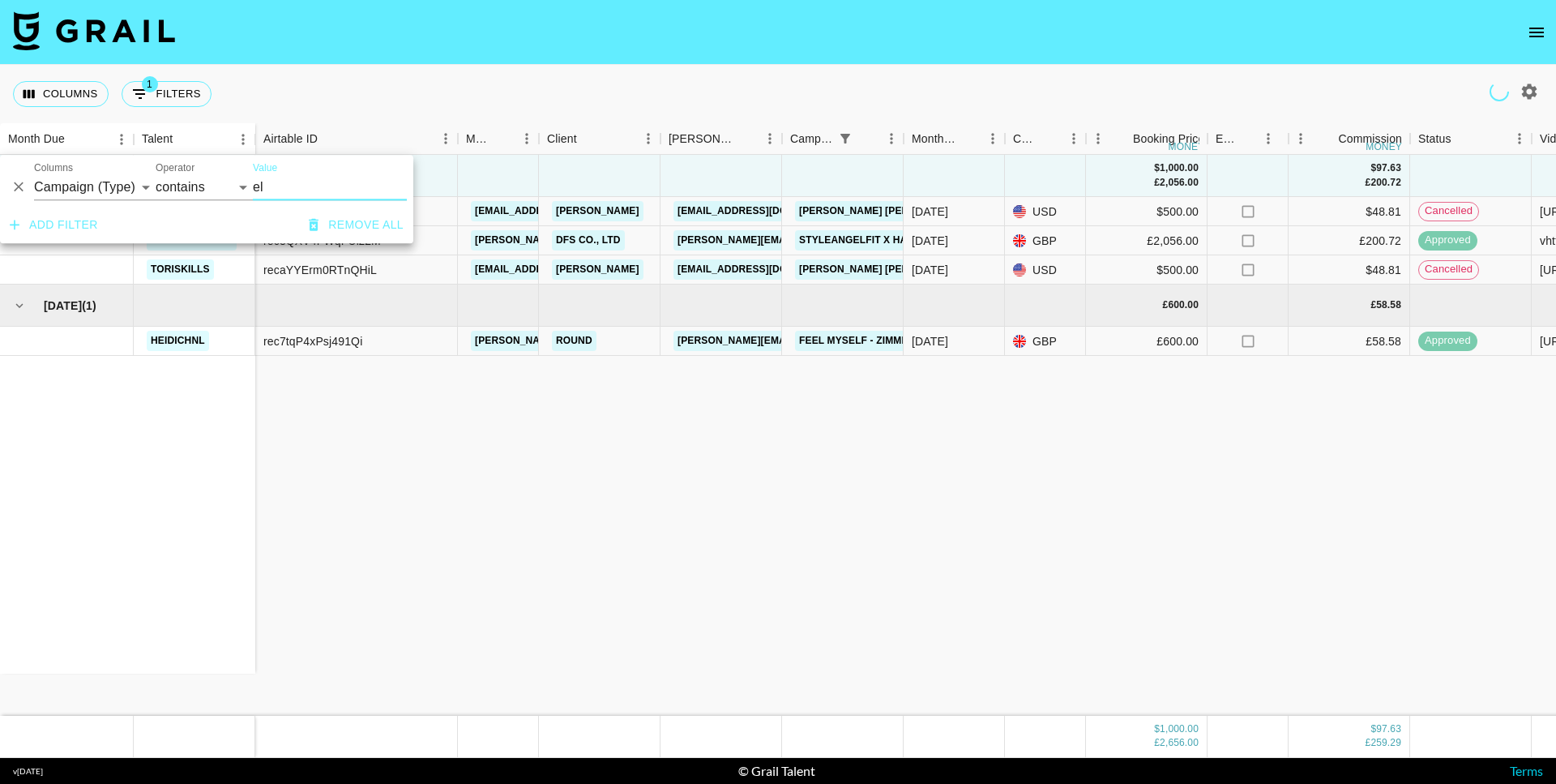
type input "e"
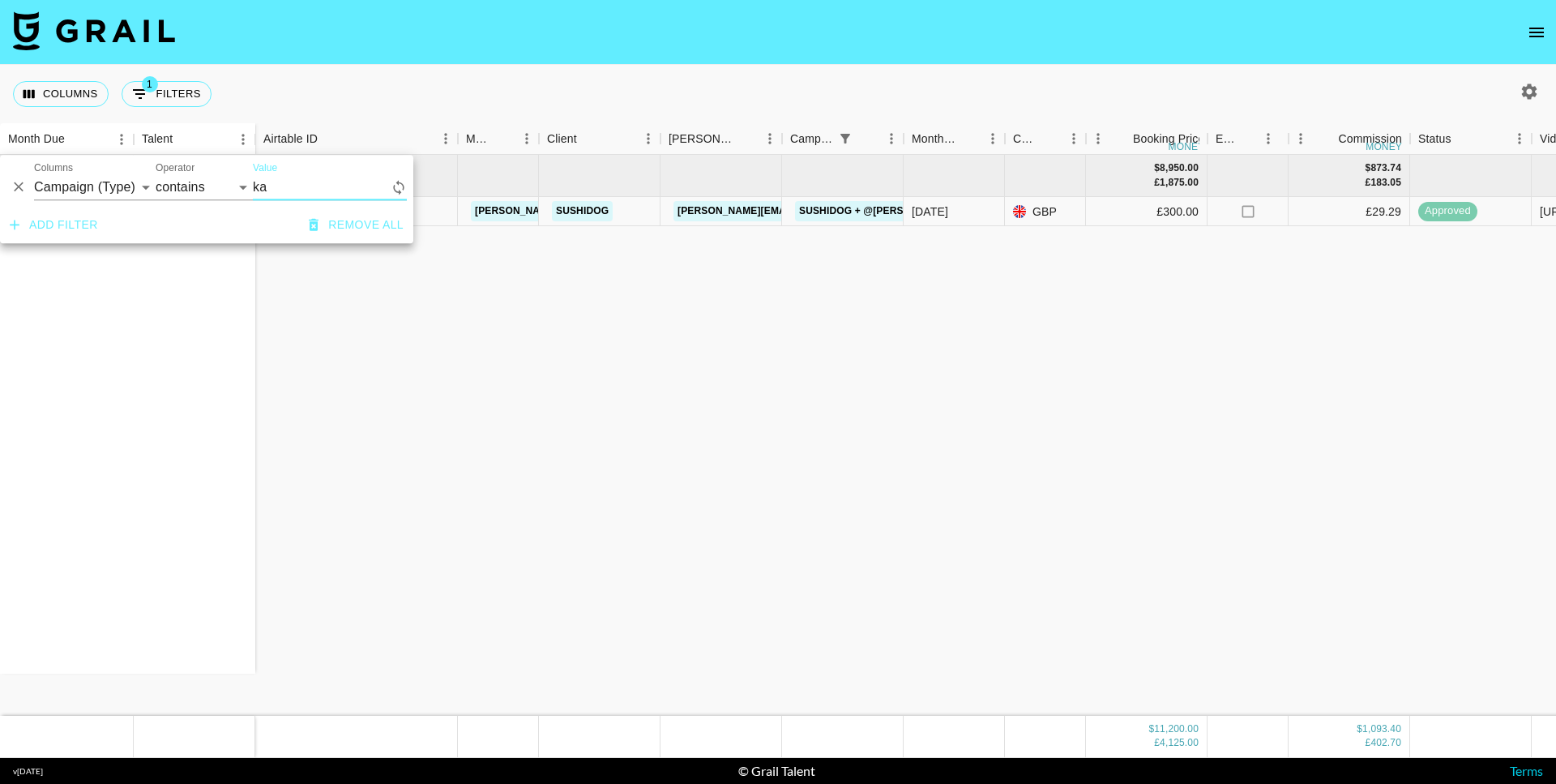
type input "k"
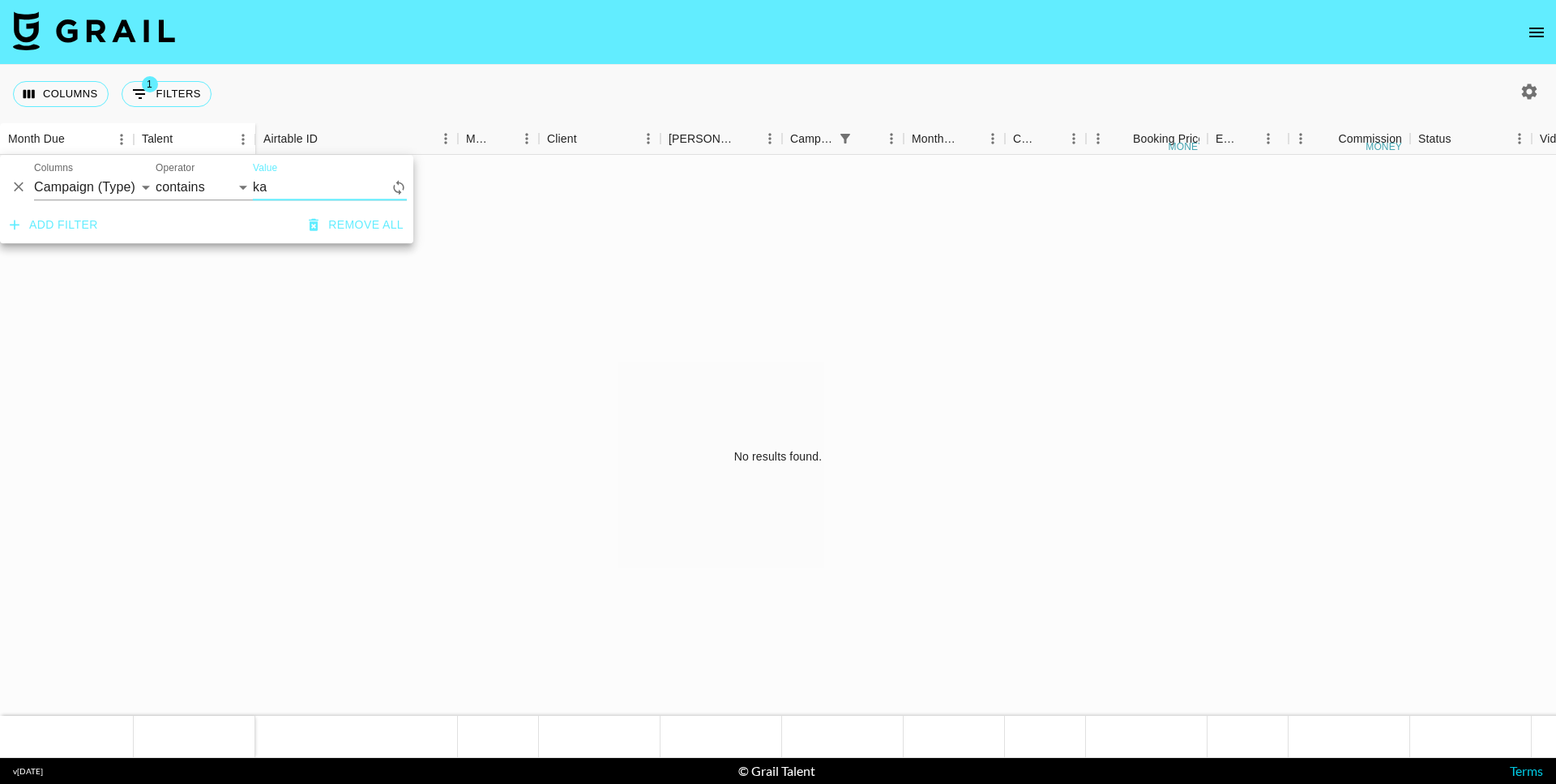
type input "k"
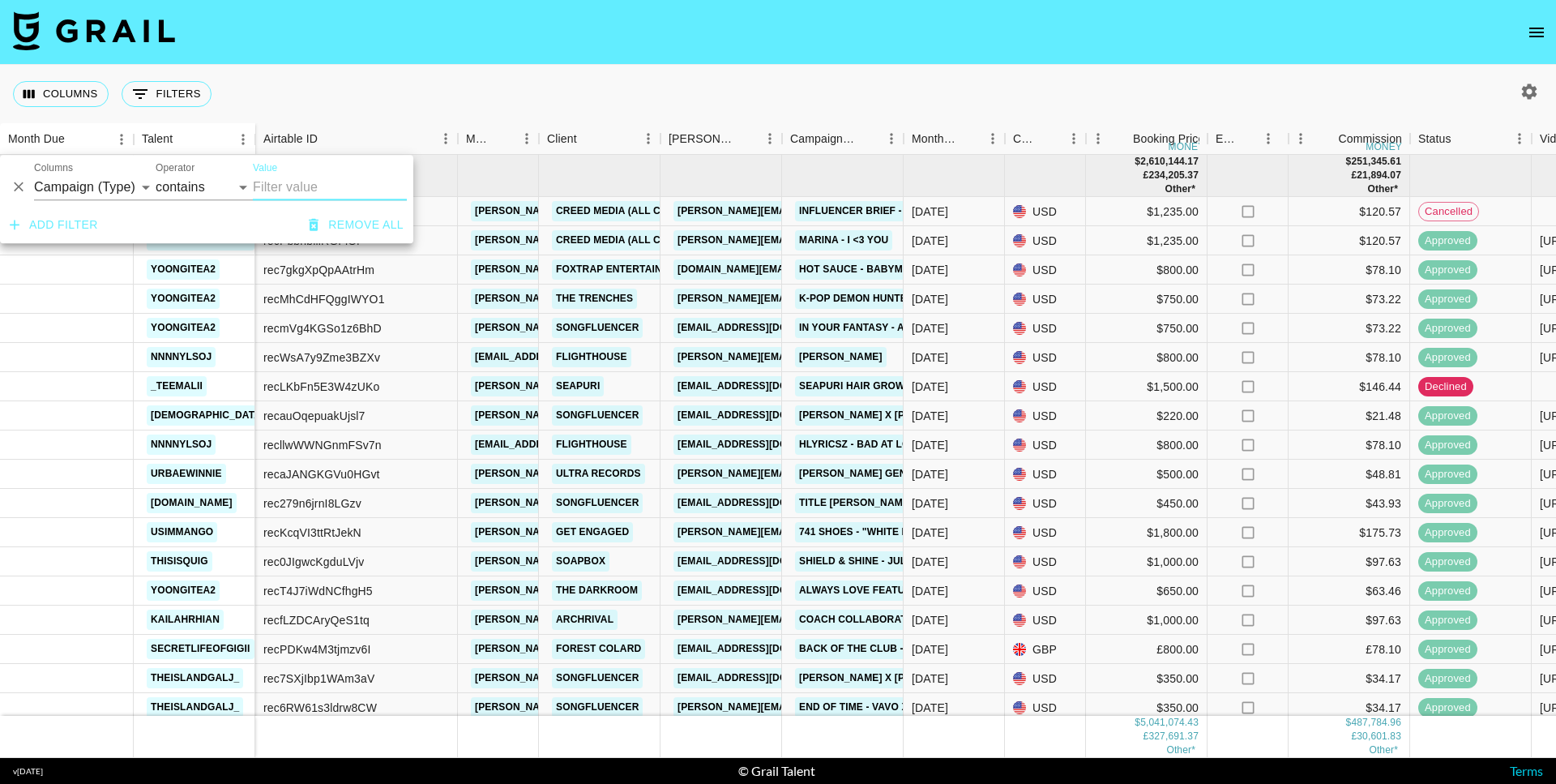
paste input "When we were young"
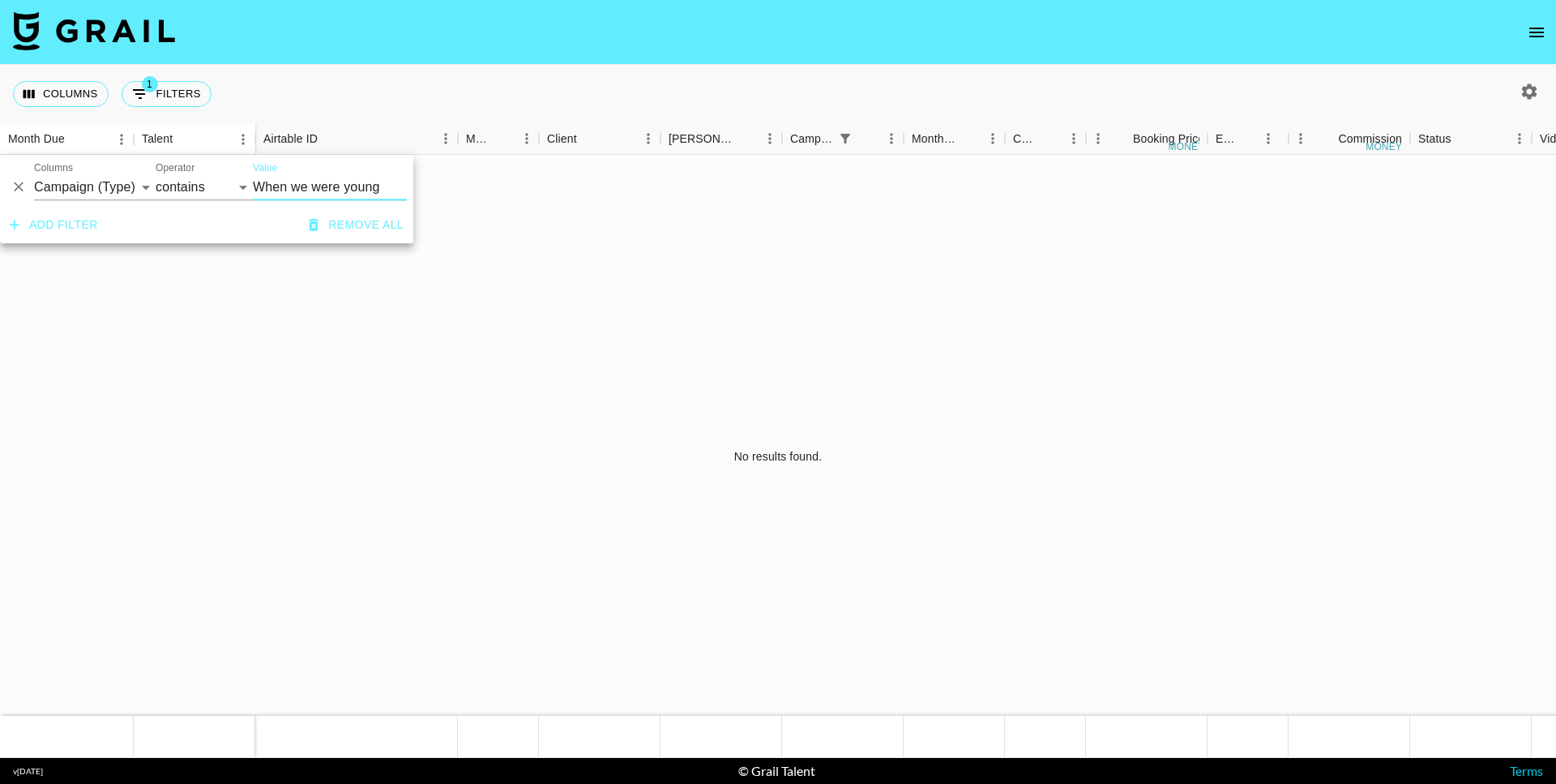
type input "When we were young"
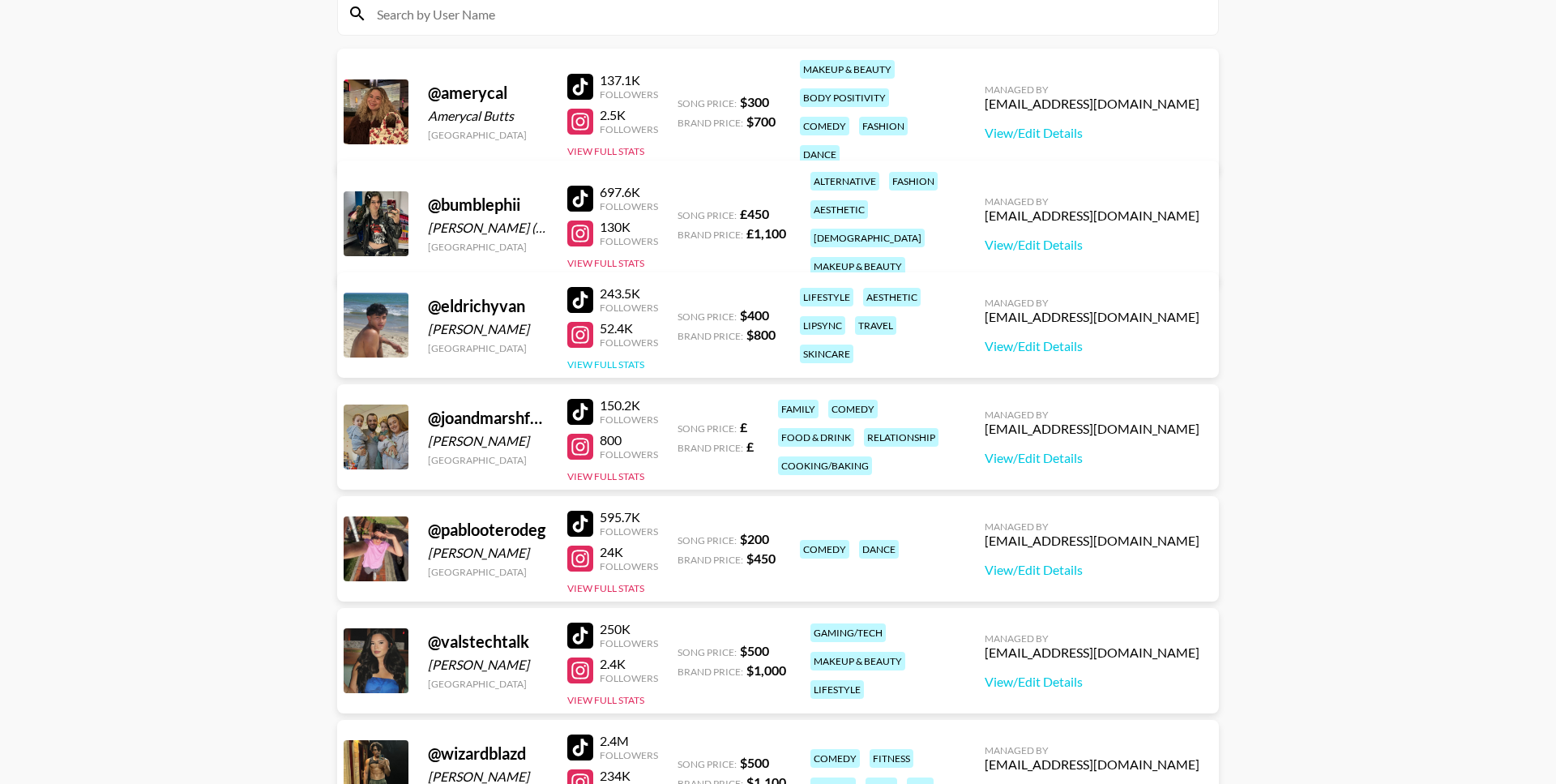
scroll to position [218, 0]
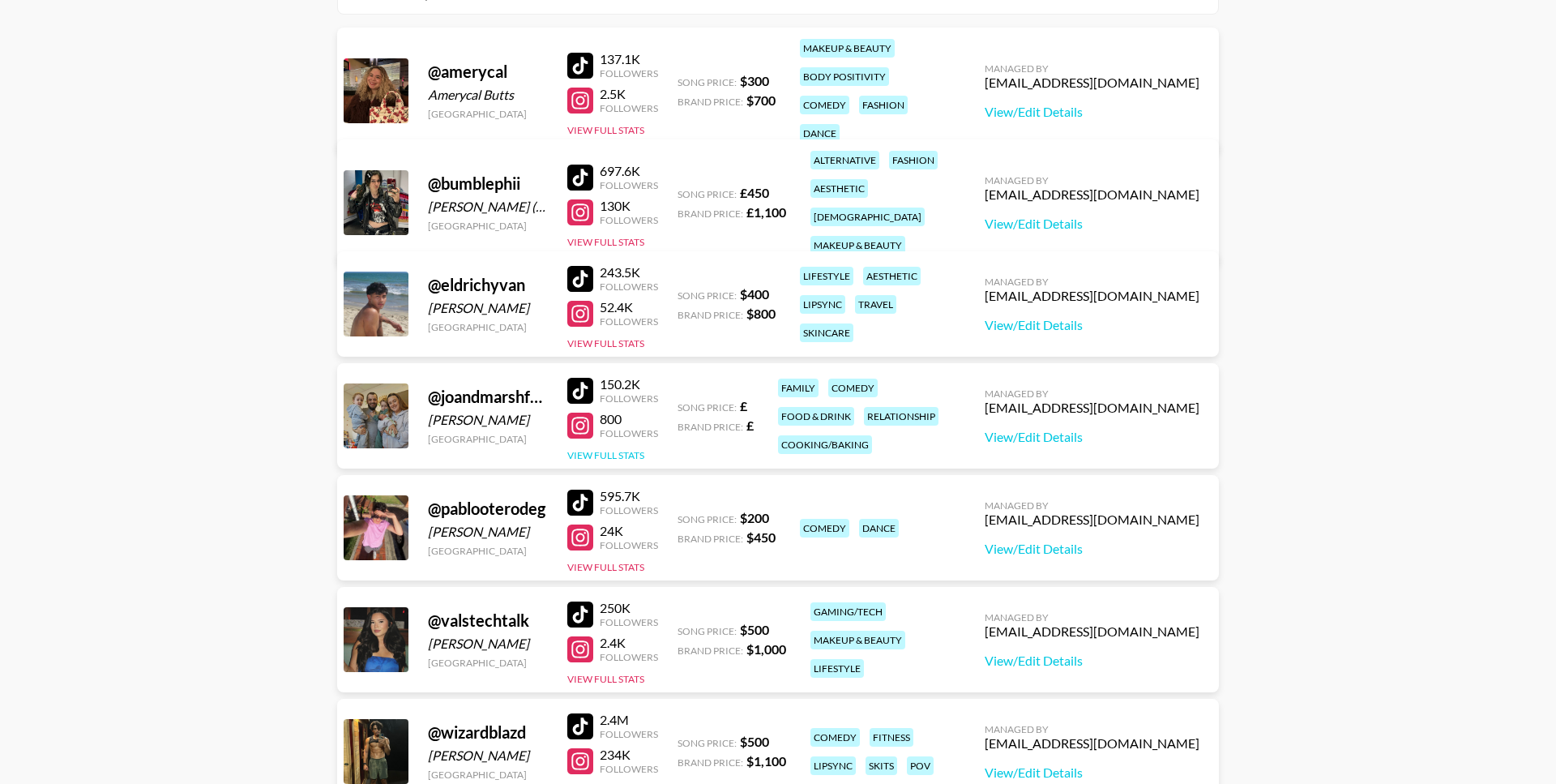
click at [602, 456] on button "View Full Stats" at bounding box center [606, 455] width 77 height 13
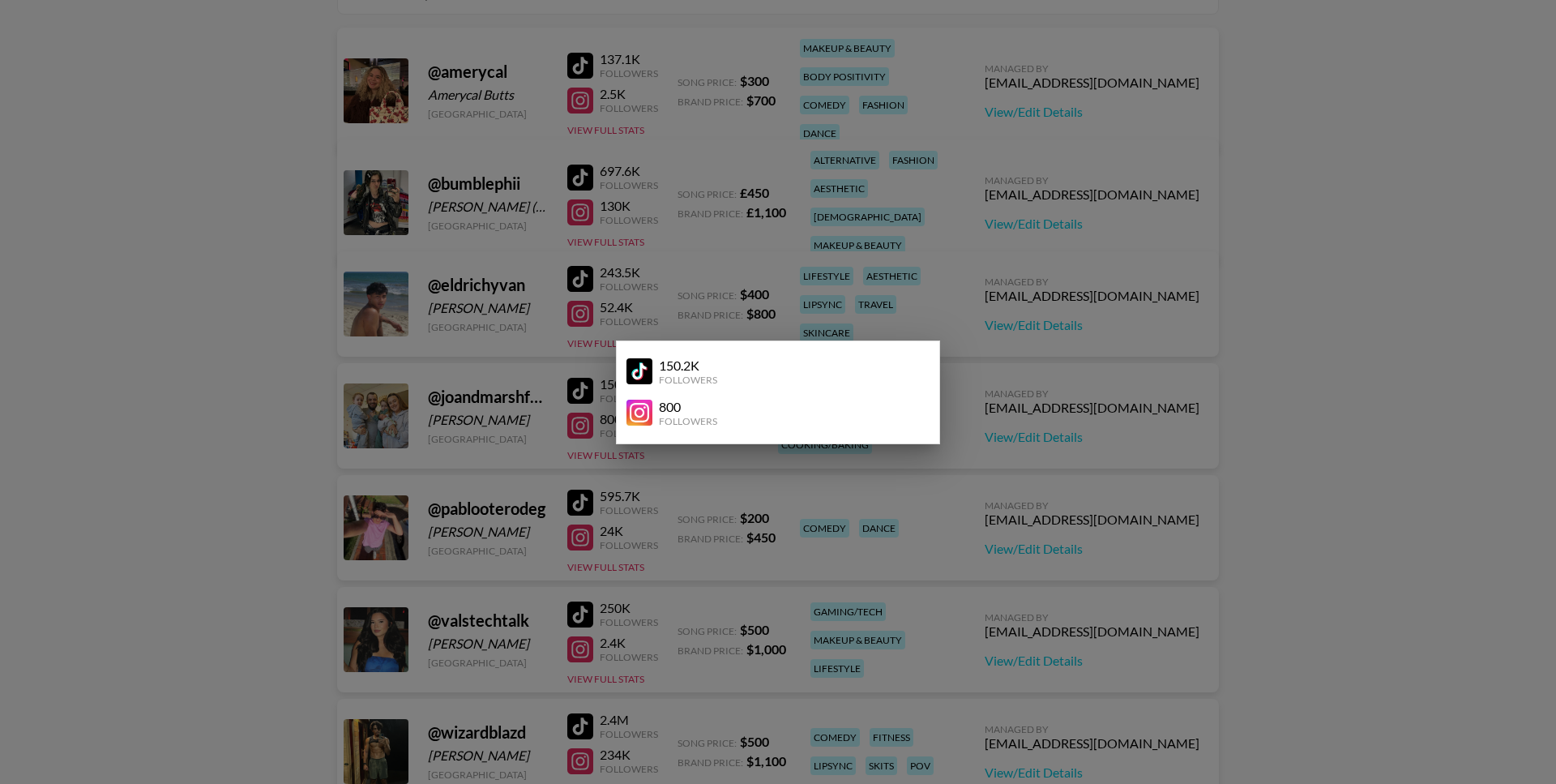
click at [713, 293] on div at bounding box center [778, 392] width 1556 height 784
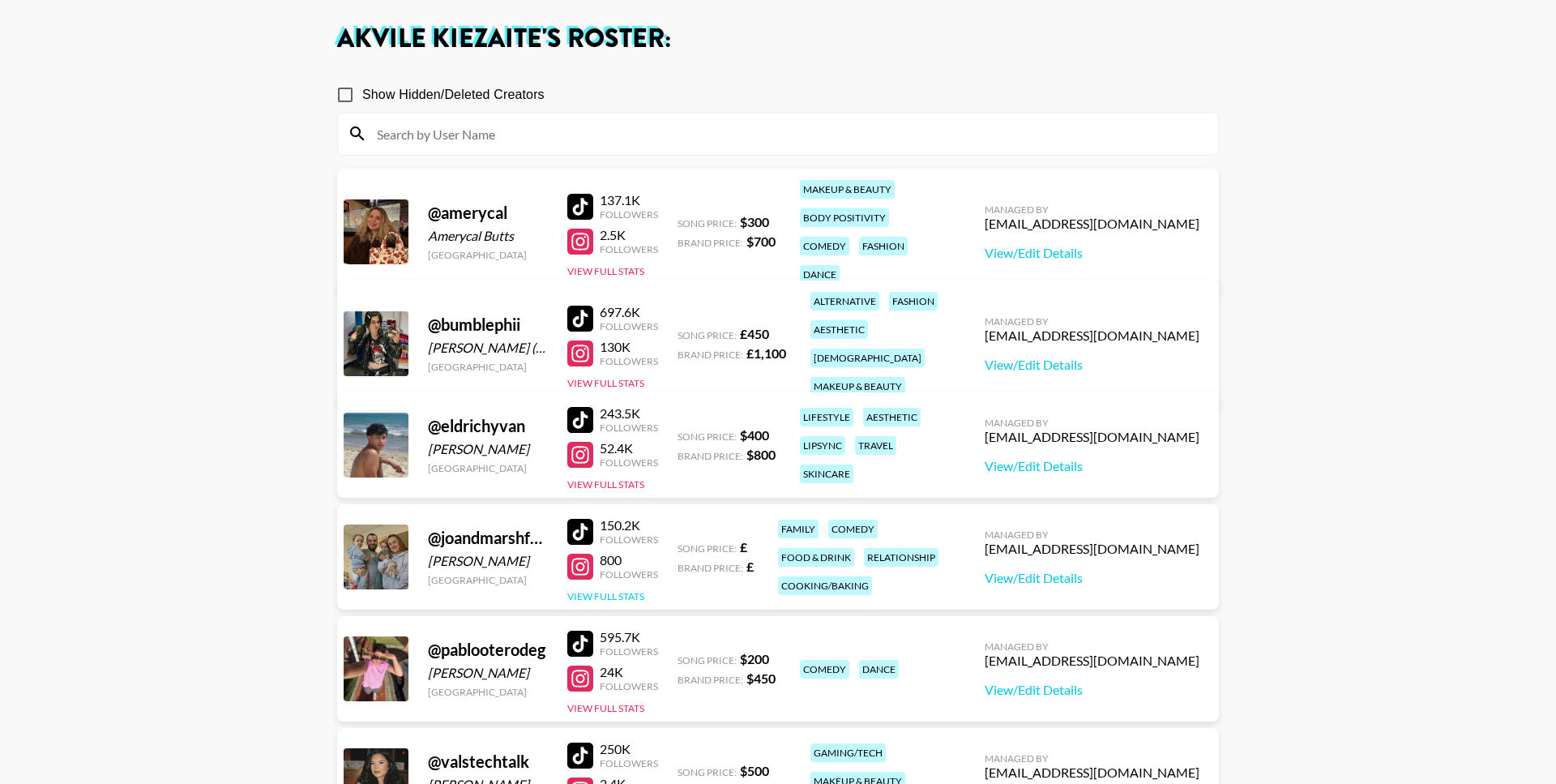
scroll to position [82, 0]
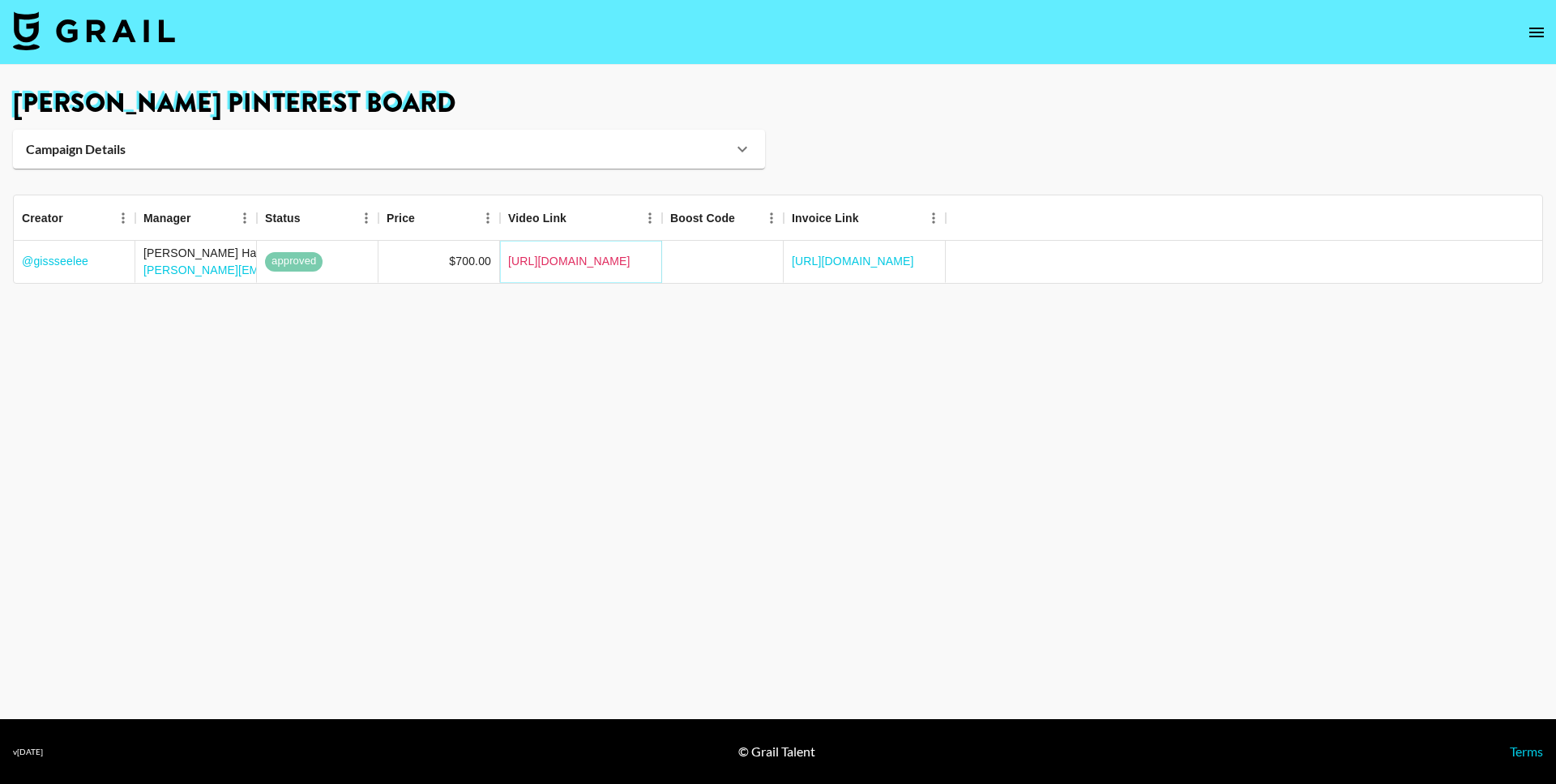
click at [596, 259] on link "[URL][DOMAIN_NAME]" at bounding box center [569, 261] width 122 height 16
